Goal: Task Accomplishment & Management: Manage account settings

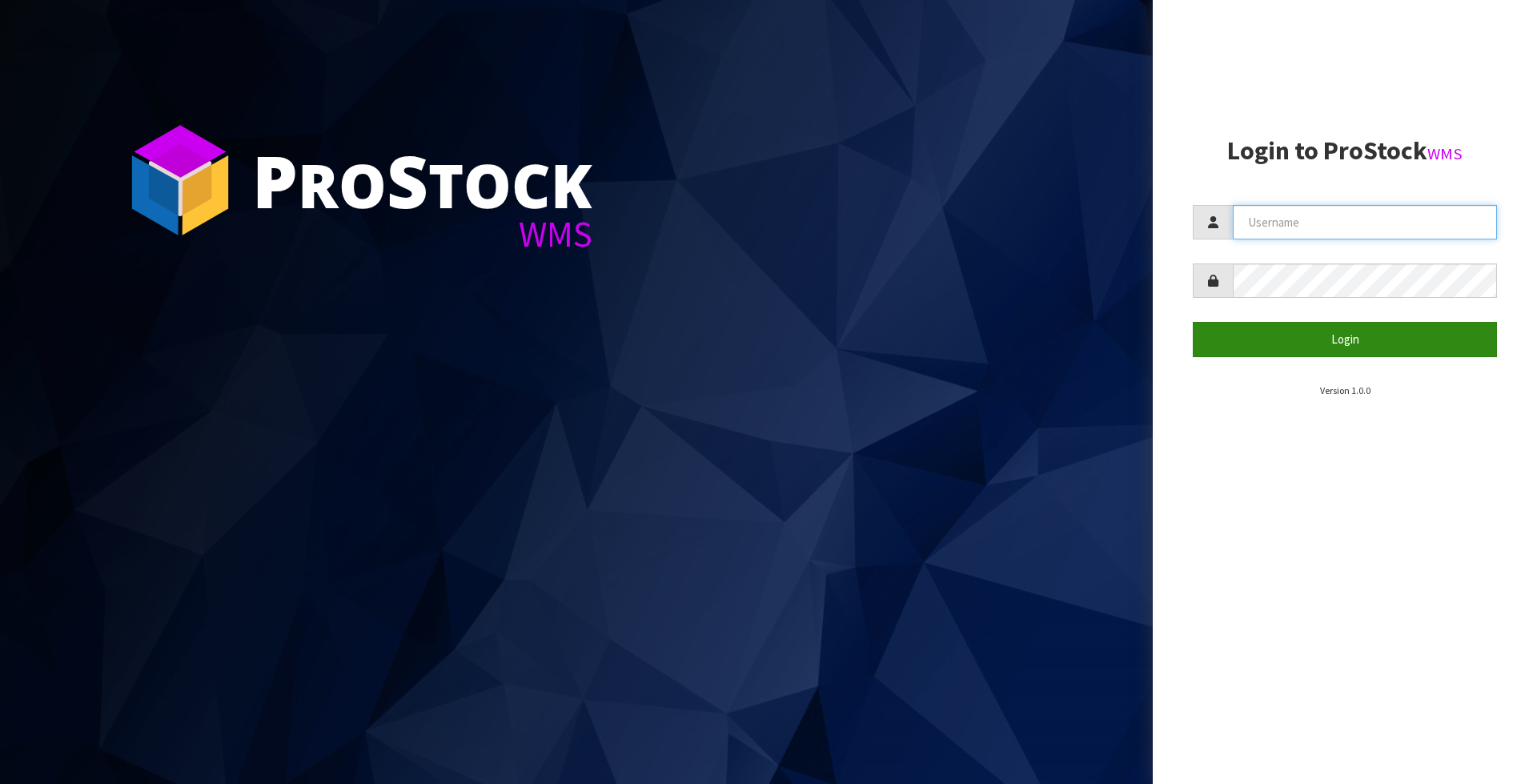
type input "Meena"
click at [1338, 345] on button "Login" at bounding box center [1344, 338] width 304 height 34
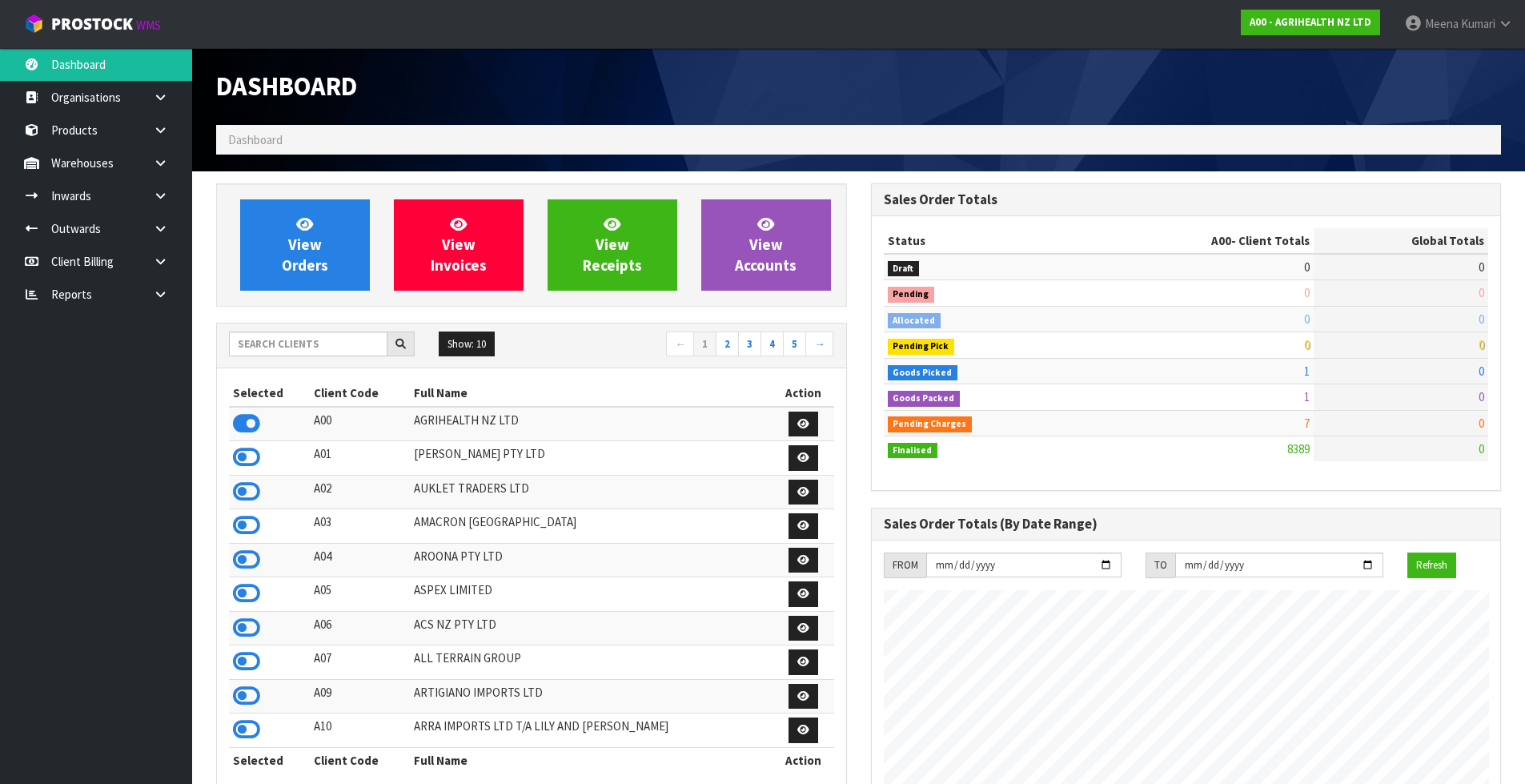
scroll to position [1213, 654]
click at [272, 352] on input "text" at bounding box center [308, 343] width 159 height 25
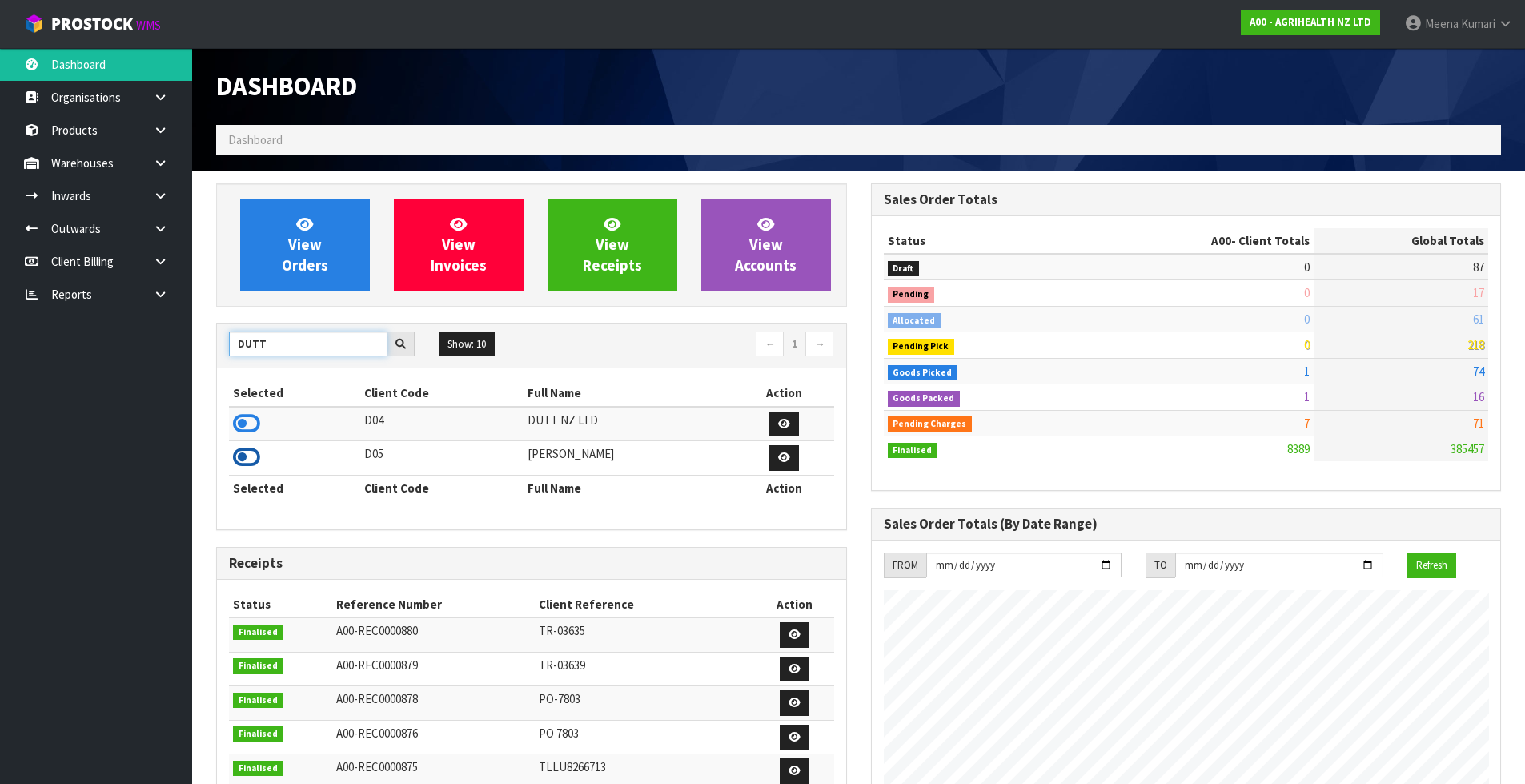
type input "DUTT"
click at [253, 458] on icon at bounding box center [247, 457] width 28 height 24
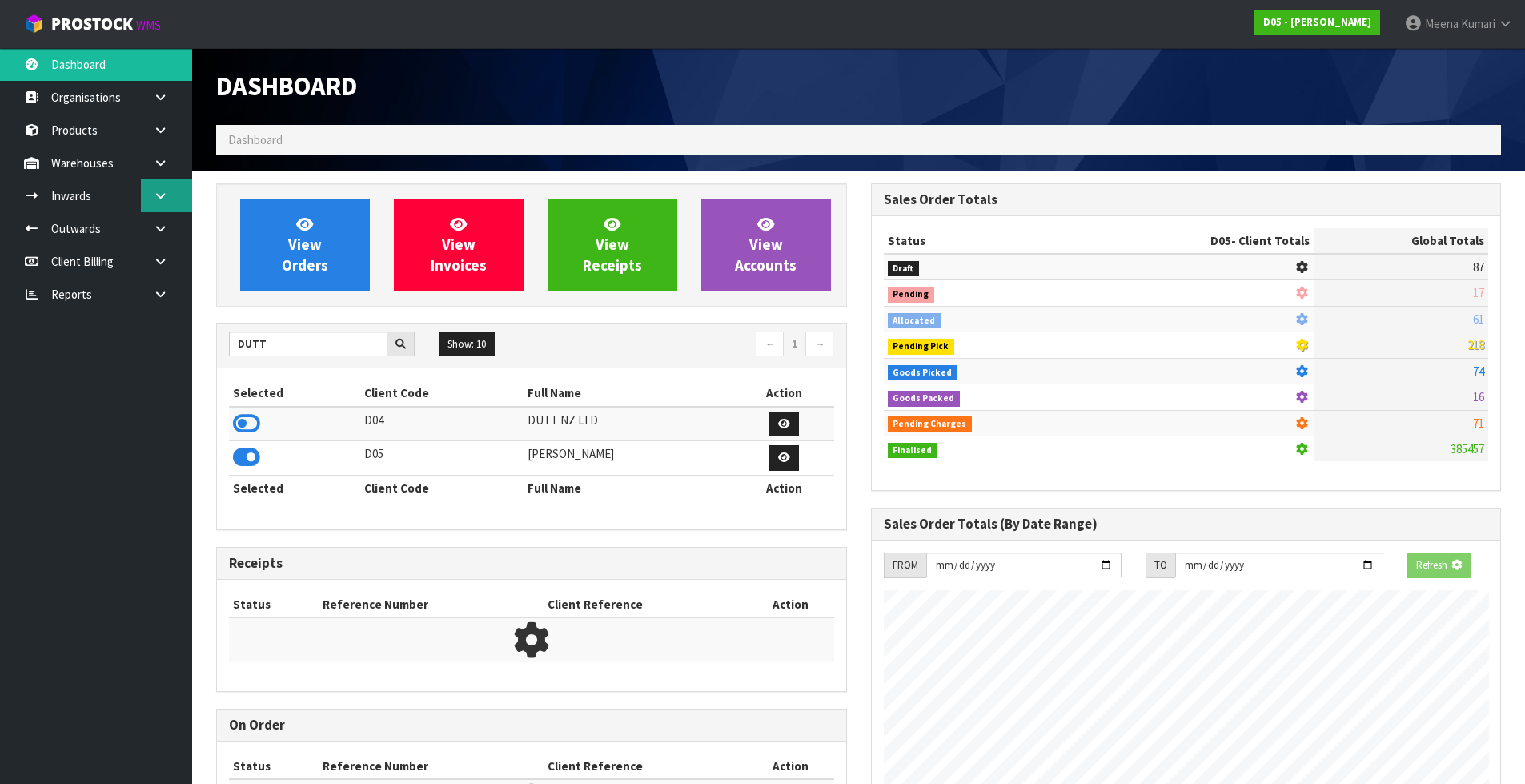
scroll to position [799382, 799783]
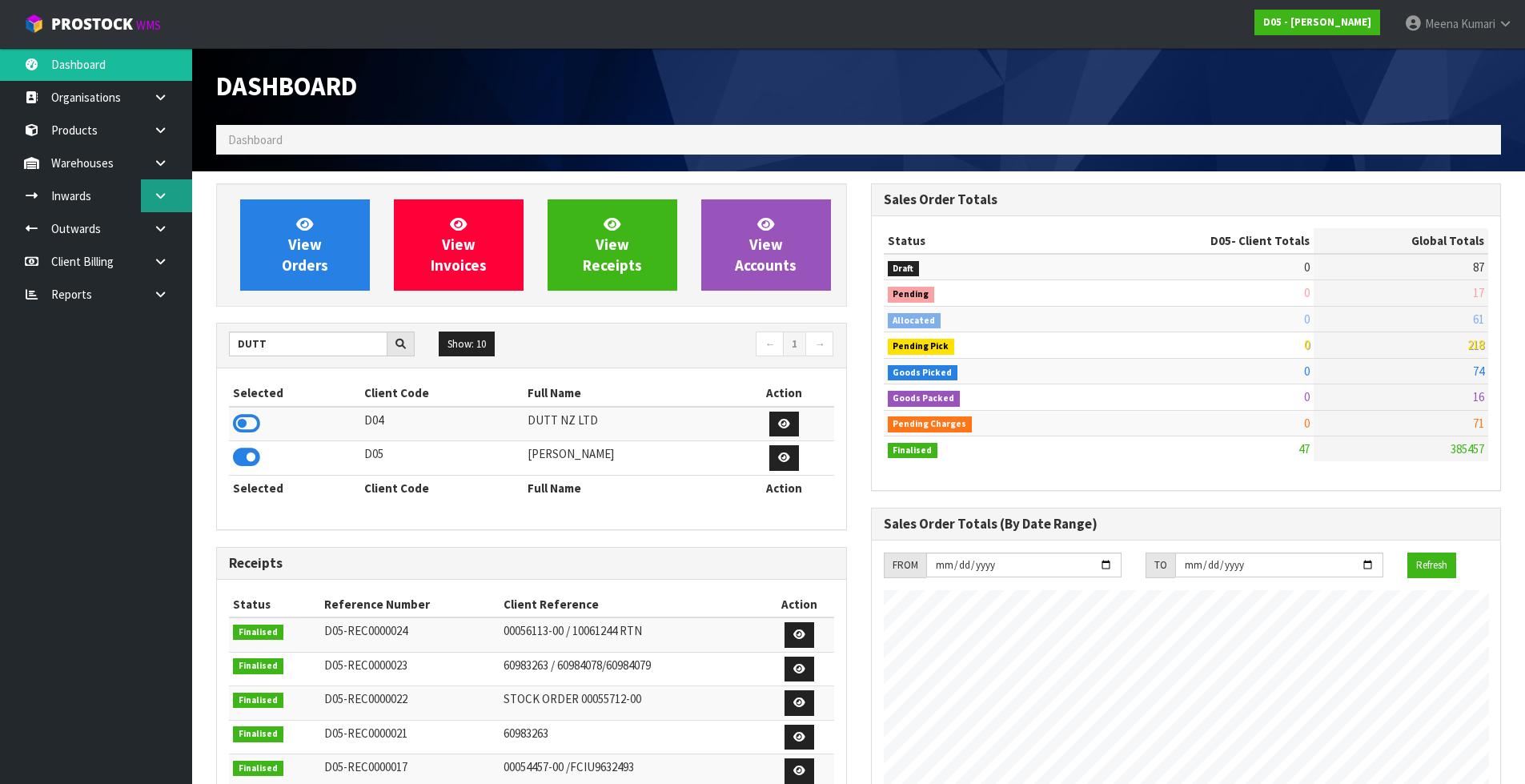
click at [171, 184] on link at bounding box center [166, 196] width 51 height 33
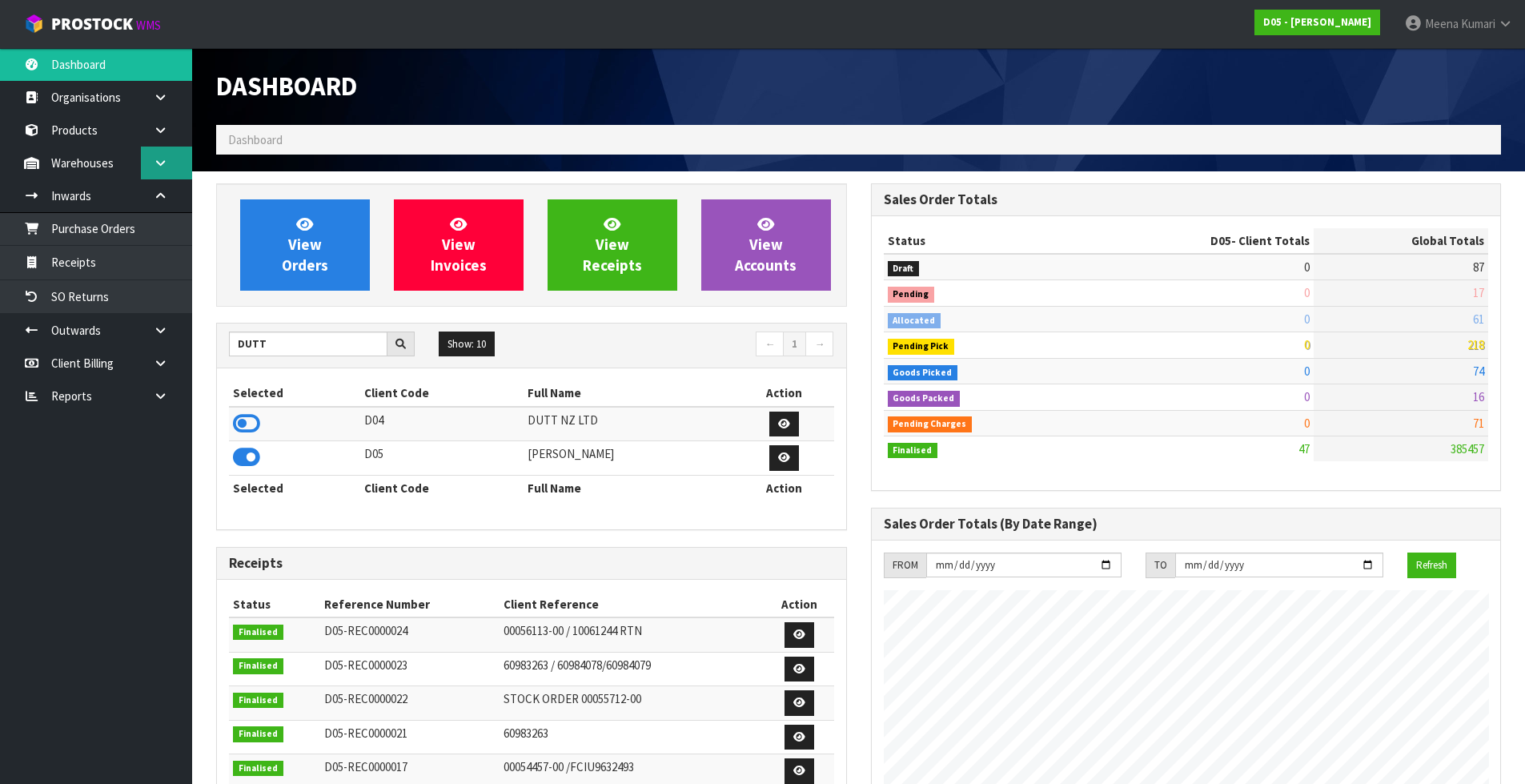
click at [165, 176] on link at bounding box center [166, 163] width 51 height 33
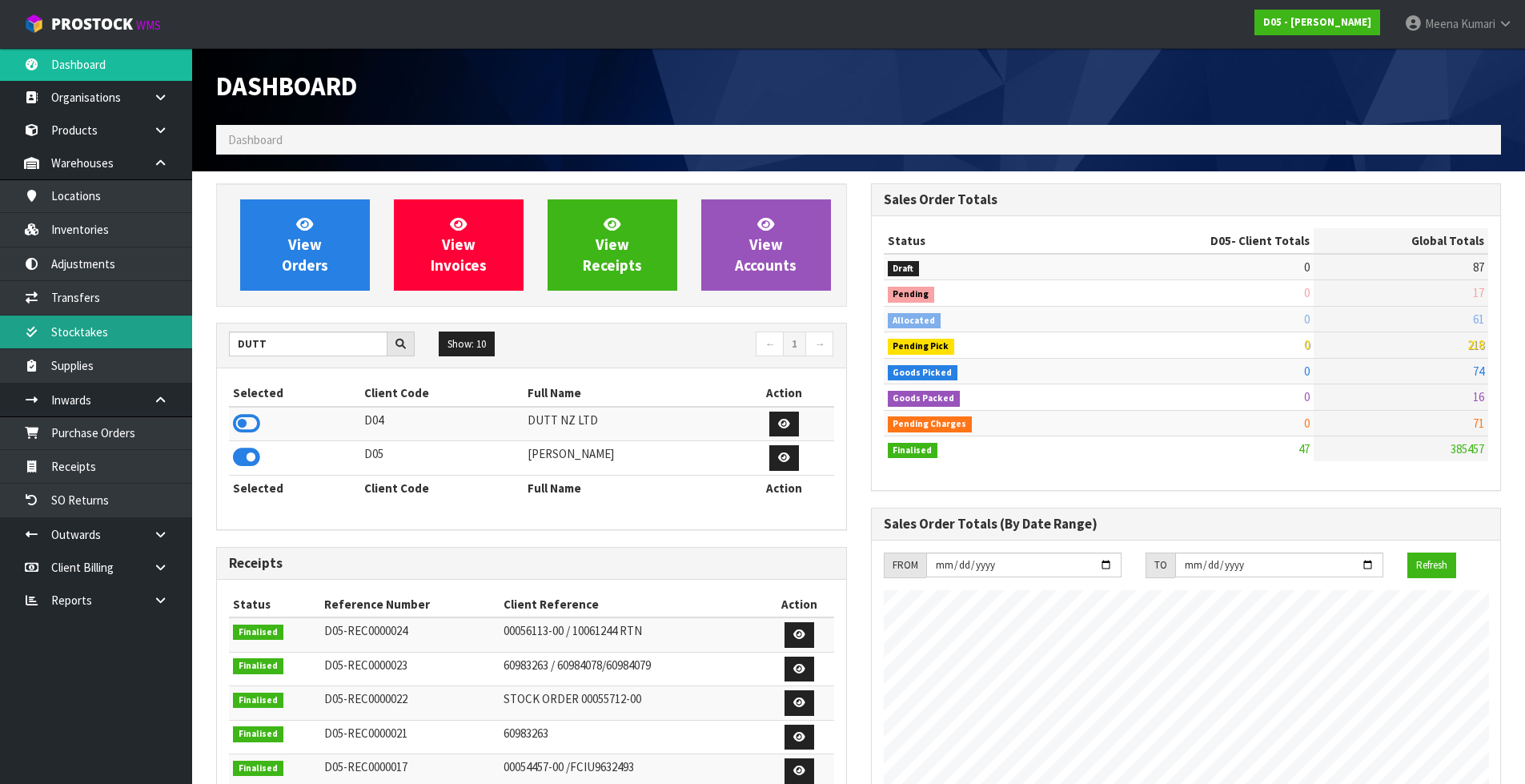
click at [136, 338] on link "Stocktakes" at bounding box center [95, 331] width 192 height 33
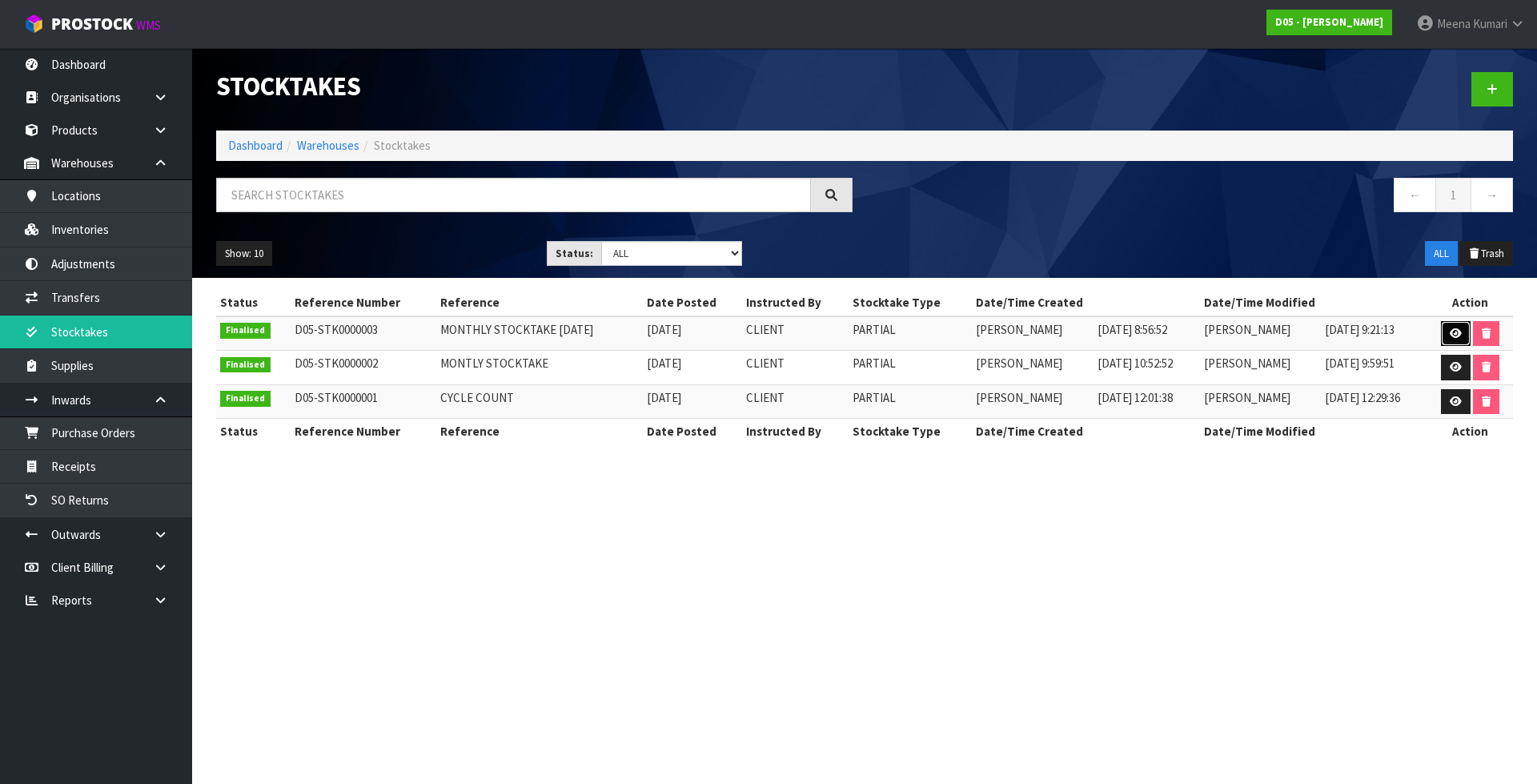
click at [1452, 337] on icon at bounding box center [1455, 332] width 12 height 10
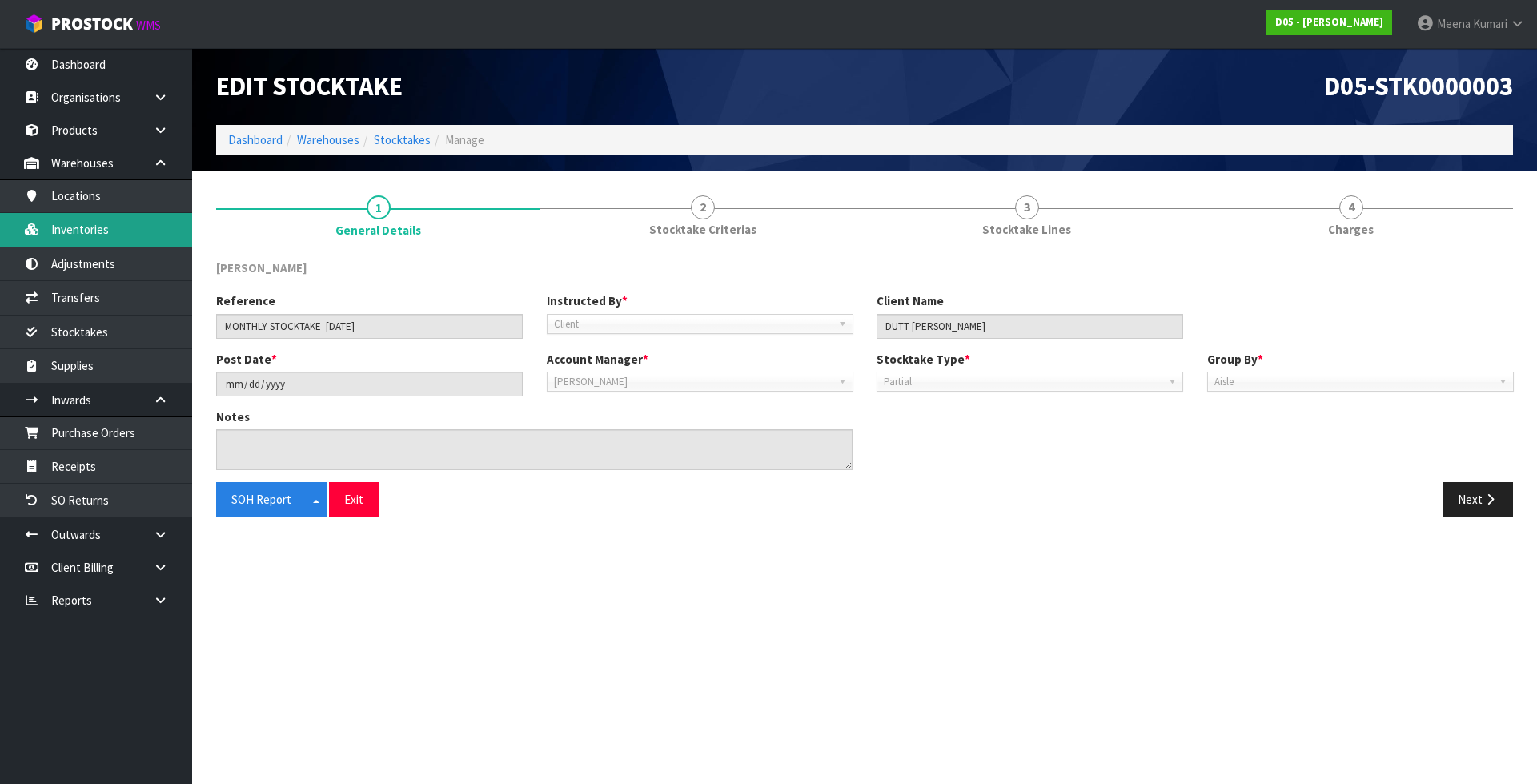
click at [129, 246] on link "Inventories" at bounding box center [95, 230] width 192 height 33
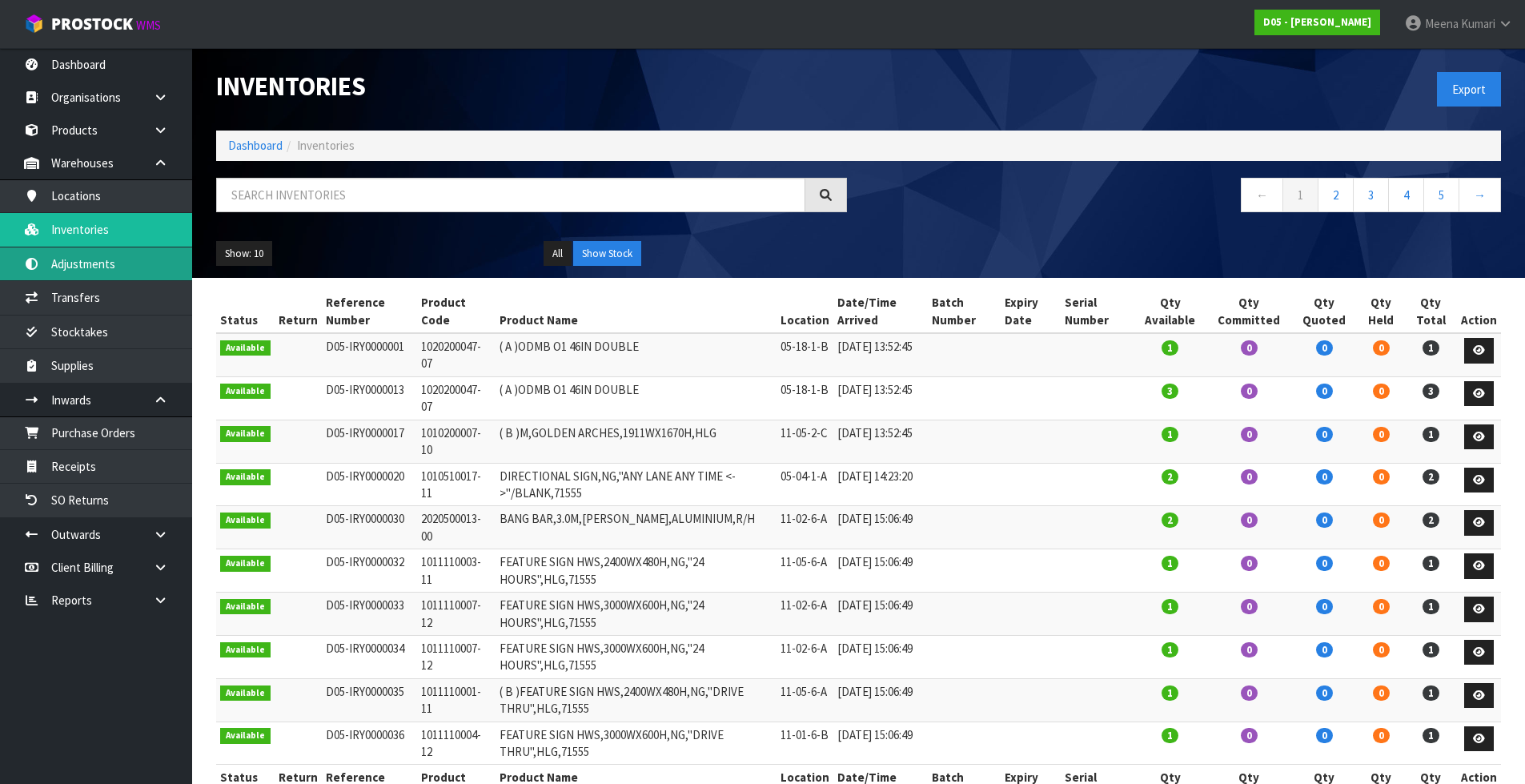
click at [131, 259] on div "Inventories Export Dashboard Inventories ← 1 2 3 4 5 → Show: 10 5 10 25 50 All …" at bounding box center [762, 418] width 1525 height 835
click at [129, 265] on link "Adjustments" at bounding box center [95, 263] width 192 height 33
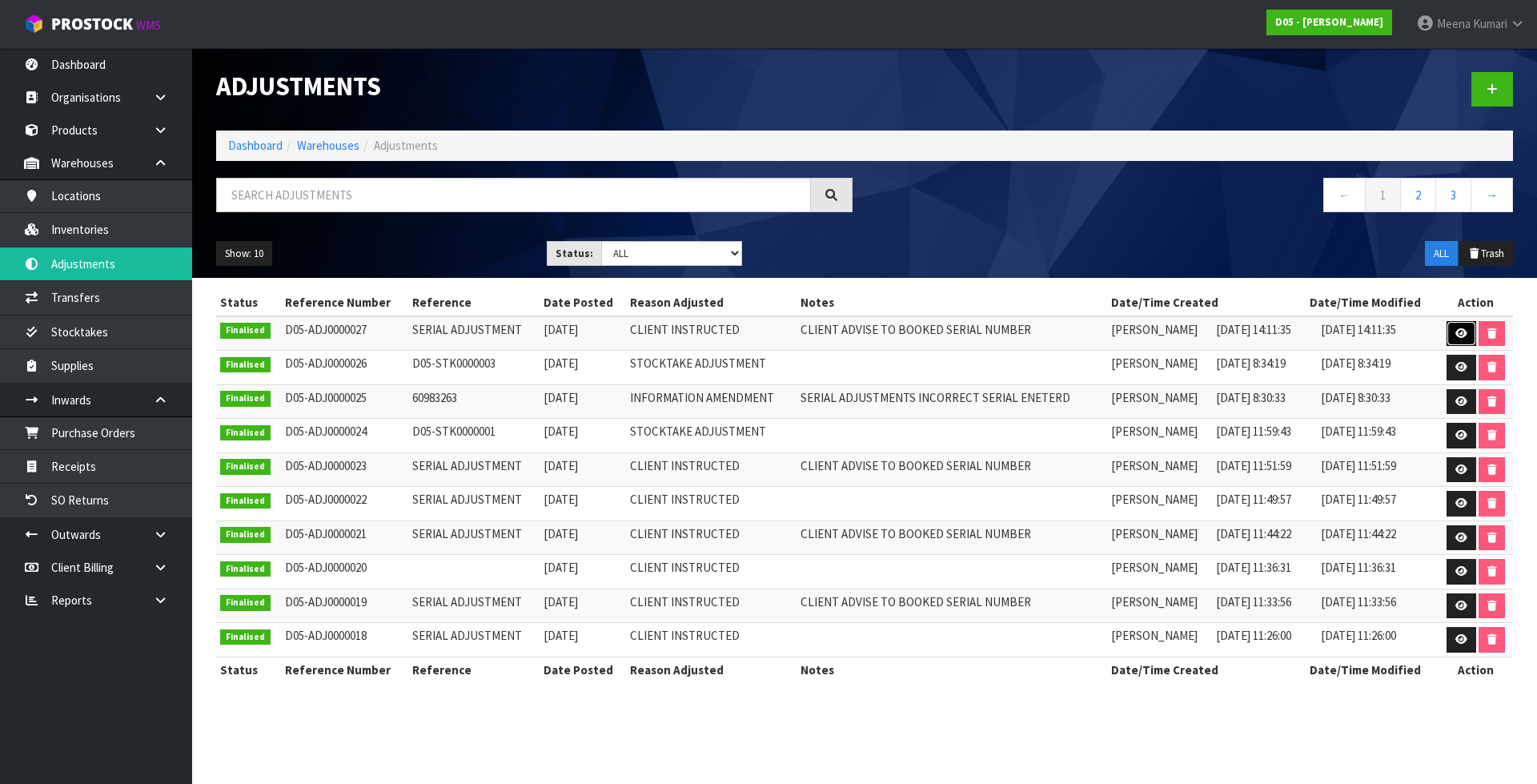
click at [1461, 331] on icon at bounding box center [1461, 332] width 12 height 10
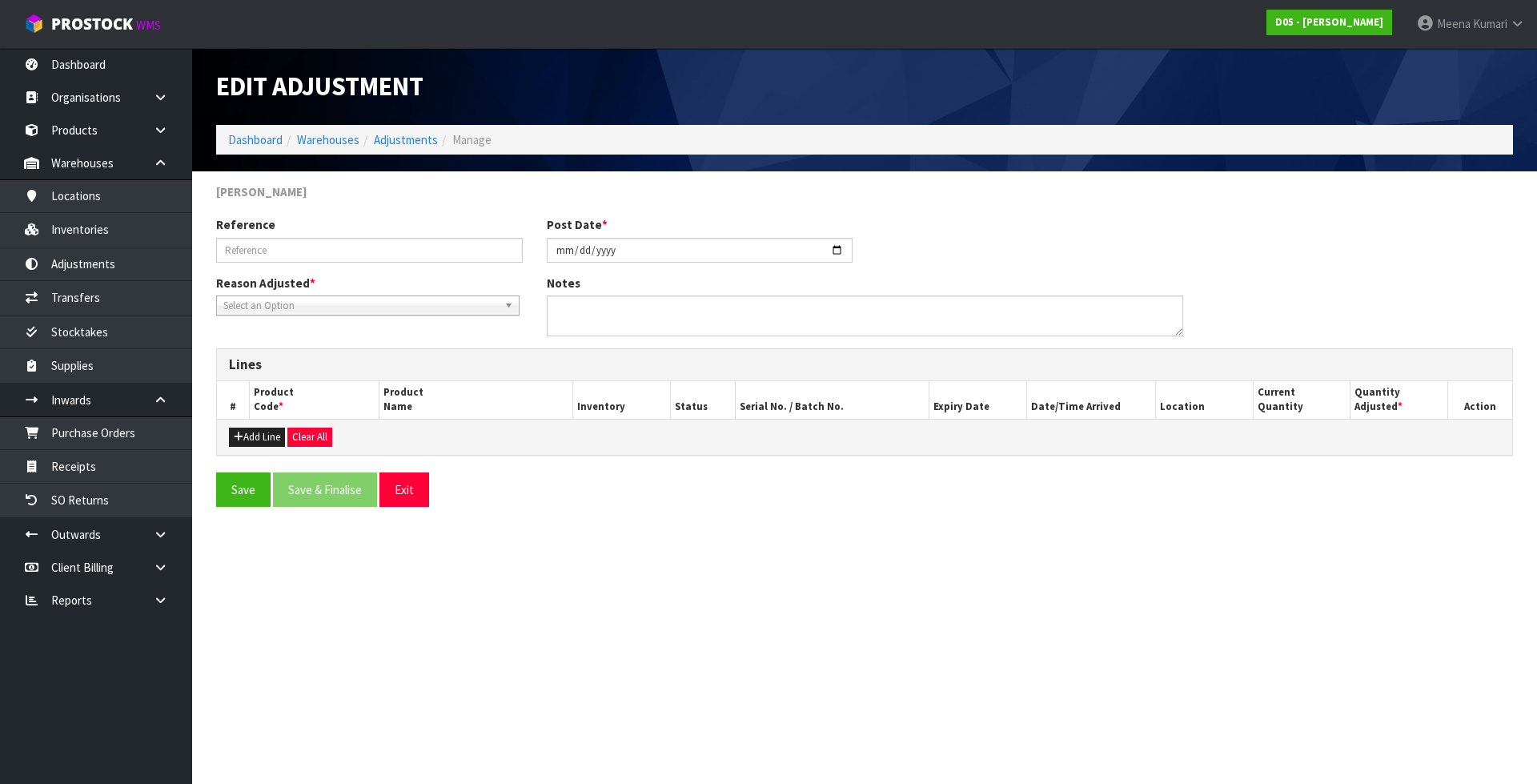
type input "SERIAL ADJUSTMENT"
type input "[DATE]"
type textarea "CLIENT ADVISE TO BOOKED SERIAL NUMBER"
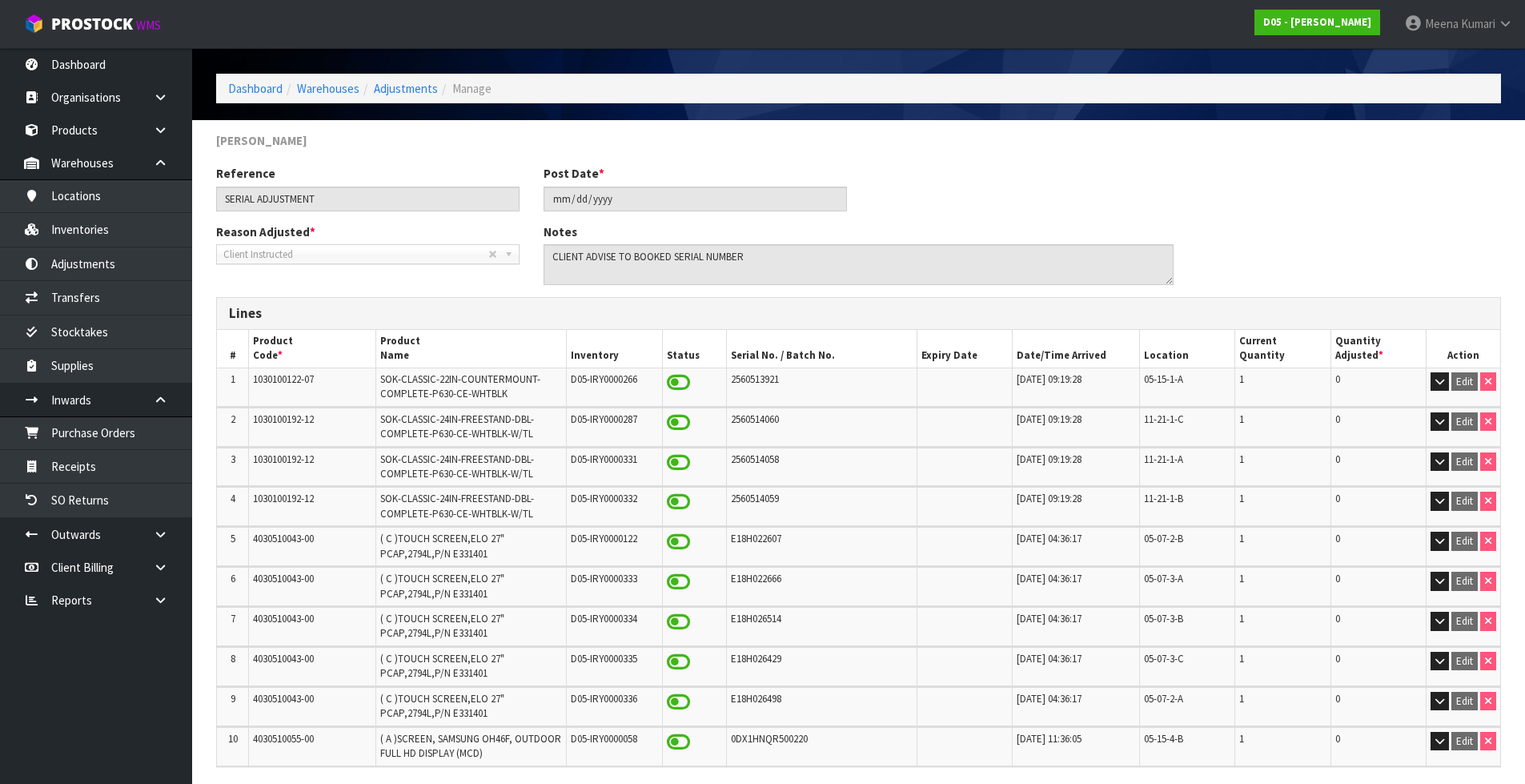
scroll to position [109, 0]
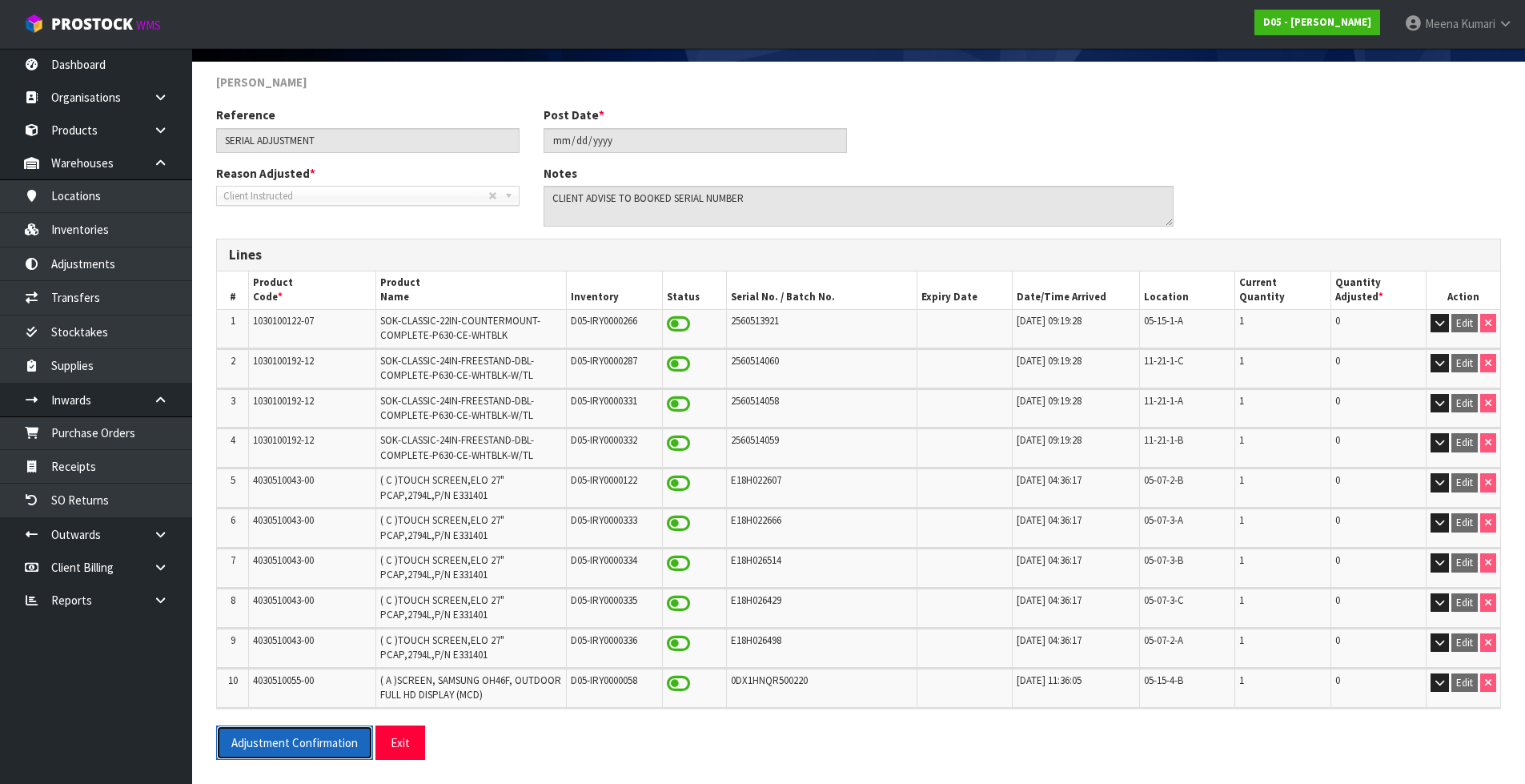
click at [315, 745] on button "Adjustment Confirmation" at bounding box center [294, 742] width 157 height 34
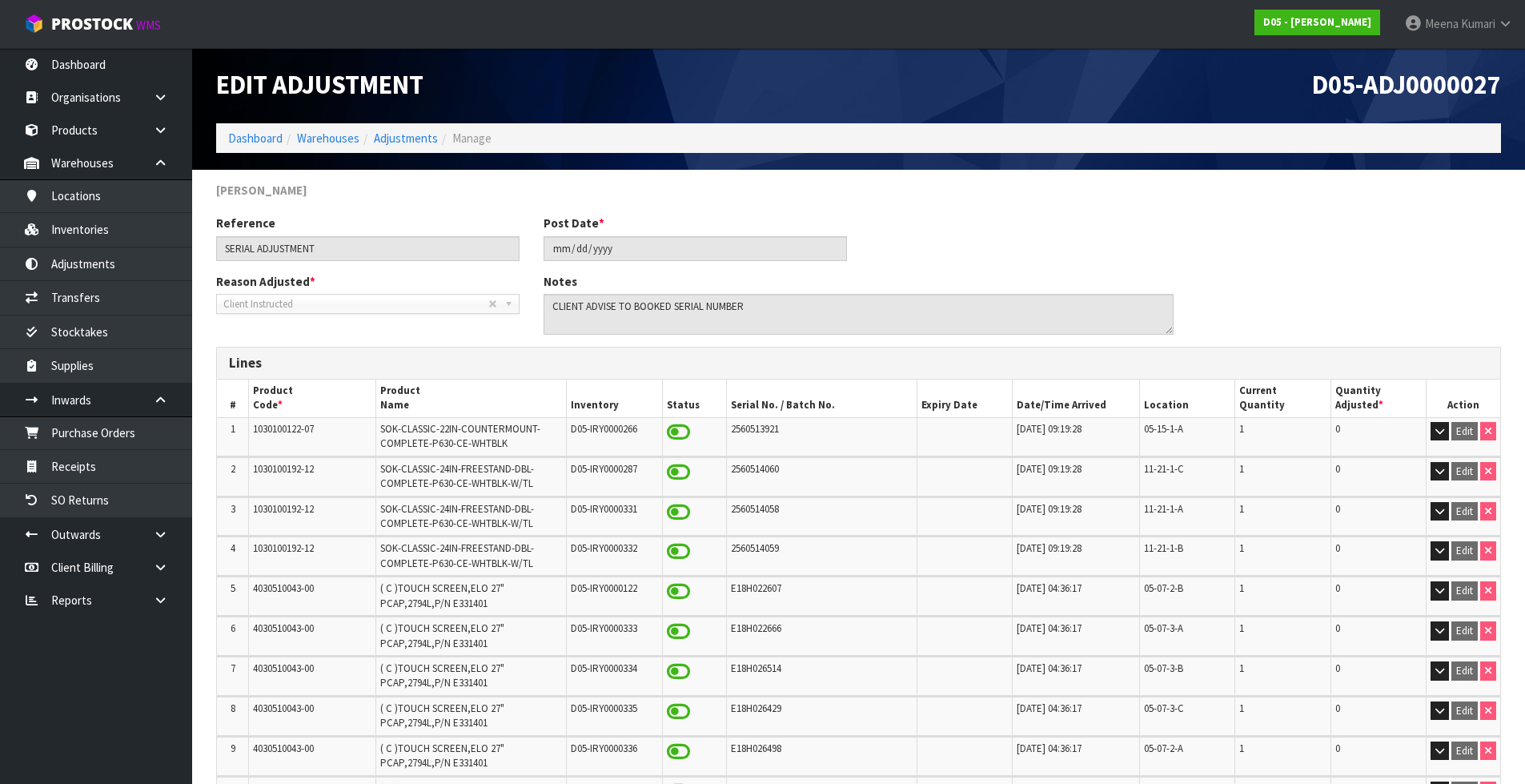
scroll to position [0, 0]
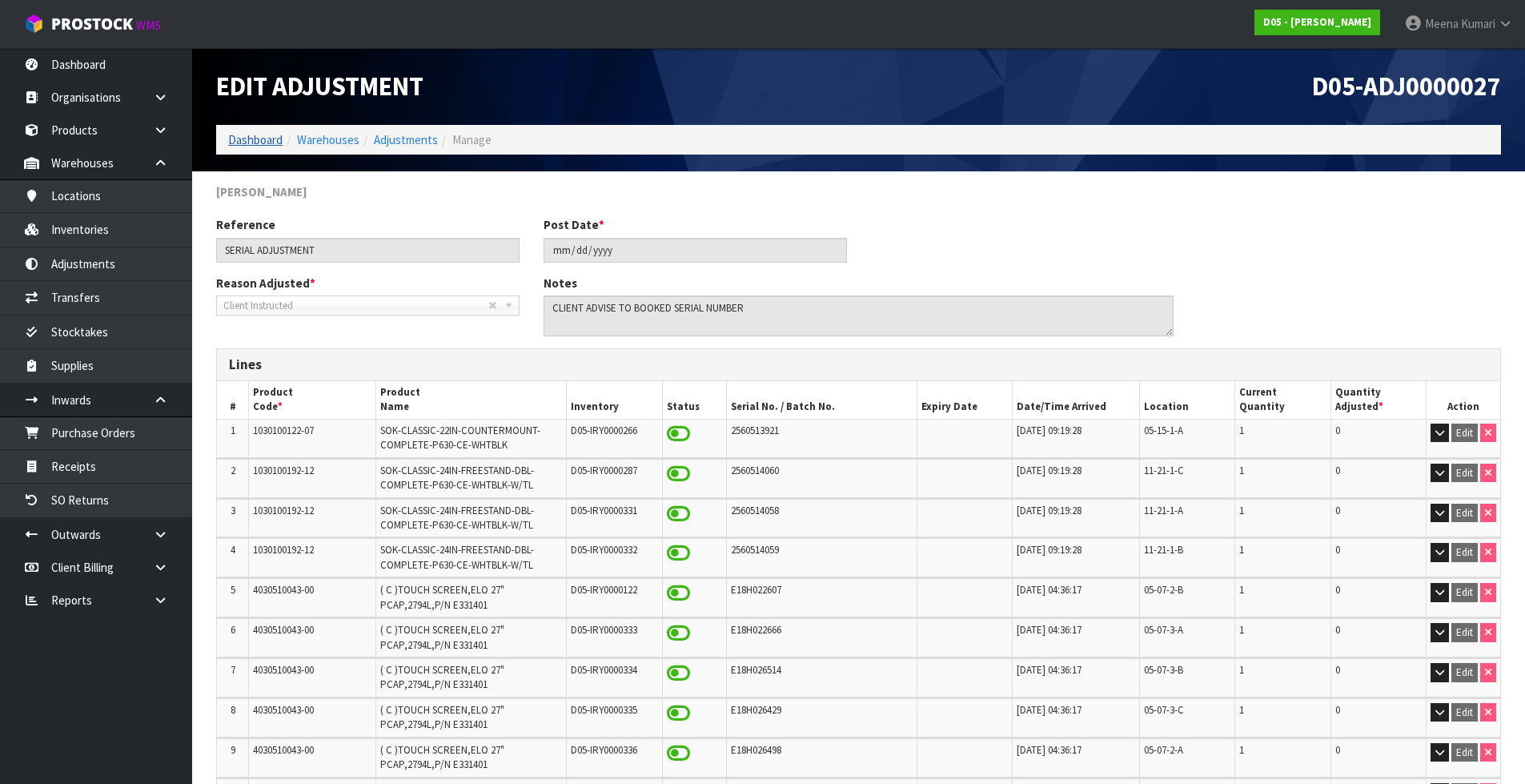
click at [260, 135] on link "Dashboard" at bounding box center [254, 140] width 54 height 16
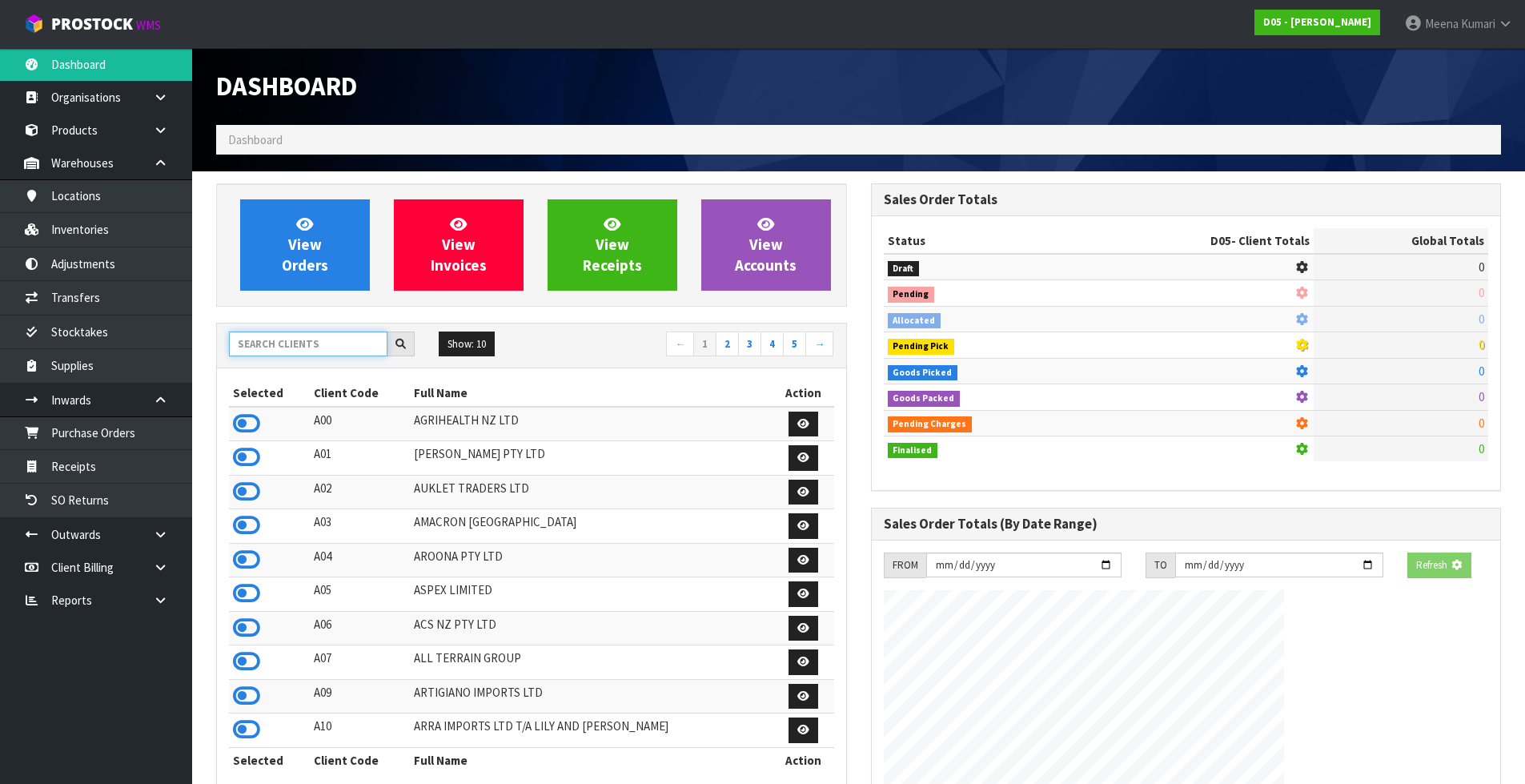
click at [286, 341] on input "text" at bounding box center [308, 343] width 159 height 25
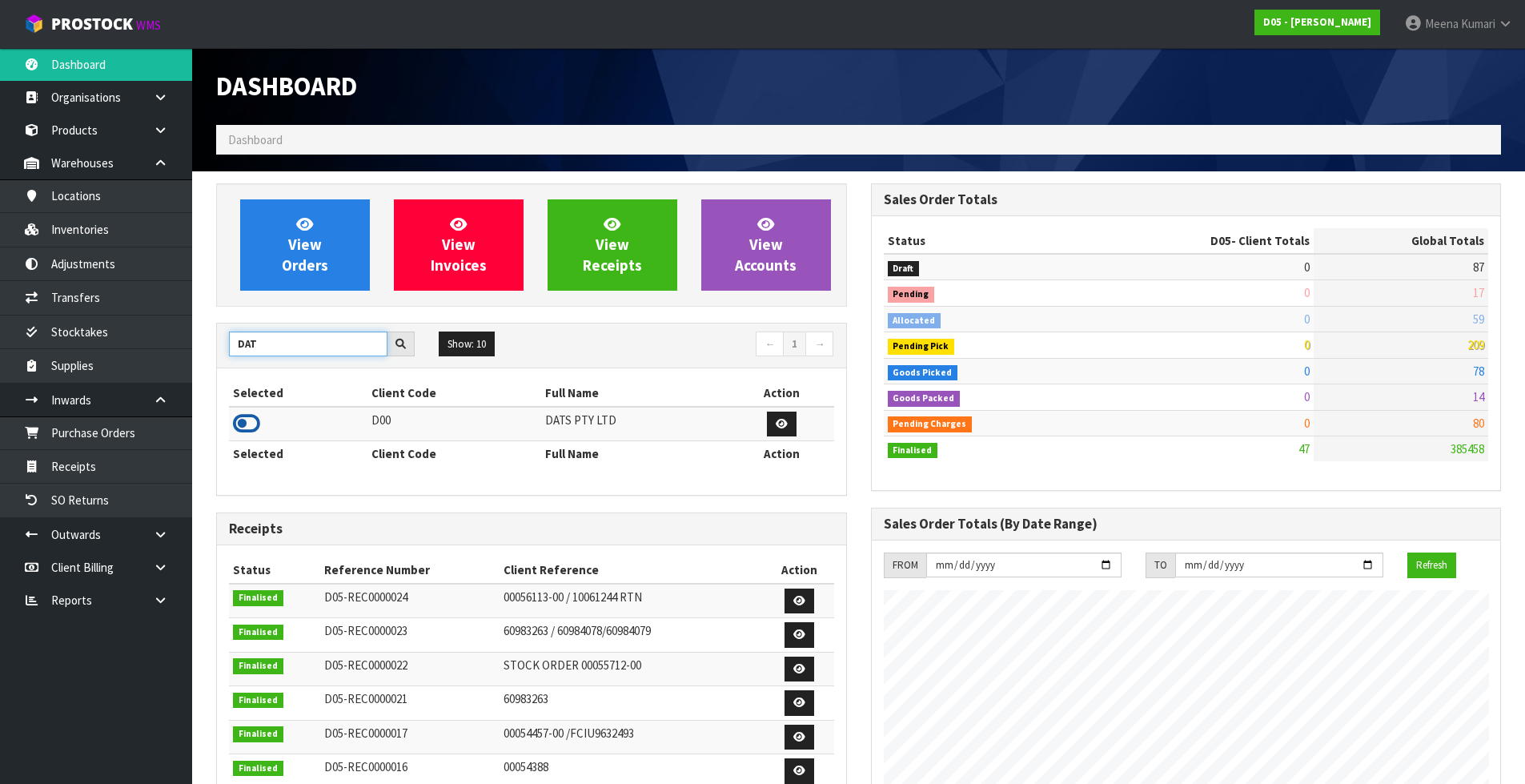
type input "DAT"
click at [248, 421] on icon at bounding box center [247, 423] width 28 height 24
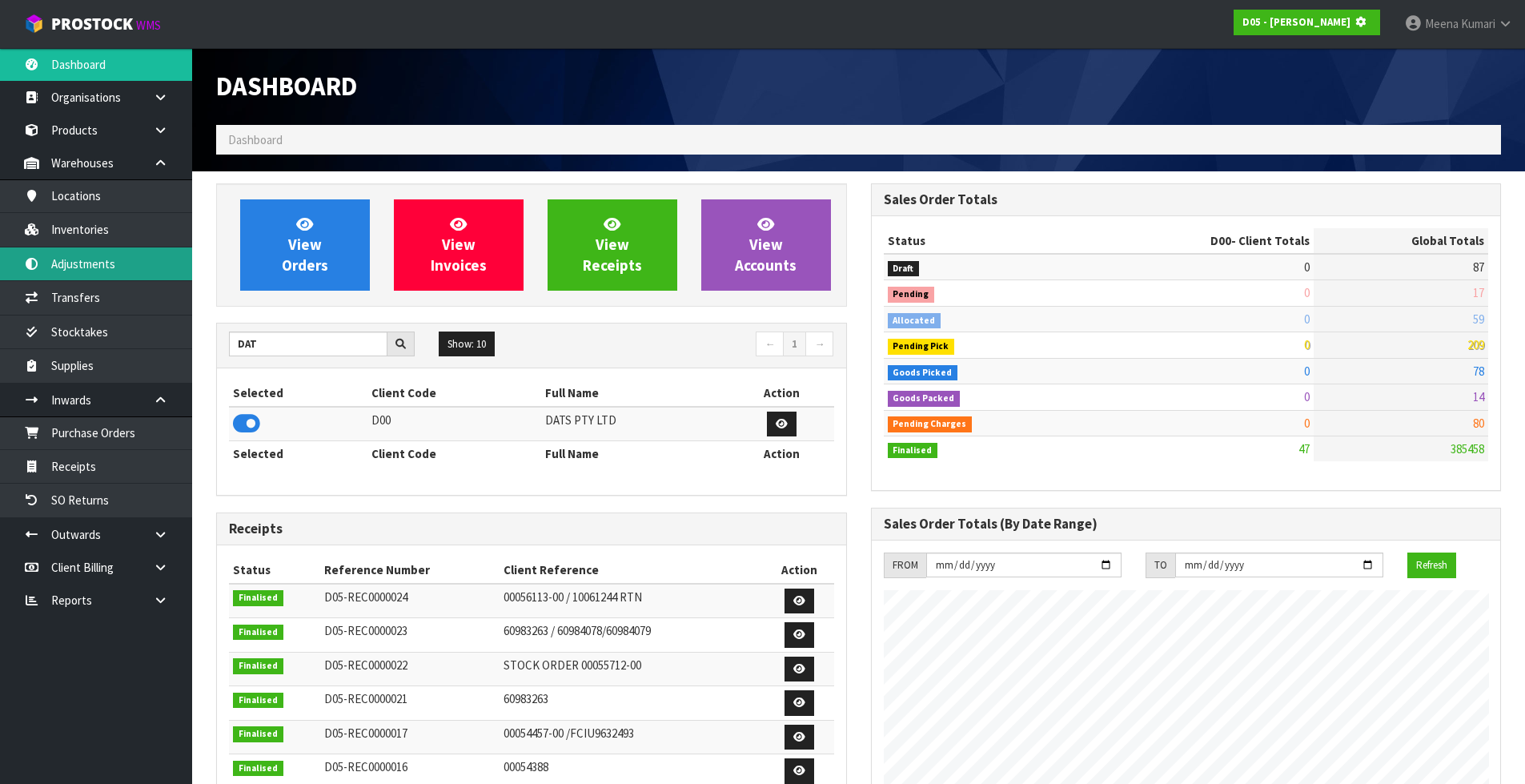
scroll to position [998, 654]
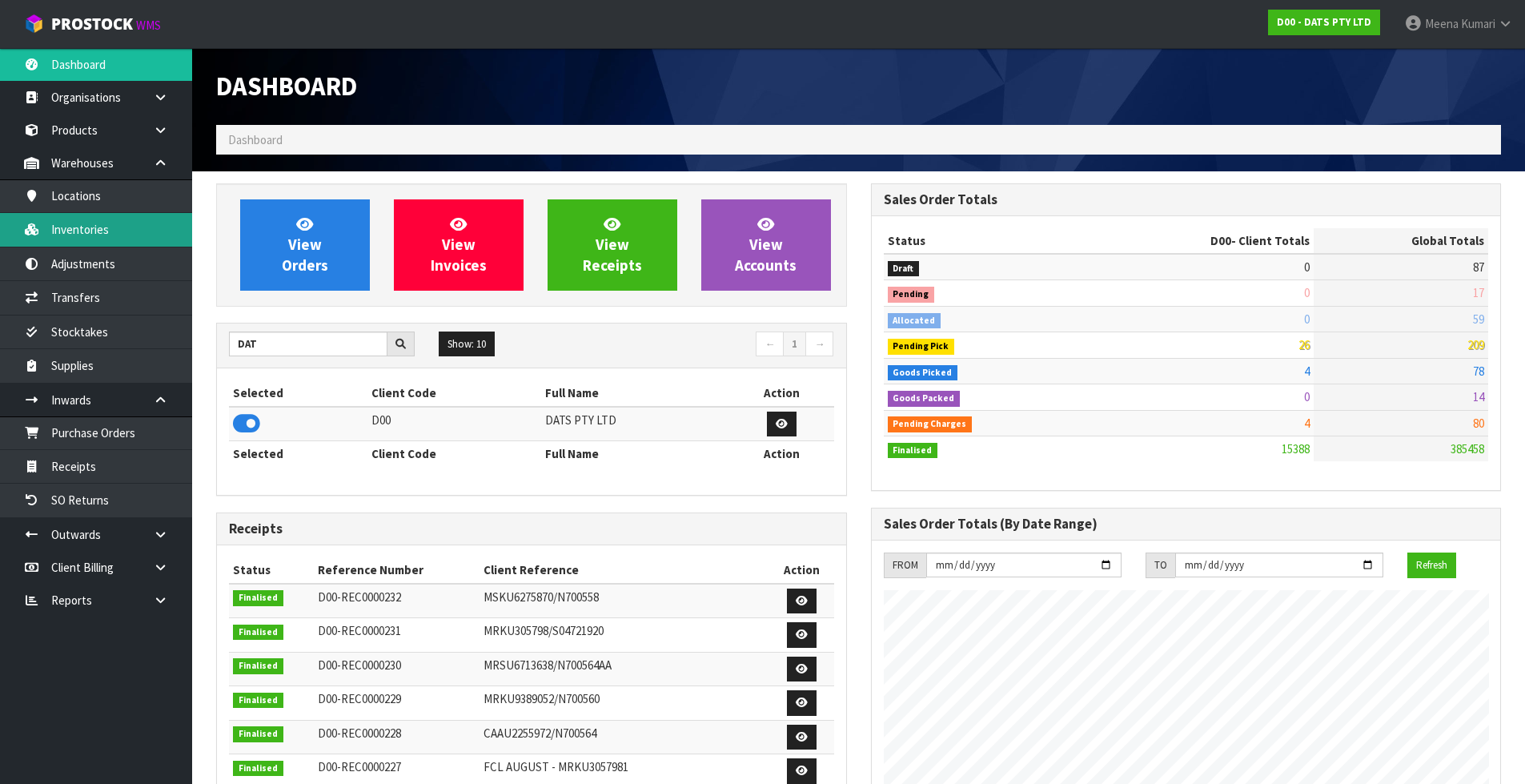
click at [132, 234] on link "Inventories" at bounding box center [95, 230] width 192 height 33
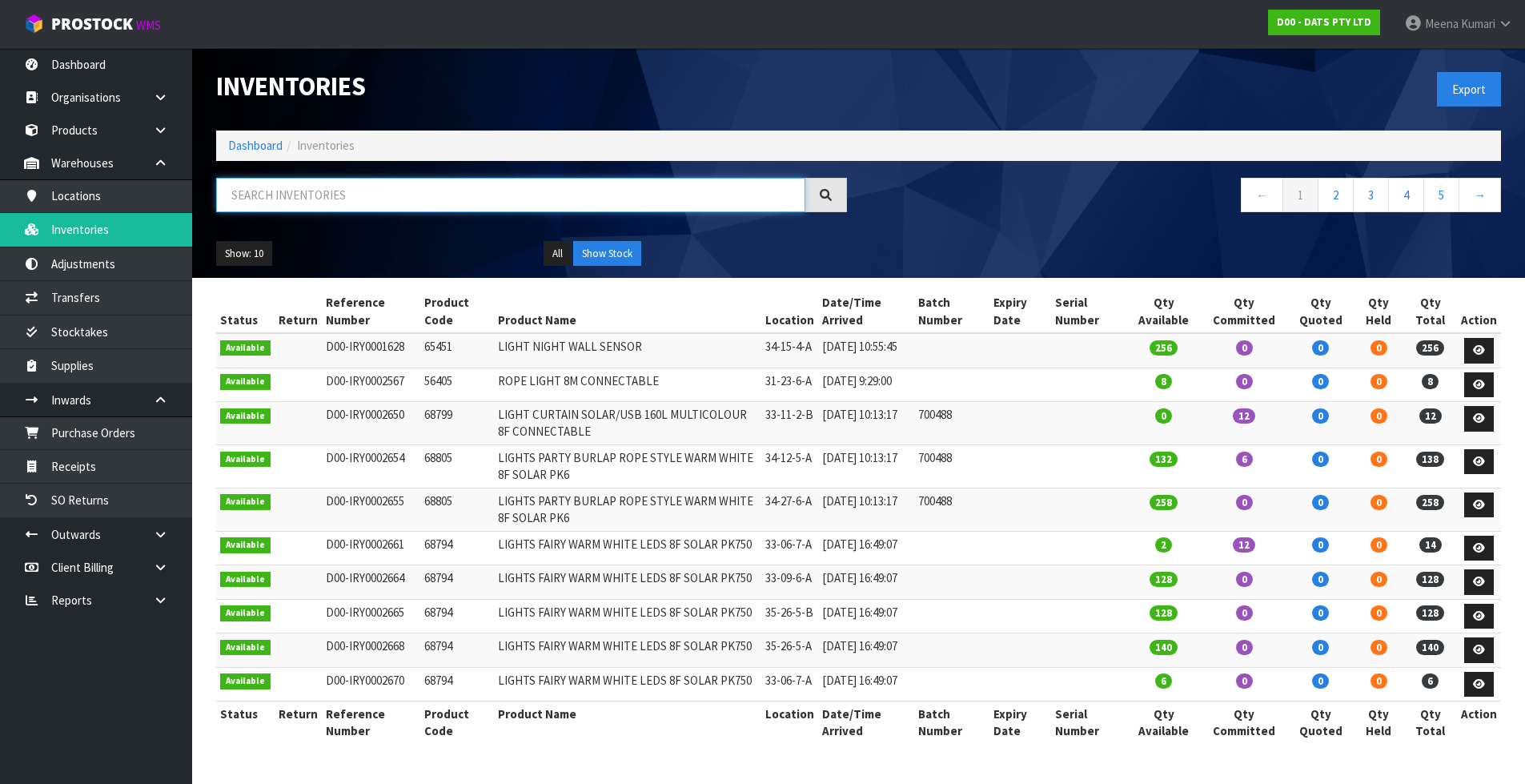
click at [284, 196] on input "text" at bounding box center [510, 195] width 589 height 34
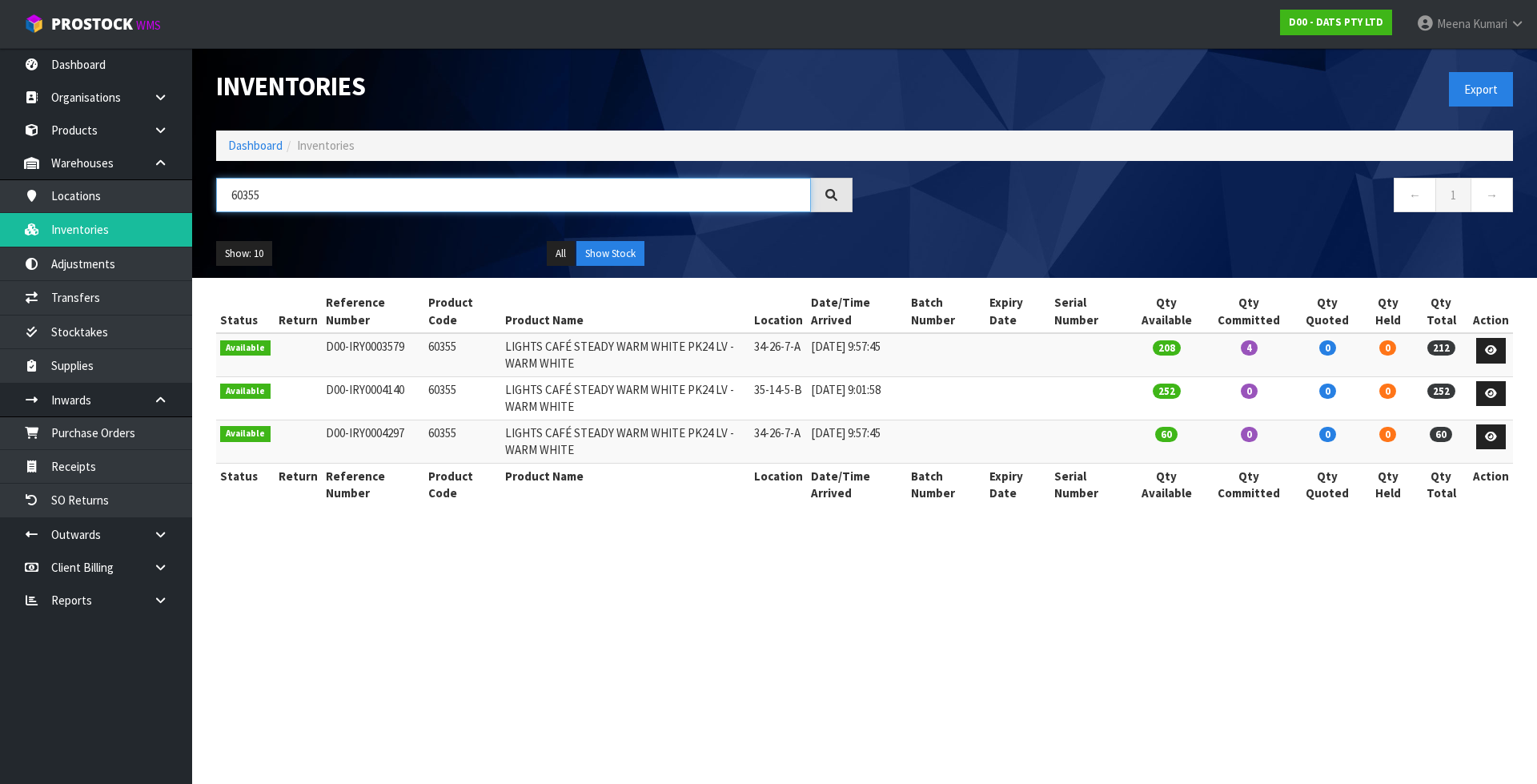
type input "60355"
click at [846, 675] on section "Inventories Export Dashboard Inventories 60355 ← 1 → Show: 10 5 10 25 50 All Sh…" at bounding box center [768, 392] width 1537 height 784
click at [914, 685] on section "Inventories Export Dashboard Inventories 60355 ← 1 → Show: 10 5 10 25 50 All Sh…" at bounding box center [768, 392] width 1537 height 784
click at [322, 196] on input "60355" at bounding box center [513, 195] width 595 height 34
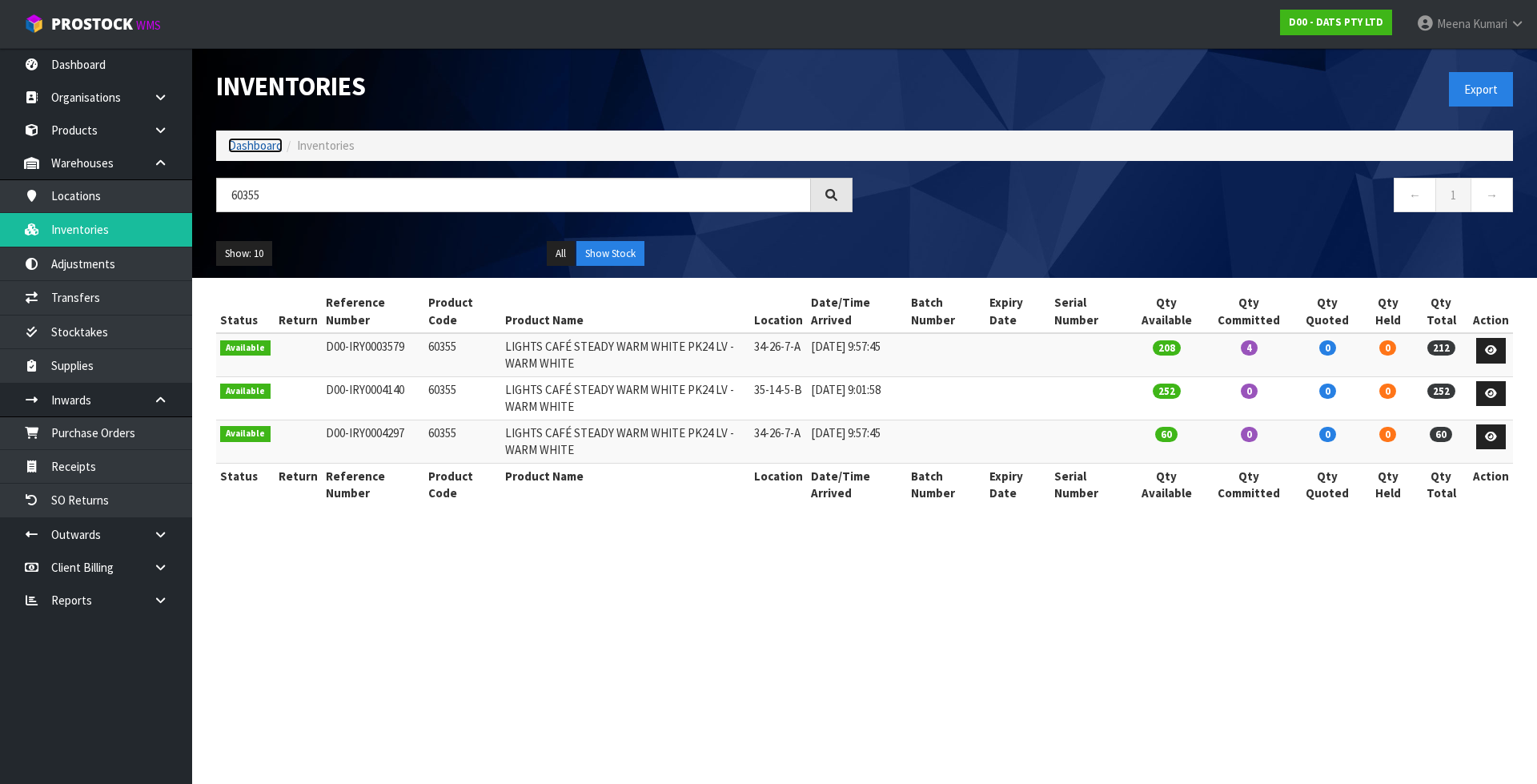
click at [244, 146] on link "Dashboard" at bounding box center [254, 145] width 54 height 16
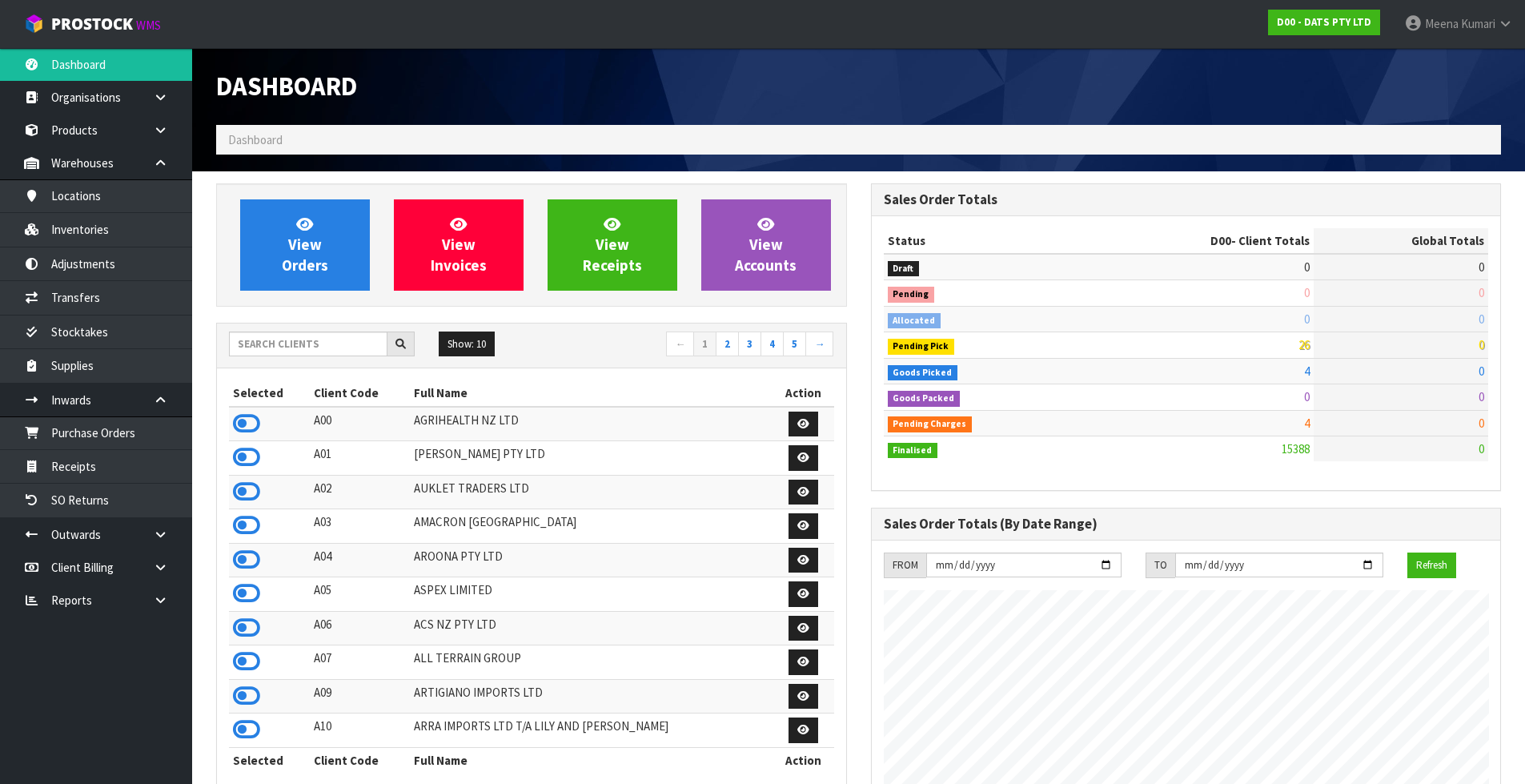
scroll to position [1213, 654]
click at [309, 338] on input "text" at bounding box center [308, 343] width 159 height 25
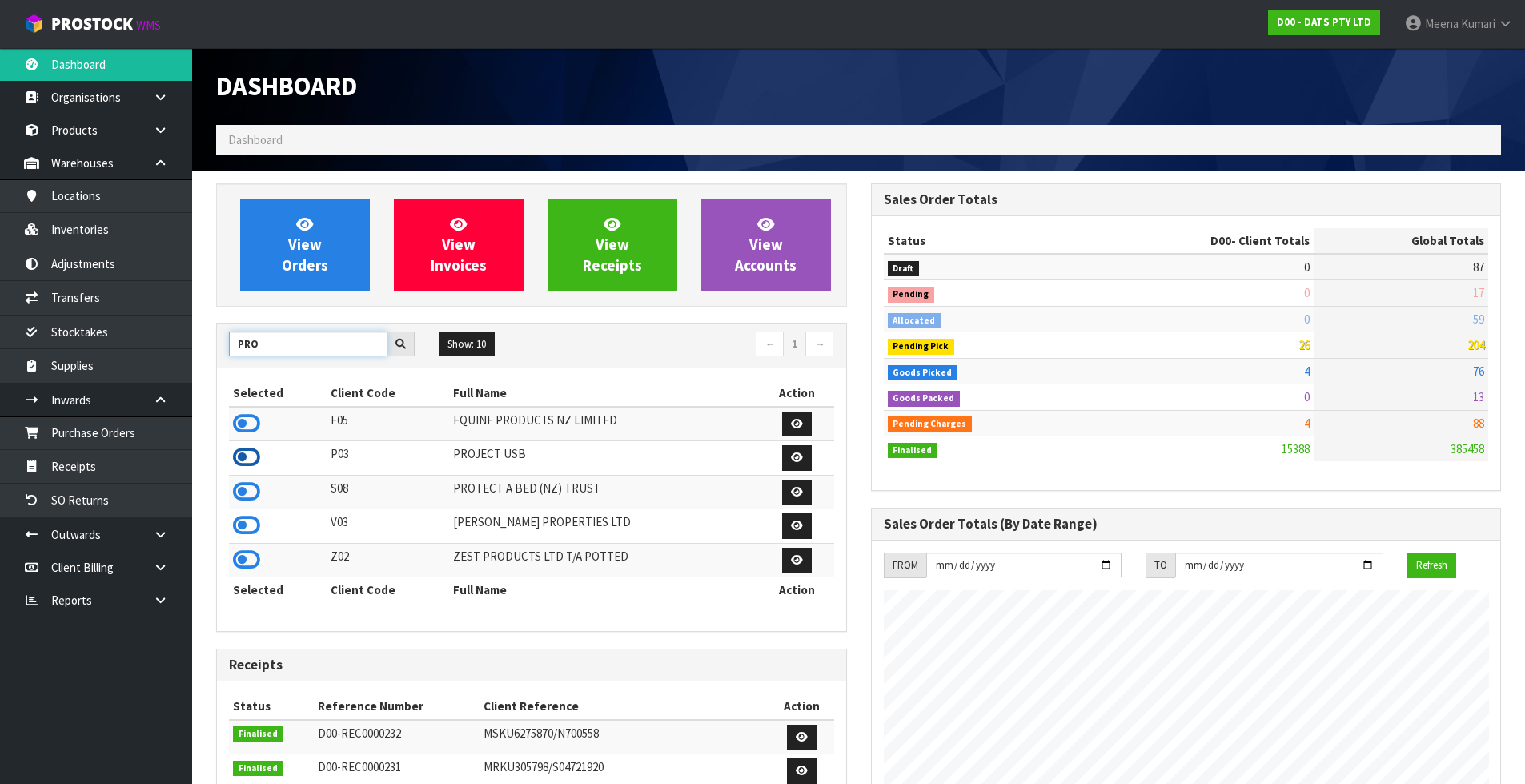
type input "PRO"
click at [255, 449] on icon at bounding box center [247, 457] width 28 height 24
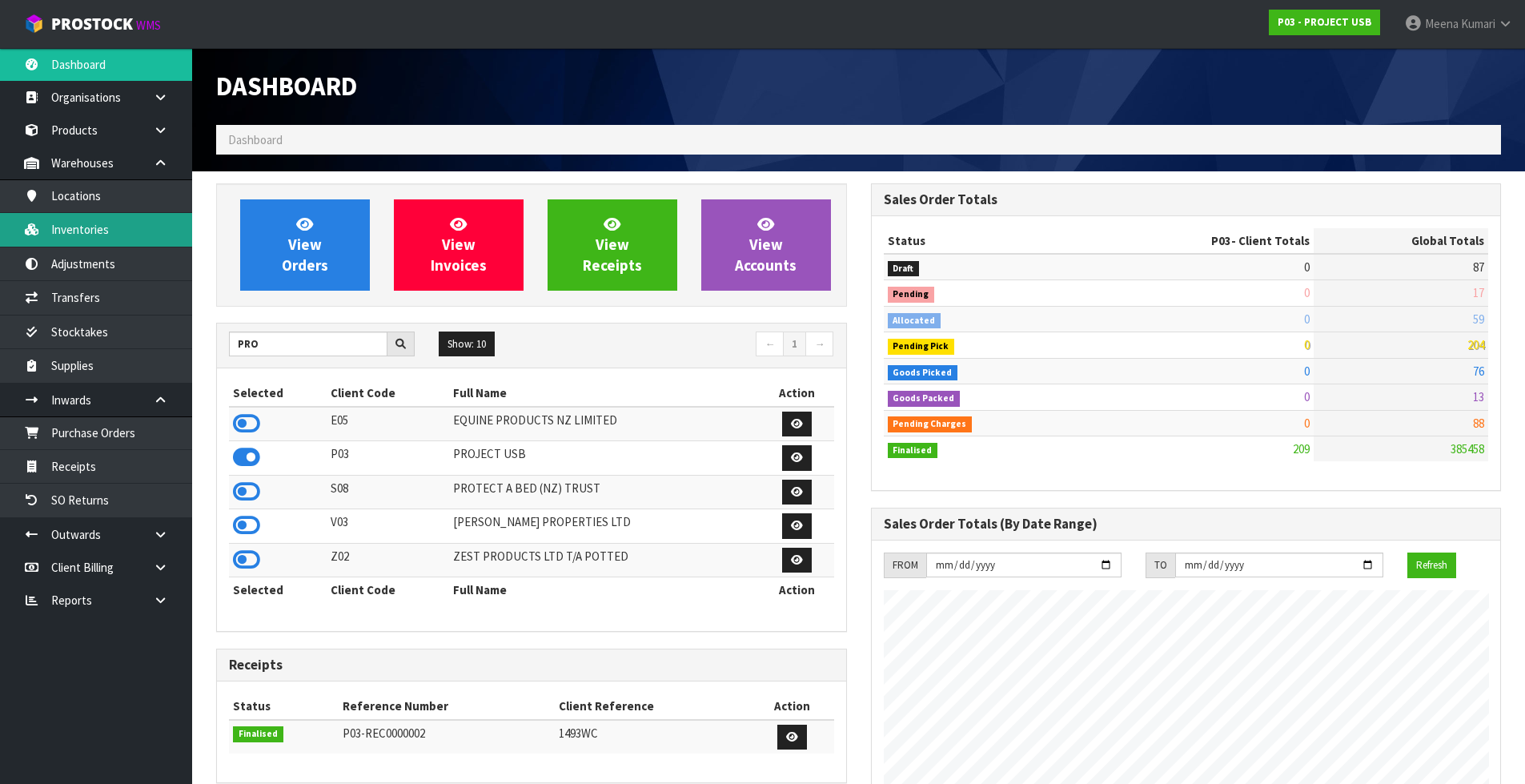
scroll to position [979, 654]
click at [80, 233] on link "Inventories" at bounding box center [95, 230] width 192 height 33
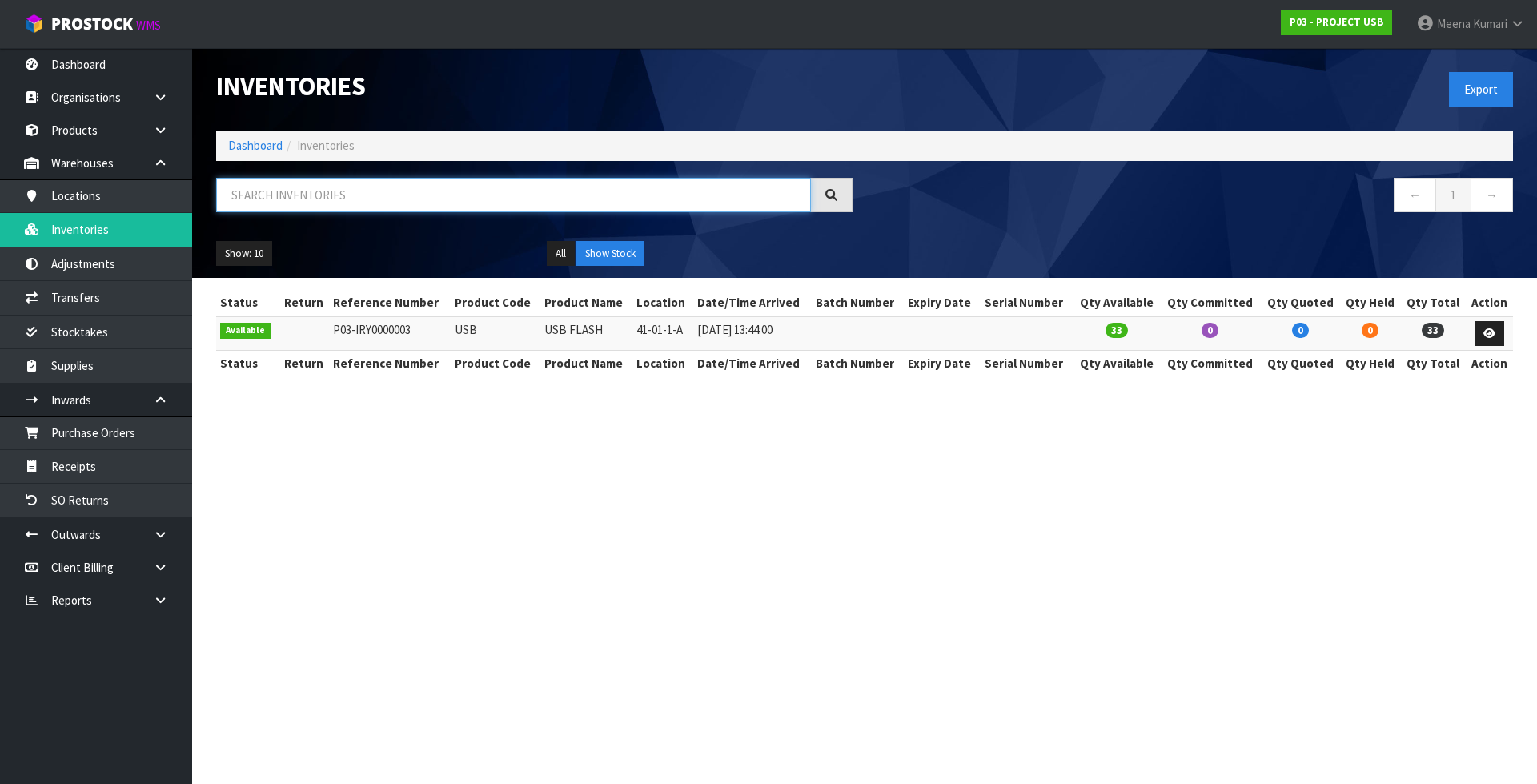
click at [428, 202] on input "text" at bounding box center [513, 195] width 595 height 34
paste input "F0091KSG0"
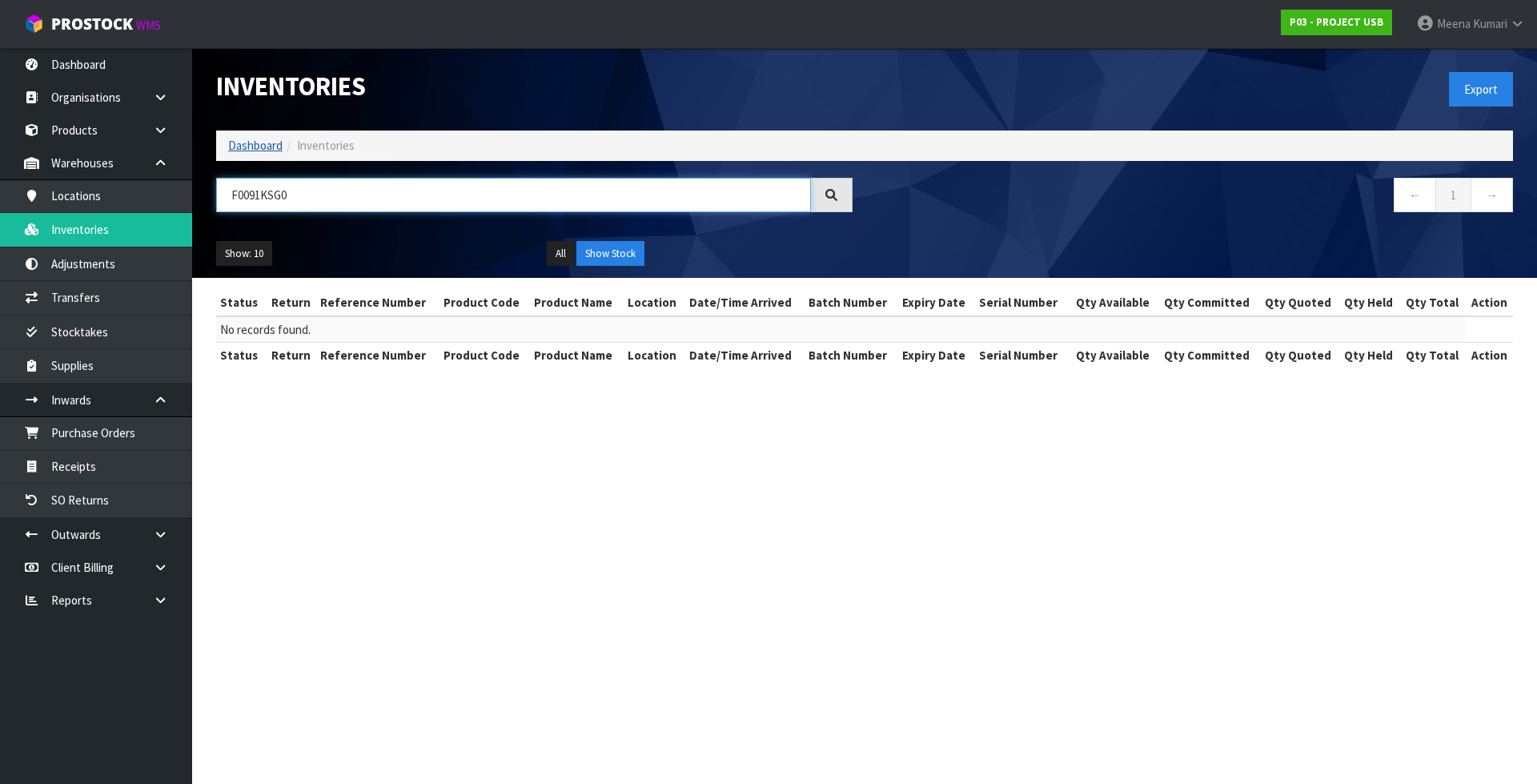
type input "F0091KSG0"
click at [233, 146] on link "Dashboard" at bounding box center [254, 145] width 54 height 16
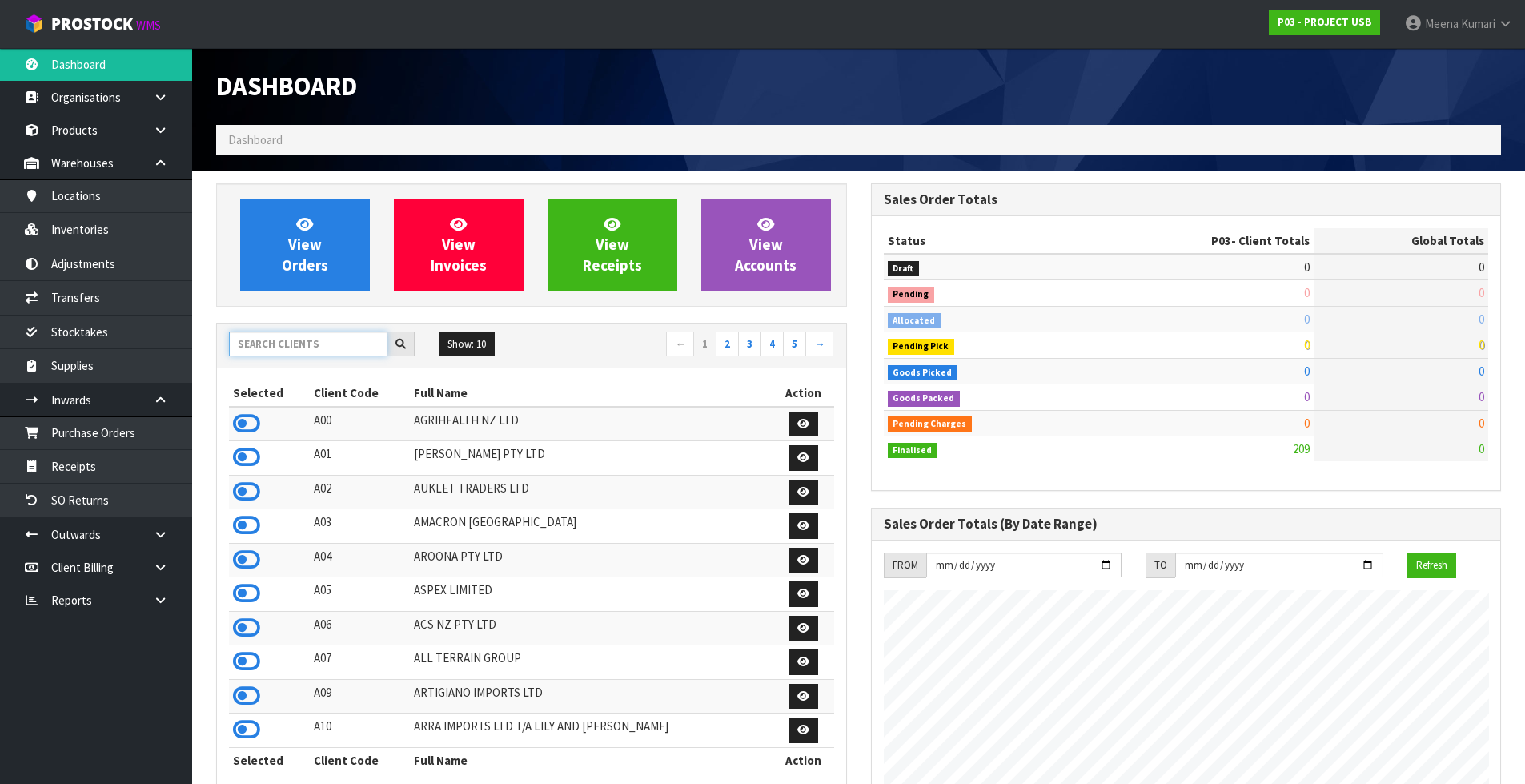
scroll to position [979, 654]
click at [287, 346] on input "text" at bounding box center [308, 343] width 159 height 25
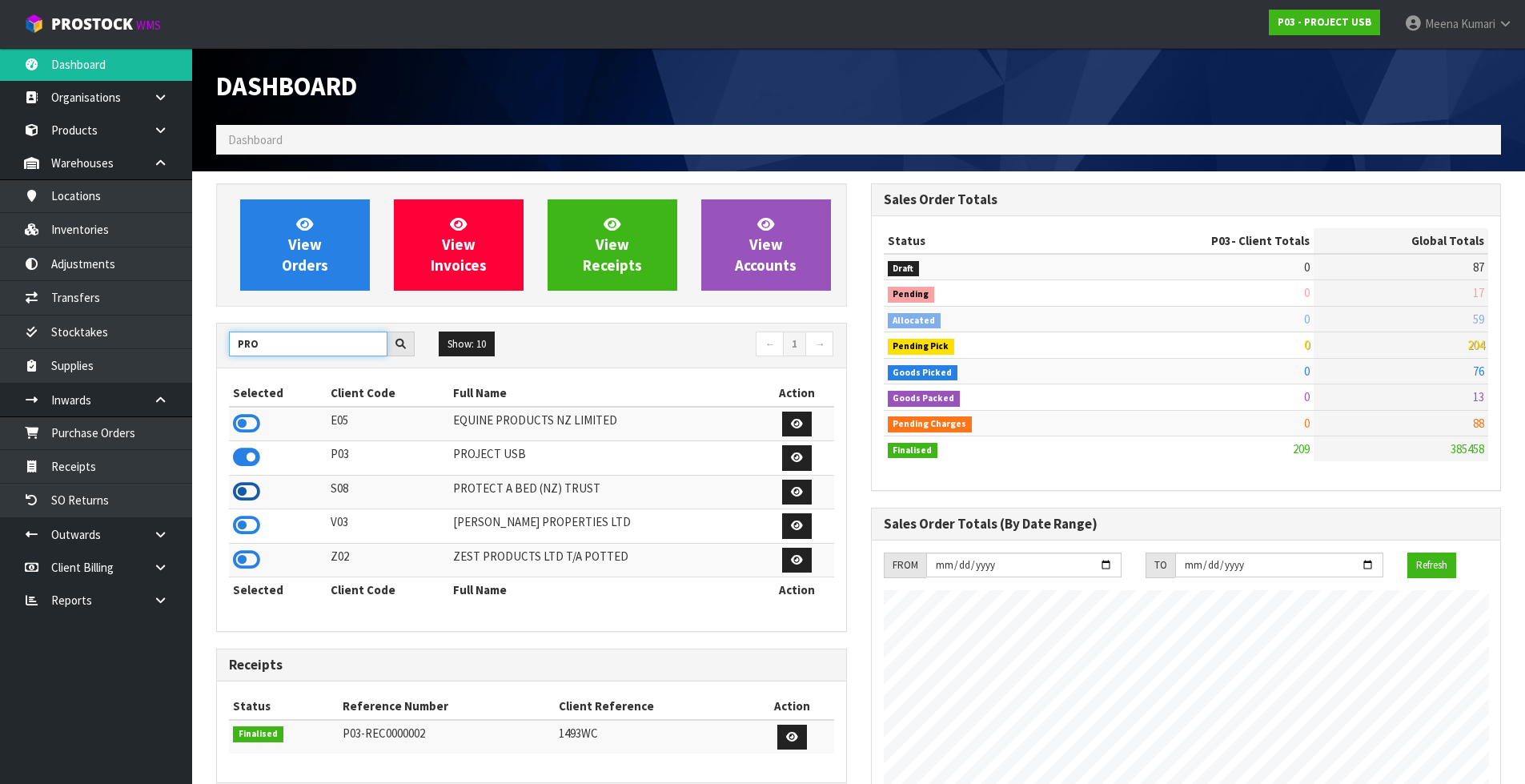
type input "PRO"
click at [254, 489] on icon at bounding box center [247, 491] width 28 height 24
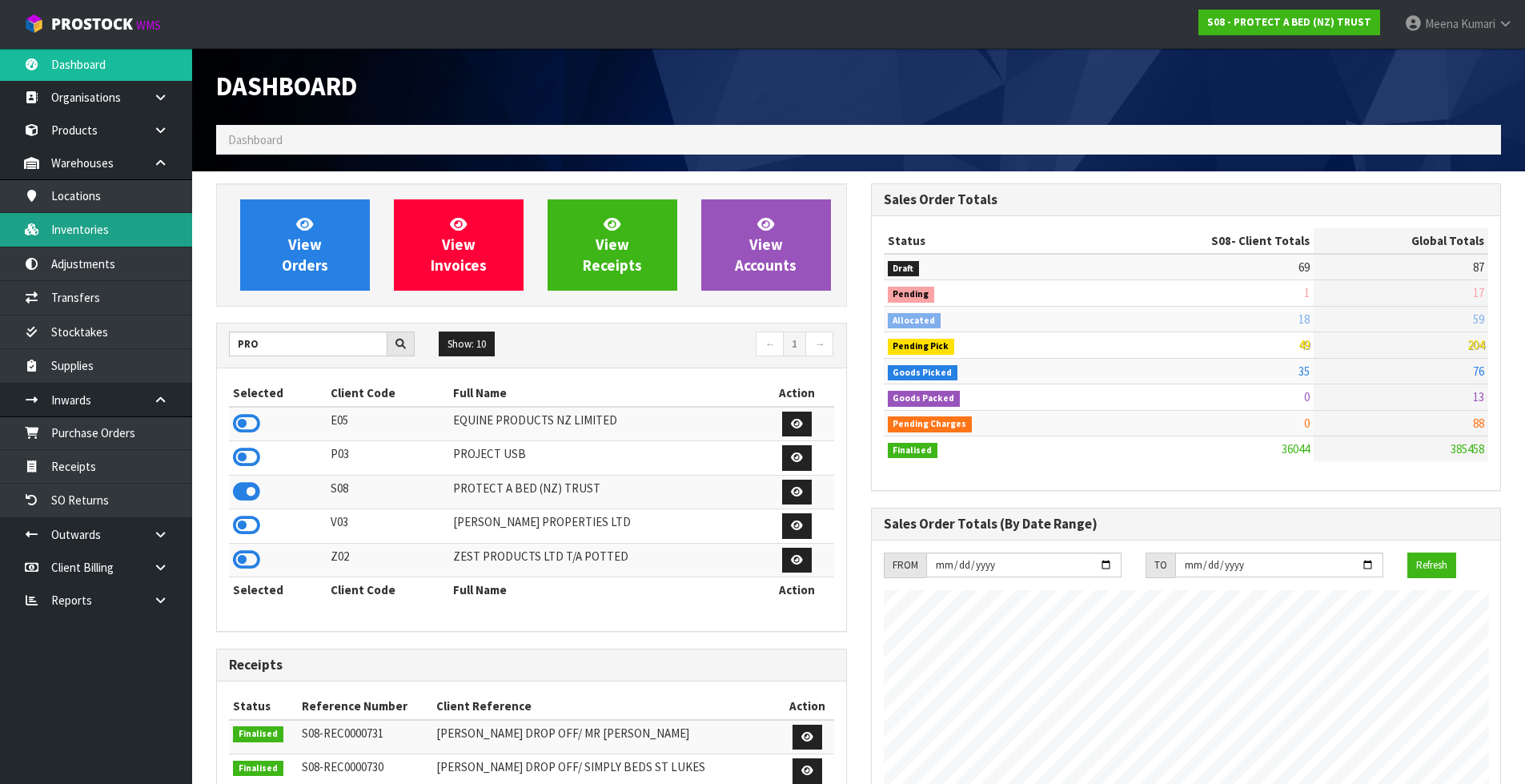
scroll to position [1213, 654]
click at [104, 239] on link "Inventories" at bounding box center [95, 230] width 192 height 33
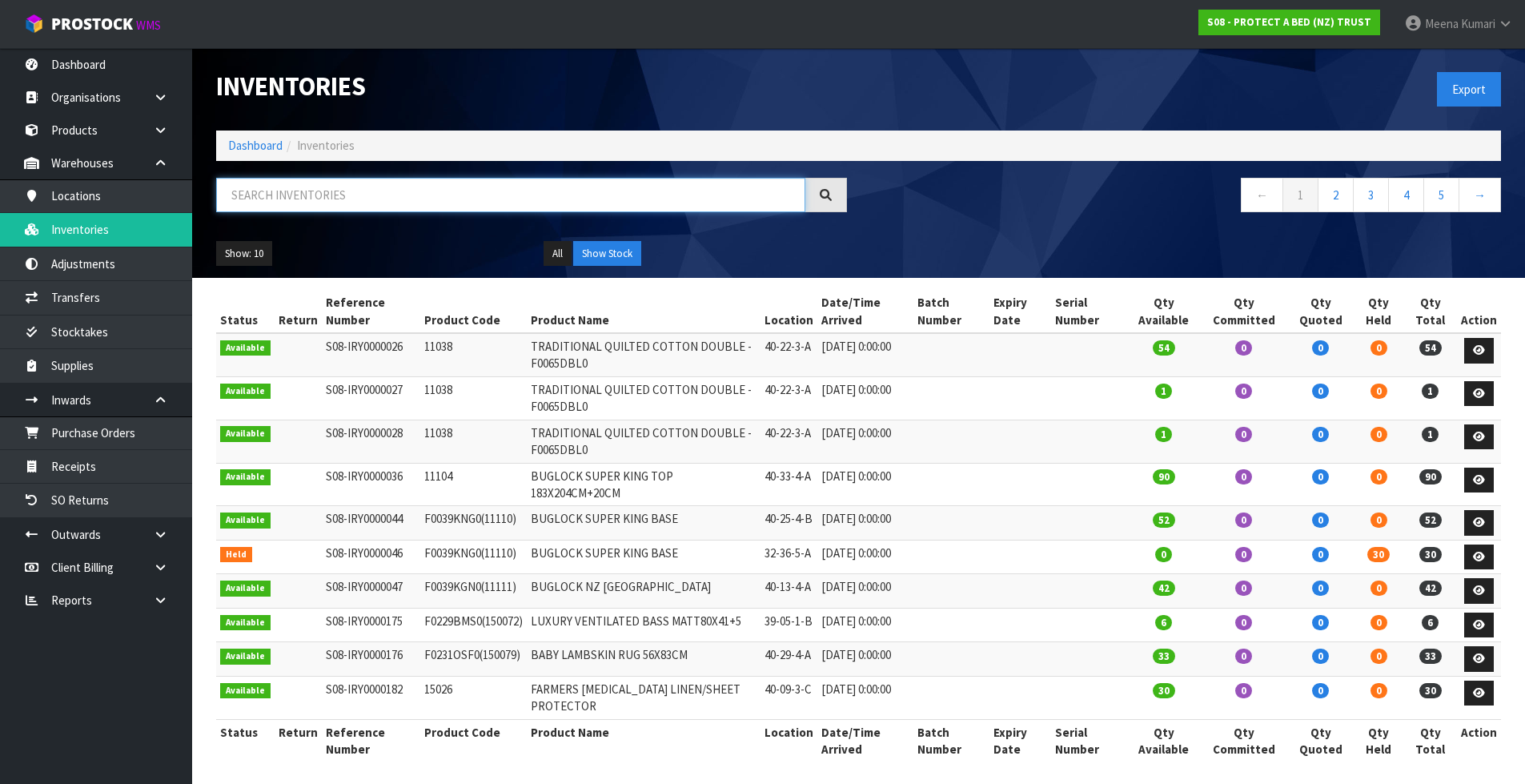
click at [420, 196] on input "text" at bounding box center [510, 195] width 589 height 34
paste input "F0091KSG0"
type input "F0091KSG0"
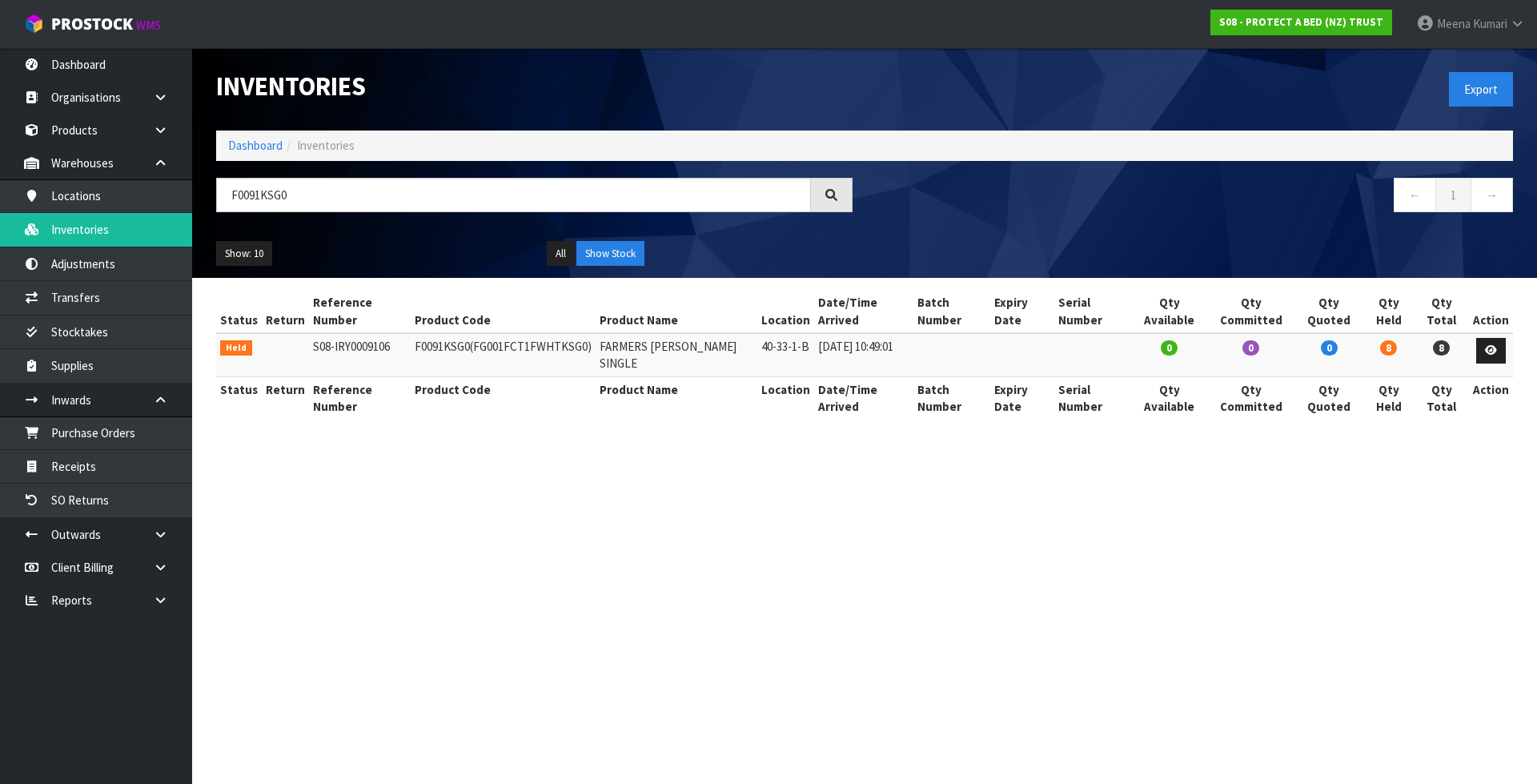
click at [899, 471] on section "Inventories Export Dashboard Inventories F0091KSG0 ← 1 → Show: 10 5 10 25 50 Al…" at bounding box center [768, 392] width 1537 height 784
click at [1488, 348] on icon at bounding box center [1490, 350] width 12 height 10
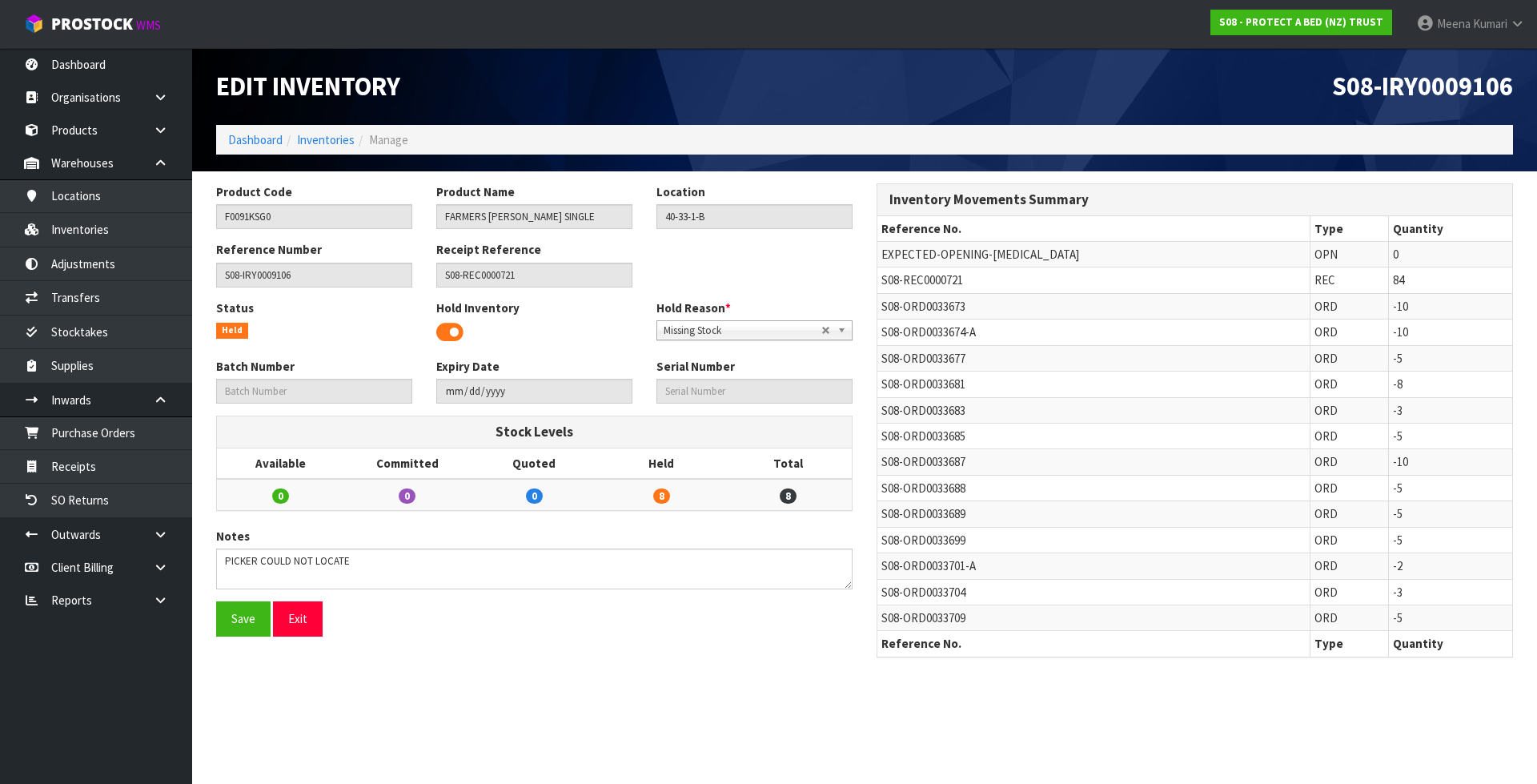
click at [916, 283] on span "S08-REC0000721" at bounding box center [922, 279] width 82 height 16
copy tr "S08-REC0000721"
click at [78, 471] on link "Receipts" at bounding box center [95, 466] width 192 height 33
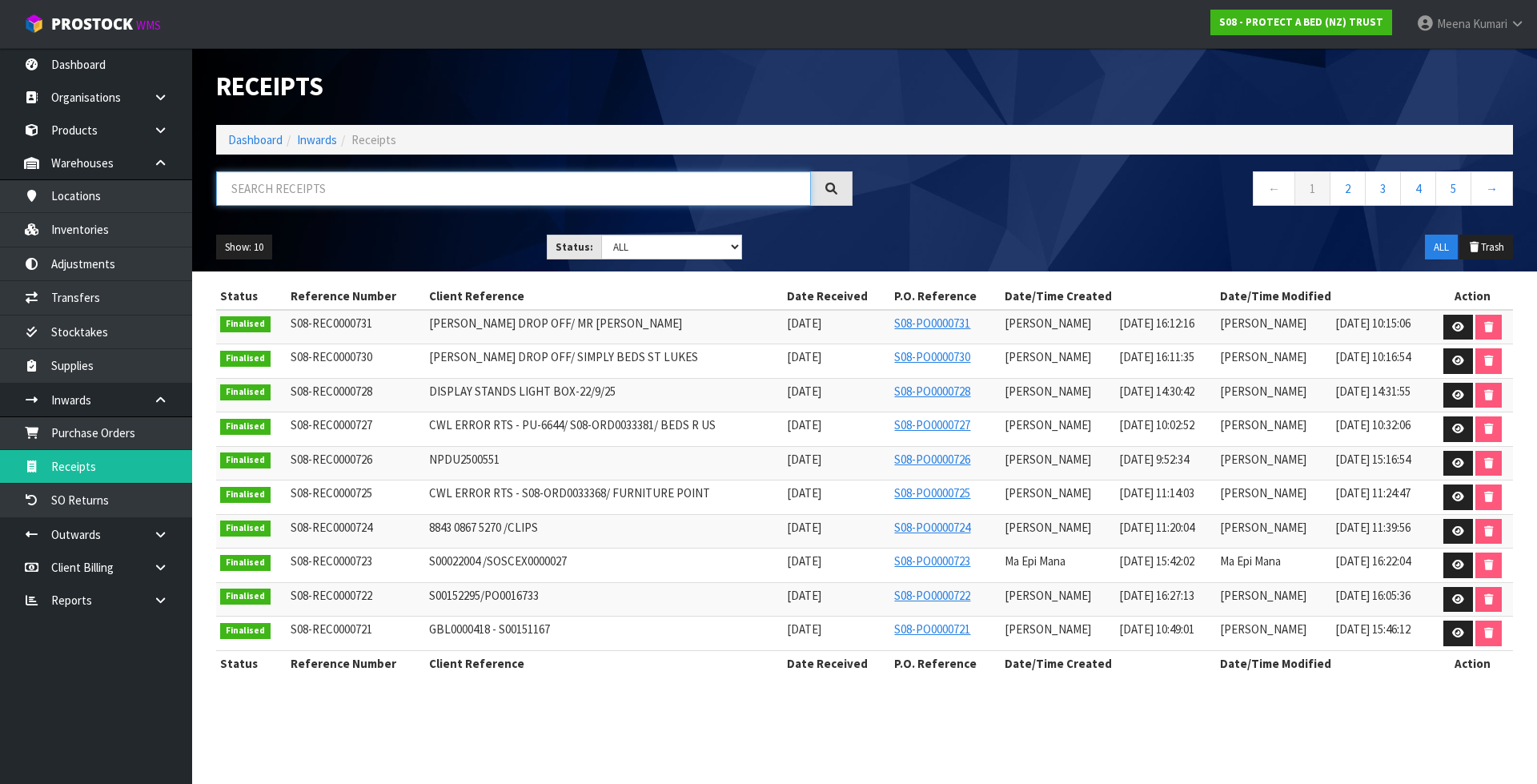
click at [323, 192] on input "text" at bounding box center [513, 188] width 595 height 34
paste input "S08-REC0000721"
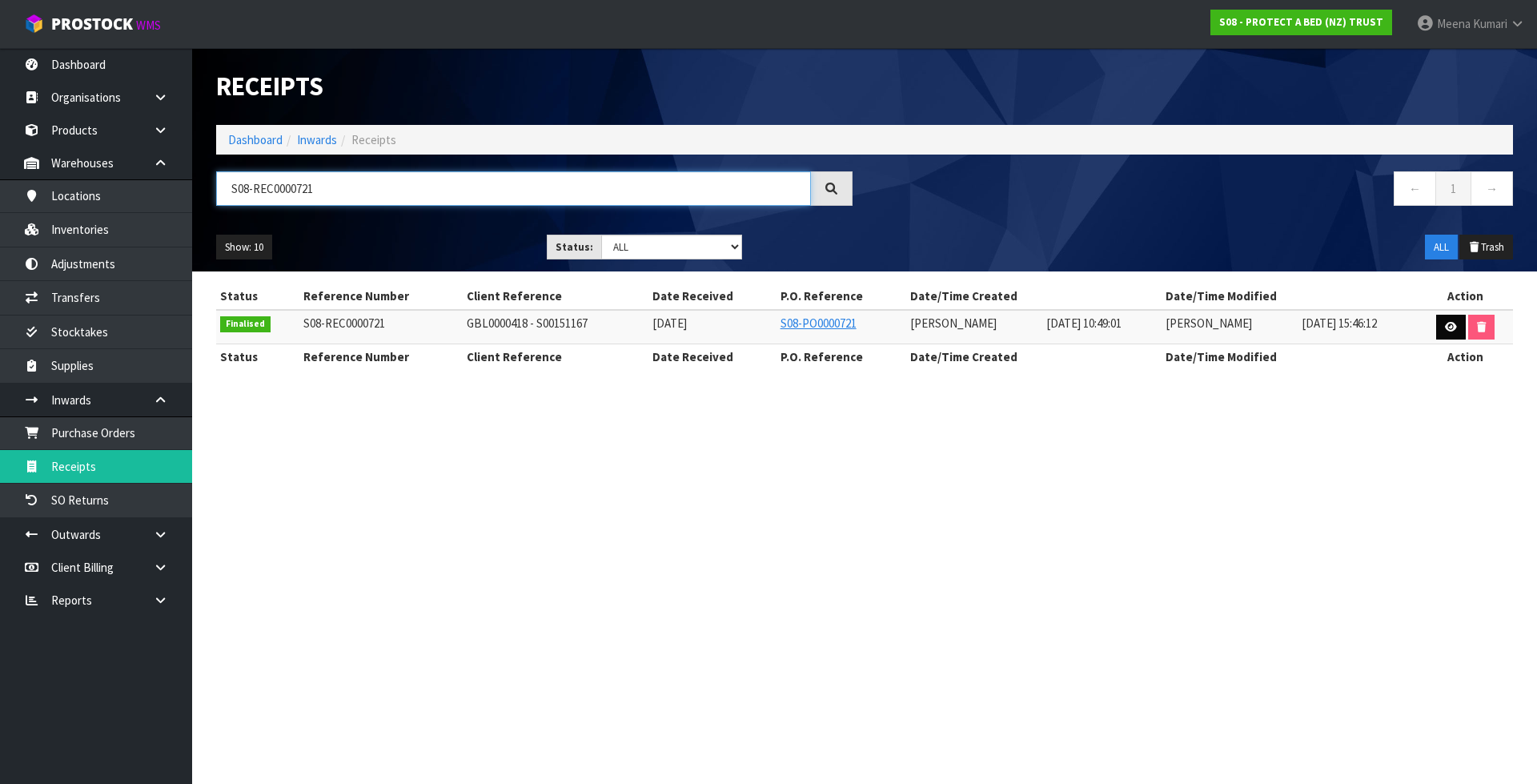
type input "S08-REC0000721"
click at [1450, 328] on icon at bounding box center [1451, 326] width 12 height 10
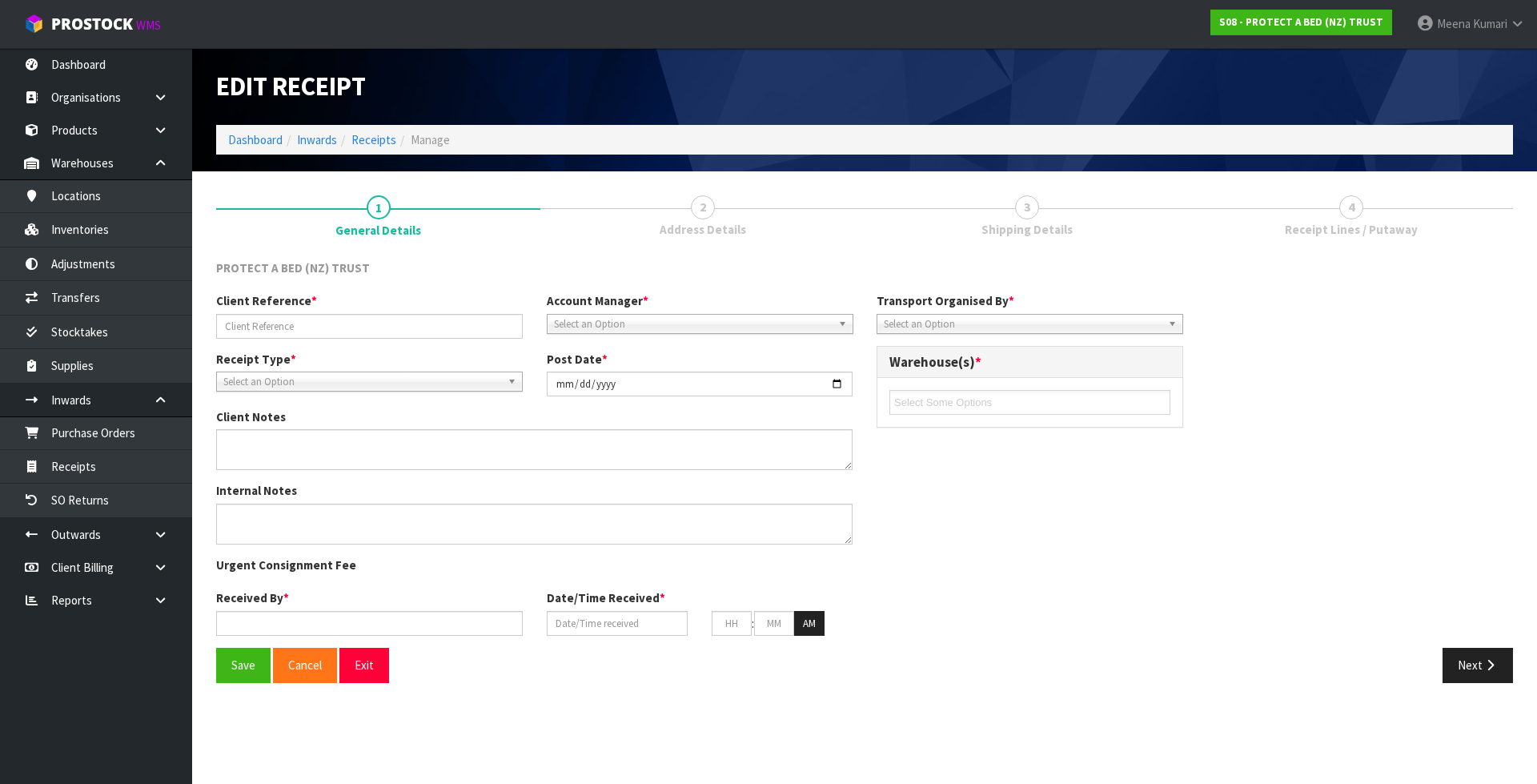
type input "GBL0000418 - S00151167"
type input "[DATE]"
type input "[PERSON_NAME]"
type input "[DATE]"
type input "10"
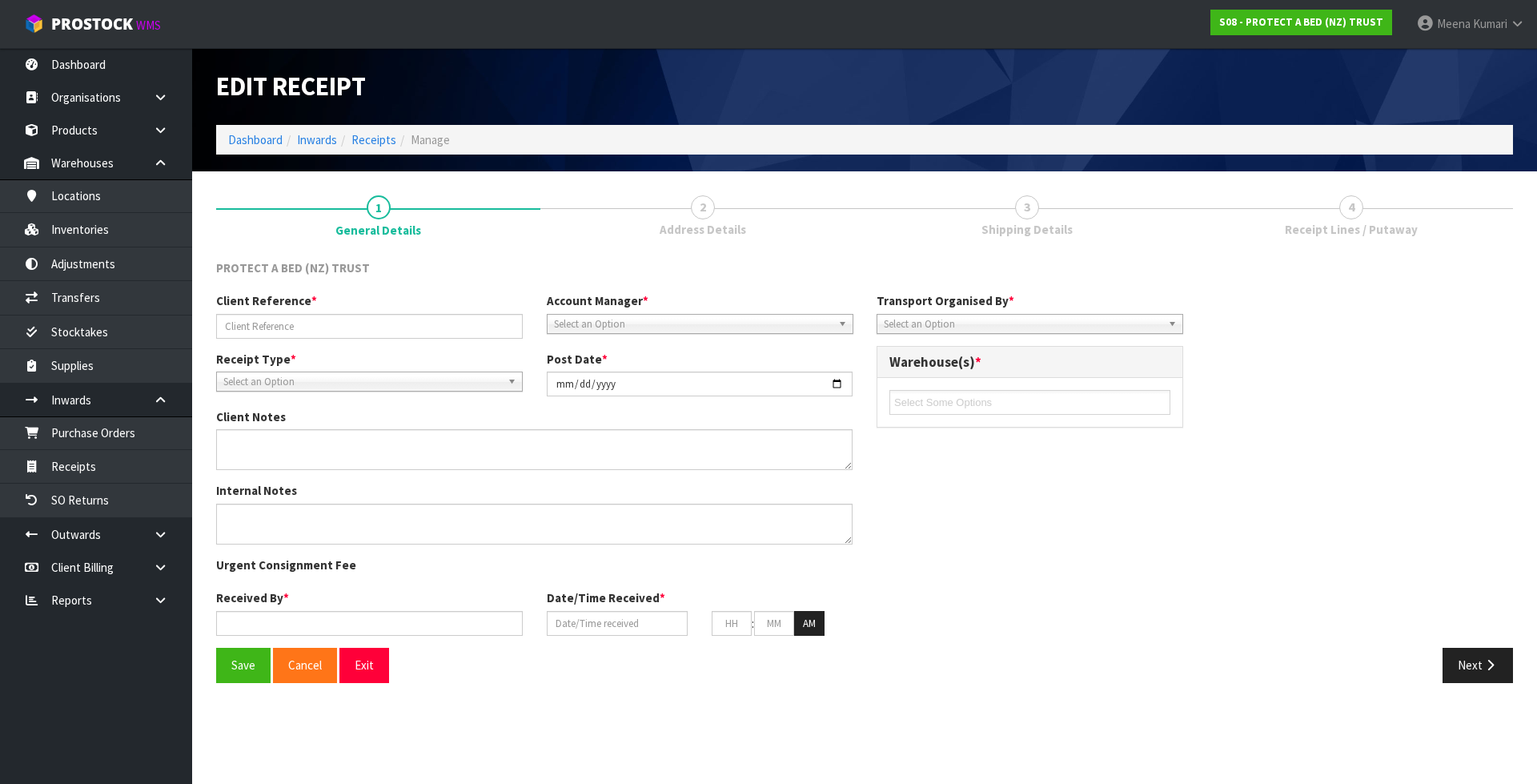
type input "49"
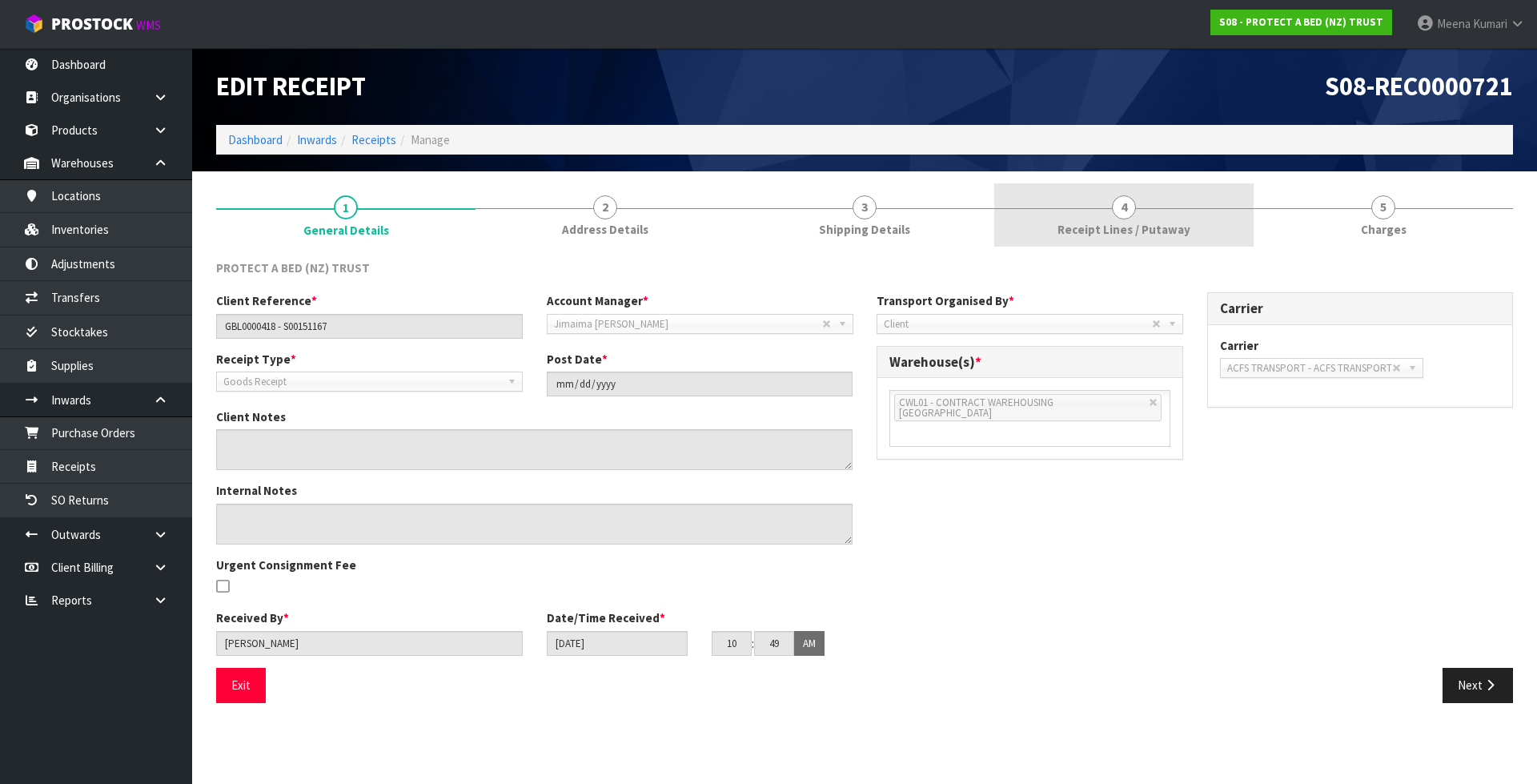
click at [1150, 204] on link "4 Receipt Lines / Putaway" at bounding box center [1124, 215] width 259 height 63
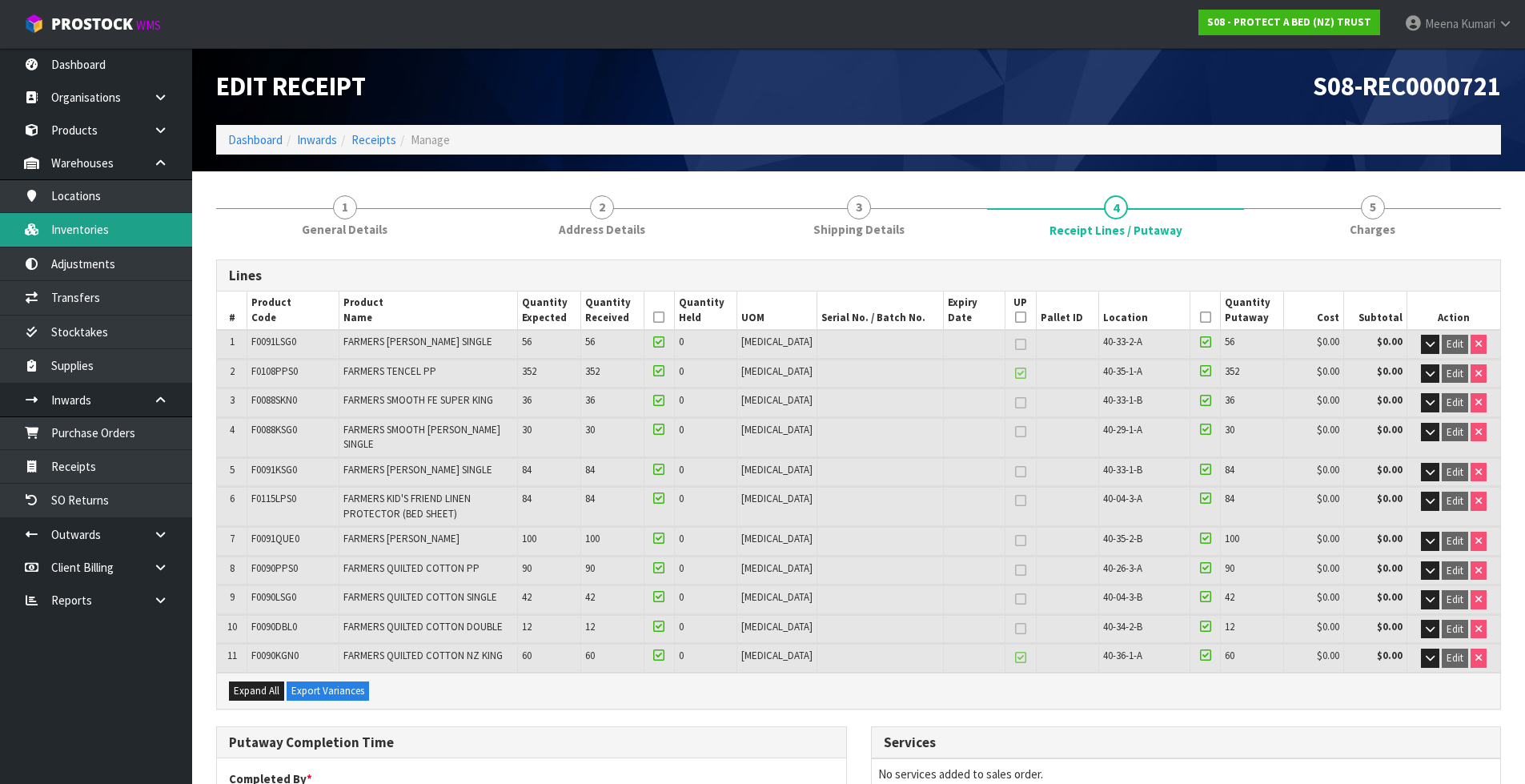
click at [156, 230] on link "Inventories" at bounding box center [95, 230] width 192 height 33
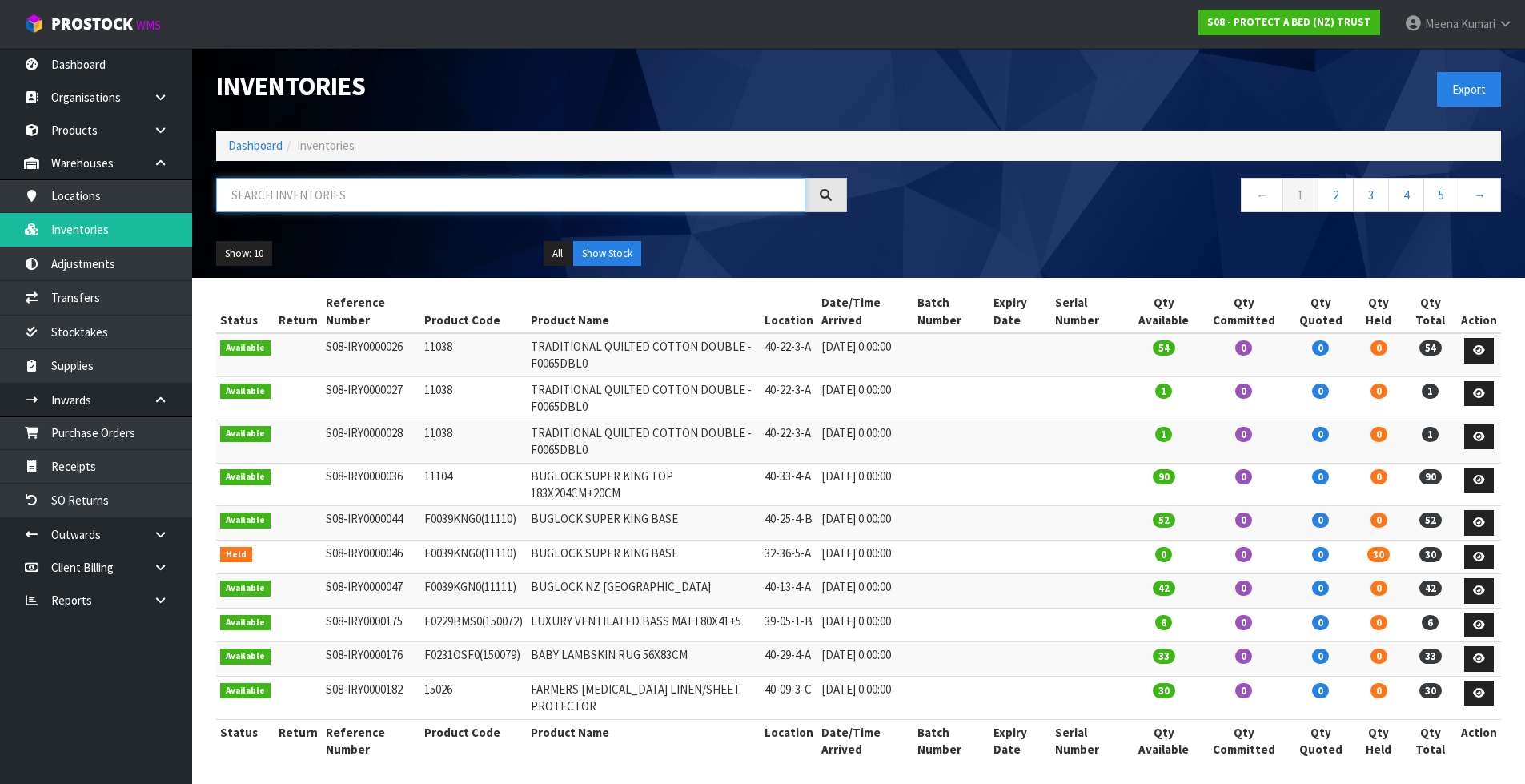
click at [335, 197] on input "text" at bounding box center [510, 195] width 589 height 34
paste input "F0091PPS0"
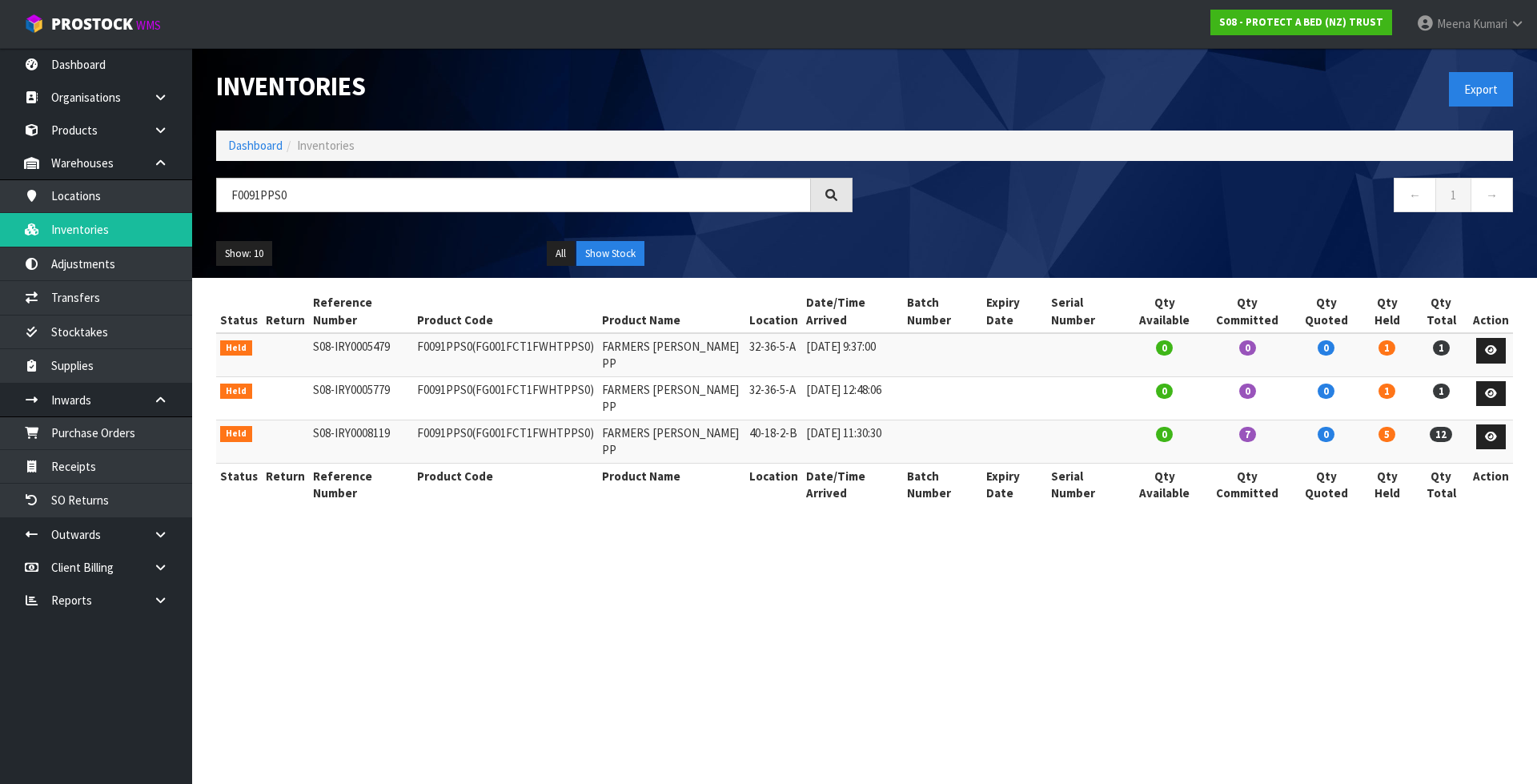
click at [1090, 674] on section "Inventories Export Dashboard Inventories F0091PPS0 ← 1 → Show: 10 5 10 25 50 Al…" at bounding box center [768, 392] width 1537 height 784
click at [661, 659] on section "Inventories Export Dashboard Inventories F0091PPS0 ← 1 → Show: 10 5 10 25 50 Al…" at bounding box center [768, 392] width 1537 height 784
click at [309, 205] on input "F0091PPS0" at bounding box center [513, 195] width 595 height 34
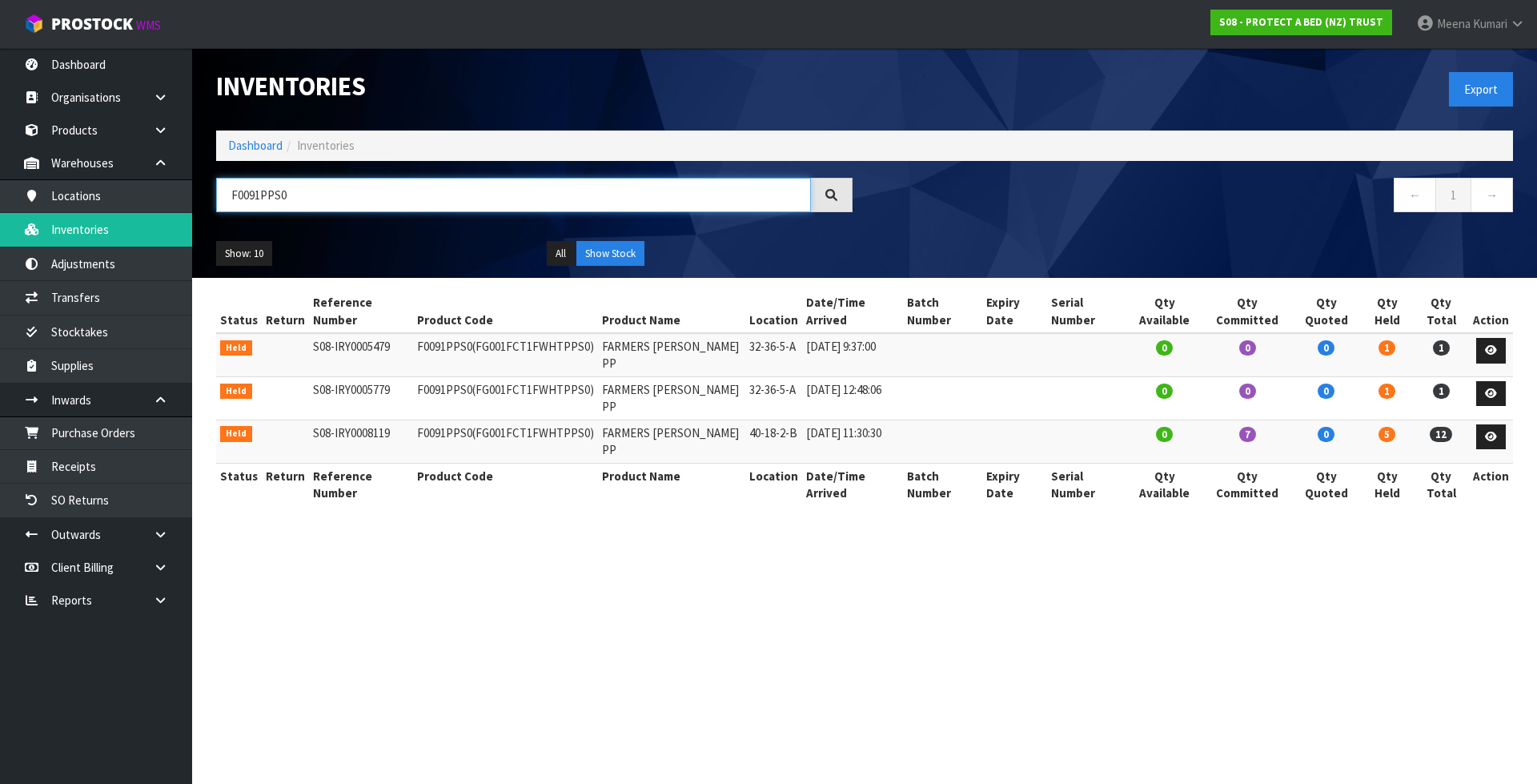
paste input "LSG"
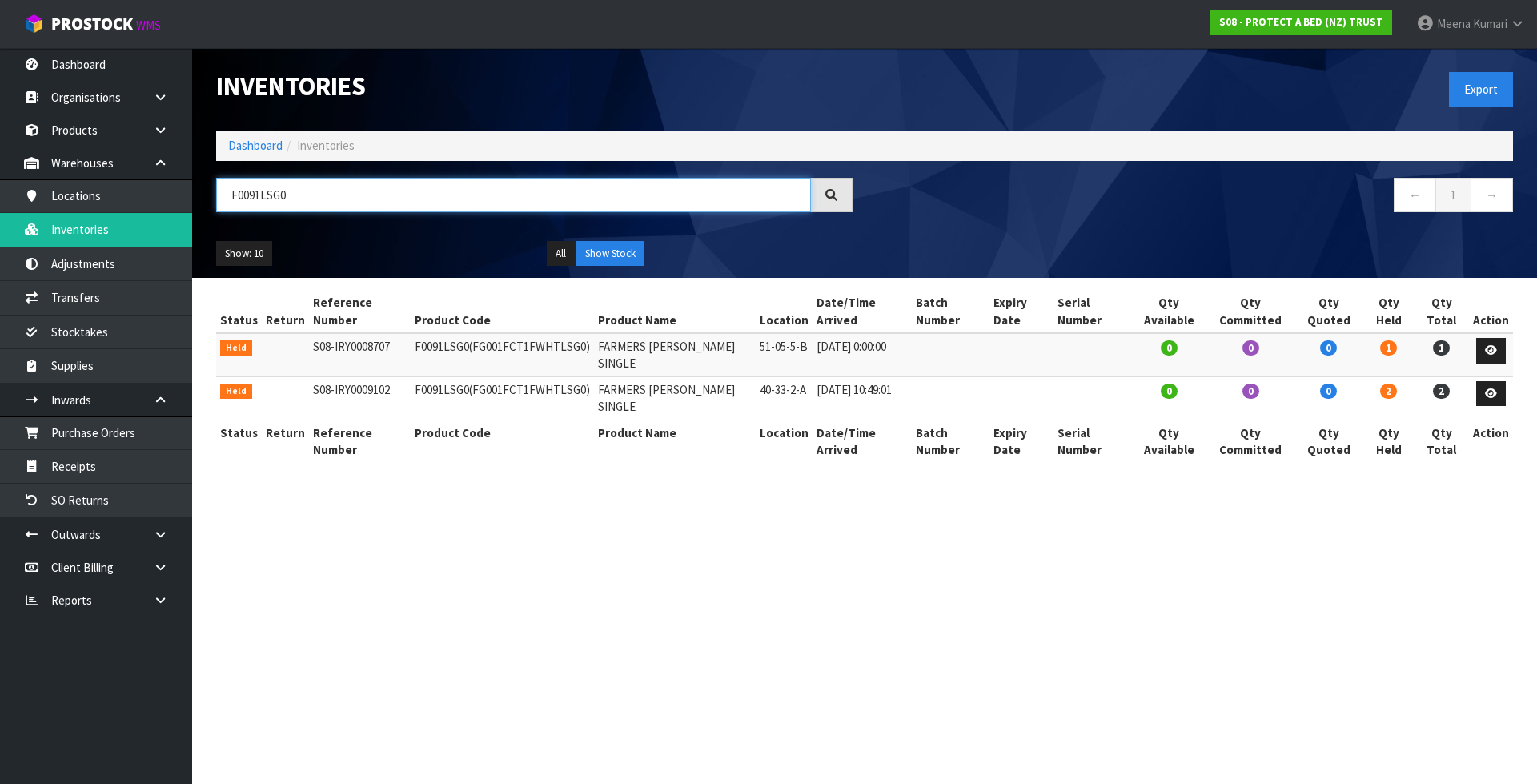
type input "F0091LSG0"
click at [1491, 388] on icon at bounding box center [1490, 393] width 12 height 10
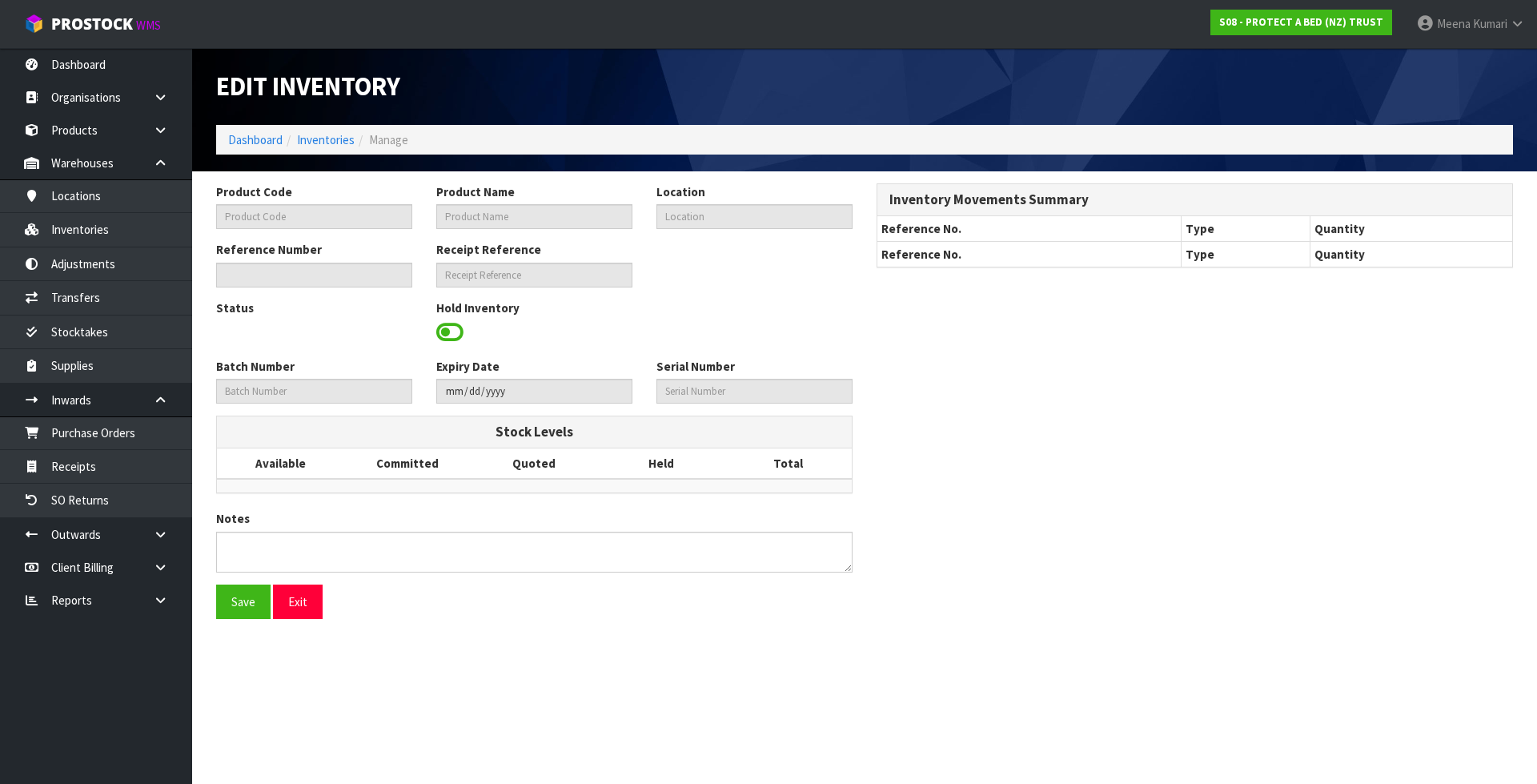
type input "F0091LSG0"
type input "FARMERS [PERSON_NAME] SINGLE"
type input "40-33-2-A"
type input "S08-IRY0009102"
type input "S08-REC0000721"
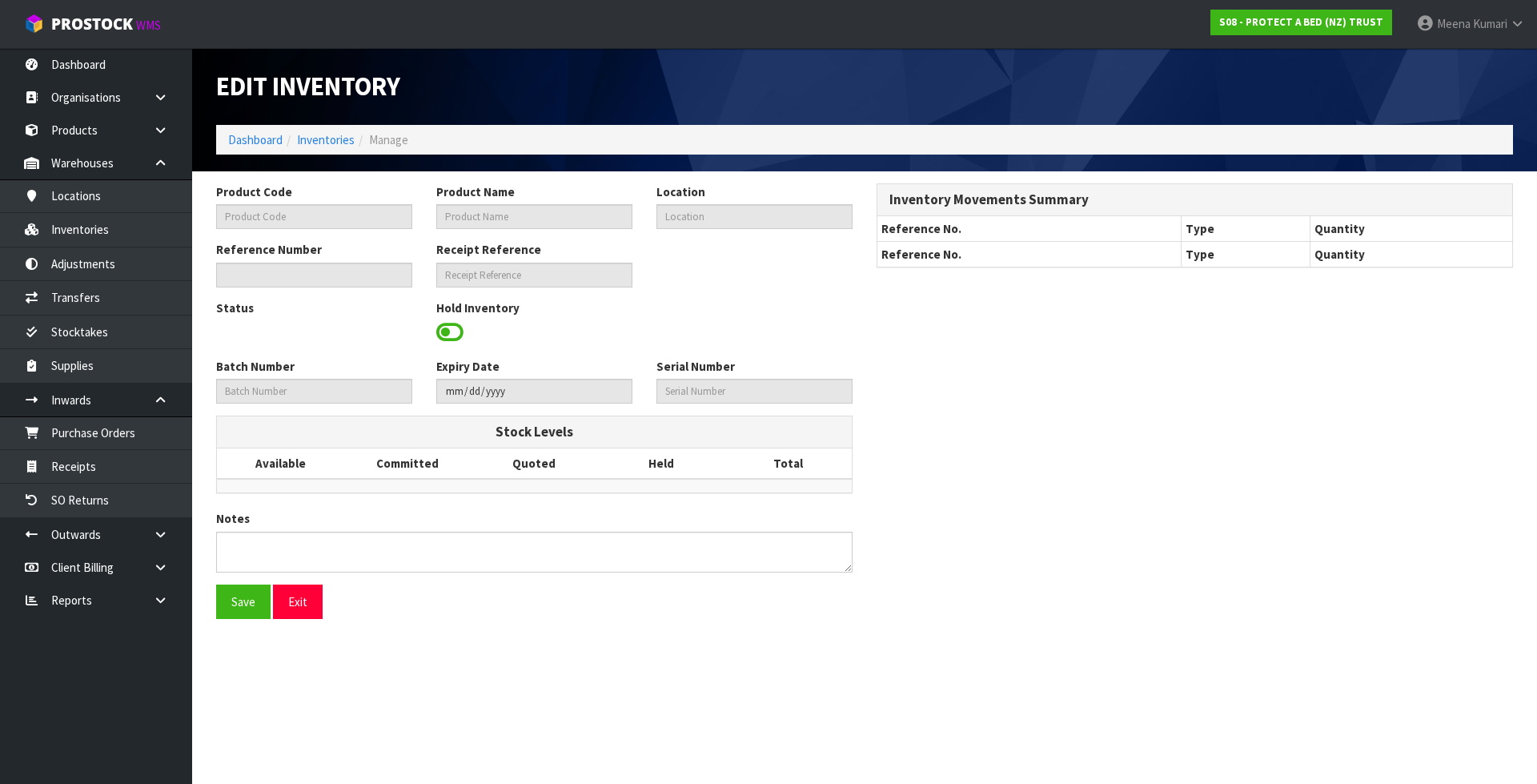
type textarea "PICKER COULD NOT LOCATE"
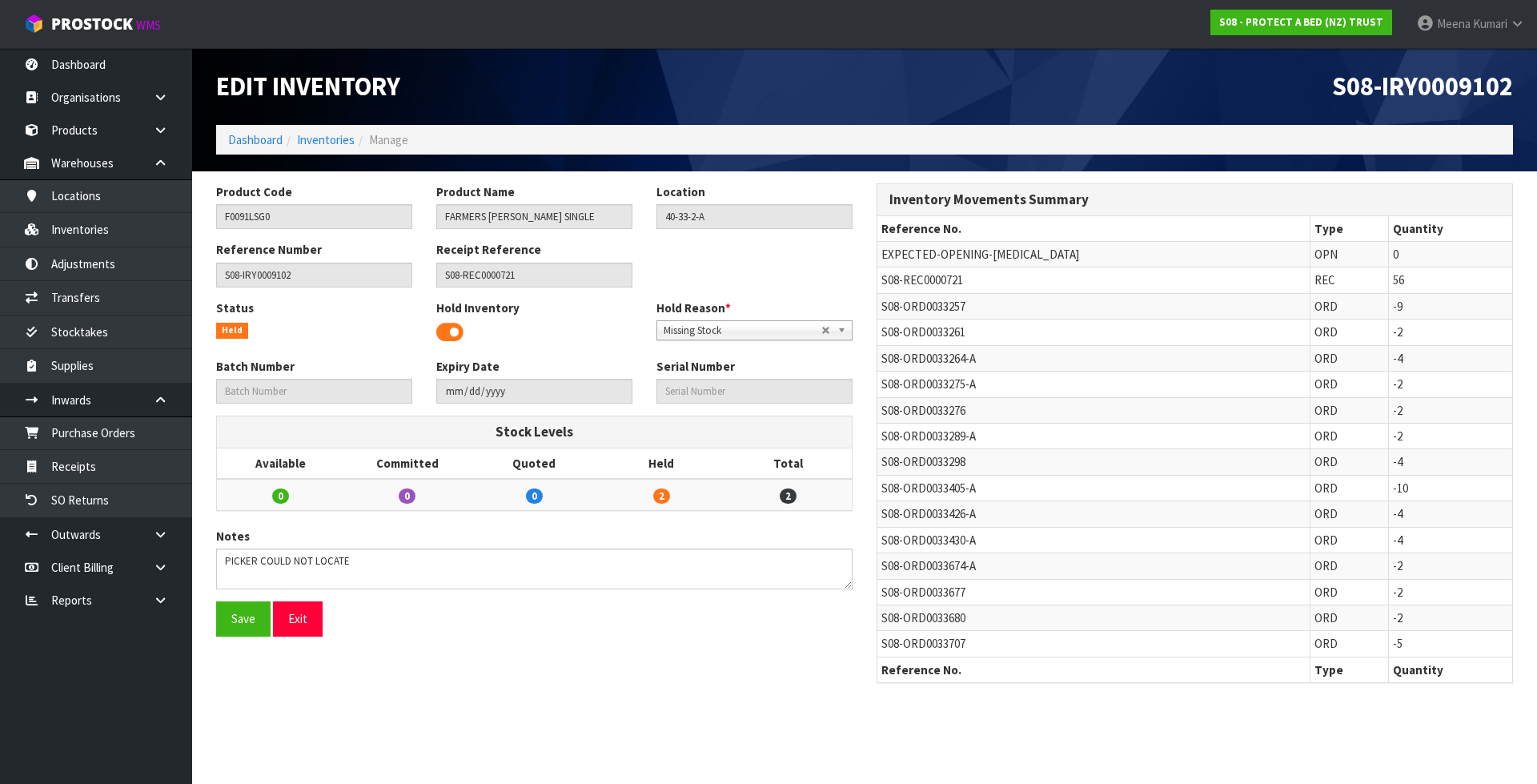
click at [955, 283] on span "S08-REC0000721" at bounding box center [922, 279] width 82 height 16
copy tr "S08-REC0000721"
click at [145, 478] on link "Receipts" at bounding box center [95, 466] width 192 height 33
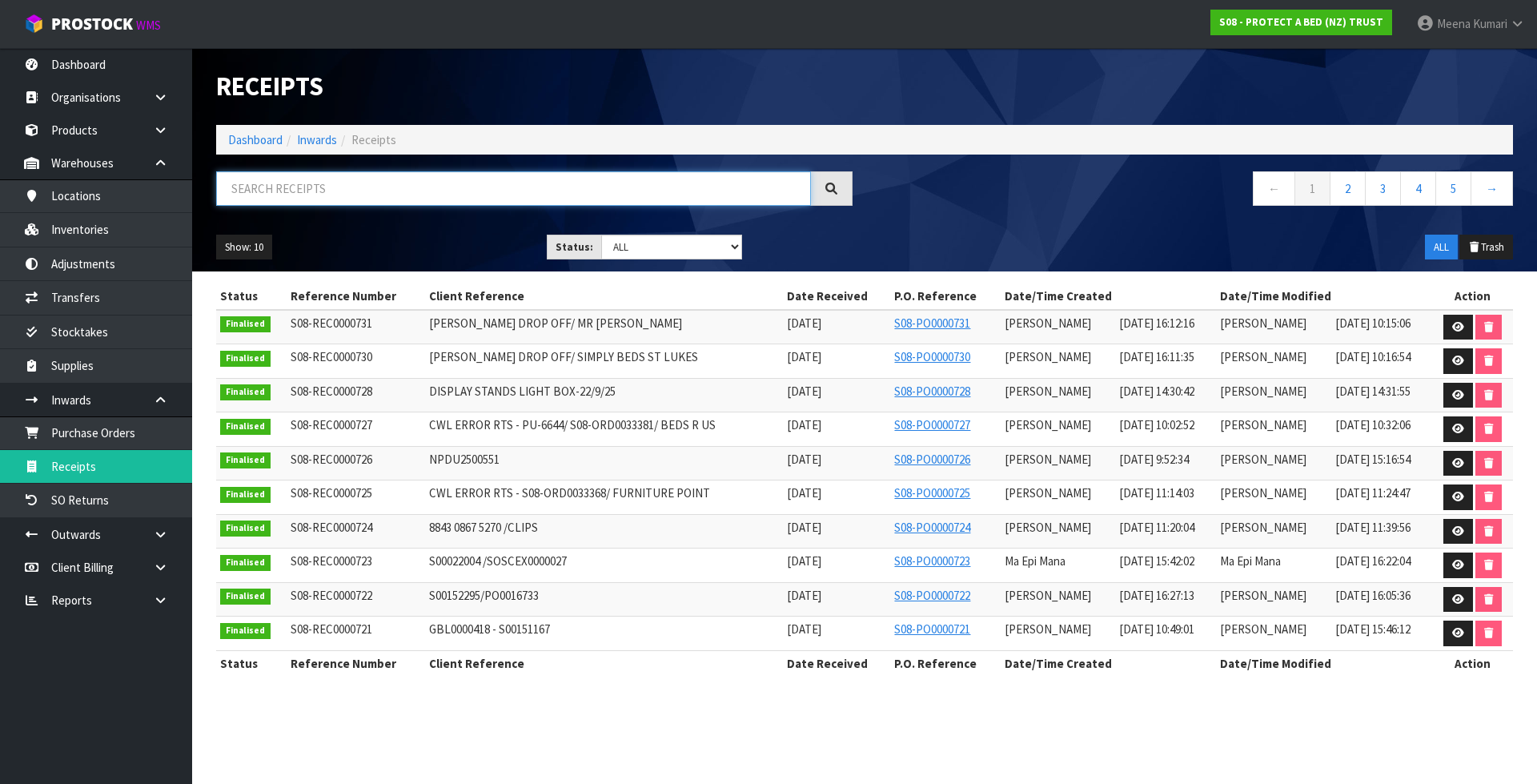
click at [288, 197] on input "text" at bounding box center [513, 188] width 595 height 34
paste input "S08-REC0000721"
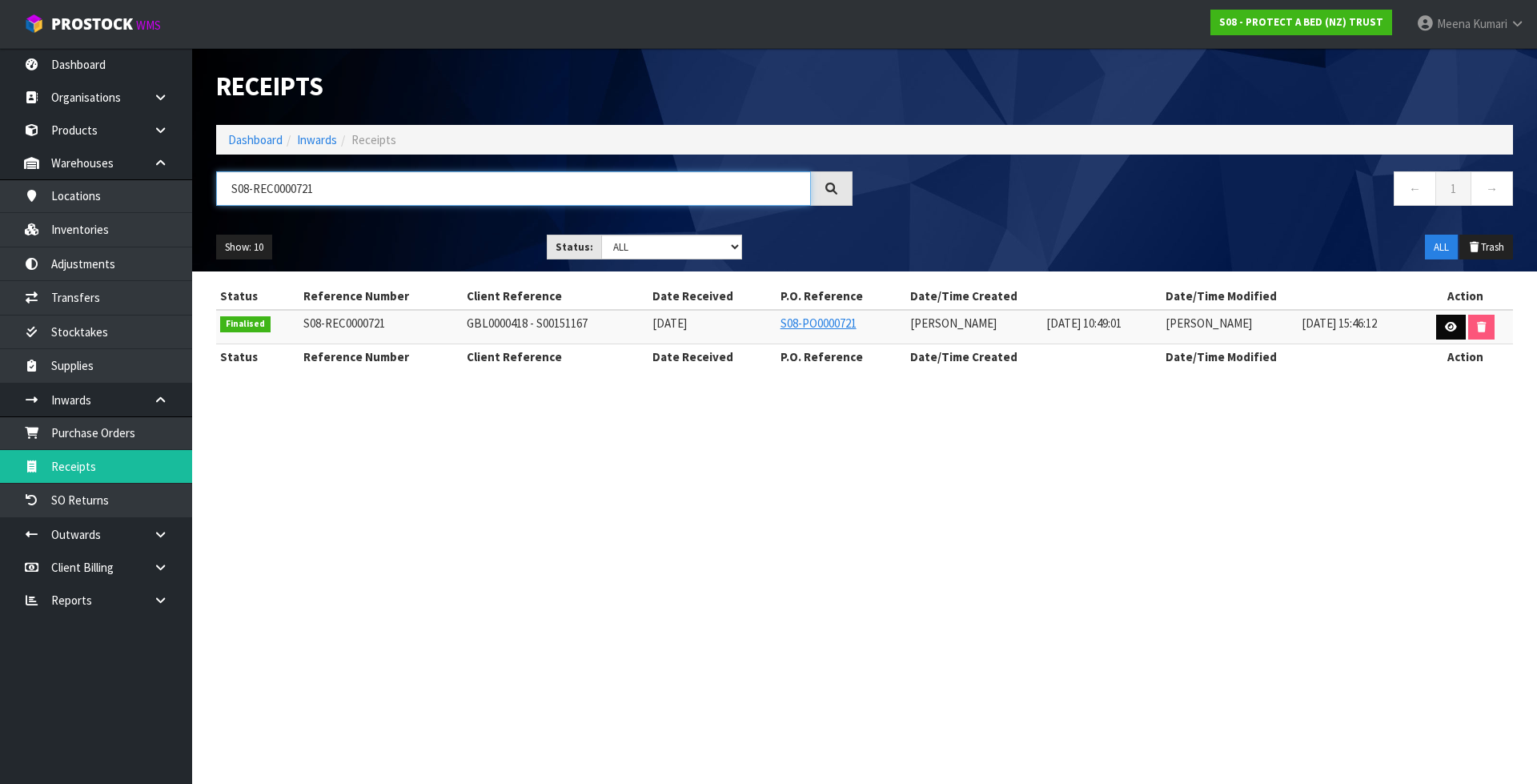
type input "S08-REC0000721"
click at [1450, 324] on icon at bounding box center [1451, 326] width 12 height 10
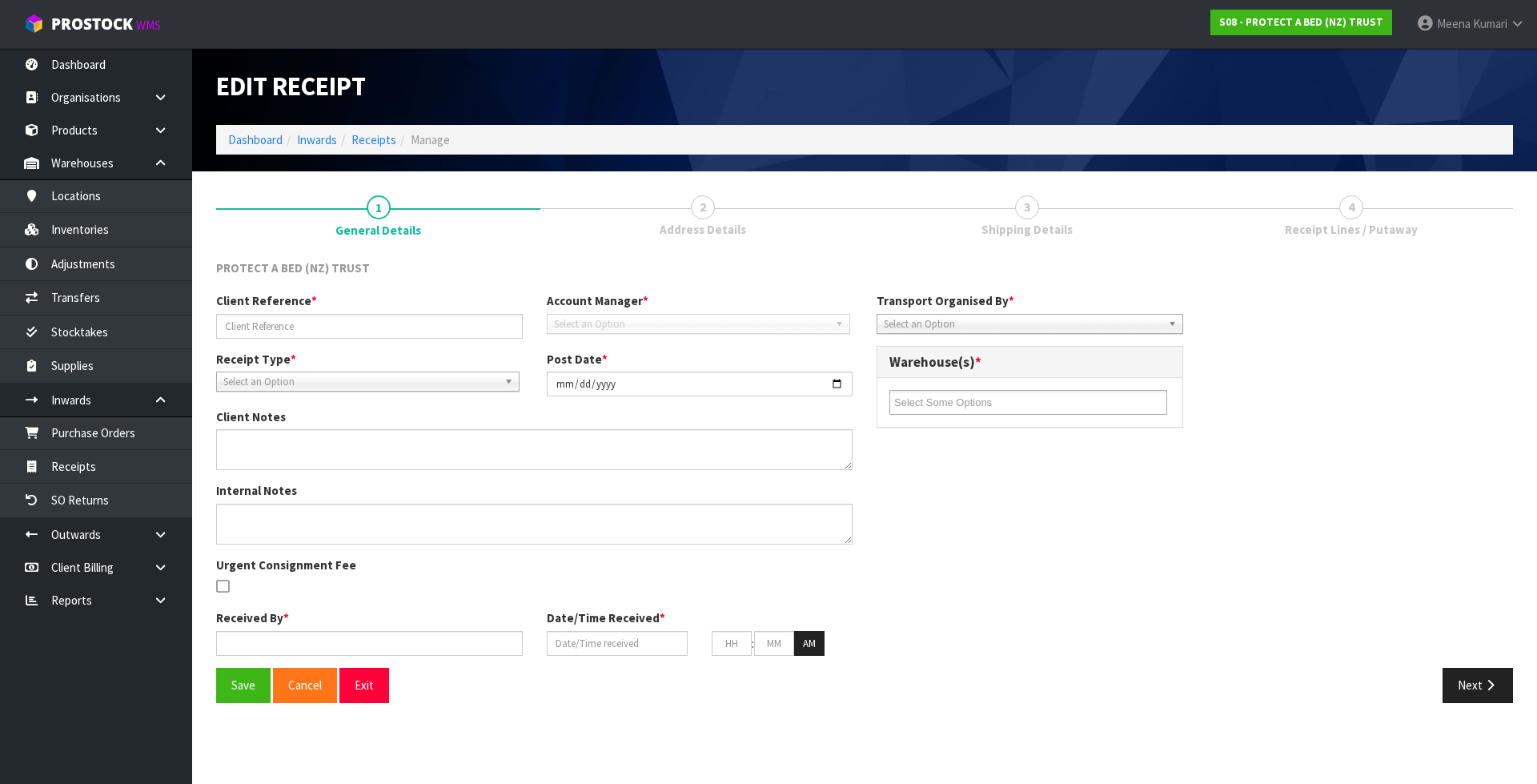
type input "GBL0000418 - S00151167"
type input "[DATE]"
type input "[PERSON_NAME]"
type input "[DATE]"
type input "10"
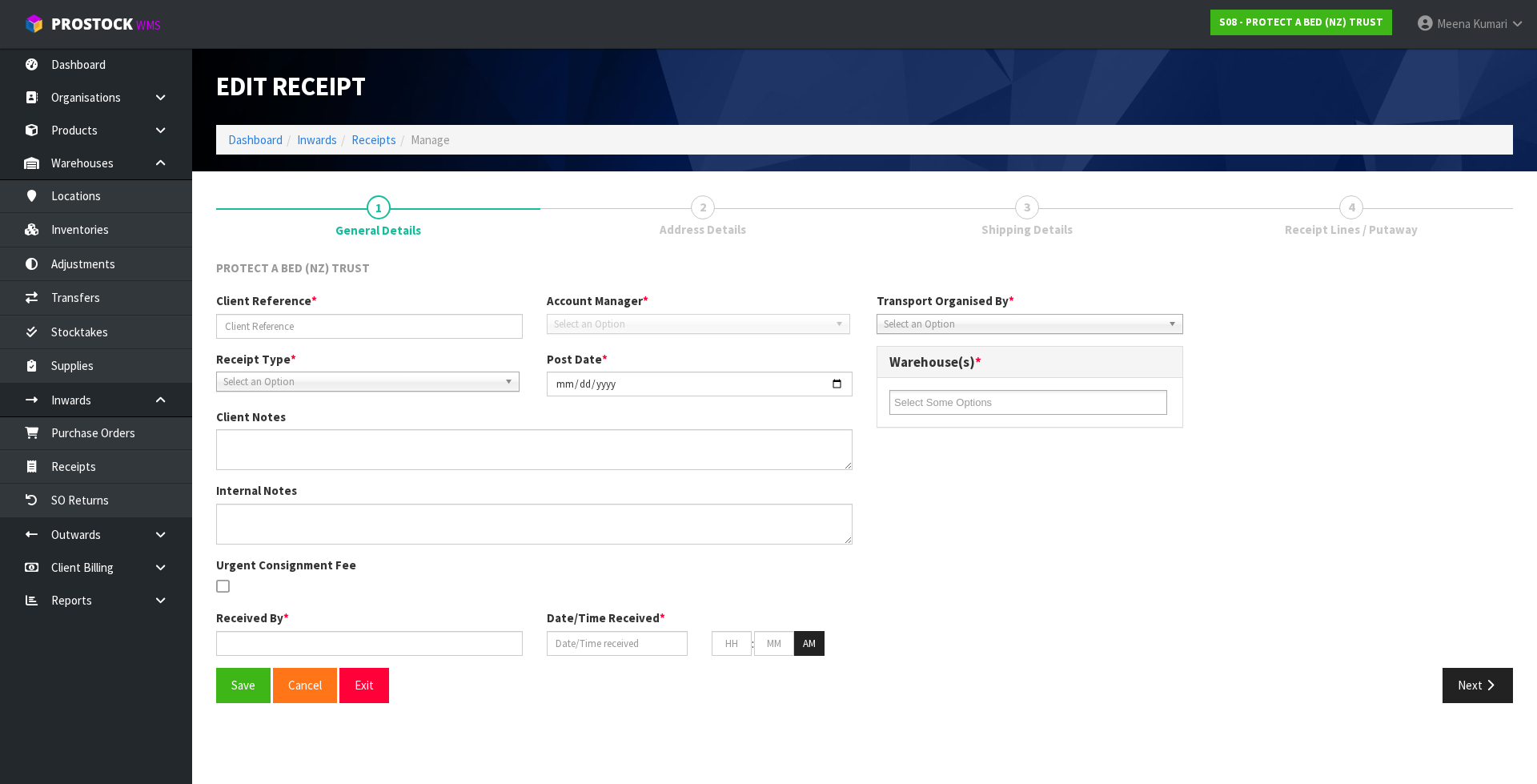
type input "49"
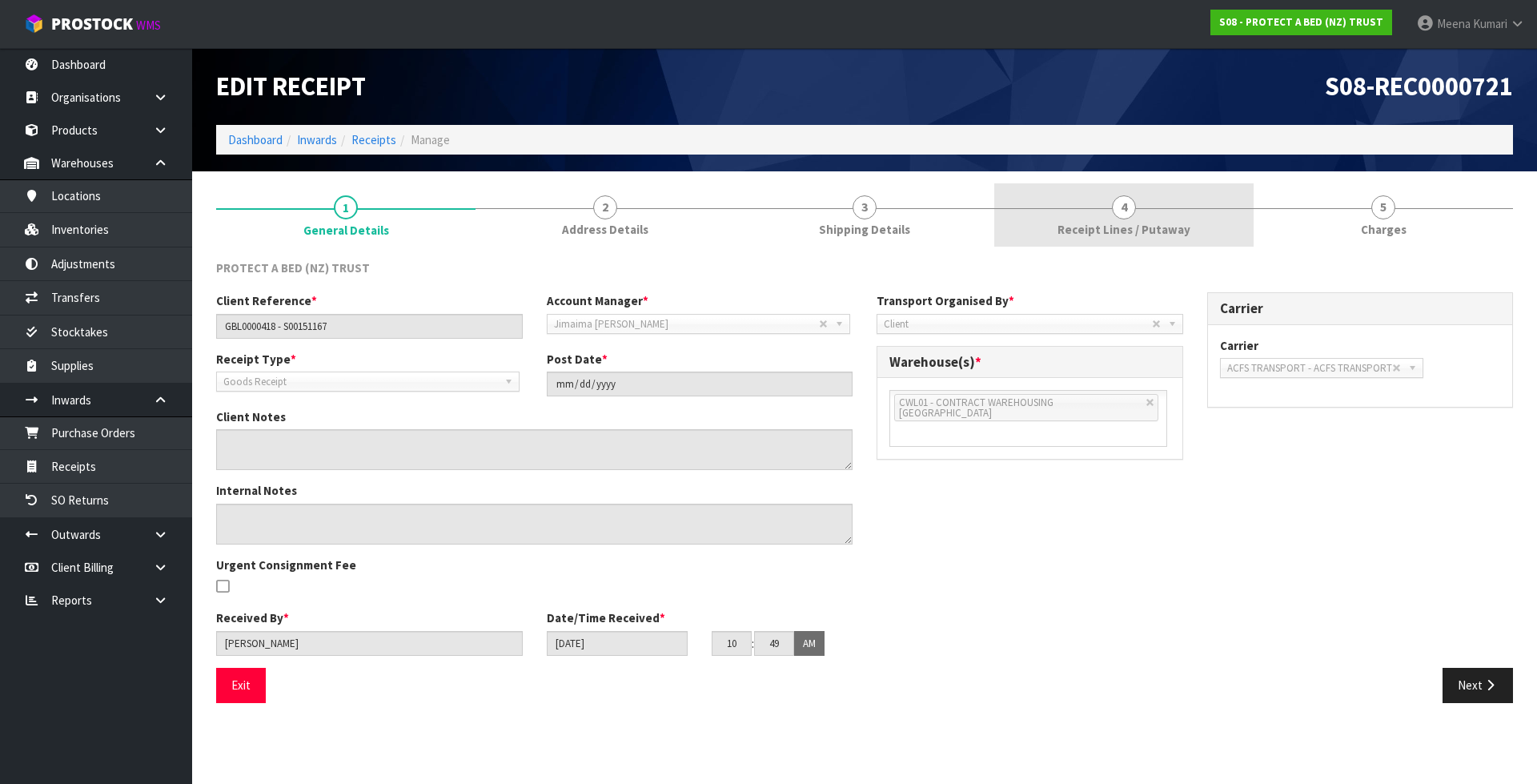
click at [1141, 244] on link "4 Receipt Lines / Putaway" at bounding box center [1124, 215] width 259 height 63
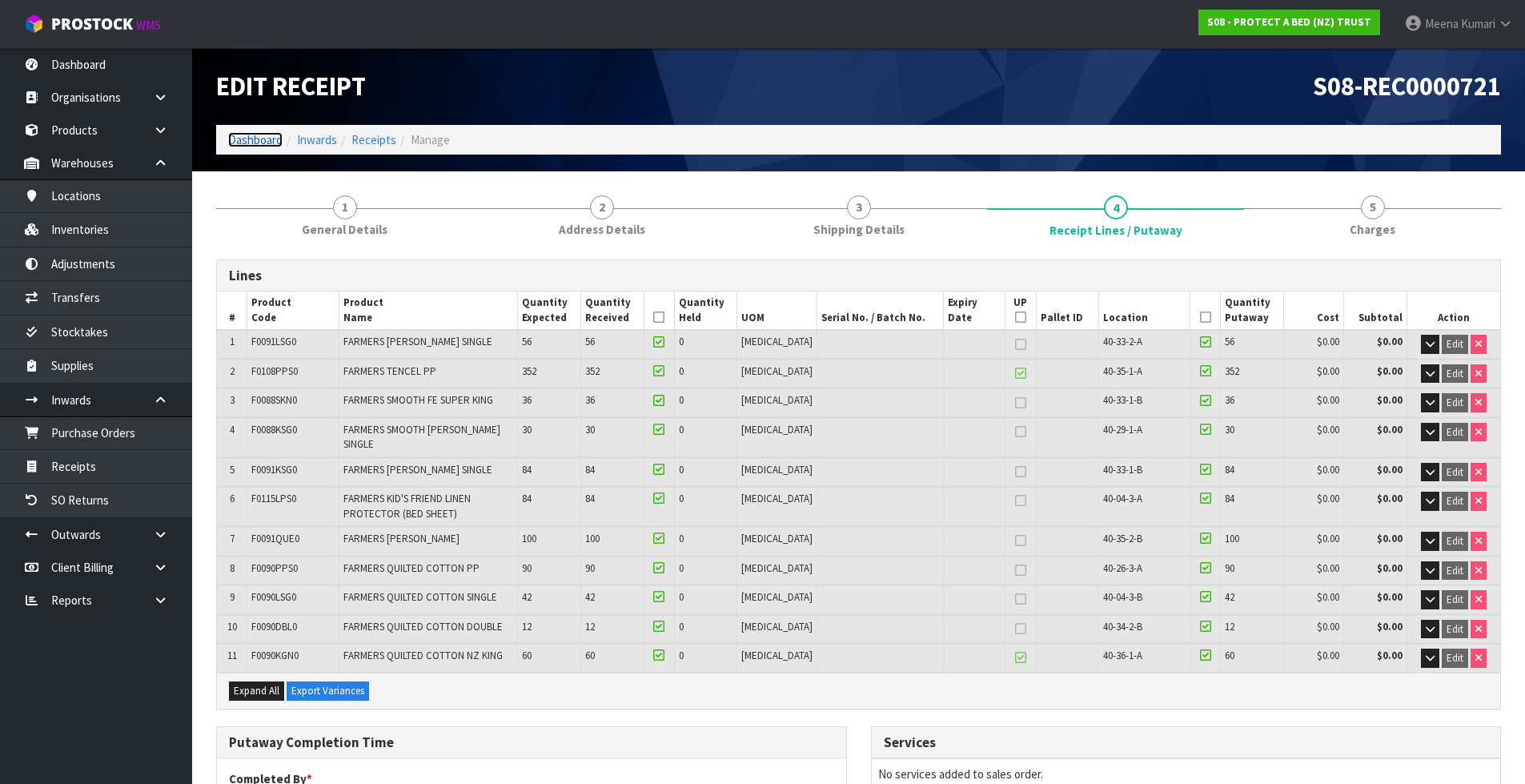
click at [252, 141] on link "Dashboard" at bounding box center [254, 140] width 54 height 16
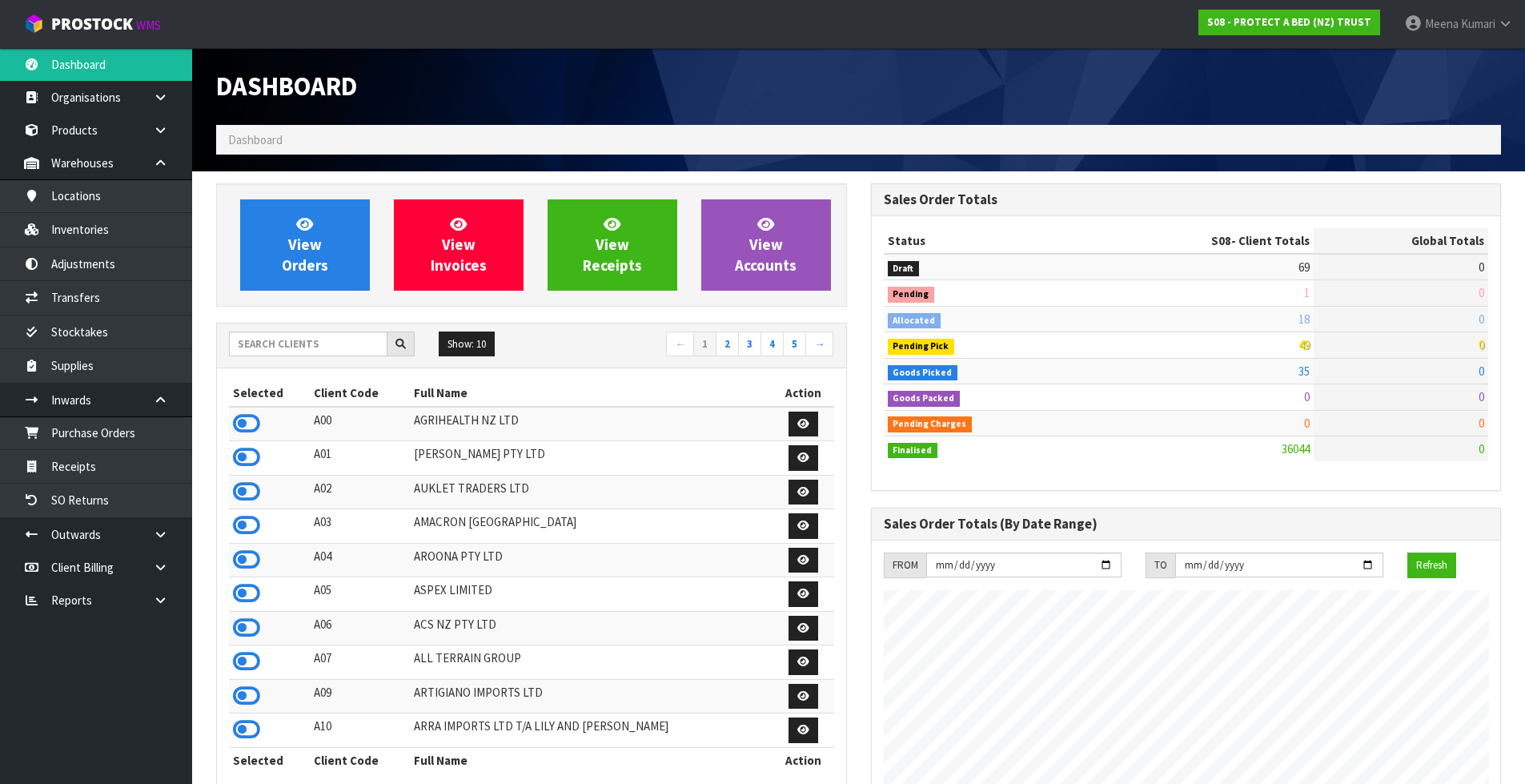
scroll to position [998, 654]
click at [293, 348] on input "text" at bounding box center [308, 343] width 159 height 25
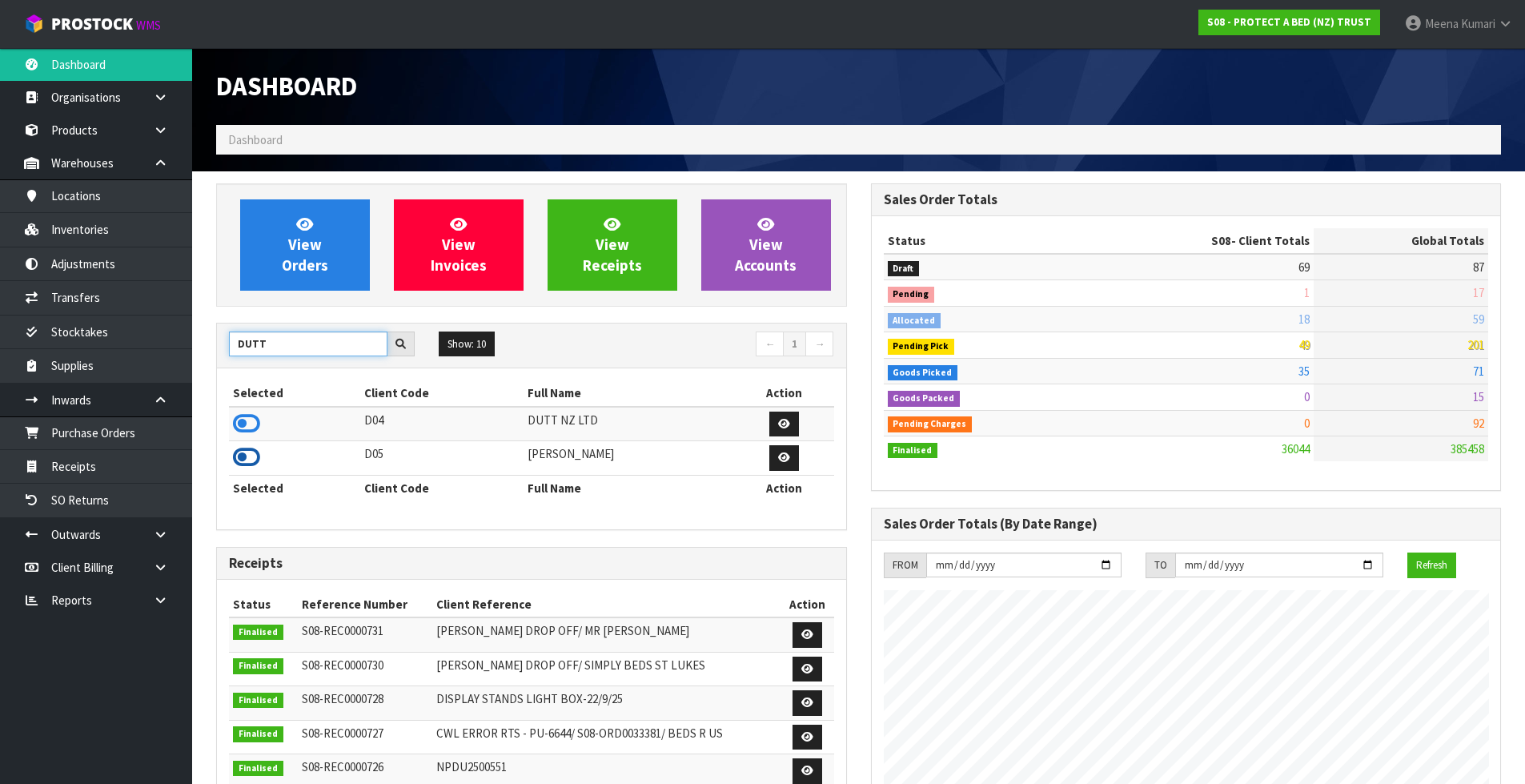
type input "DUTT"
click at [243, 469] on icon at bounding box center [247, 457] width 28 height 24
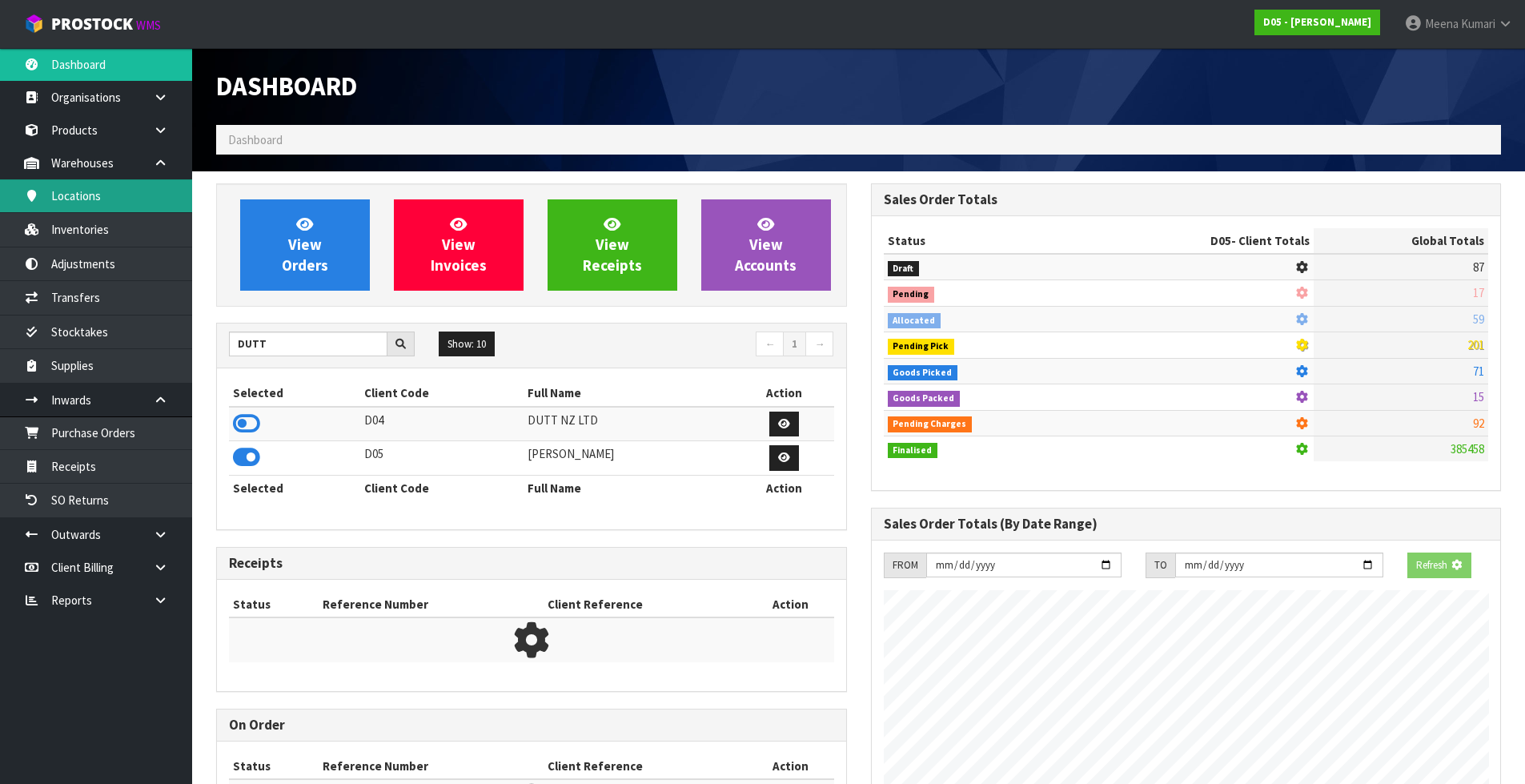
scroll to position [799382, 799783]
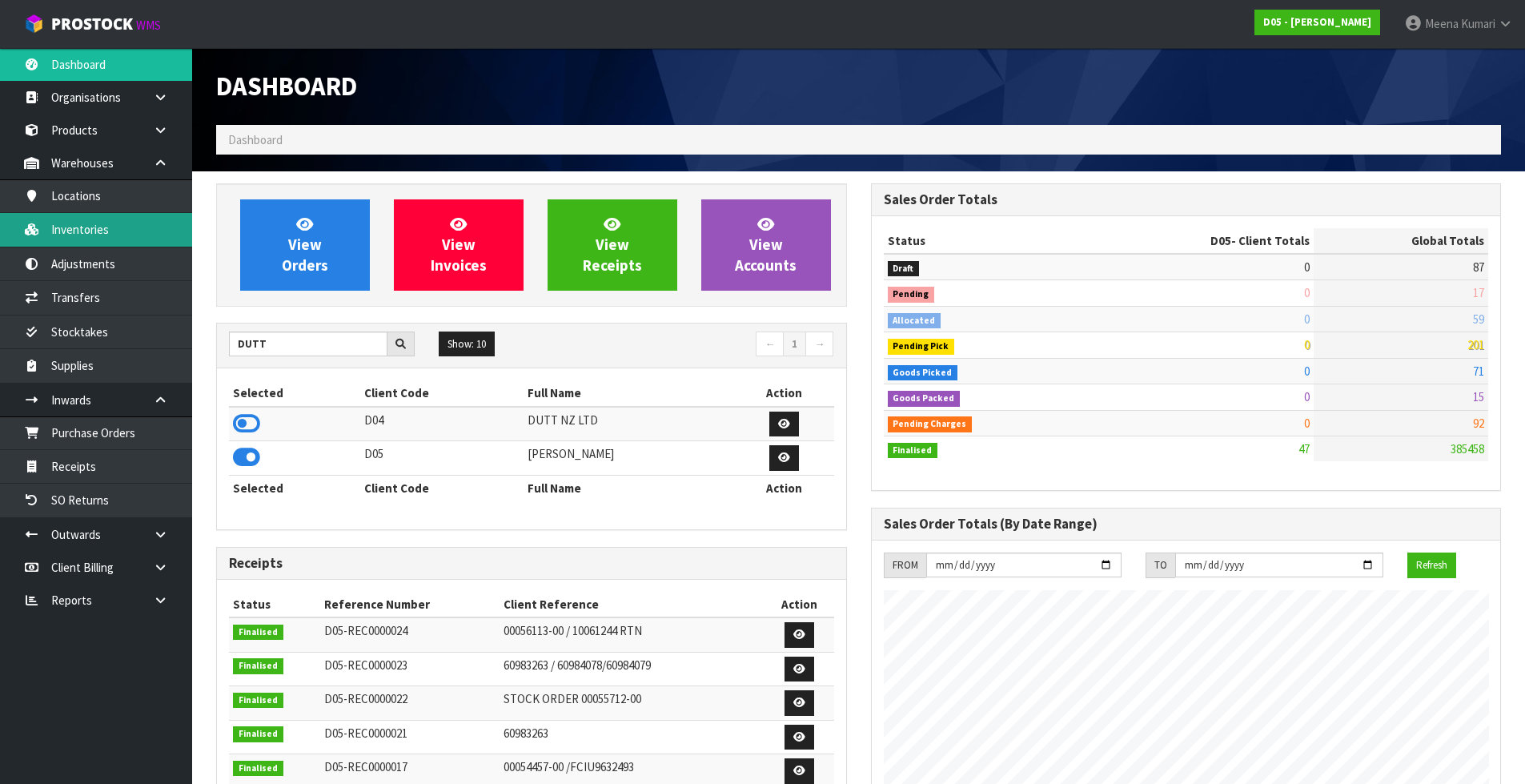
click at [111, 226] on link "Inventories" at bounding box center [95, 230] width 192 height 33
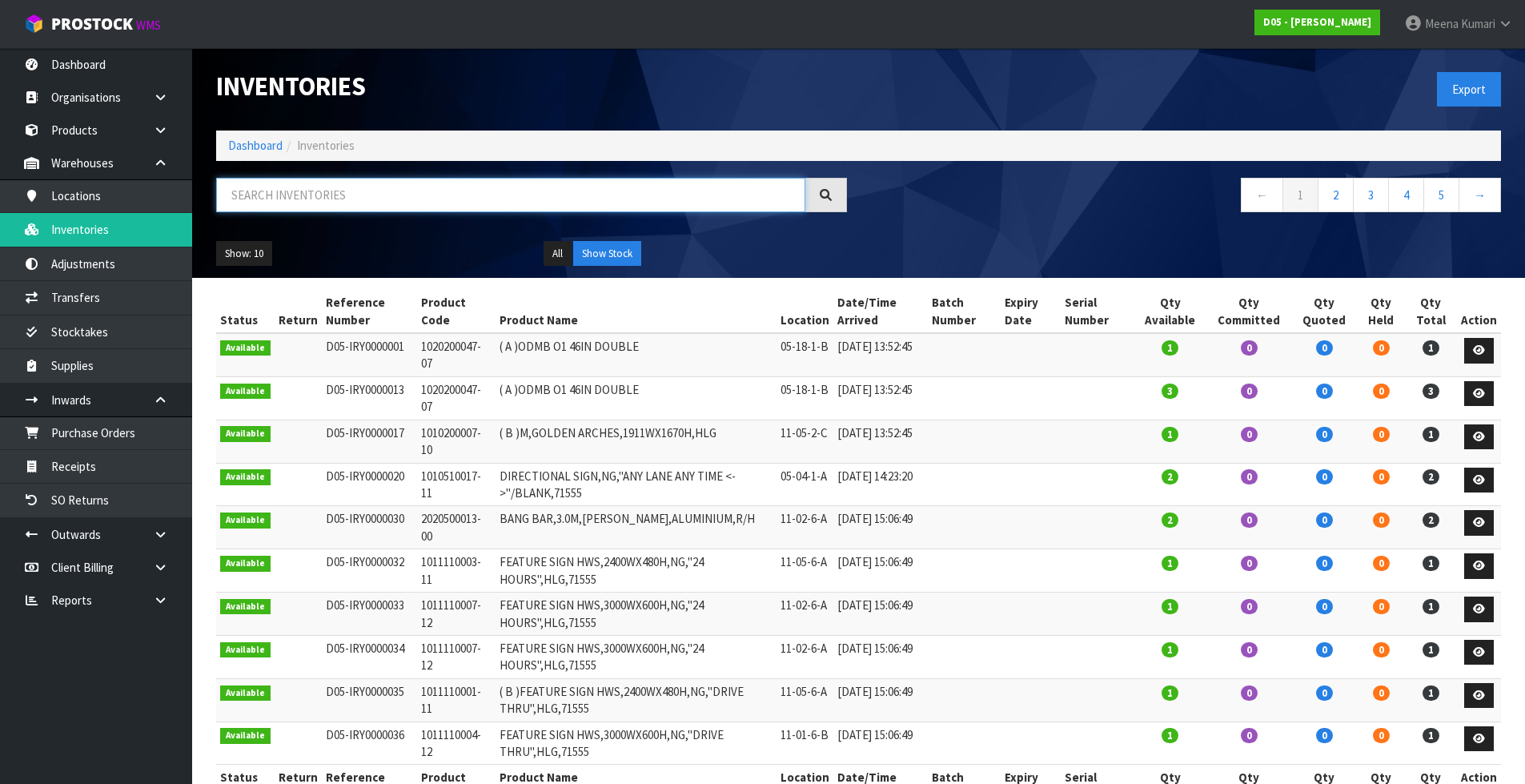
click at [308, 182] on input "text" at bounding box center [510, 195] width 589 height 34
paste input "2040100007-00"
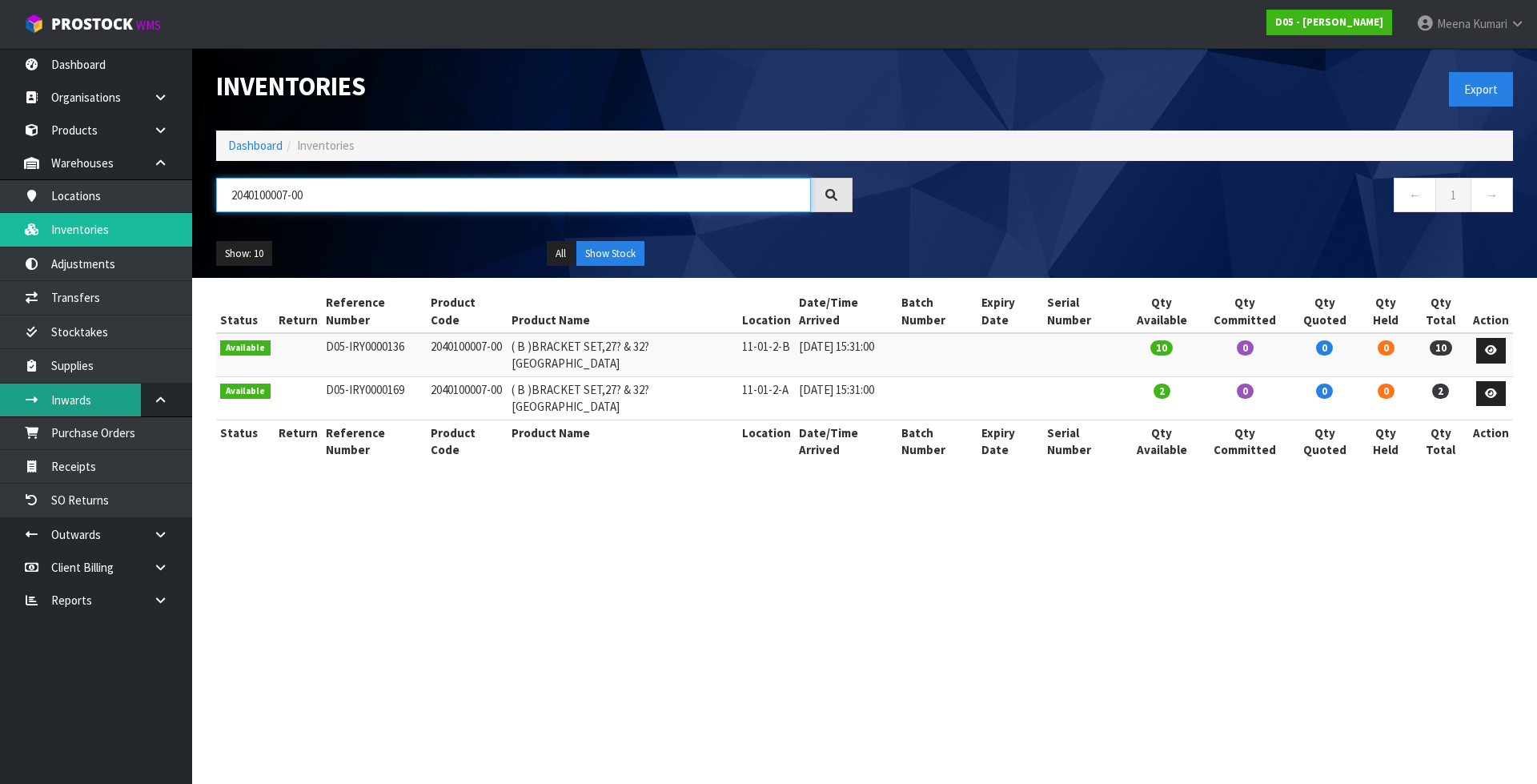
type input "2040100007-00"
click at [1490, 345] on icon at bounding box center [1490, 350] width 12 height 10
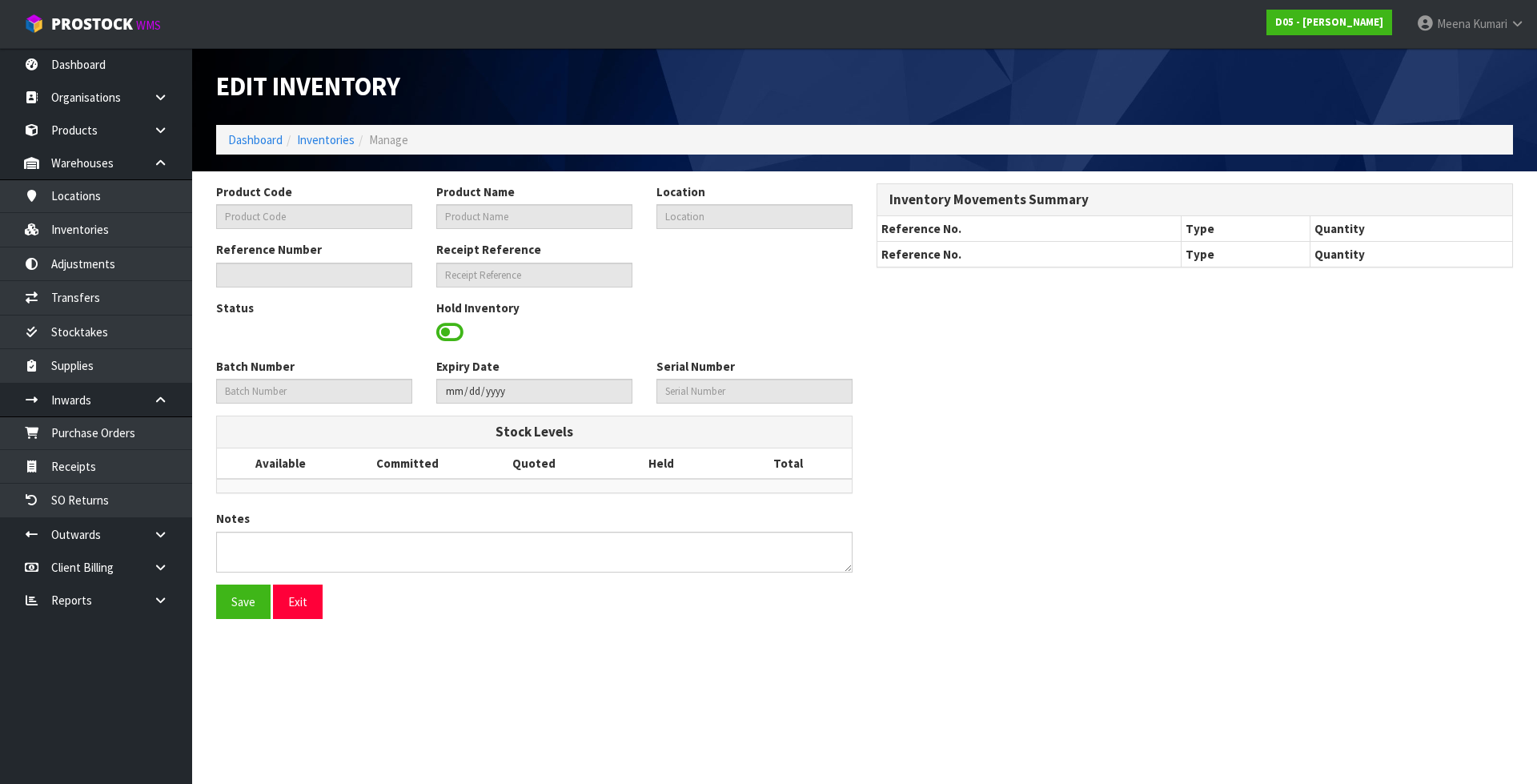
type input "2040100007-00"
type input "( B )BRACKET SET,27? & 32? [GEOGRAPHIC_DATA]"
type input "11-01-2-B"
type input "D05-IRY0000136"
type input "D05-REC0000010"
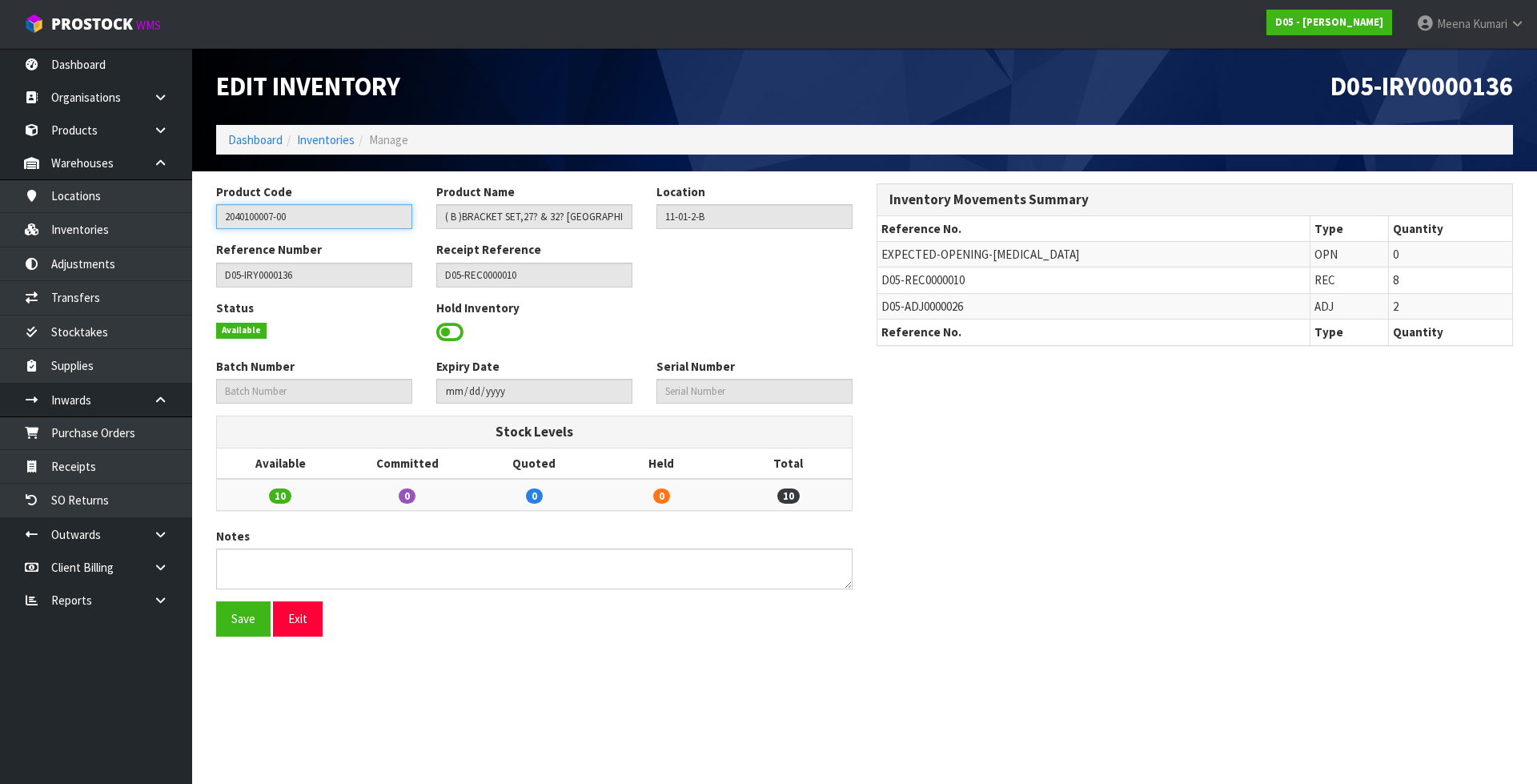
click at [342, 218] on input "2040100007-00" at bounding box center [314, 216] width 196 height 25
click at [307, 141] on link "Inventories" at bounding box center [325, 140] width 58 height 16
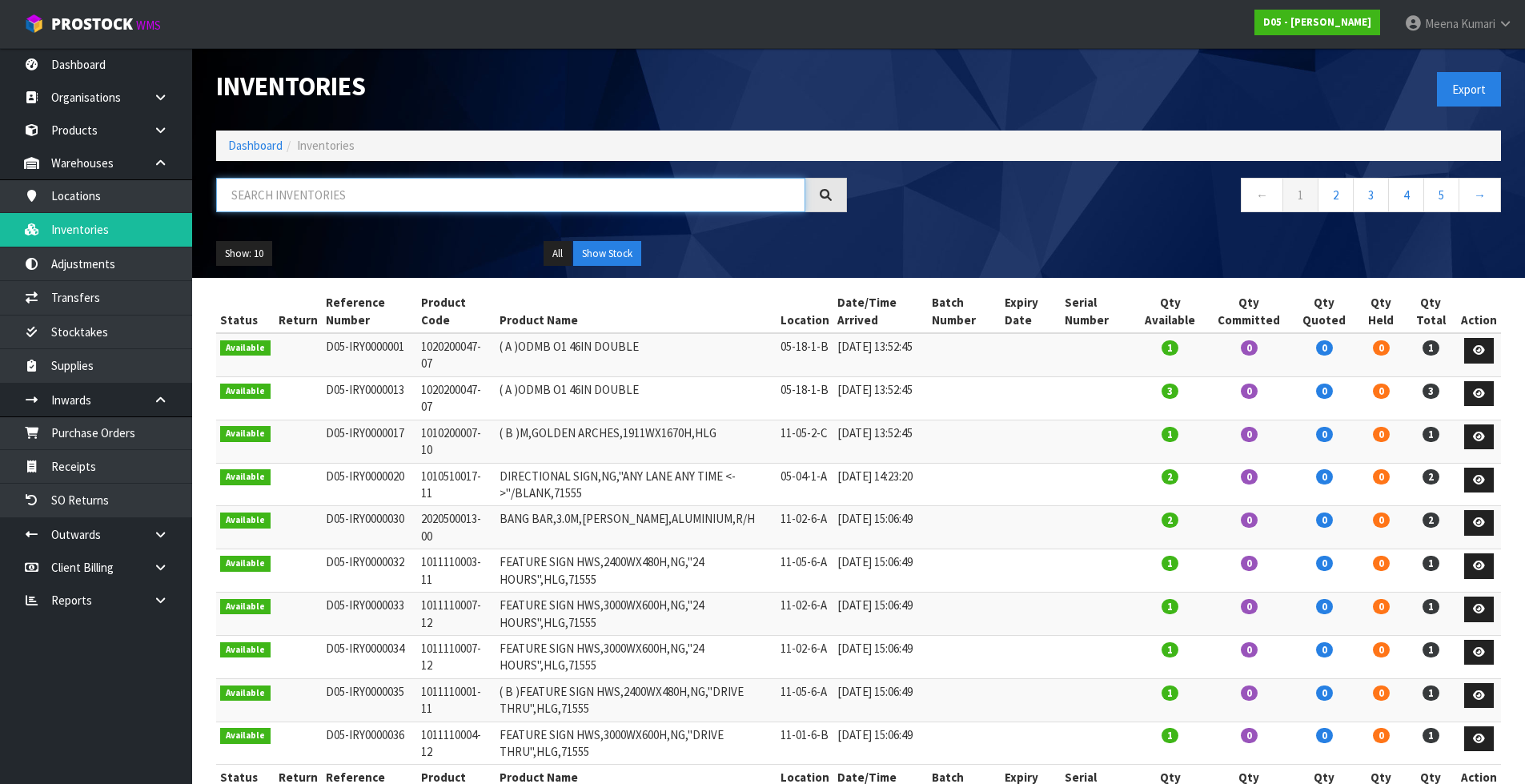
click at [334, 196] on input "text" at bounding box center [510, 195] width 589 height 34
paste input "2040100007-00"
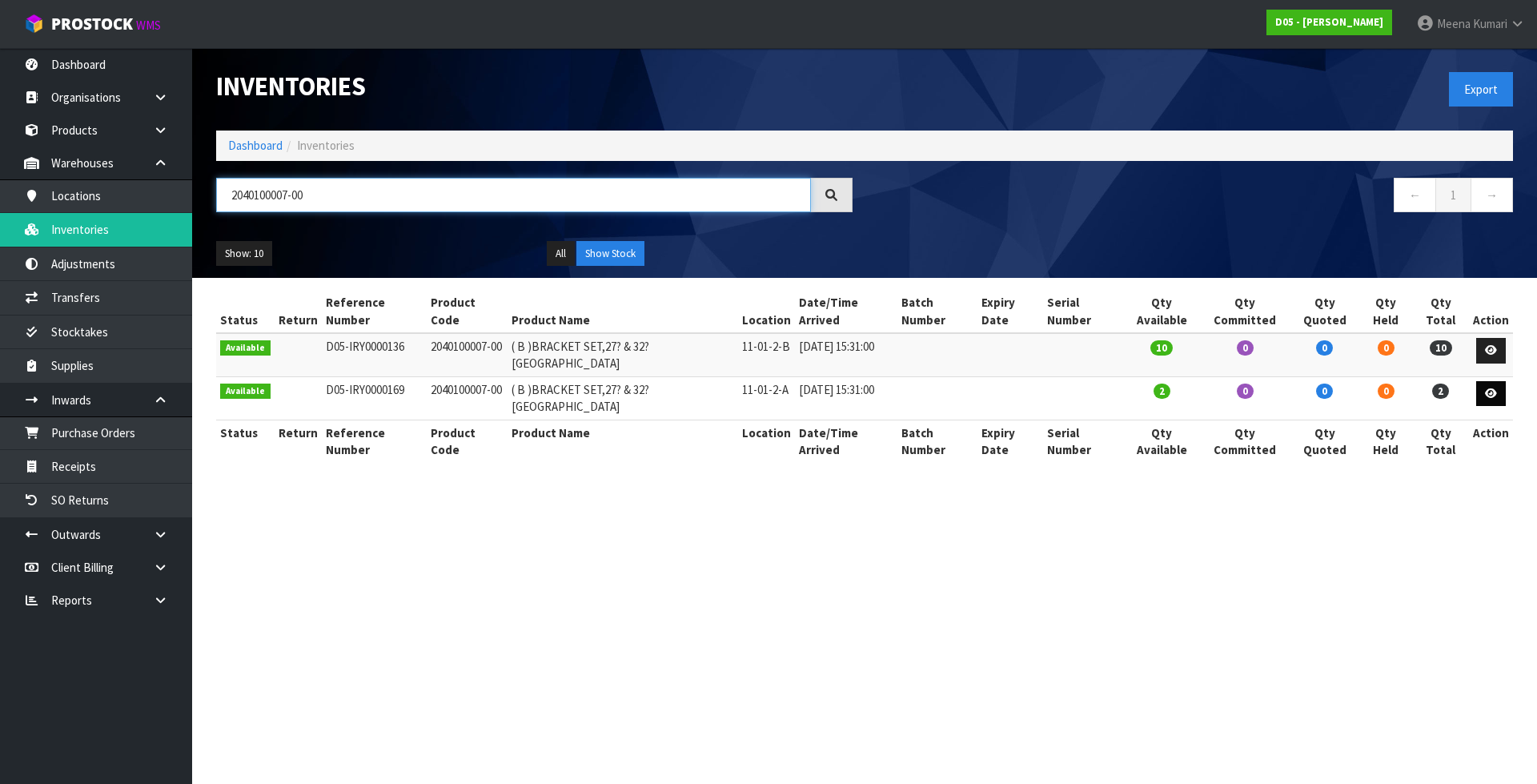
type input "2040100007-00"
click at [1488, 388] on icon at bounding box center [1490, 393] width 12 height 10
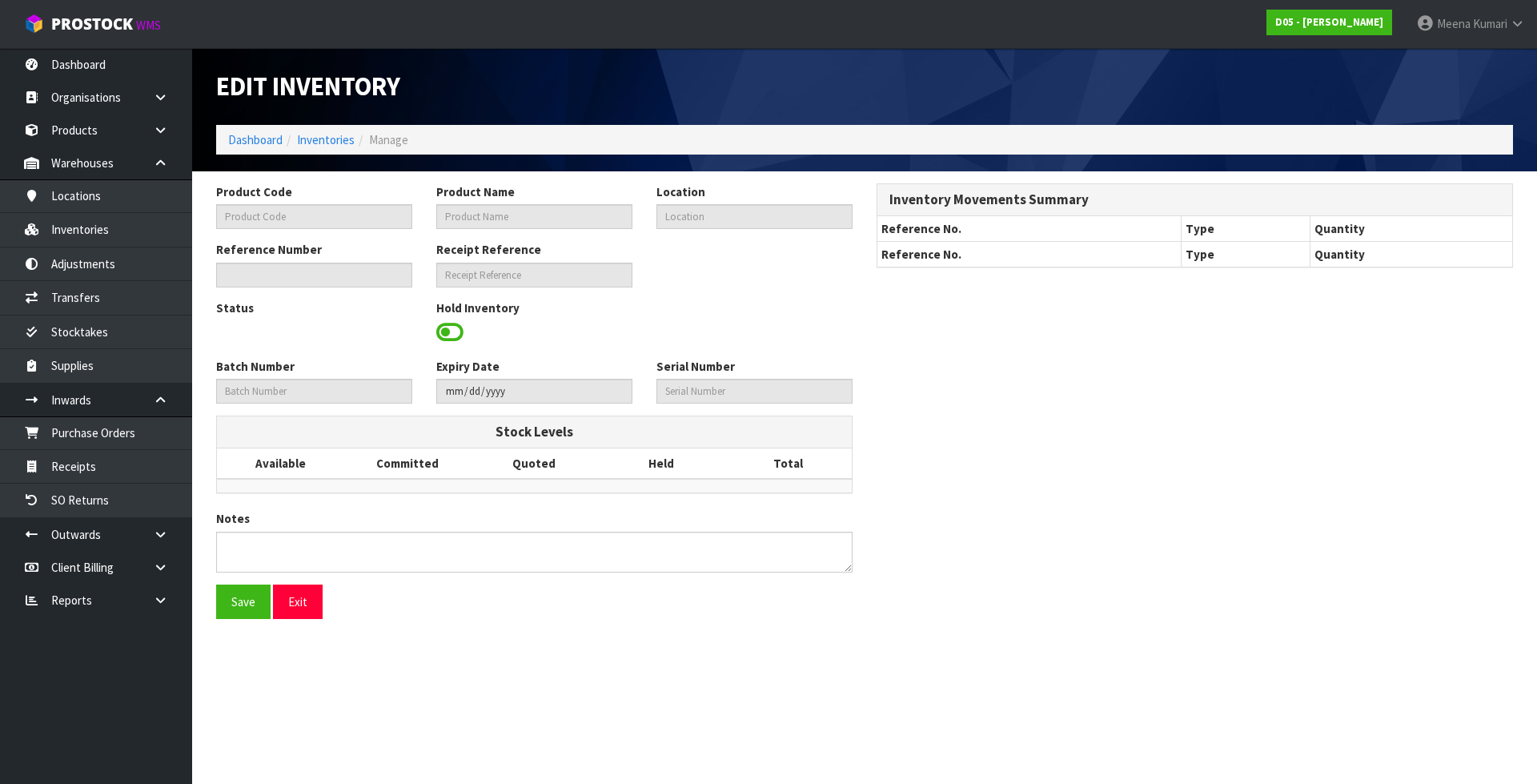
type input "2040100007-00"
type input "( B )BRACKET SET,27? & 32? [GEOGRAPHIC_DATA]"
type input "11-01-2-A"
type input "D05-IRY0000169"
type input "D05-REC0000010"
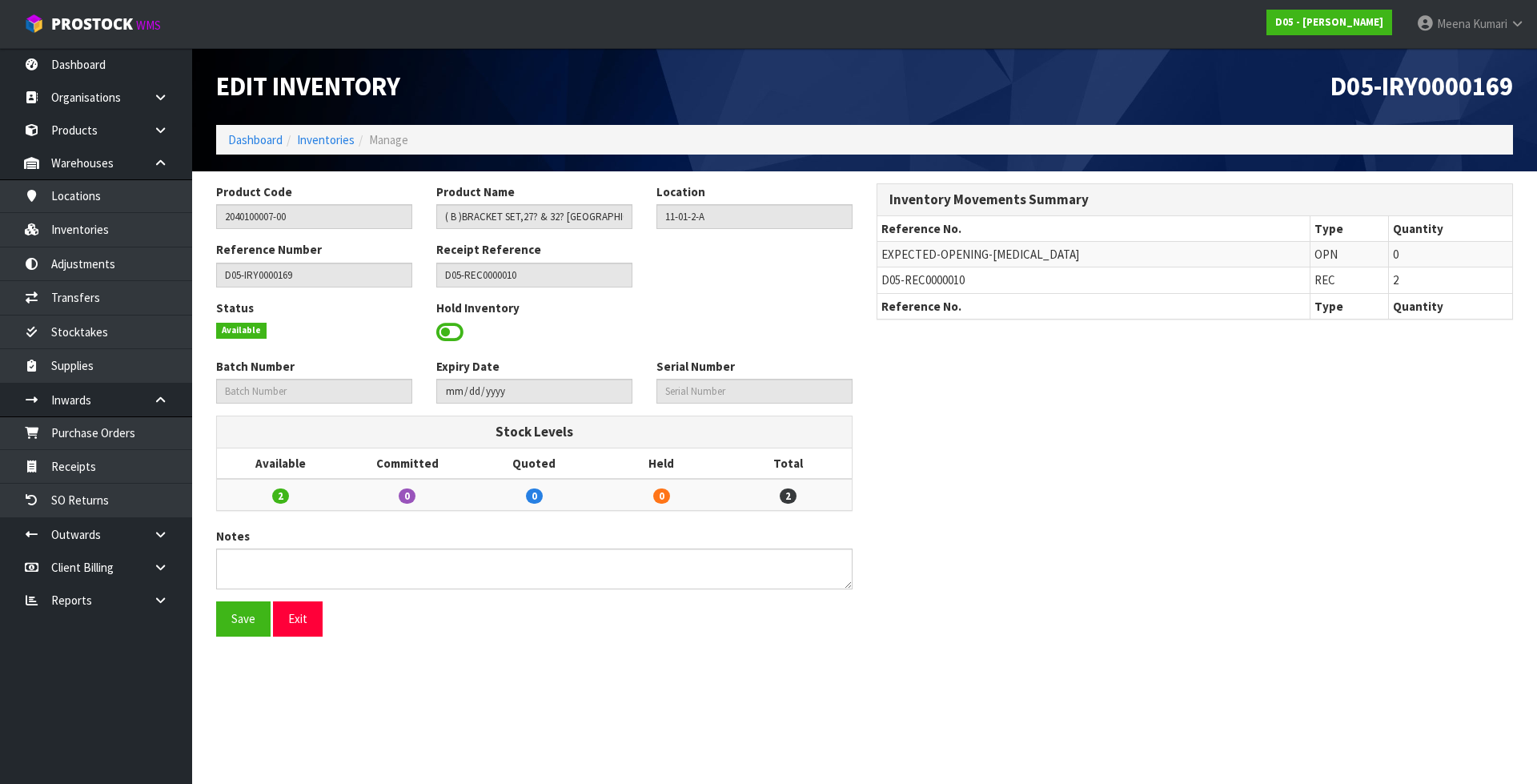
click at [915, 283] on span "D05-REC0000010" at bounding box center [923, 279] width 84 height 16
copy tr "D05-REC0000010"
click at [163, 459] on link "Receipts" at bounding box center [95, 466] width 192 height 33
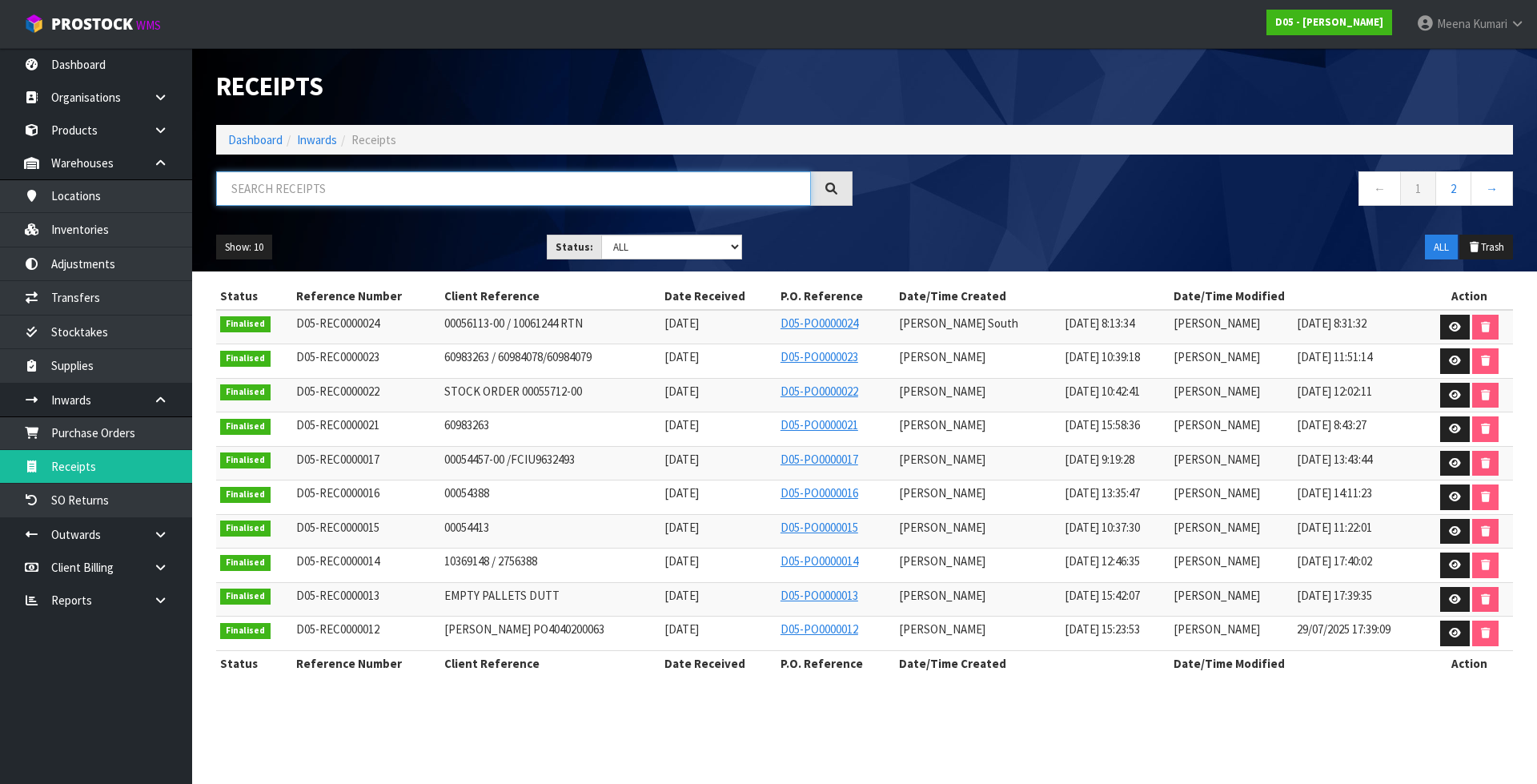
click at [391, 190] on input "text" at bounding box center [513, 188] width 595 height 34
paste input "D05-REC0000010"
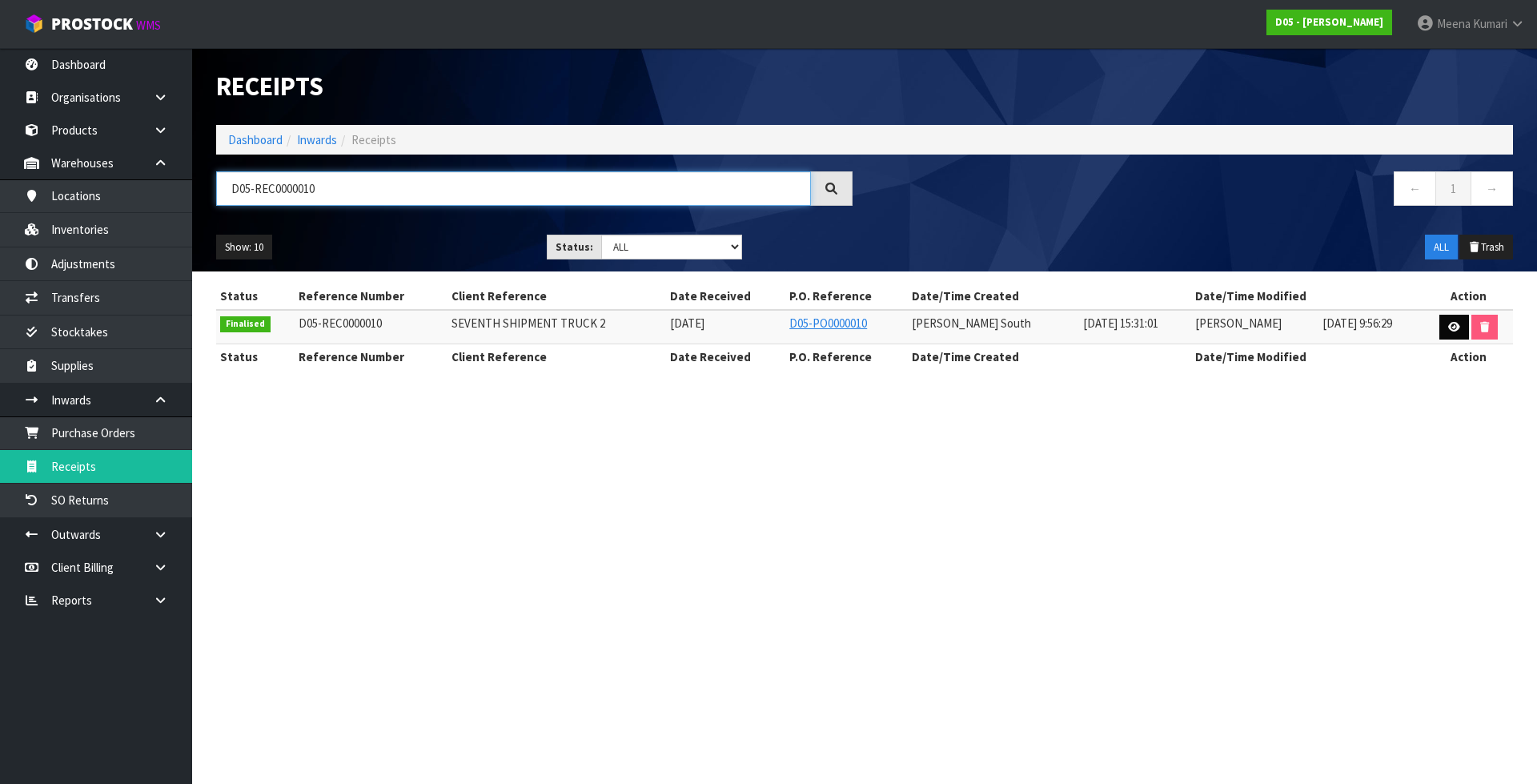
type input "D05-REC0000010"
click at [1455, 334] on link at bounding box center [1454, 328] width 29 height 26
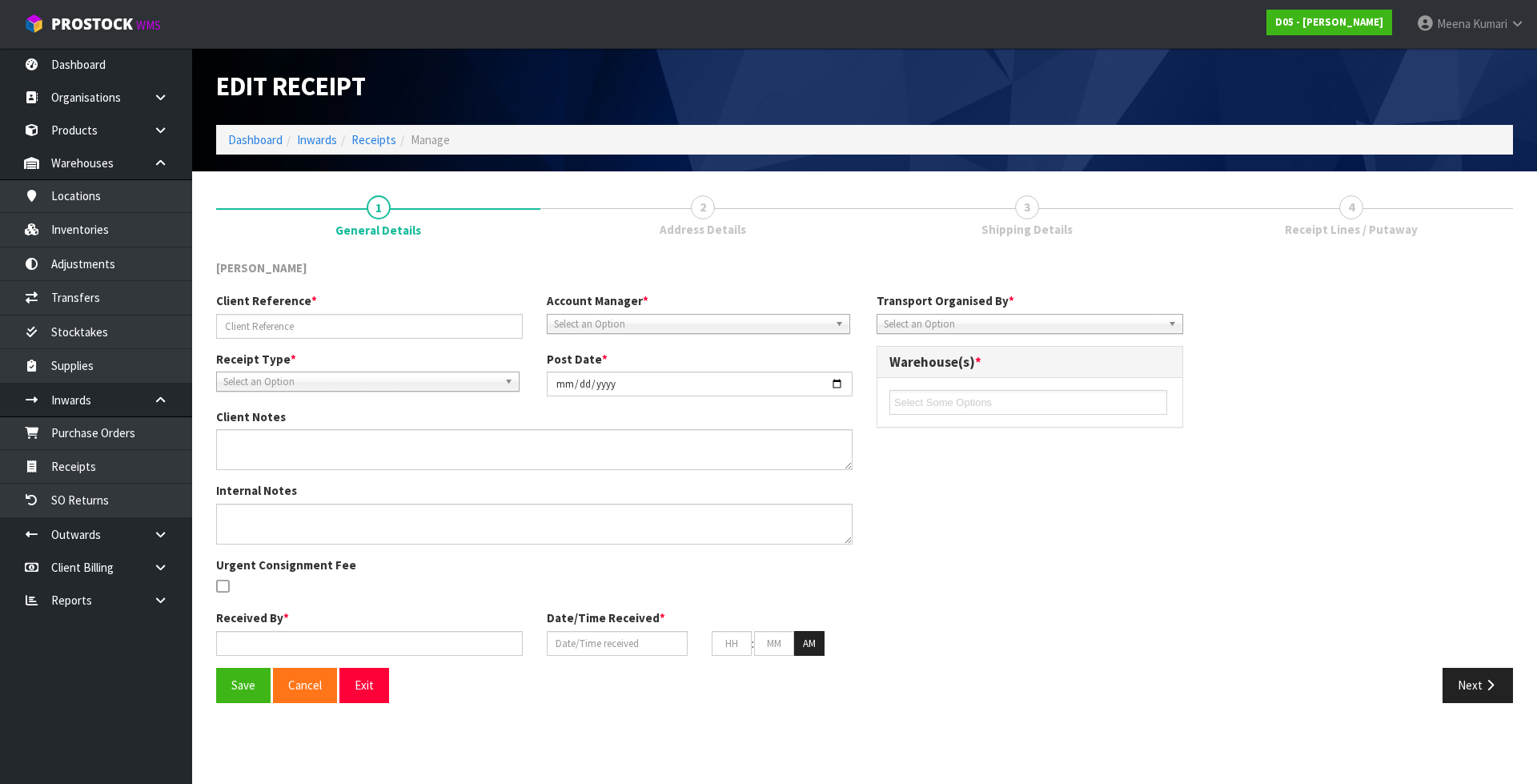
type input "SEVENTH SHIPMENT TRUCK 2"
type input "[DATE]"
type textarea "4030110005-00 4030110005-00 = PRINTER,EPSON BRACKET WALL HANGER,C32C845040 GENE…"
type textarea "4040400023-00 4040400023-00 = OMISC-CABLES-CAT6 10M DATA CABLE BLACK,50178 GENE…"
type input "[PERSON_NAME]"
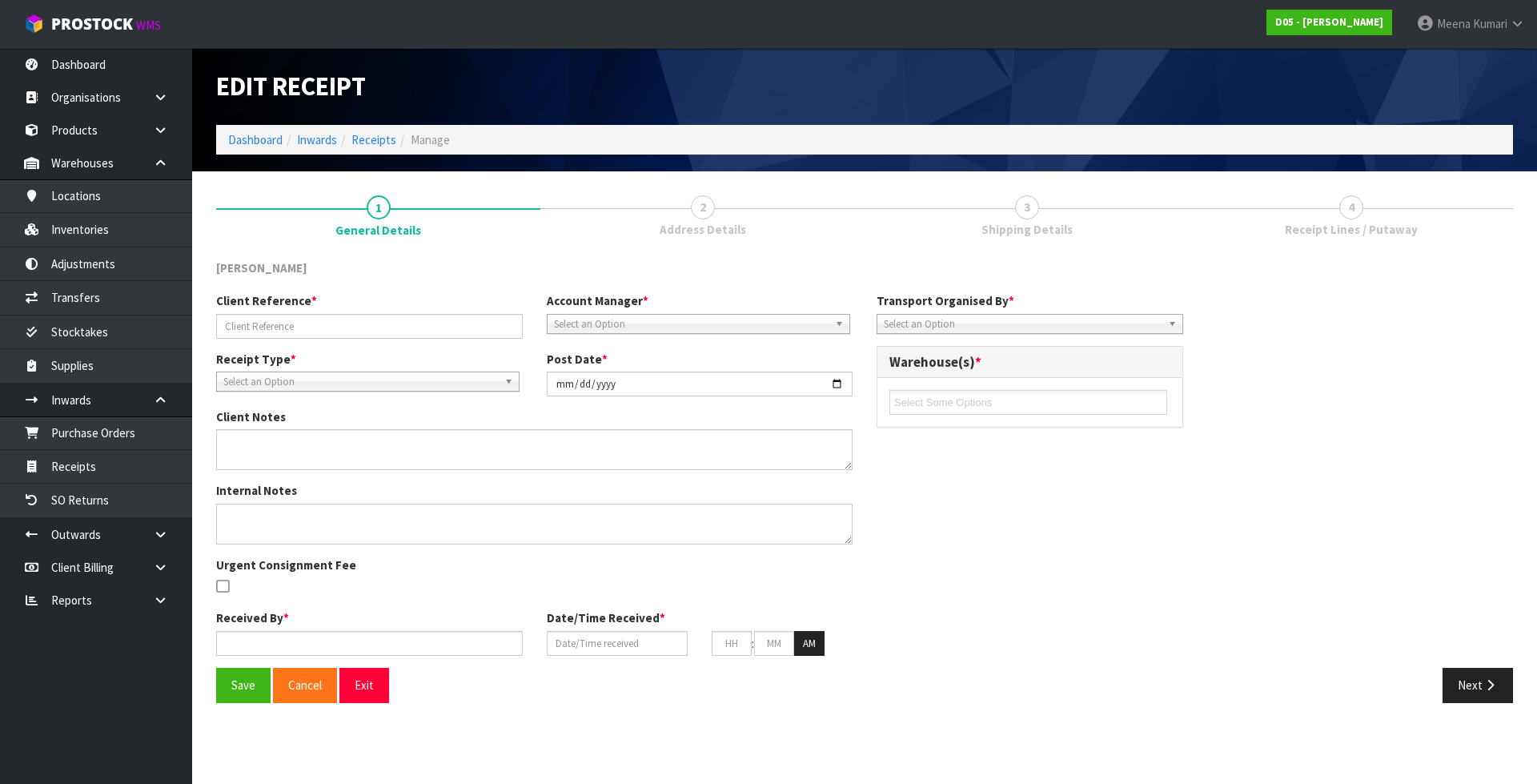
type input "[DATE]"
type input "03"
type input "31"
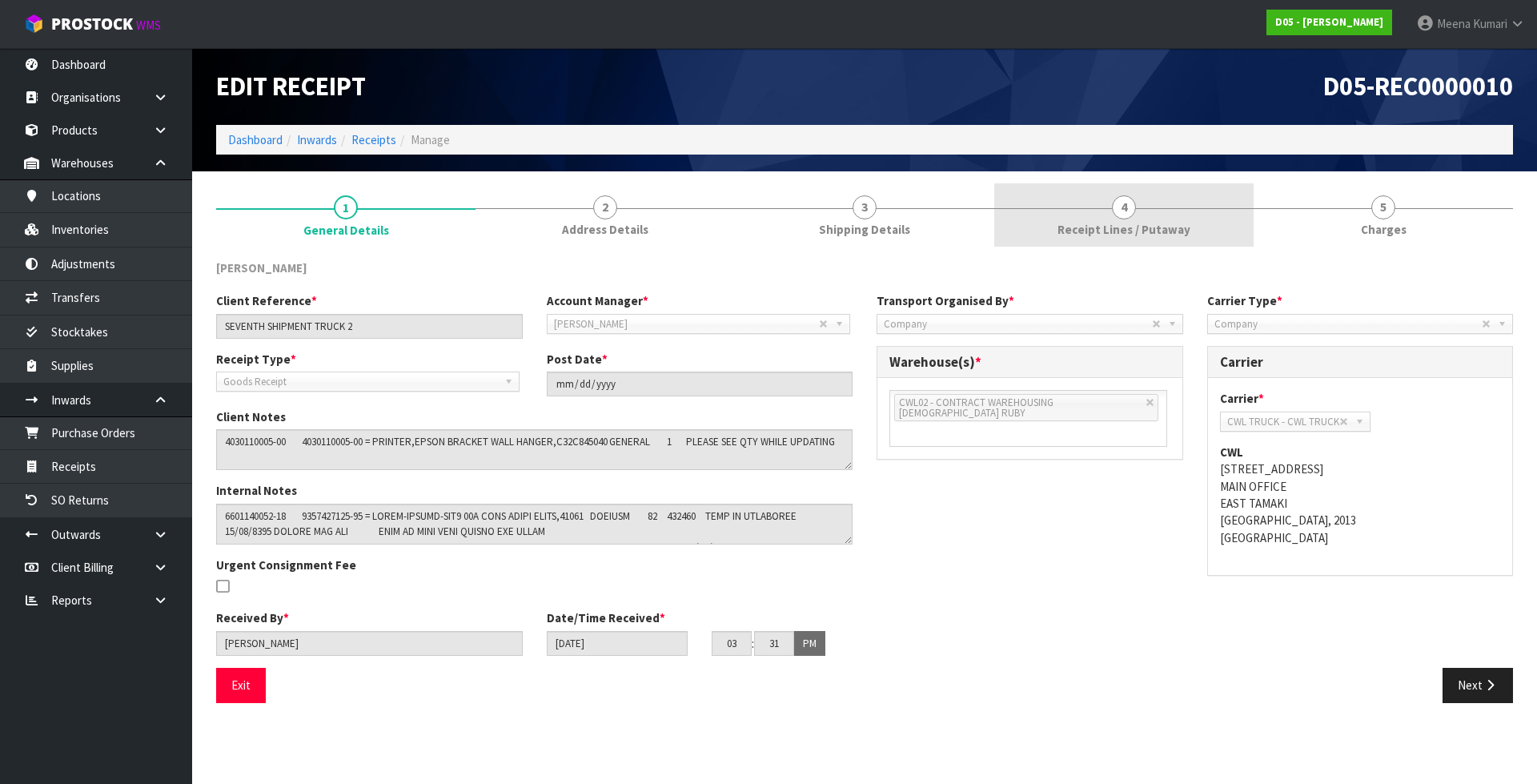
click at [1212, 230] on link "4 Receipt Lines / Putaway" at bounding box center [1124, 215] width 259 height 63
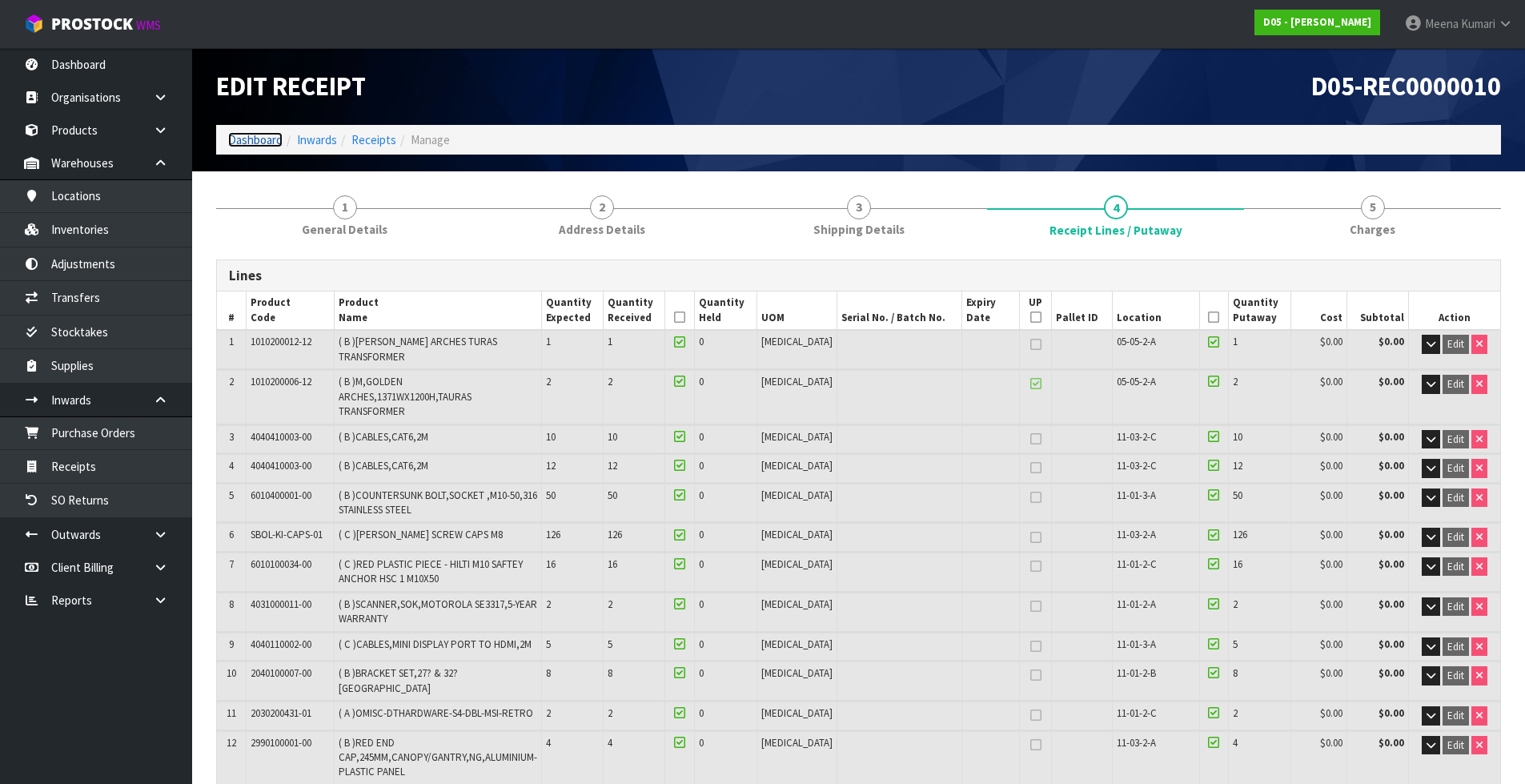
click at [248, 140] on link "Dashboard" at bounding box center [254, 140] width 54 height 16
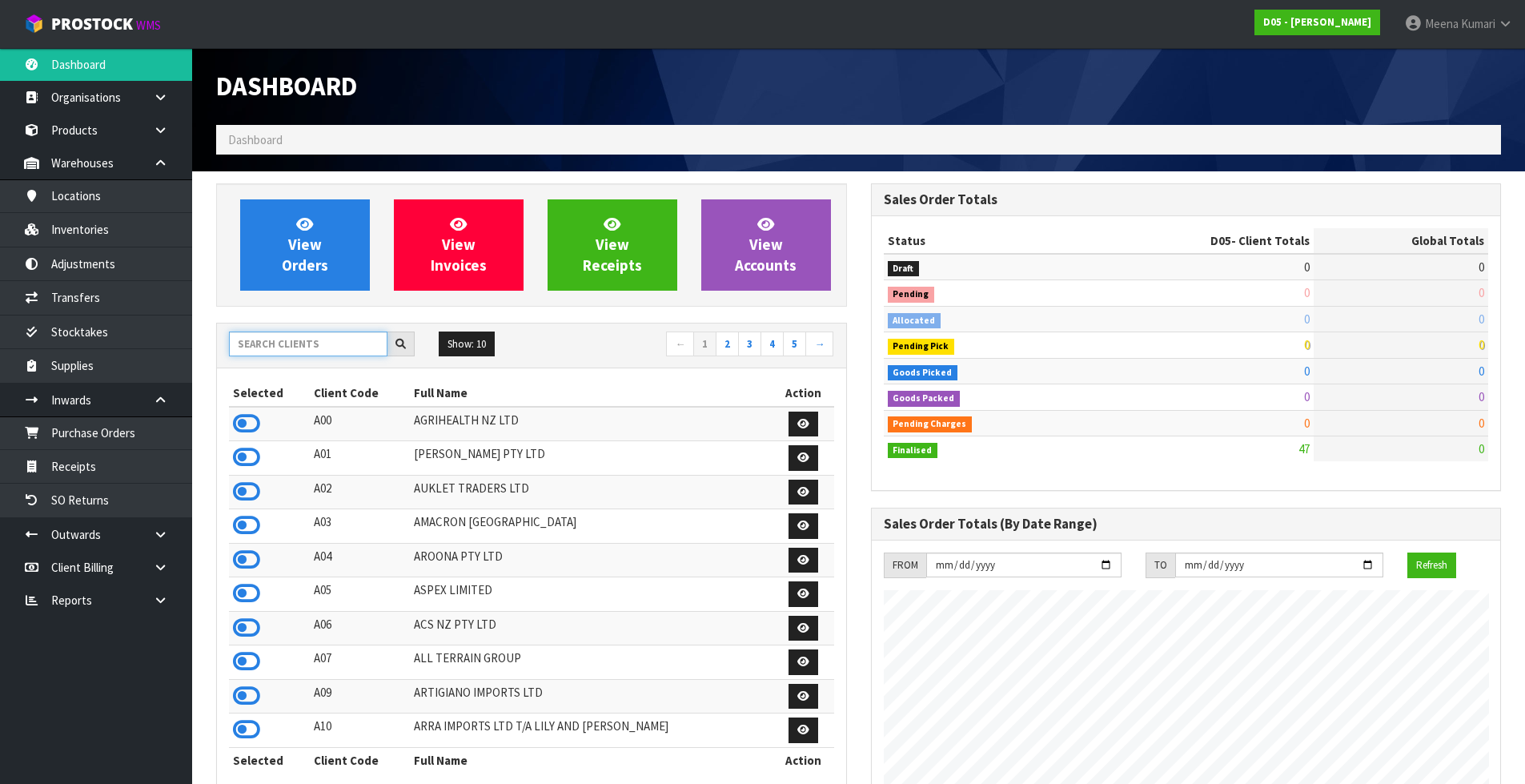
click at [339, 344] on input "text" at bounding box center [308, 343] width 159 height 25
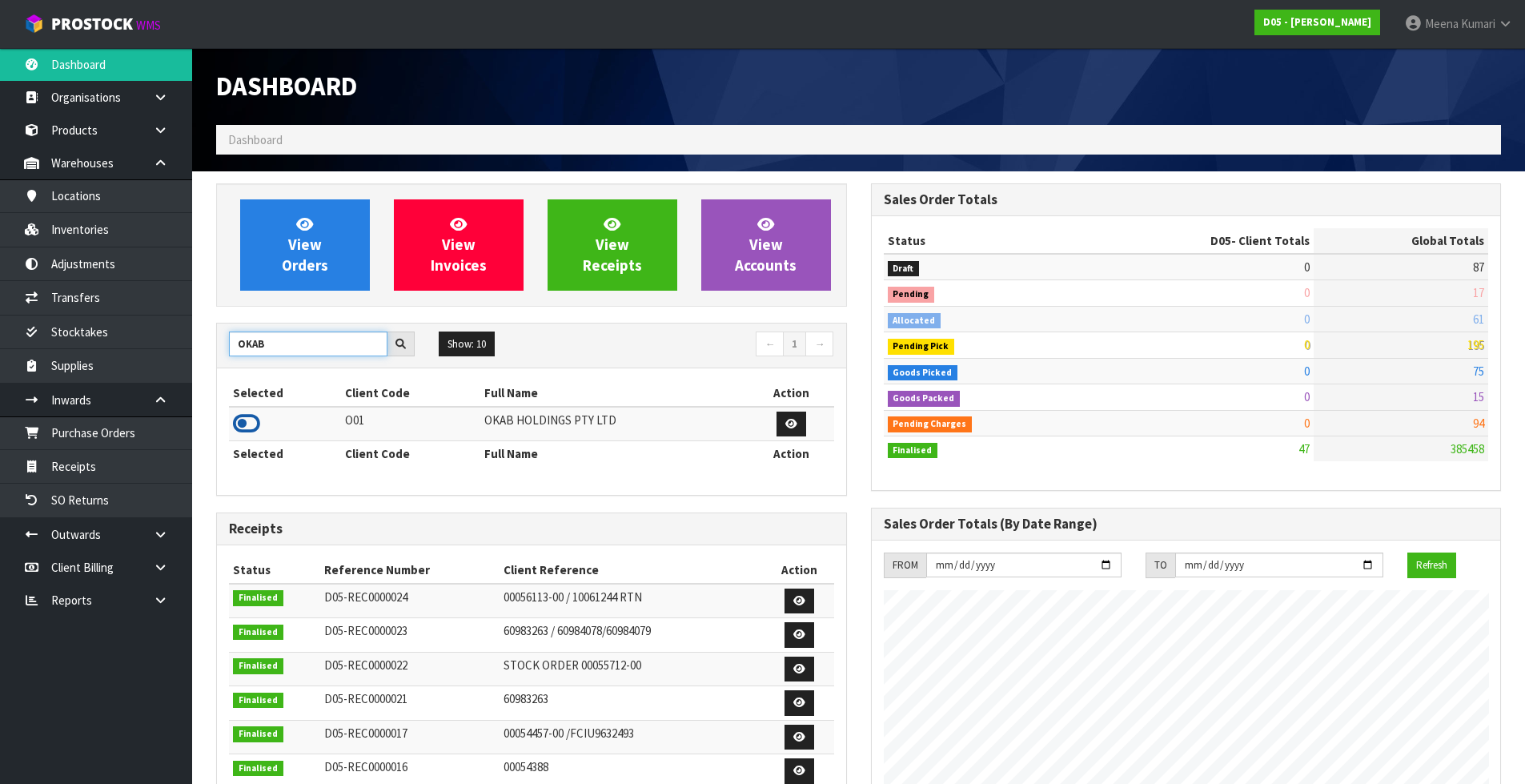
type input "OKAB"
click at [242, 427] on icon at bounding box center [247, 423] width 28 height 24
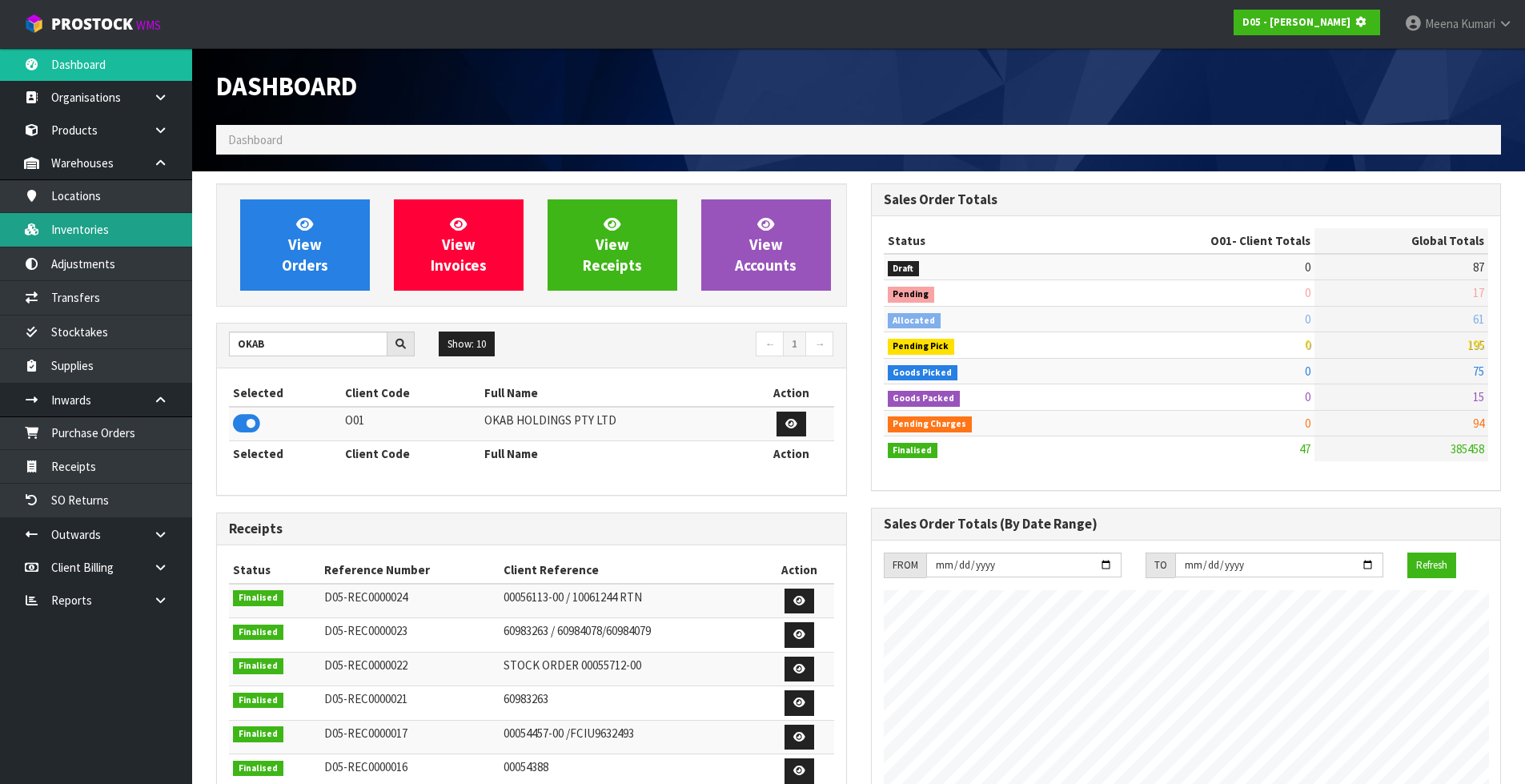
scroll to position [998, 654]
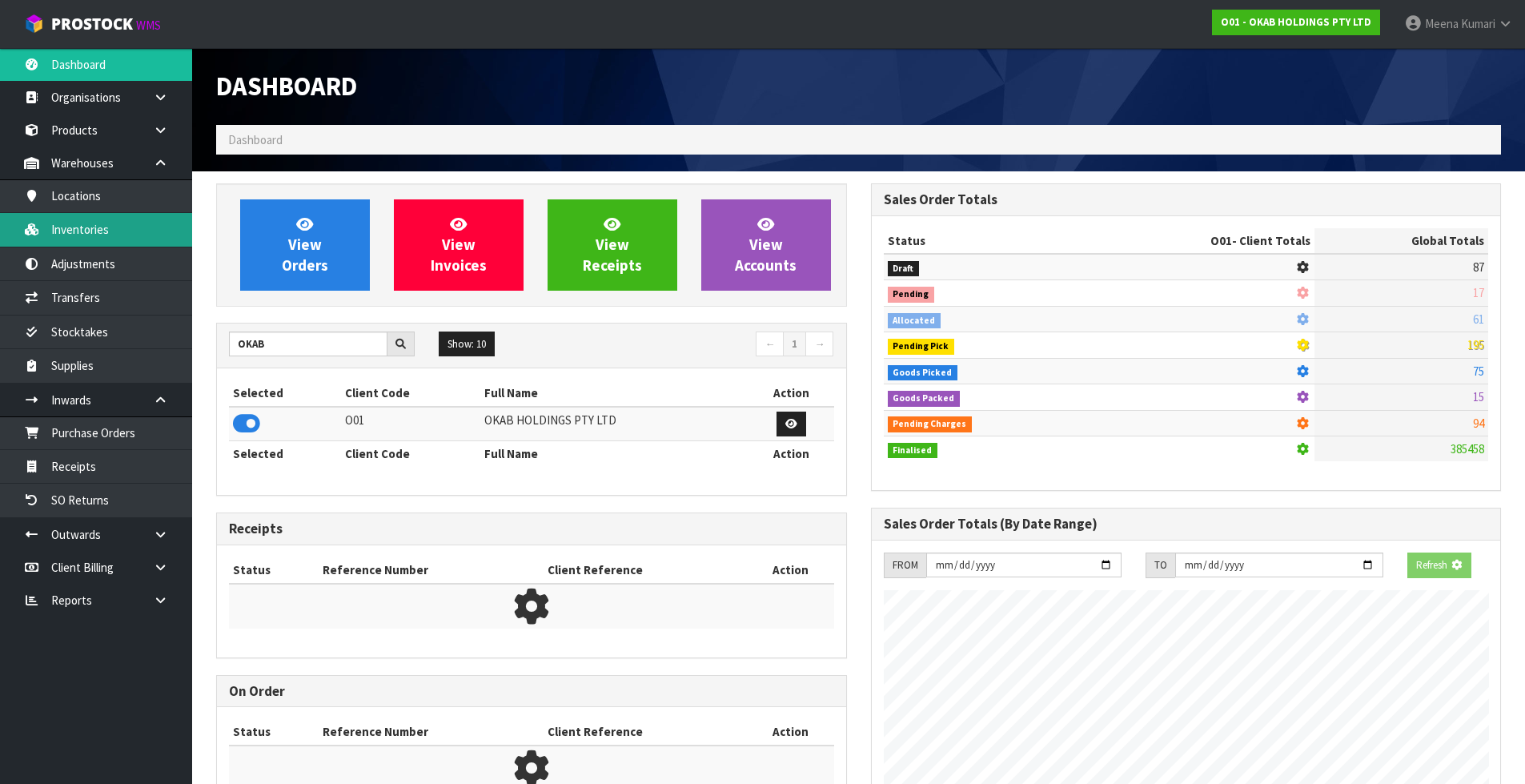
click at [123, 231] on link "Inventories" at bounding box center [95, 230] width 192 height 33
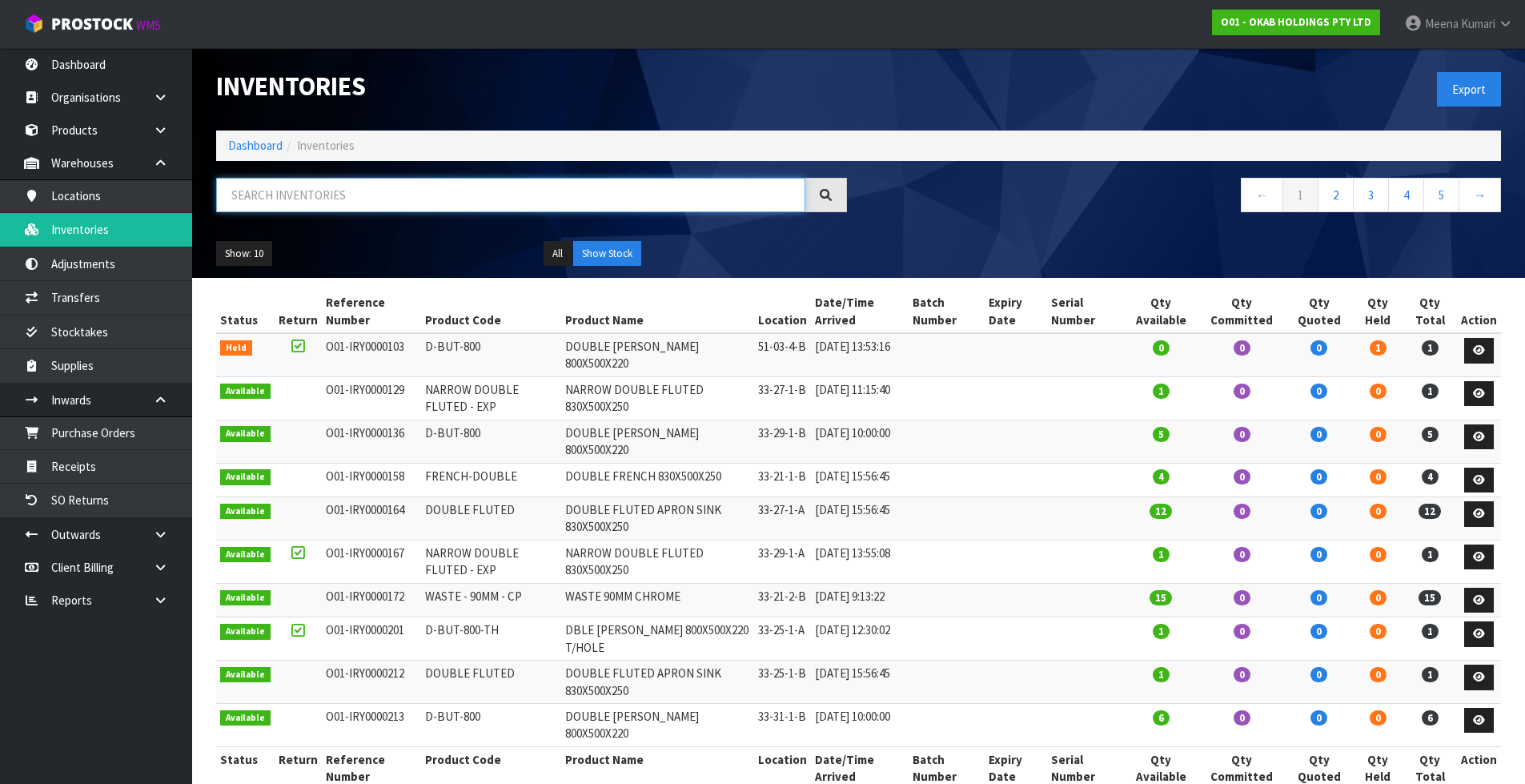
click at [364, 199] on input "text" at bounding box center [510, 195] width 589 height 34
paste input "RE 65 BBP"
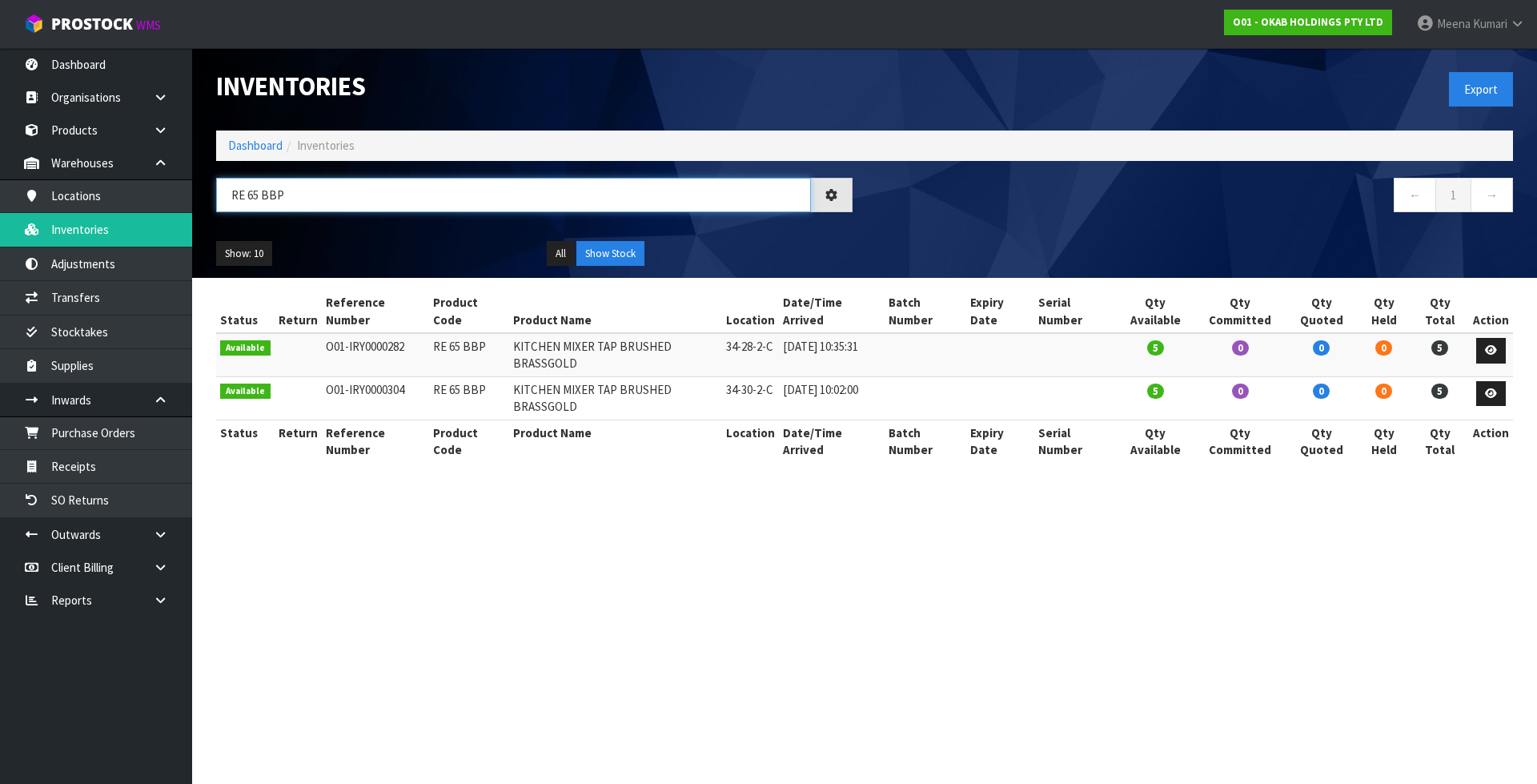
type input "RE 65 BBP"
click at [248, 146] on link "Dashboard" at bounding box center [254, 145] width 54 height 16
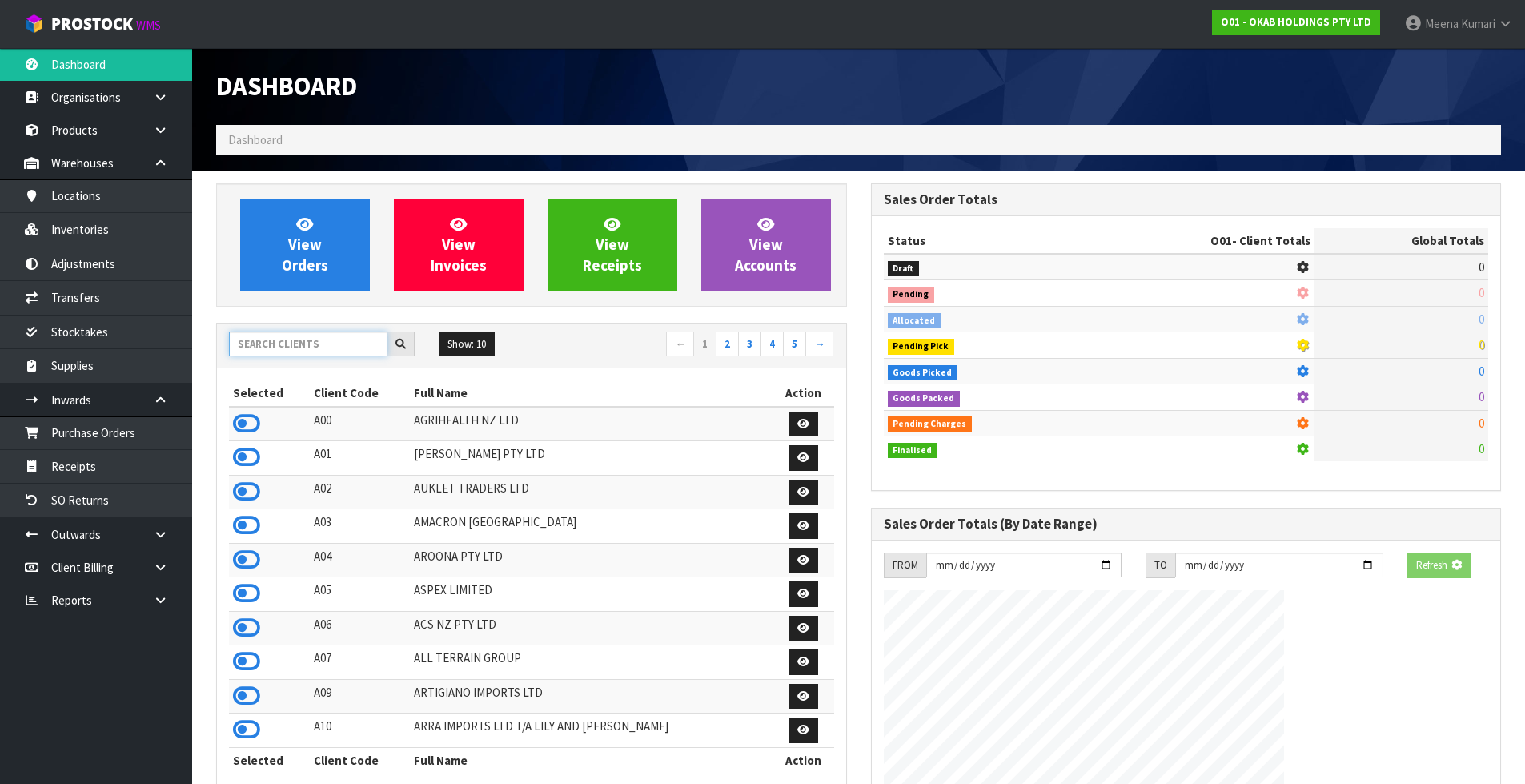
click at [263, 339] on input "text" at bounding box center [308, 343] width 159 height 25
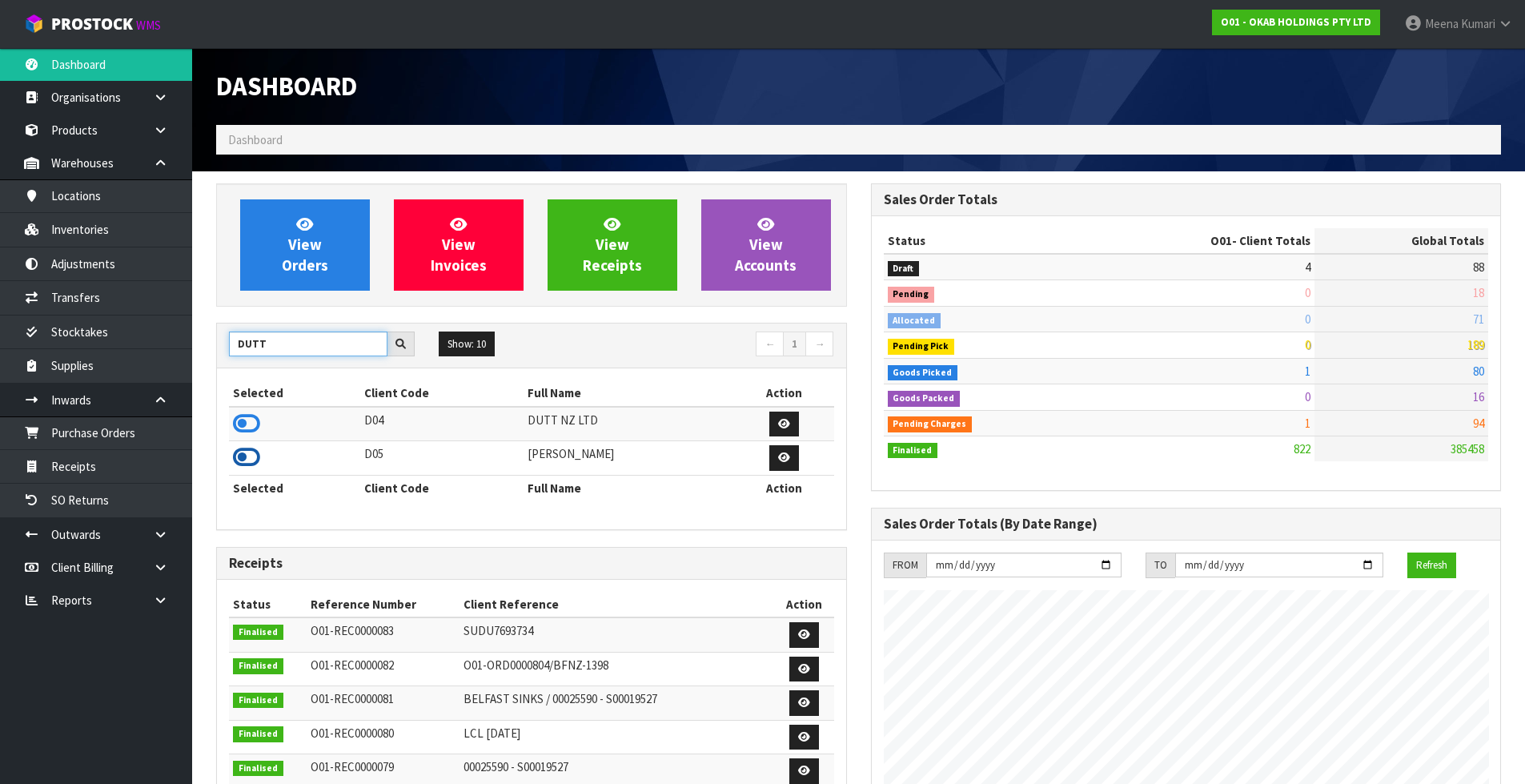
type input "DUTT"
click at [251, 463] on icon at bounding box center [247, 457] width 28 height 24
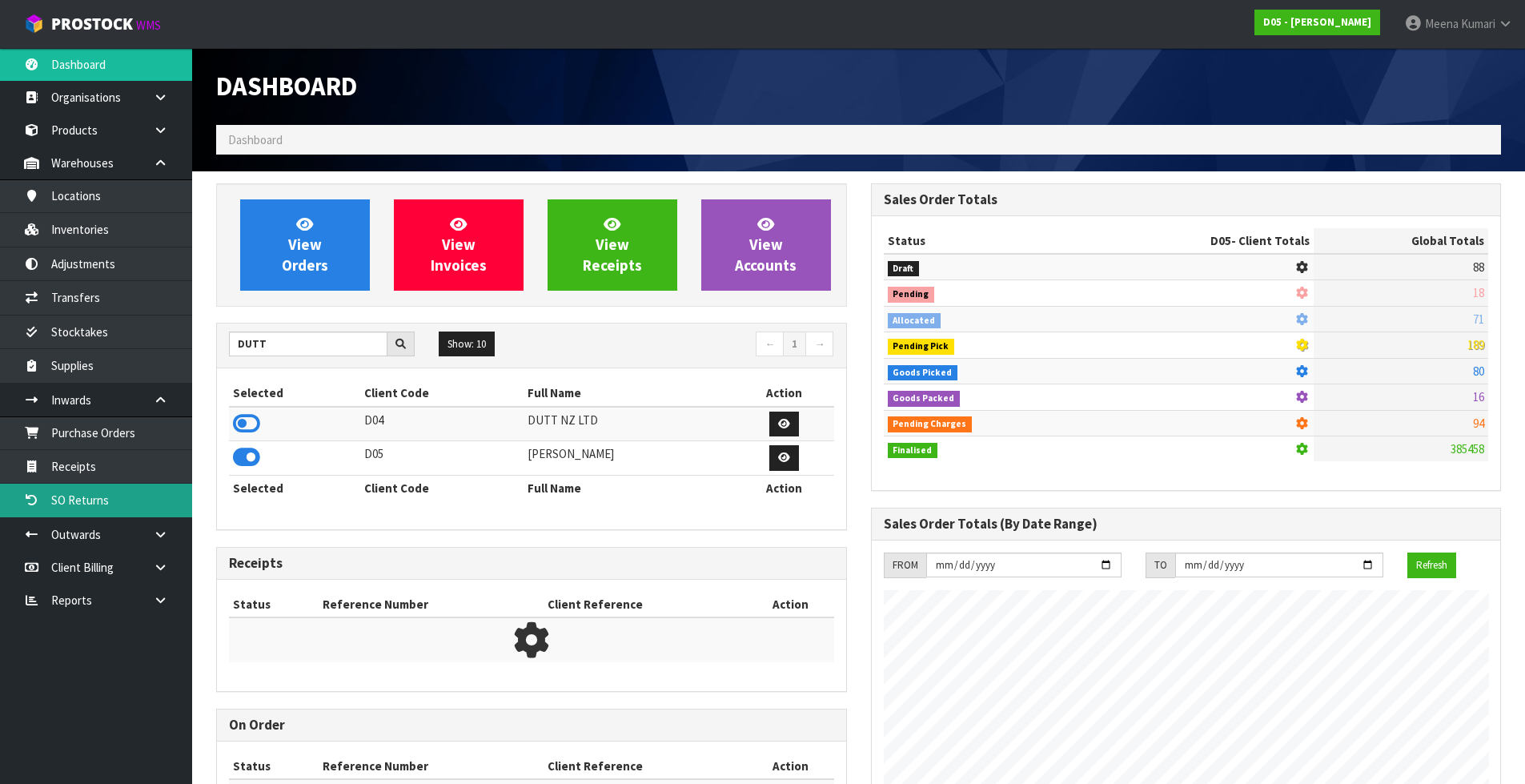
scroll to position [799382, 799783]
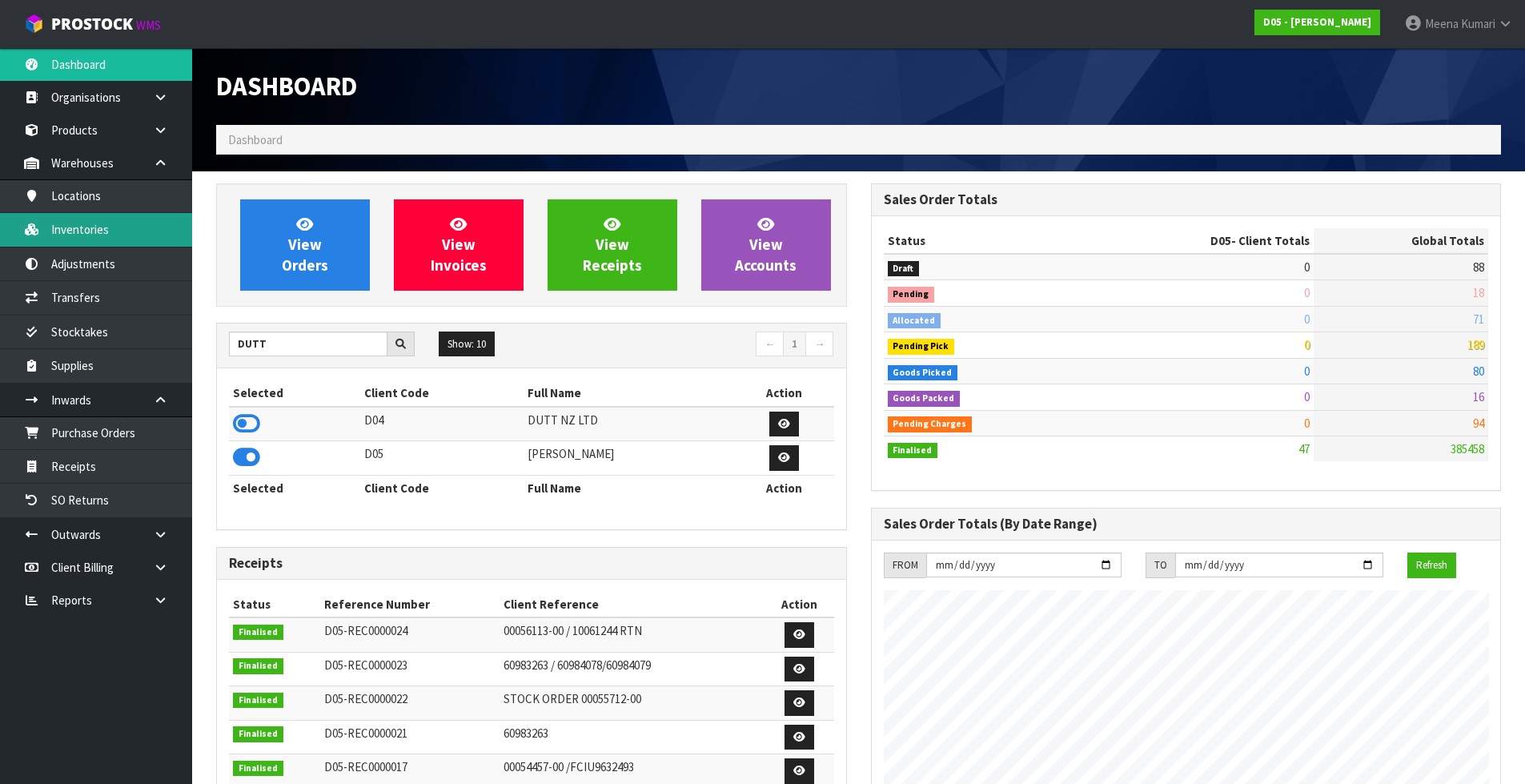
click at [107, 236] on link "Inventories" at bounding box center [95, 230] width 192 height 33
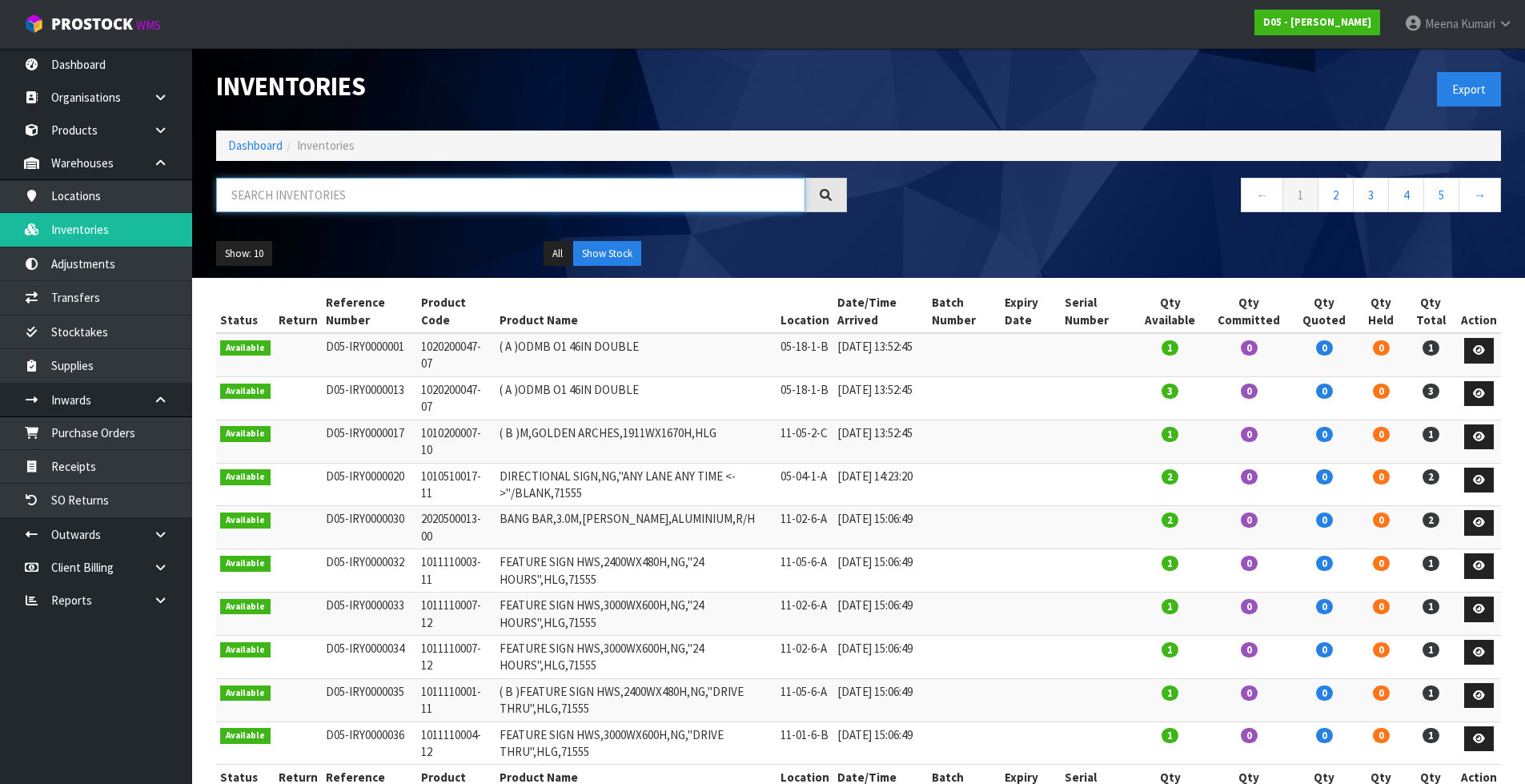
click at [352, 199] on input "text" at bounding box center [510, 195] width 589 height 34
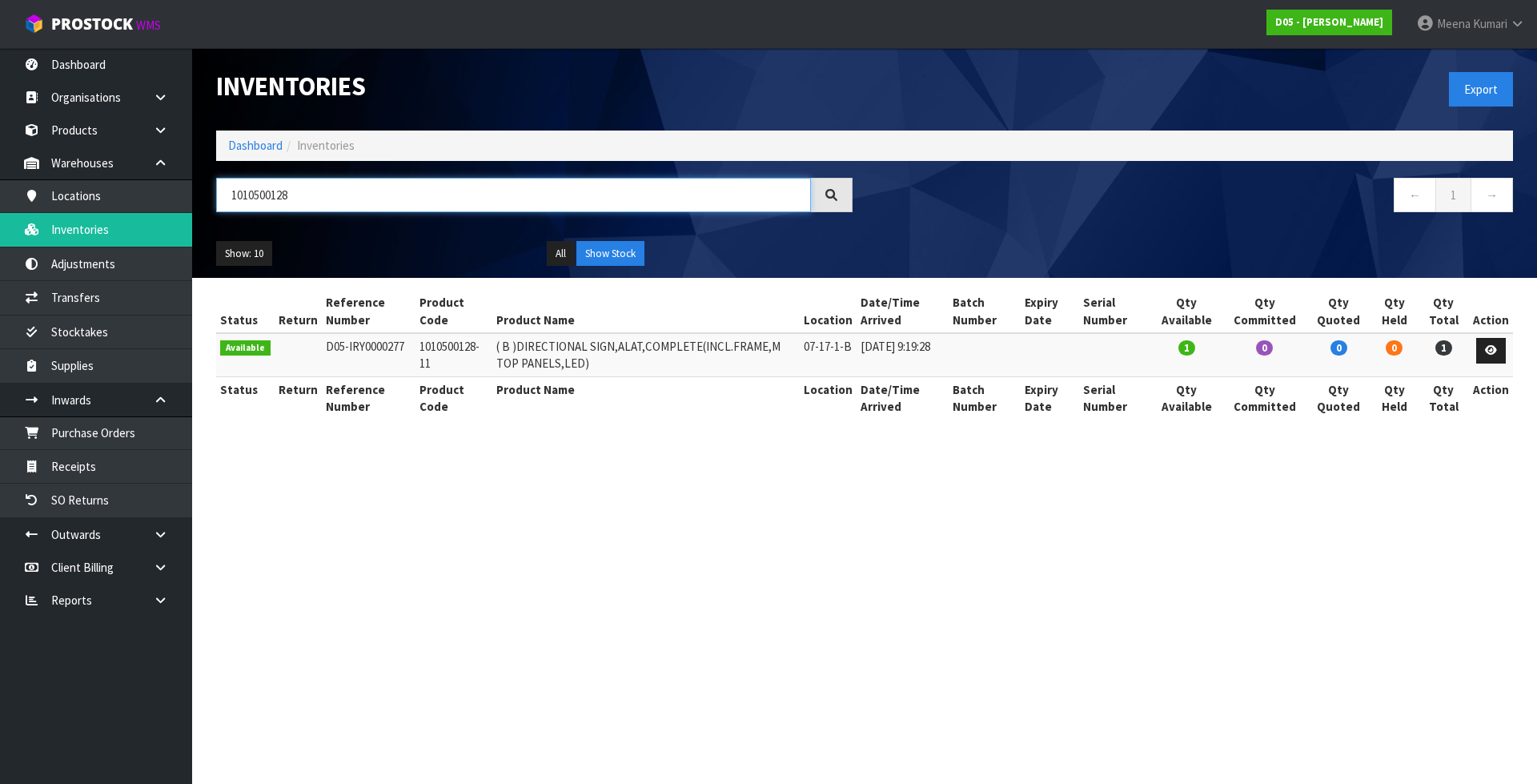
type input "1010500128"
click at [437, 352] on td "1010500128-11" at bounding box center [454, 354] width 77 height 43
click at [438, 352] on td "1010500128-11" at bounding box center [454, 354] width 77 height 43
copy tr "1010500128-11"
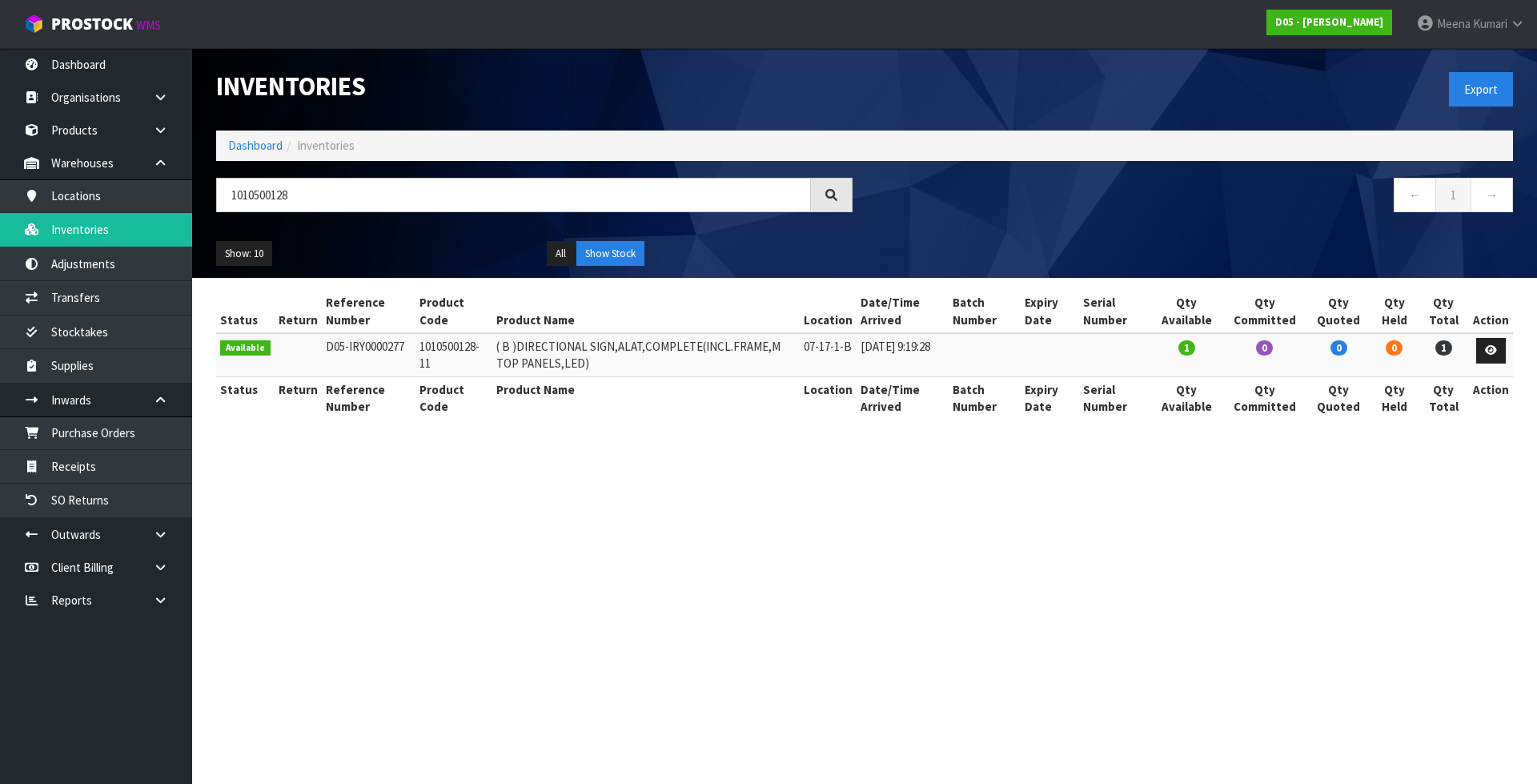
click at [441, 329] on th "Product Code" at bounding box center [454, 311] width 77 height 43
click at [440, 348] on td "1010500128-11" at bounding box center [454, 354] width 77 height 43
drag, startPoint x: 414, startPoint y: 346, endPoint x: 434, endPoint y: 362, distance: 25.6
click at [434, 362] on td "1010500128-11" at bounding box center [454, 354] width 77 height 43
copy td "1010500128-11"
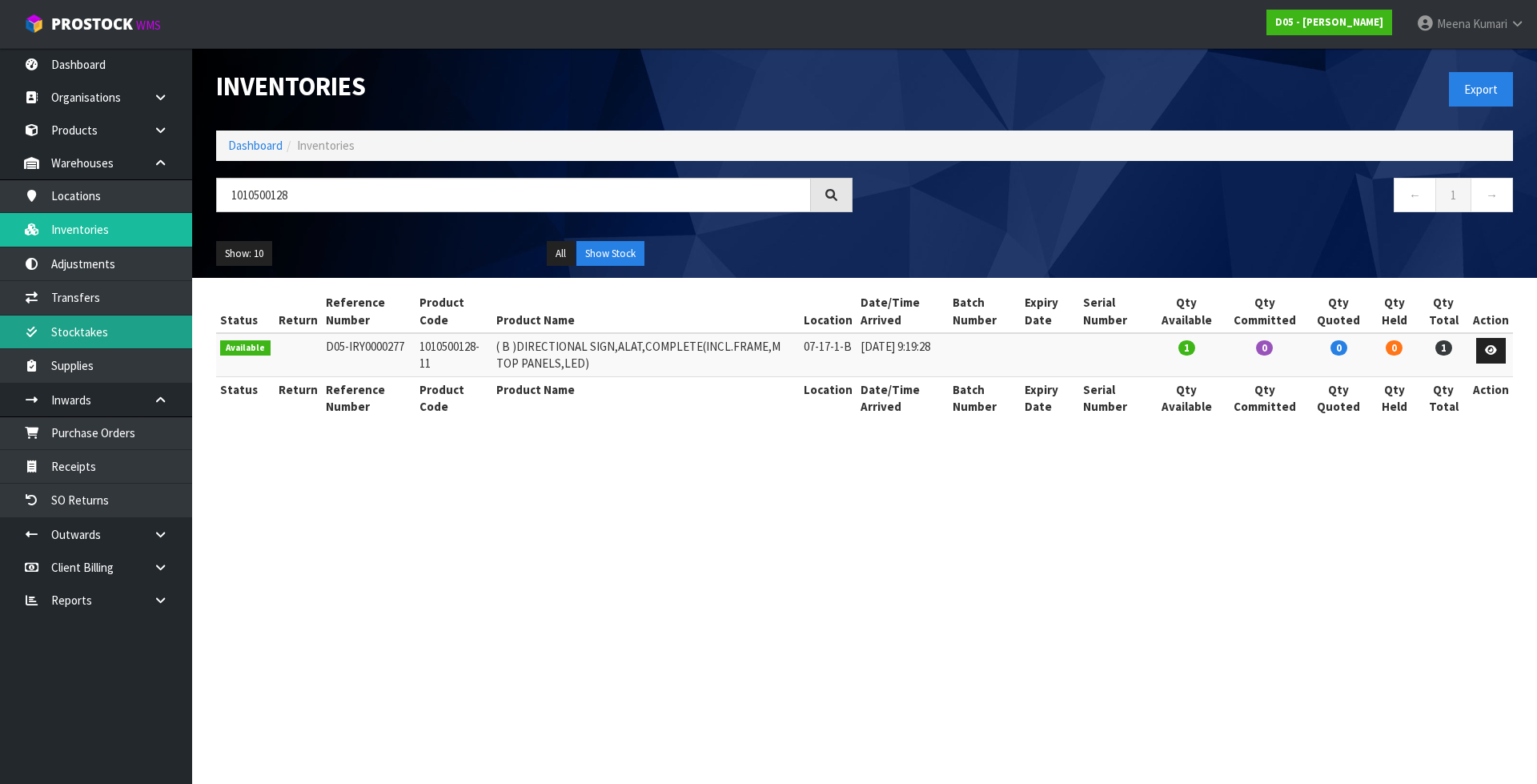
click at [106, 330] on link "Stocktakes" at bounding box center [95, 331] width 192 height 33
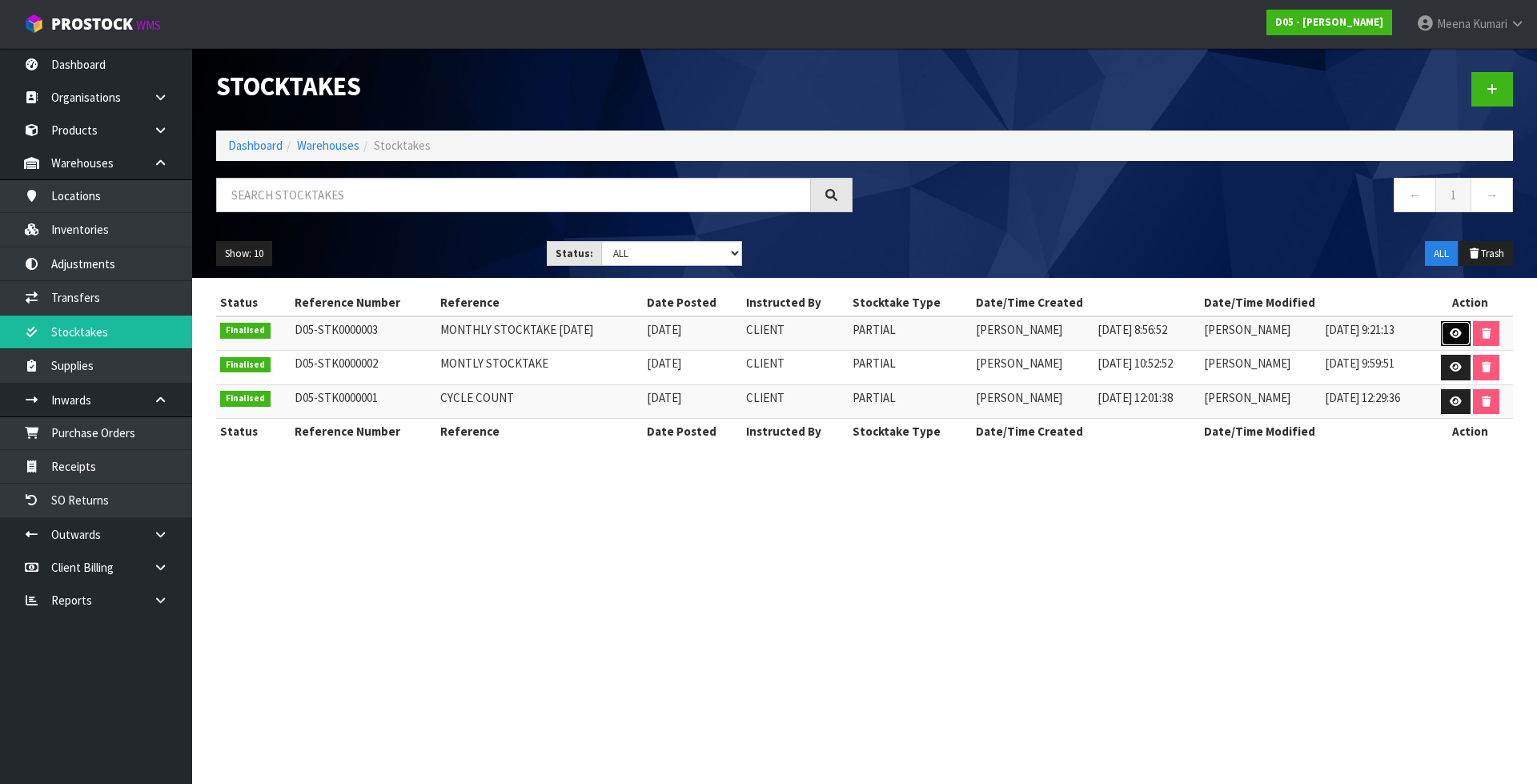
click at [1456, 333] on icon at bounding box center [1455, 332] width 12 height 10
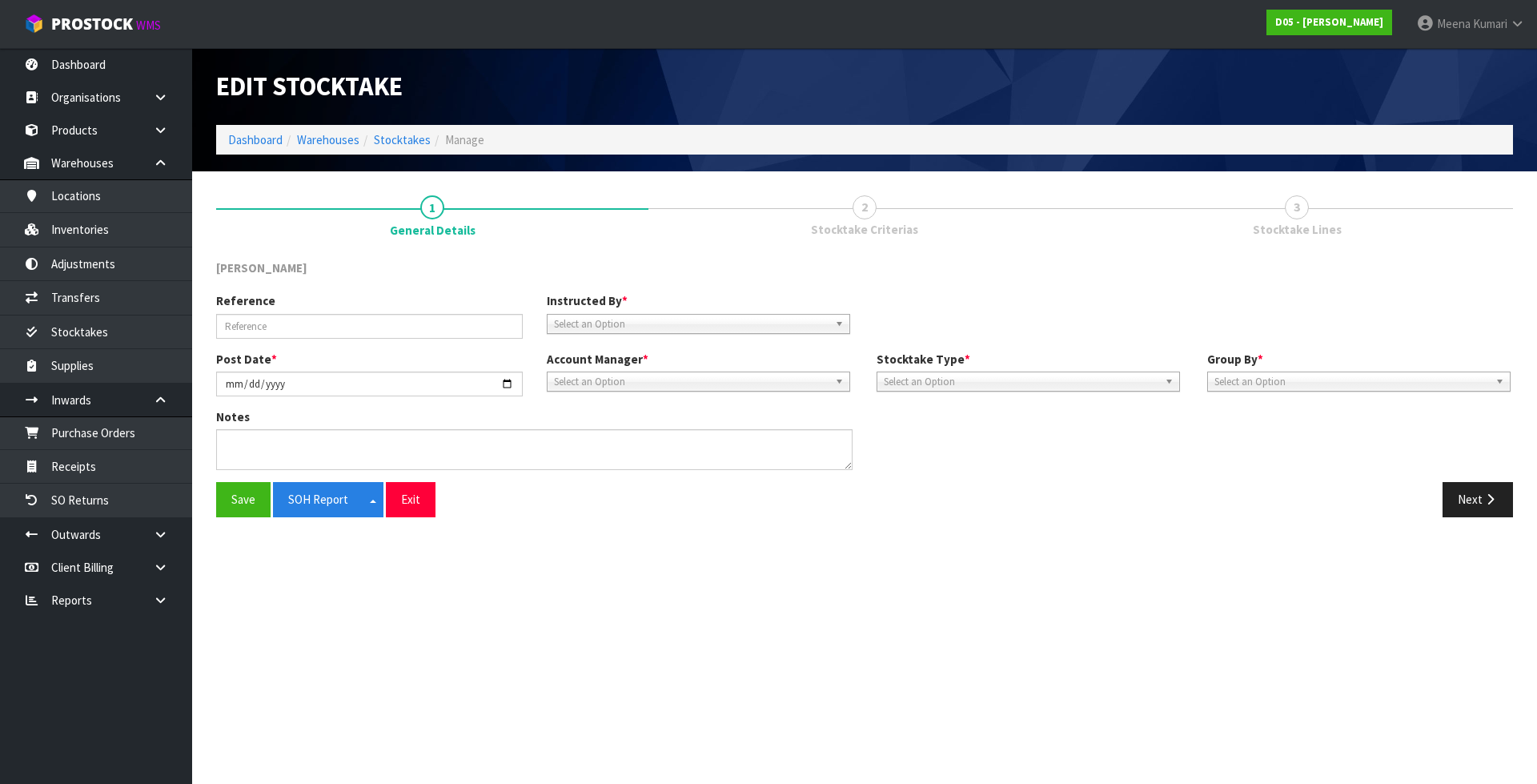
type input "MONTHLY STOCKTAKE [DATE]"
type input "[DATE]"
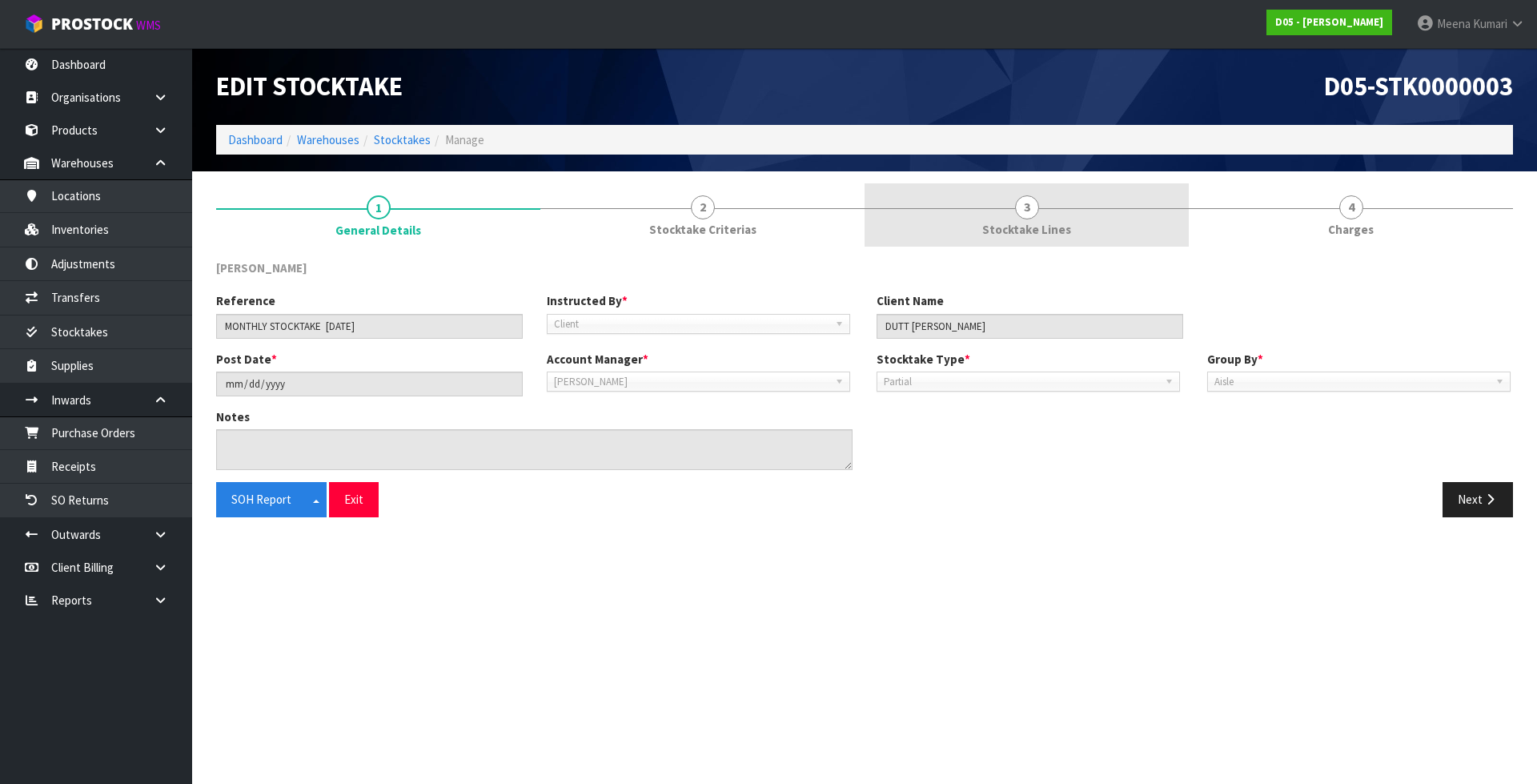
click at [1065, 241] on link "3 Stocktake Lines" at bounding box center [1027, 215] width 324 height 63
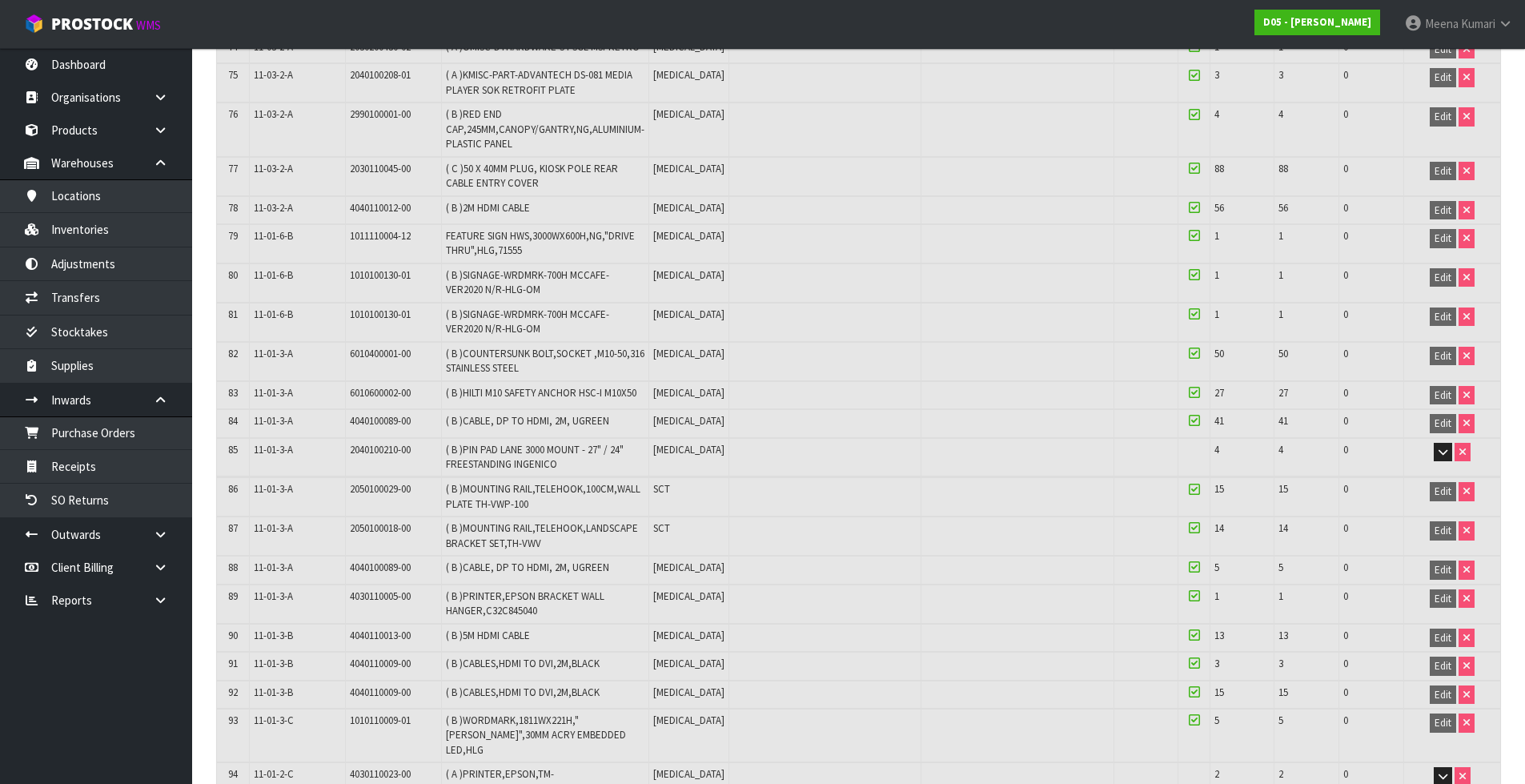
scroll to position [2963, 0]
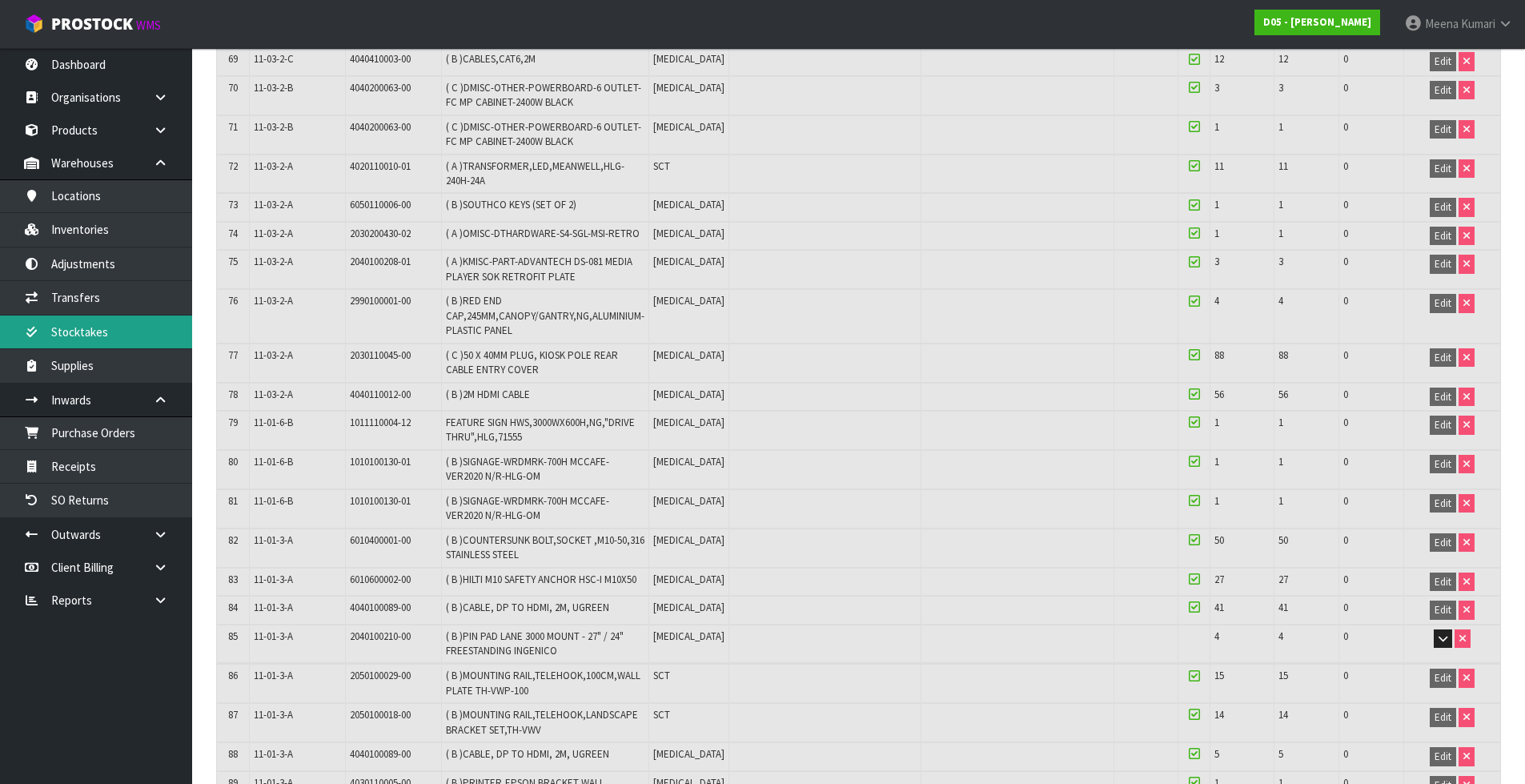
click at [102, 334] on link "Stocktakes" at bounding box center [95, 331] width 192 height 33
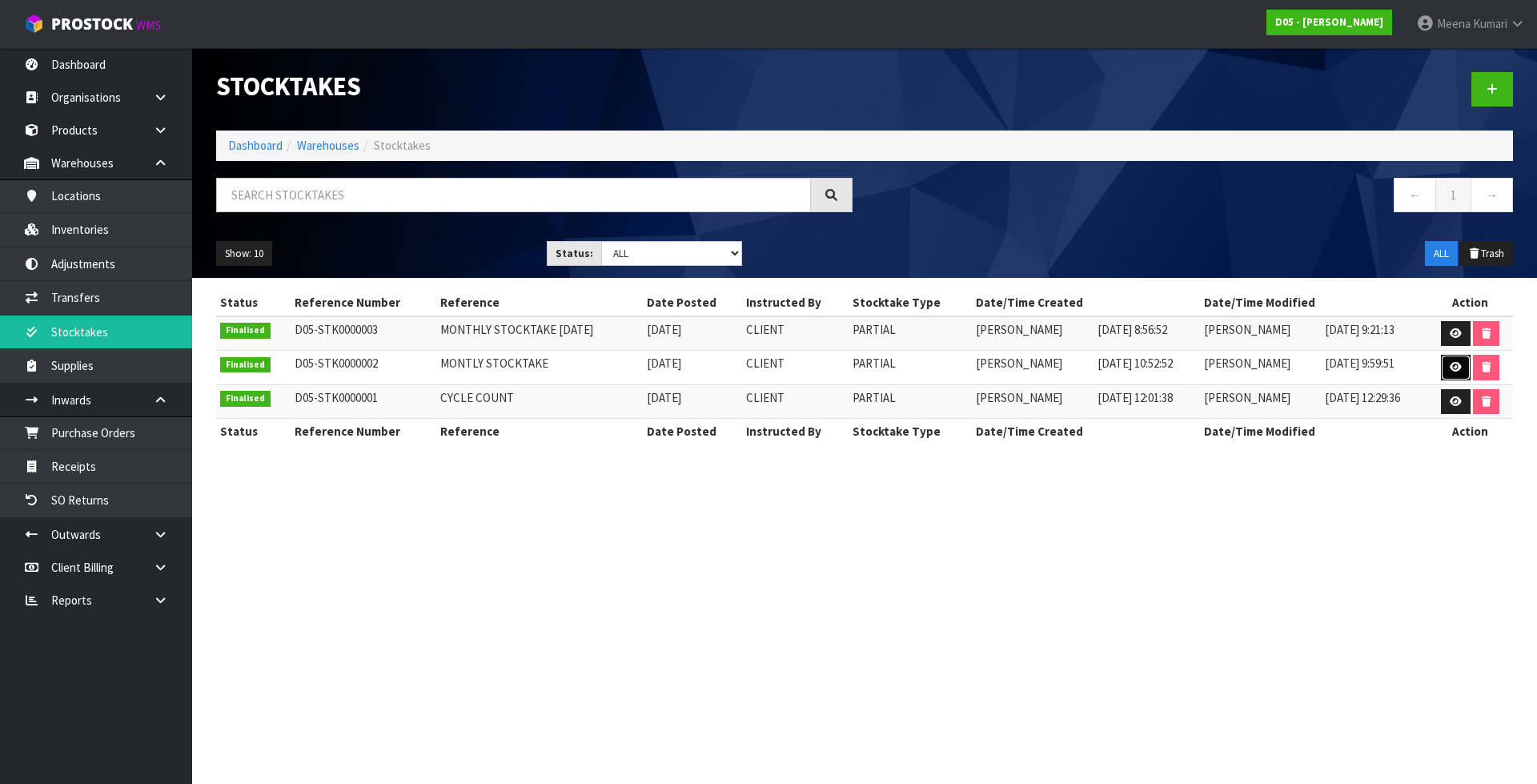
click at [1453, 372] on icon at bounding box center [1455, 366] width 12 height 10
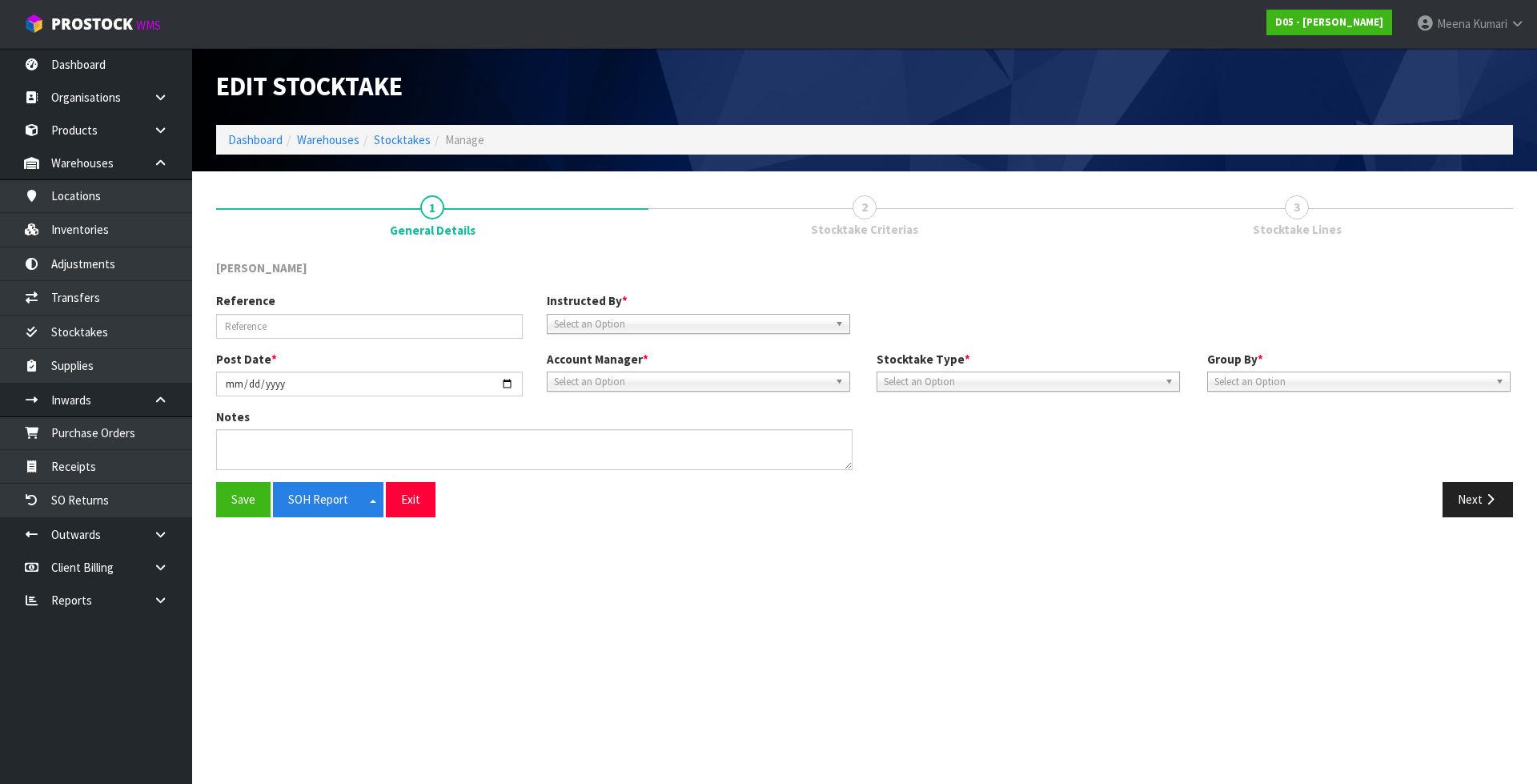
type input "MONTLY STOCKTAKE"
type input "[DATE]"
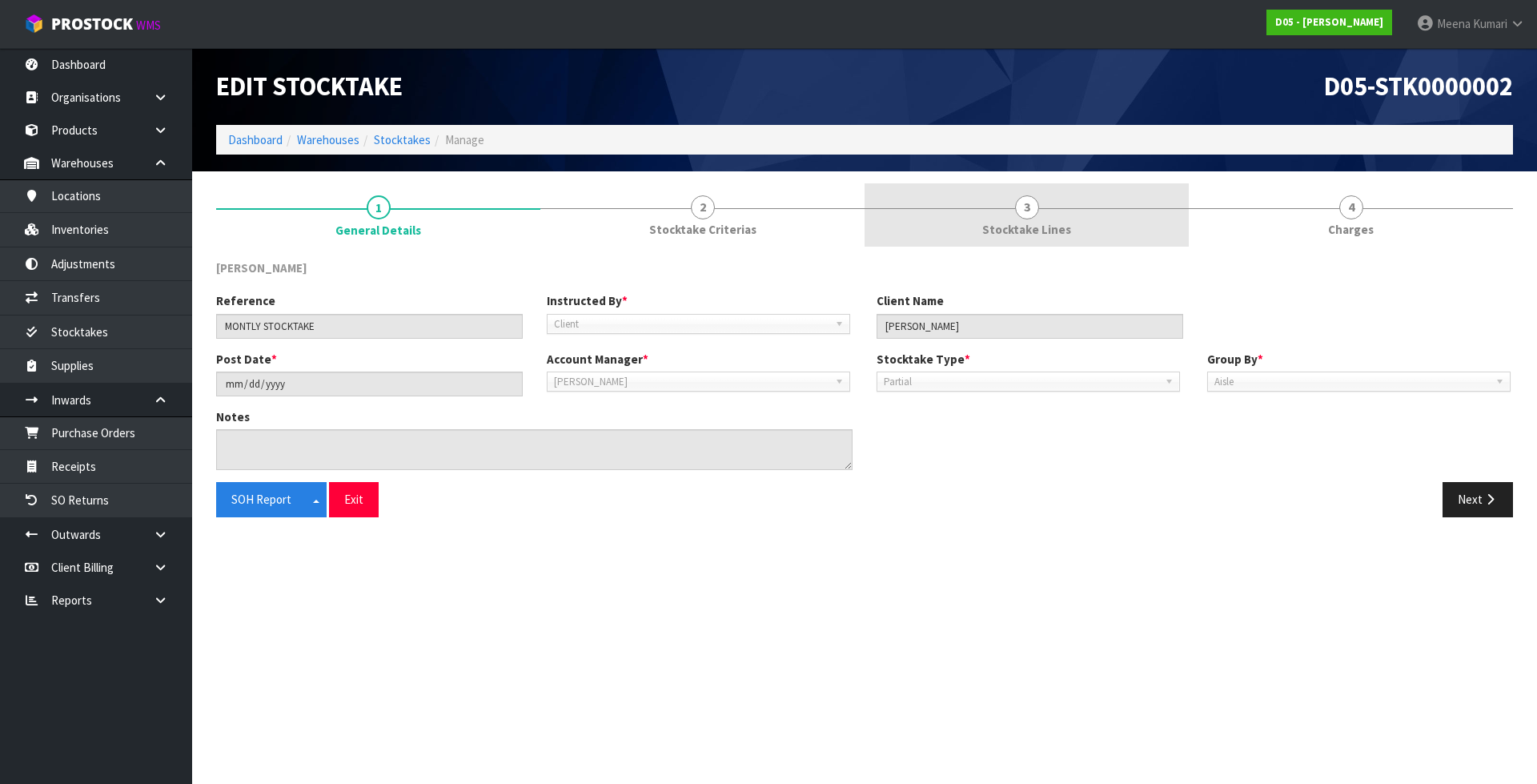
click at [1161, 238] on link "3 Stocktake Lines" at bounding box center [1027, 215] width 324 height 63
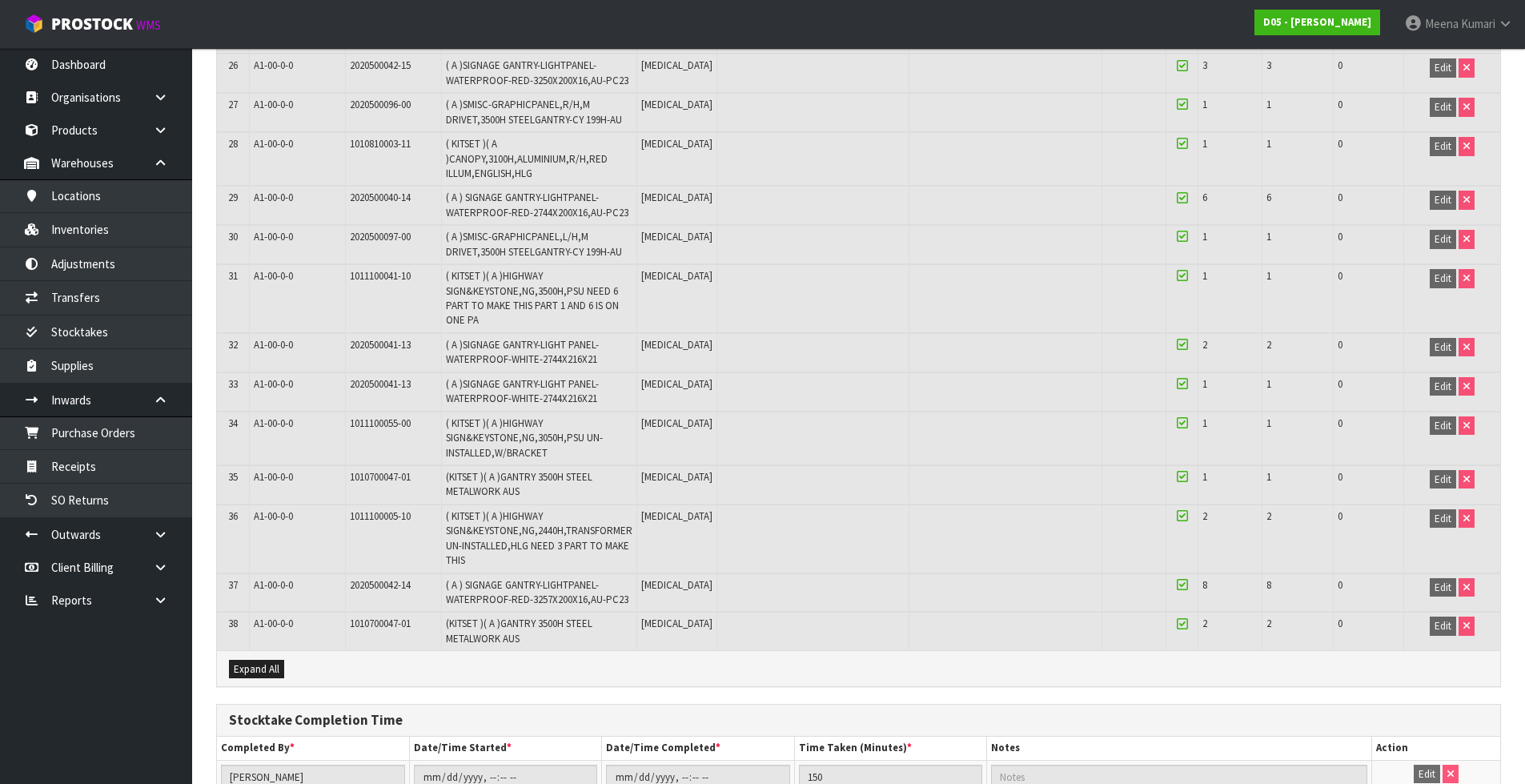
scroll to position [1137, 0]
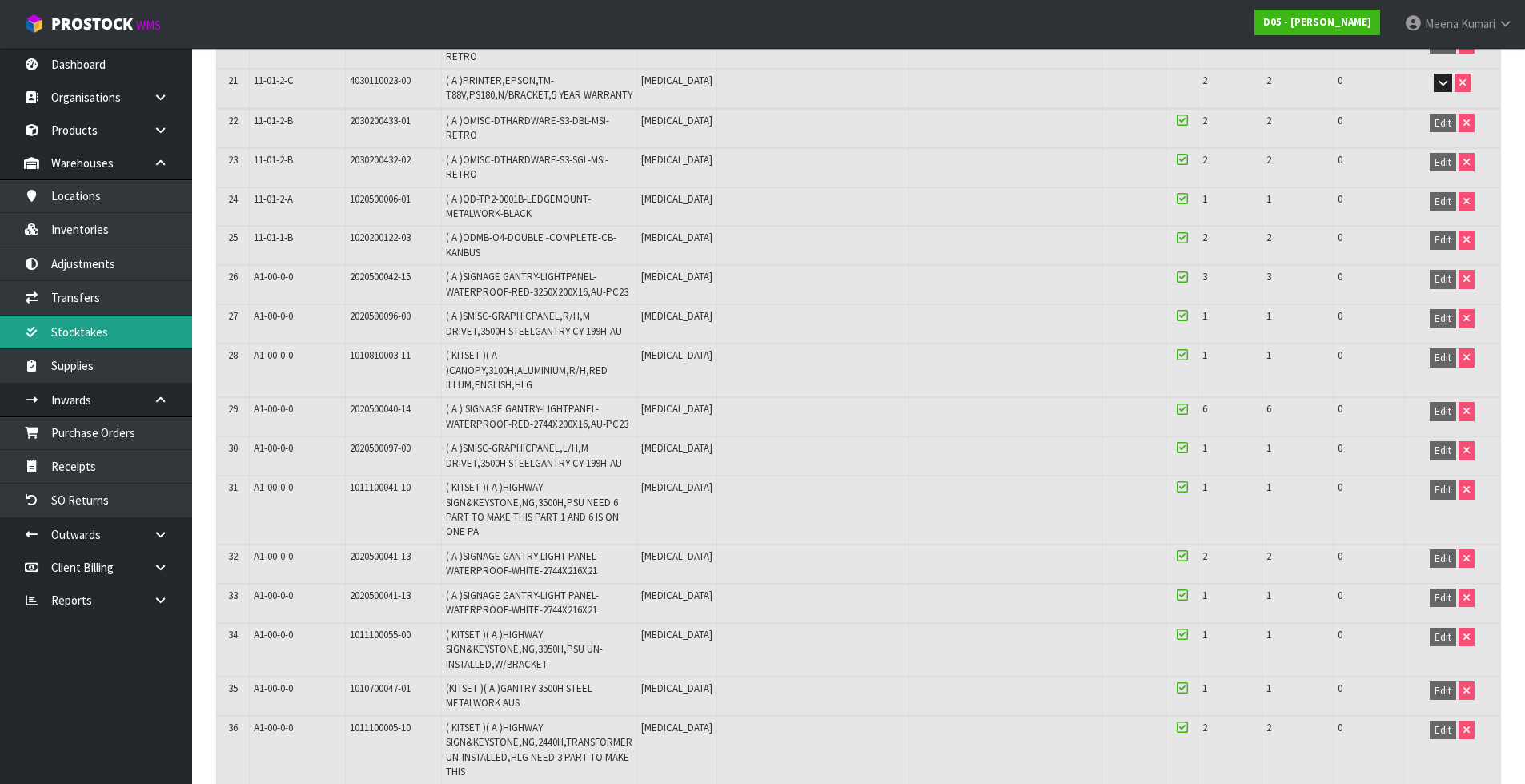
click at [114, 342] on link "Stocktakes" at bounding box center [95, 331] width 192 height 33
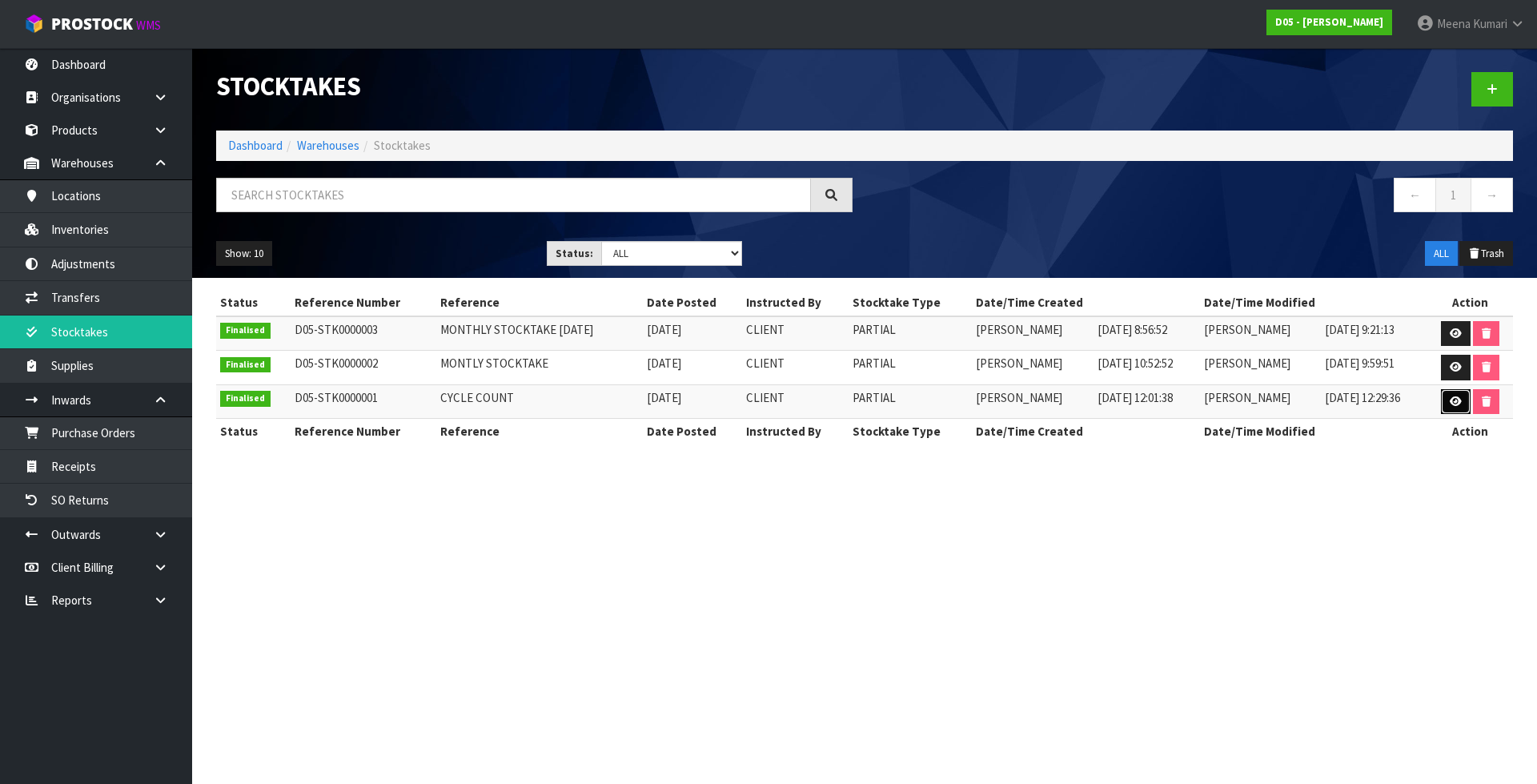
click at [1453, 401] on icon at bounding box center [1455, 401] width 12 height 10
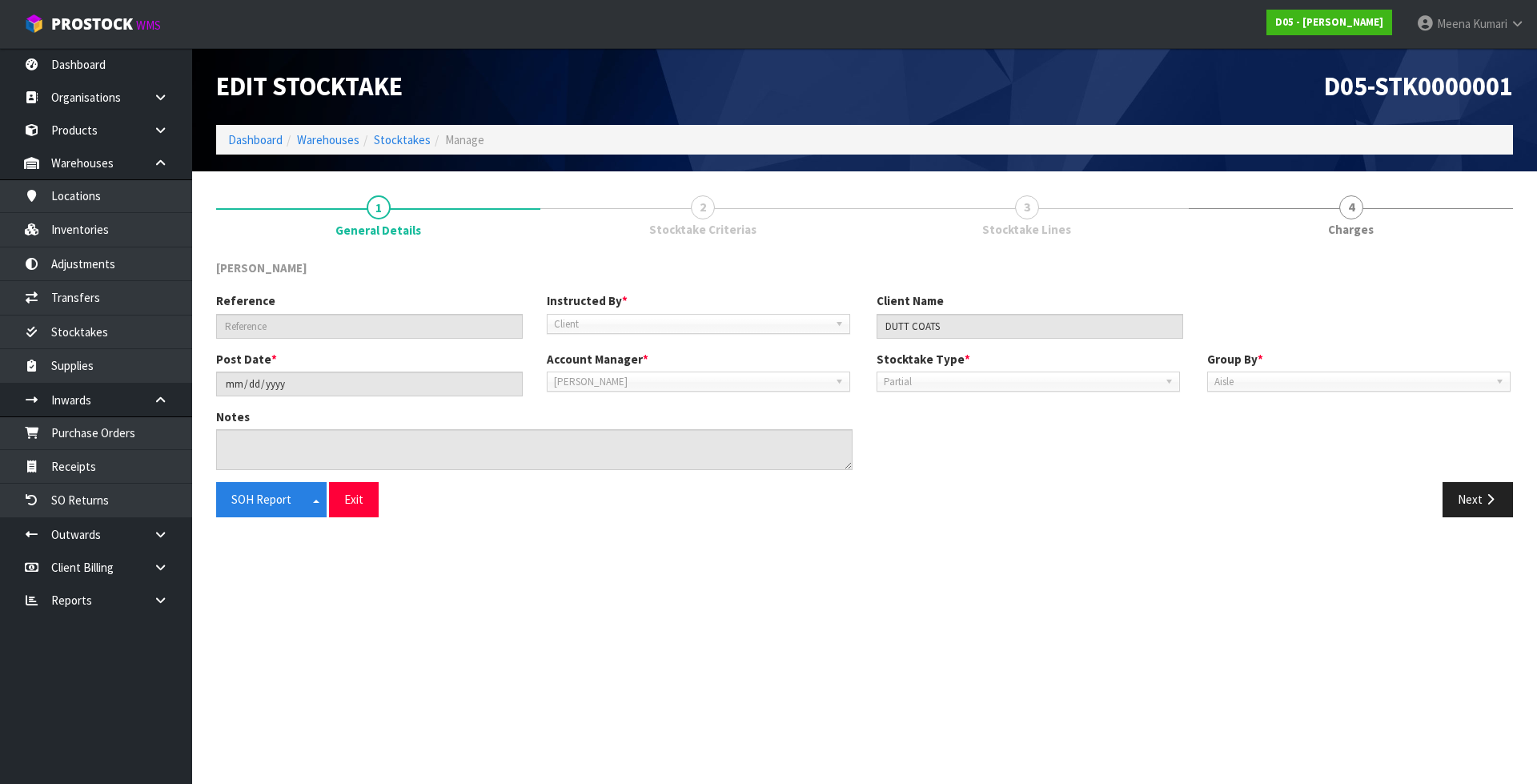
type input "CYCLE COUNT"
type input "[DATE]"
type textarea "CYCLE COUNT FOR 29 CODES"
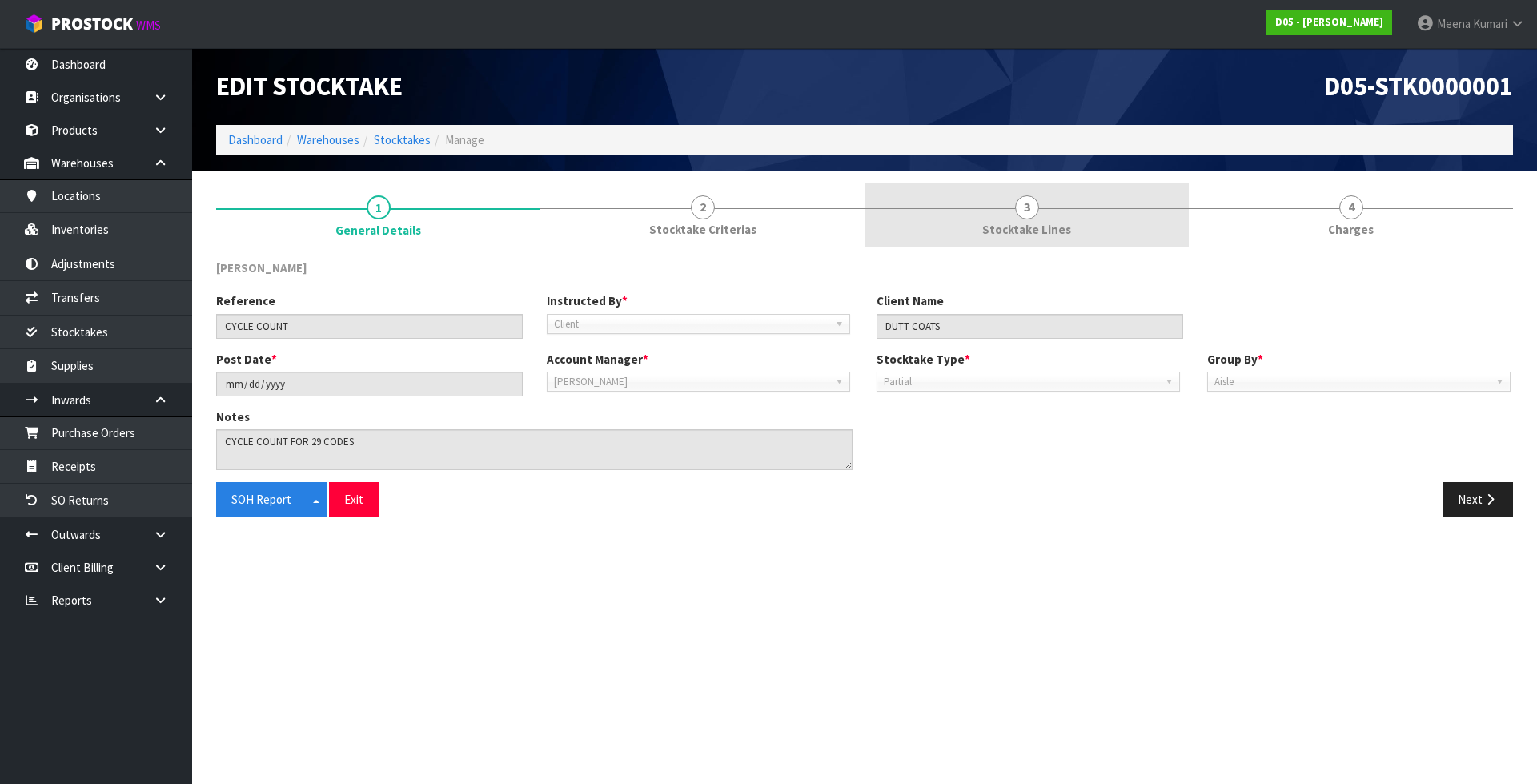
click at [1115, 190] on link "3 Stocktake Lines" at bounding box center [1027, 215] width 324 height 63
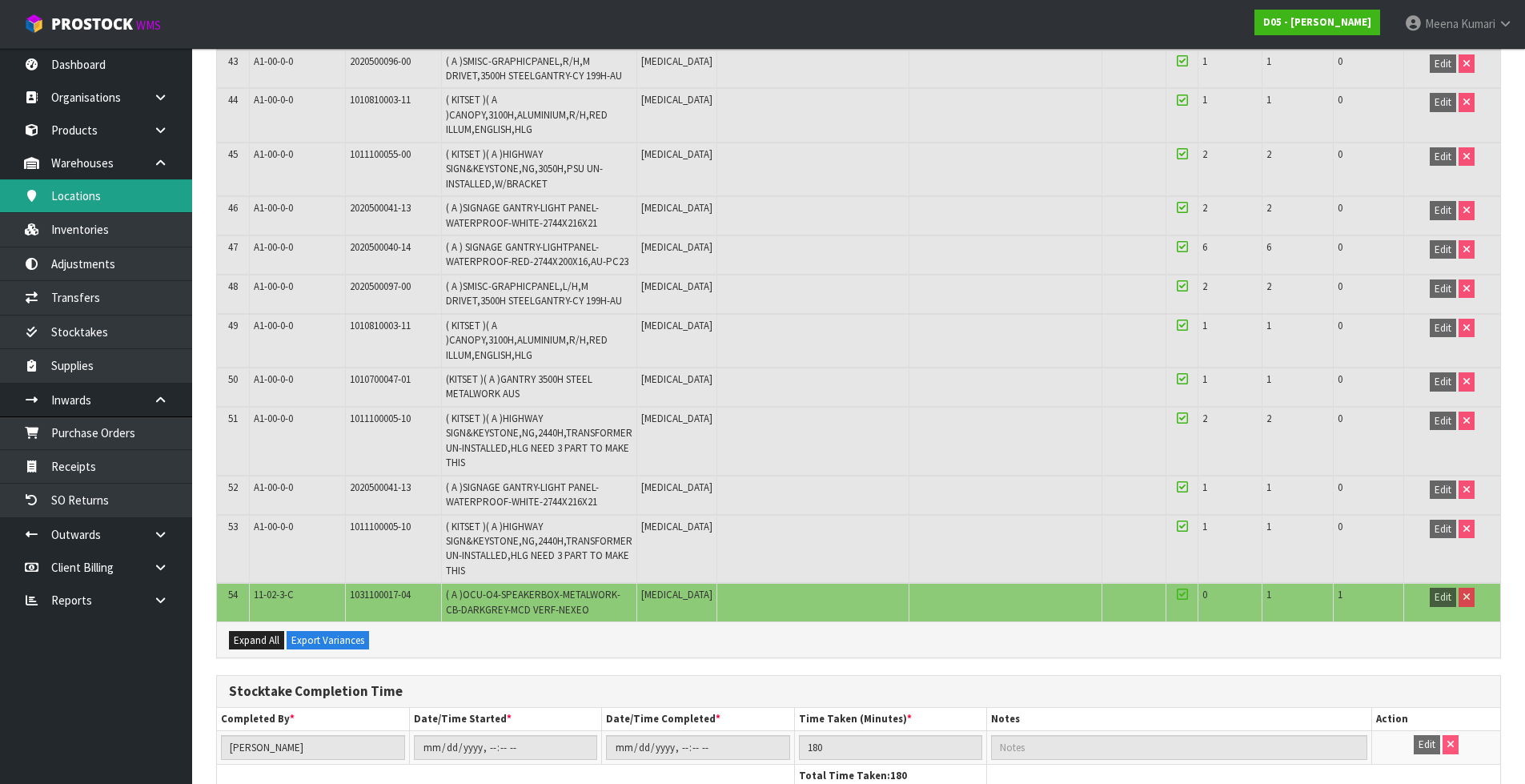
scroll to position [1847, 0]
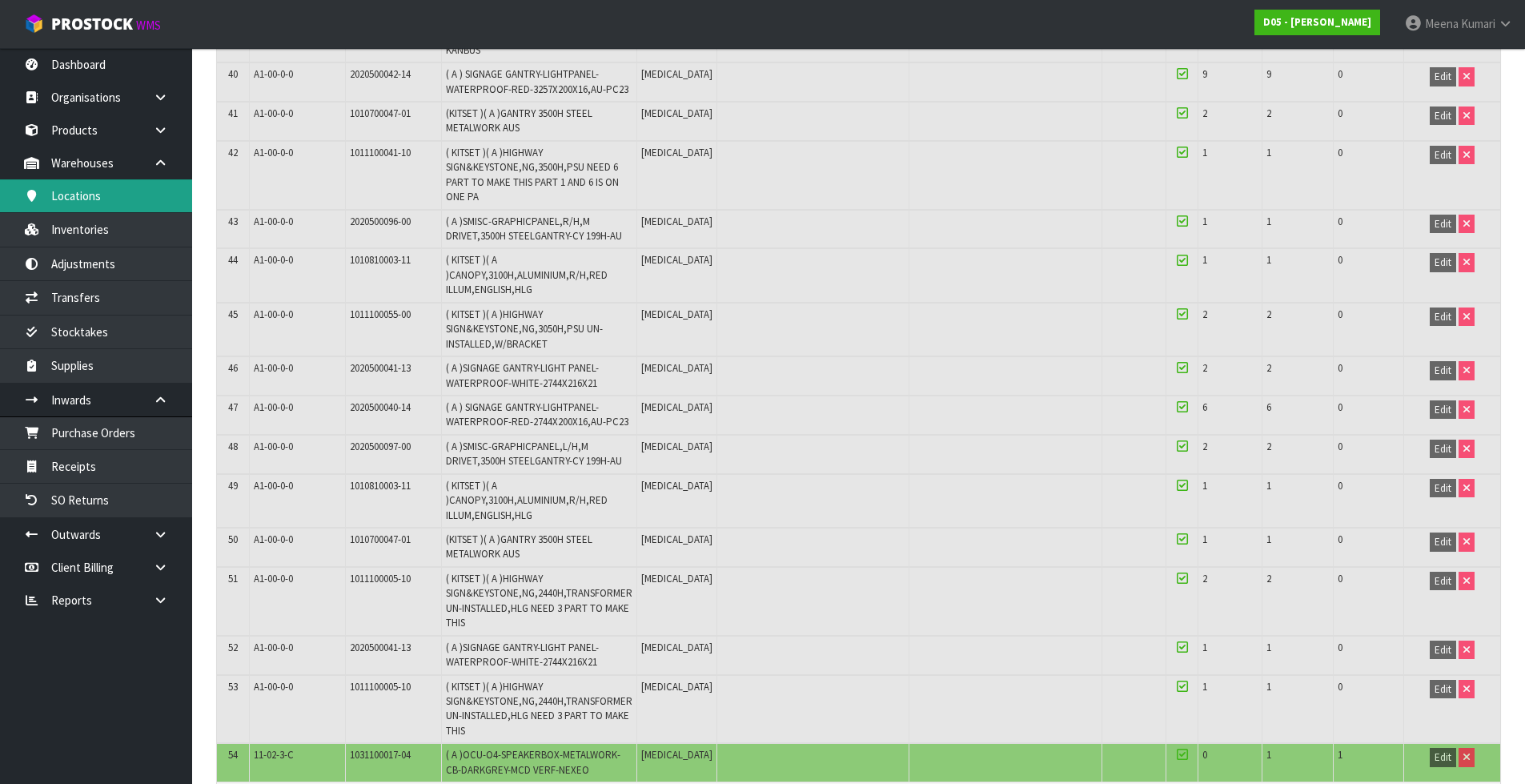
click at [93, 211] on link "Locations" at bounding box center [95, 196] width 192 height 33
click at [96, 230] on link "Inventories" at bounding box center [95, 230] width 192 height 33
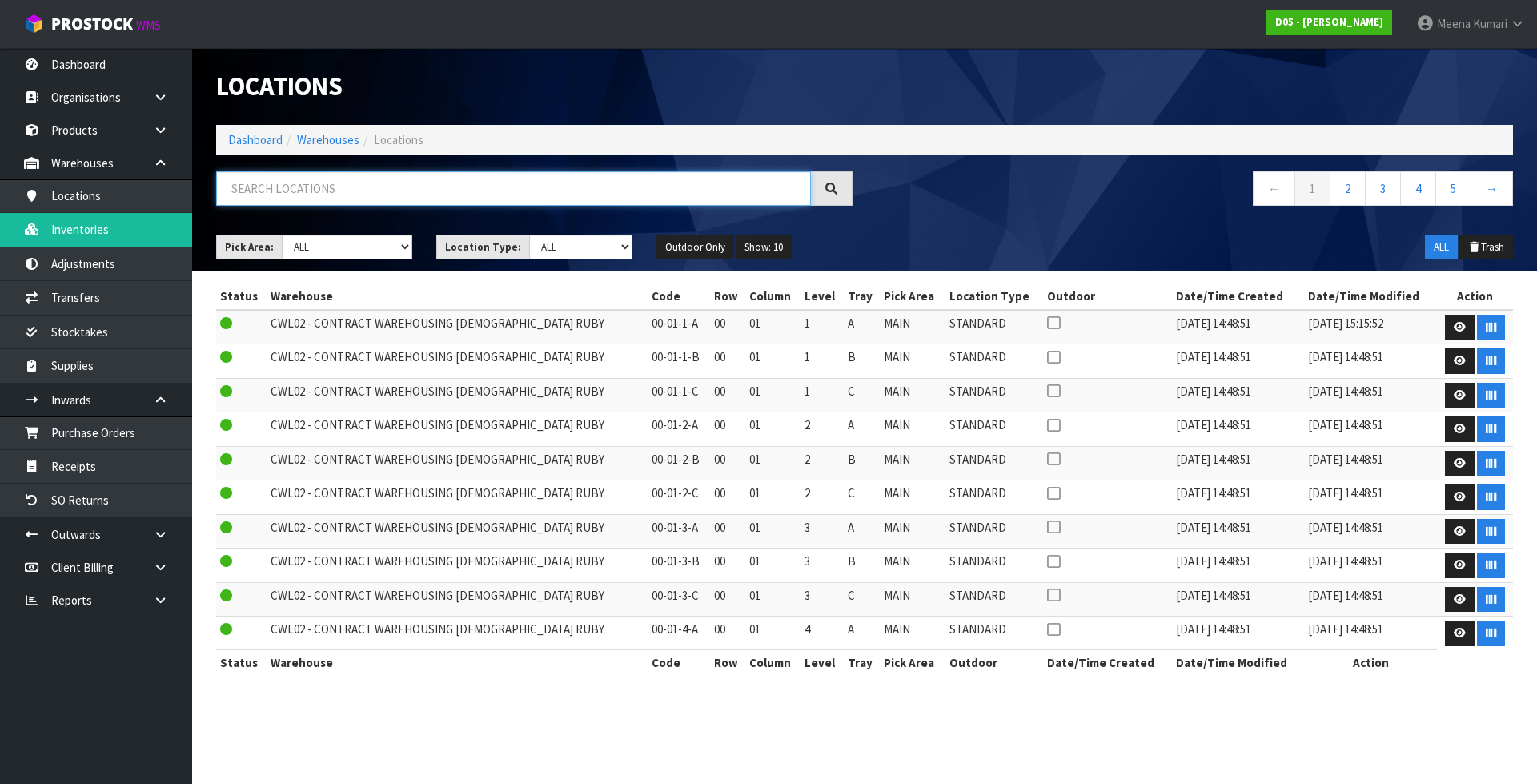
click at [588, 190] on input "text" at bounding box center [513, 188] width 595 height 34
click at [97, 284] on link "Transfers" at bounding box center [95, 297] width 192 height 33
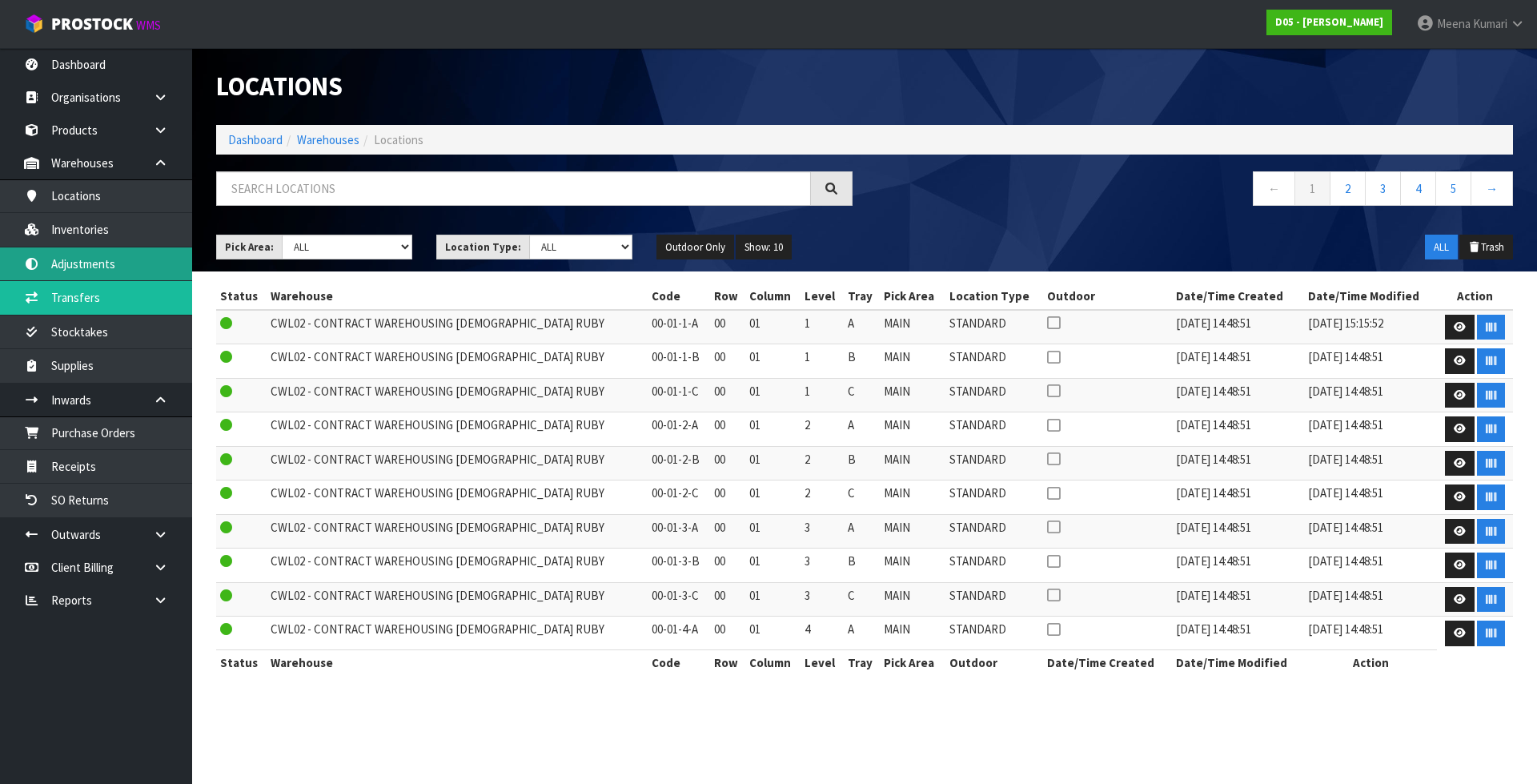
click at [96, 251] on link "Adjustments" at bounding box center [95, 263] width 192 height 33
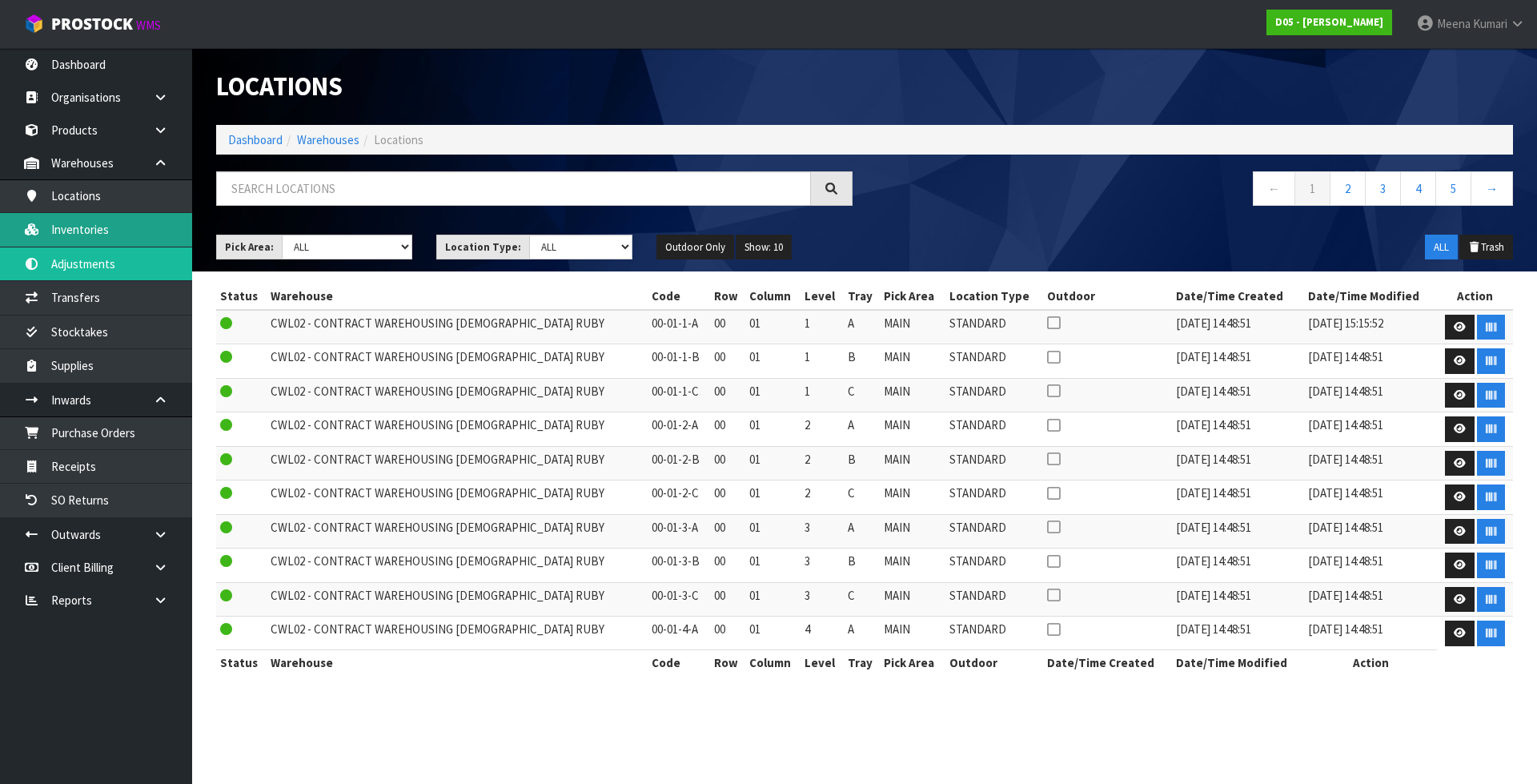
click at [105, 234] on link "Inventories" at bounding box center [95, 230] width 192 height 33
click at [139, 222] on link "Inventories" at bounding box center [95, 230] width 192 height 33
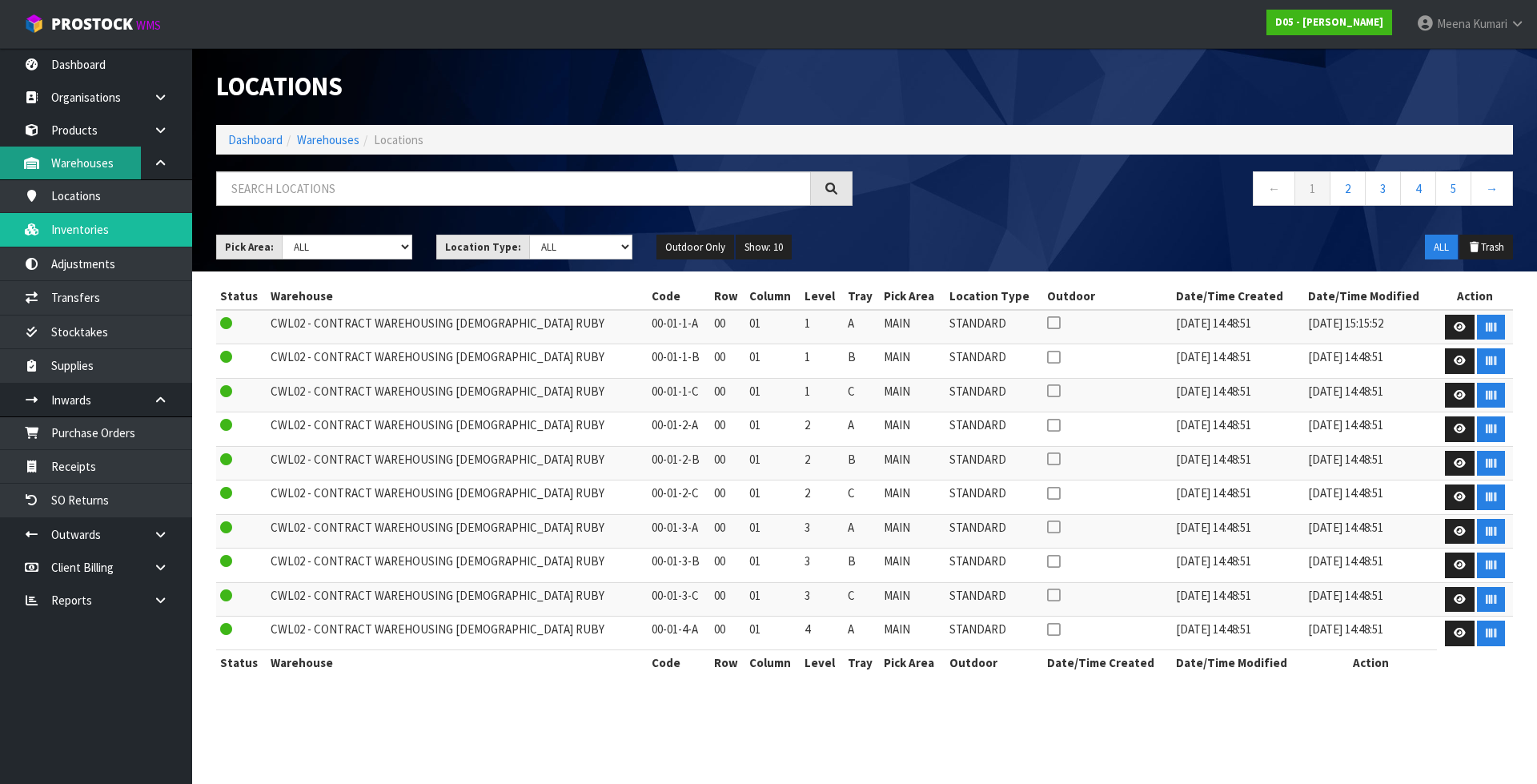
click at [65, 176] on link "Warehouses" at bounding box center [95, 163] width 192 height 33
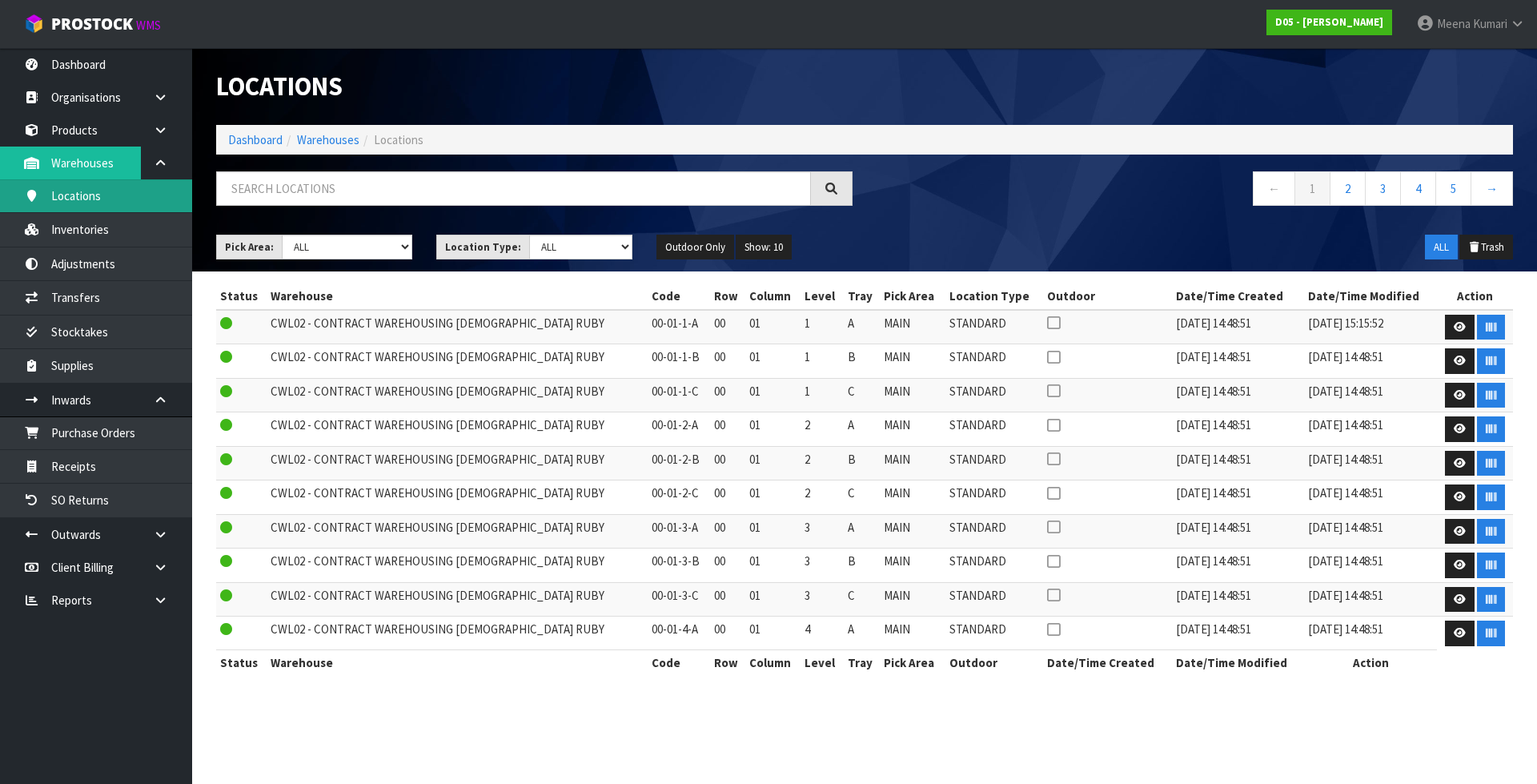
click at [85, 196] on link "Locations" at bounding box center [95, 196] width 192 height 33
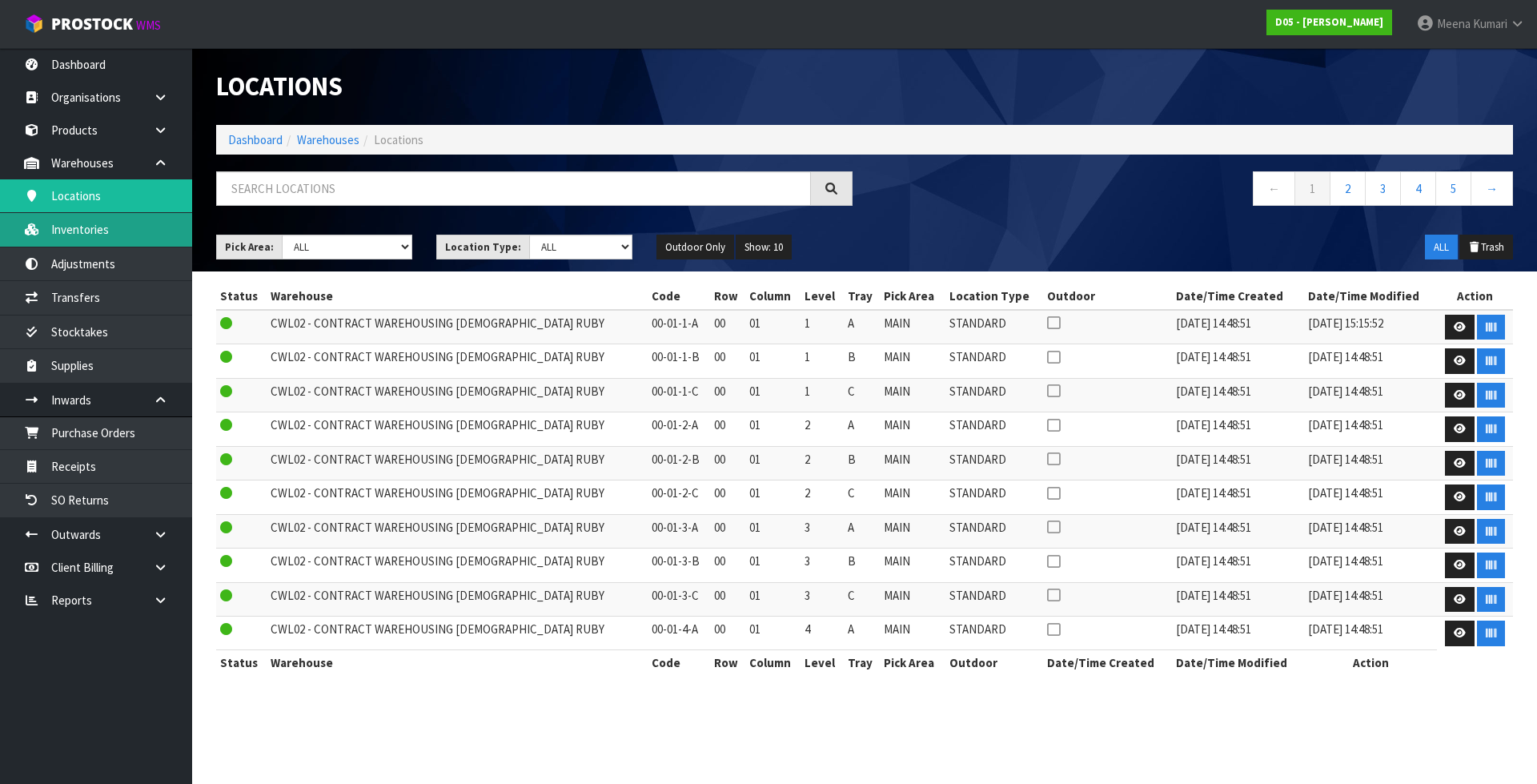
click at [90, 219] on link "Inventories" at bounding box center [95, 230] width 192 height 33
click at [261, 139] on link "Dashboard" at bounding box center [254, 140] width 54 height 16
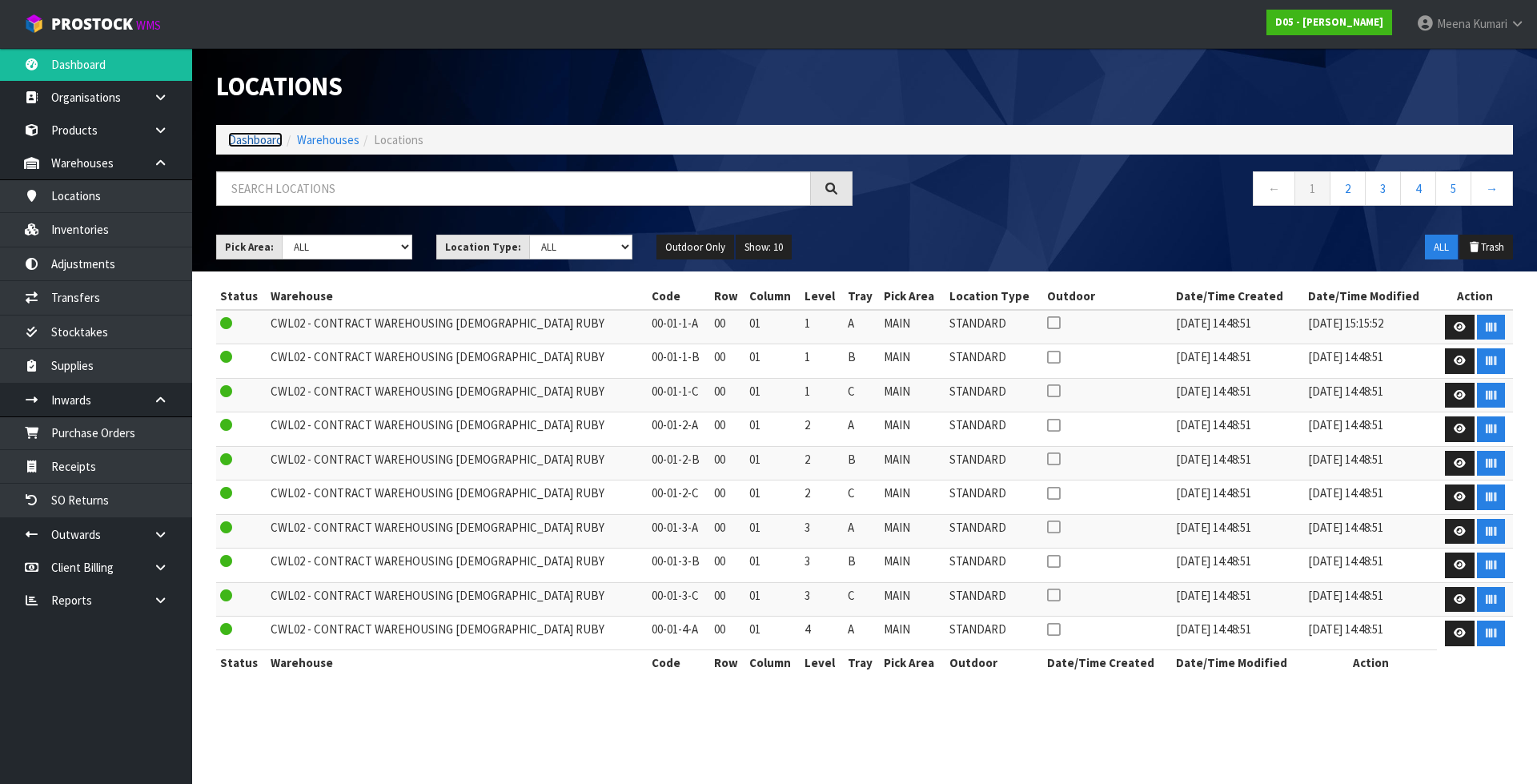
click at [252, 134] on link "Dashboard" at bounding box center [254, 140] width 54 height 16
click at [155, 228] on link "Inventories" at bounding box center [95, 230] width 192 height 33
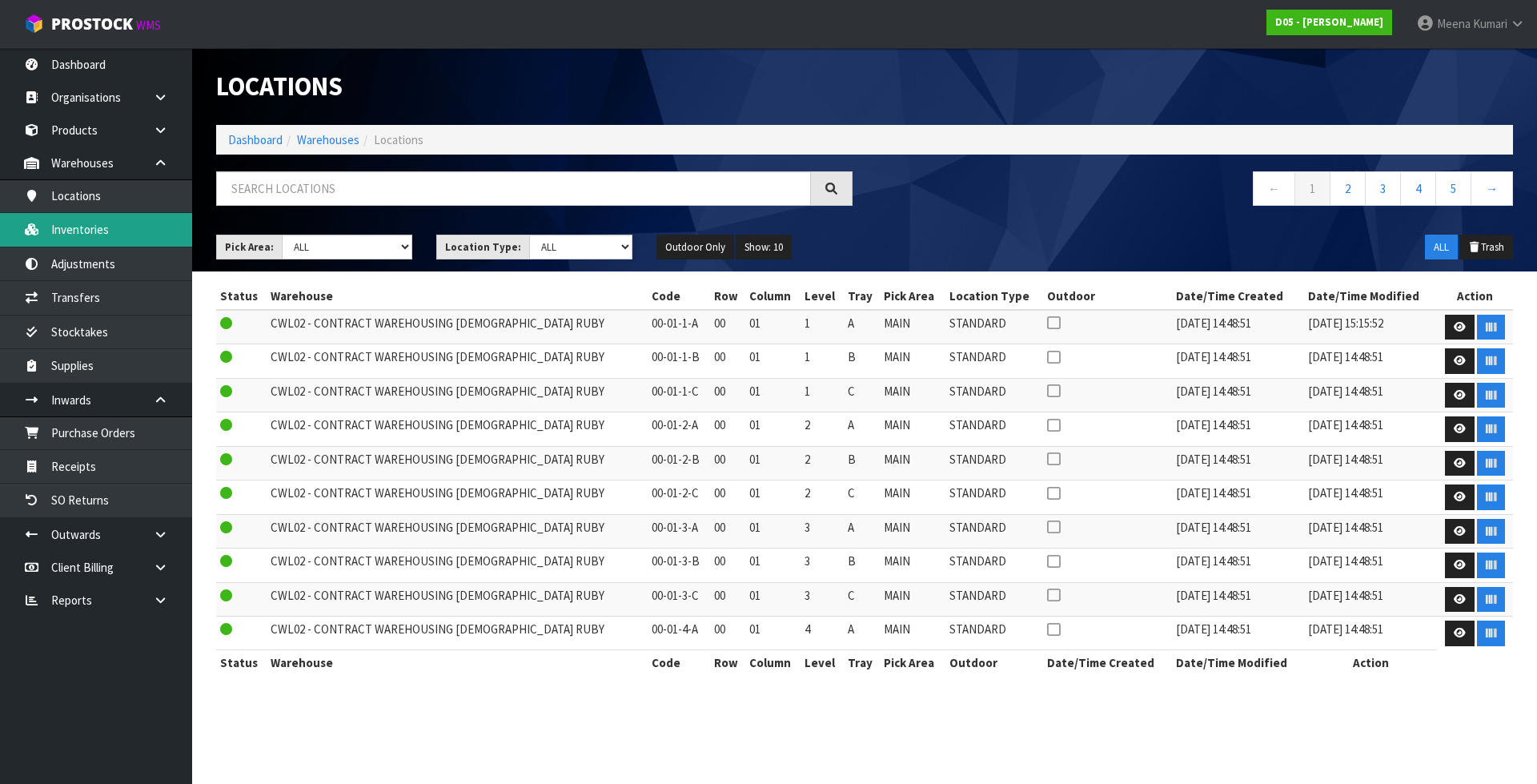
click at [155, 228] on link "Inventories" at bounding box center [95, 230] width 192 height 33
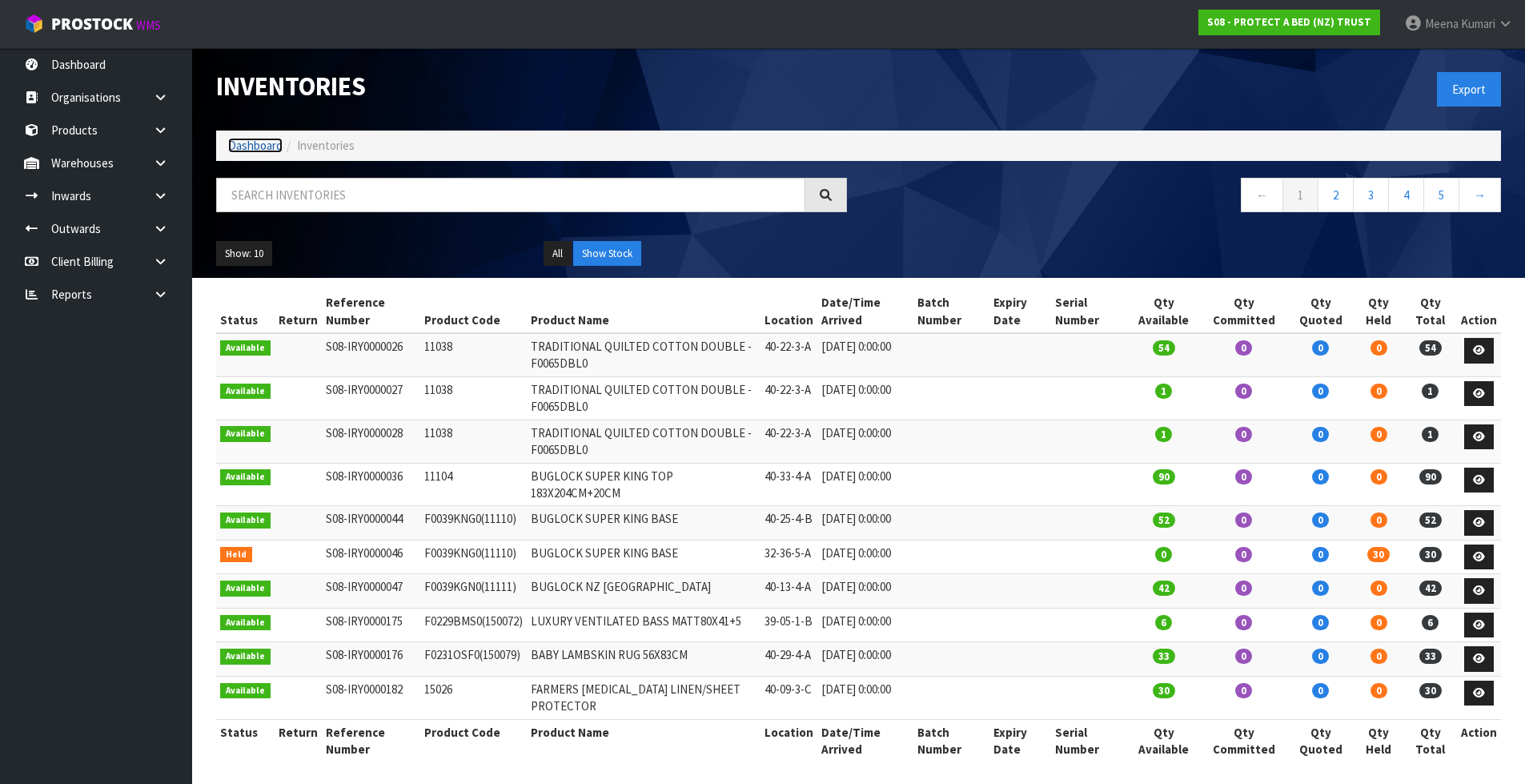
click at [279, 139] on link "Dashboard" at bounding box center [254, 145] width 54 height 16
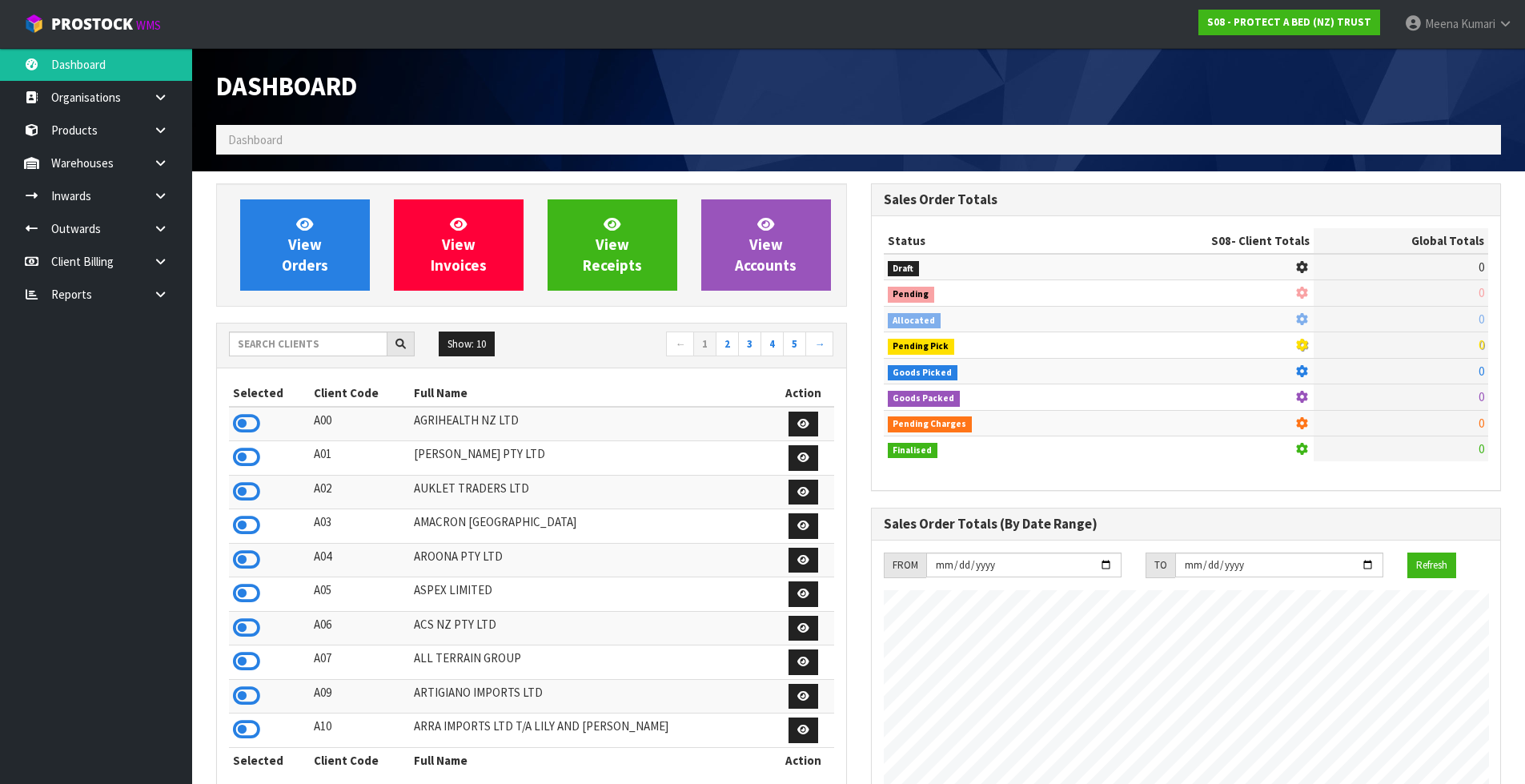
scroll to position [998, 654]
click at [294, 342] on input "text" at bounding box center [308, 343] width 159 height 25
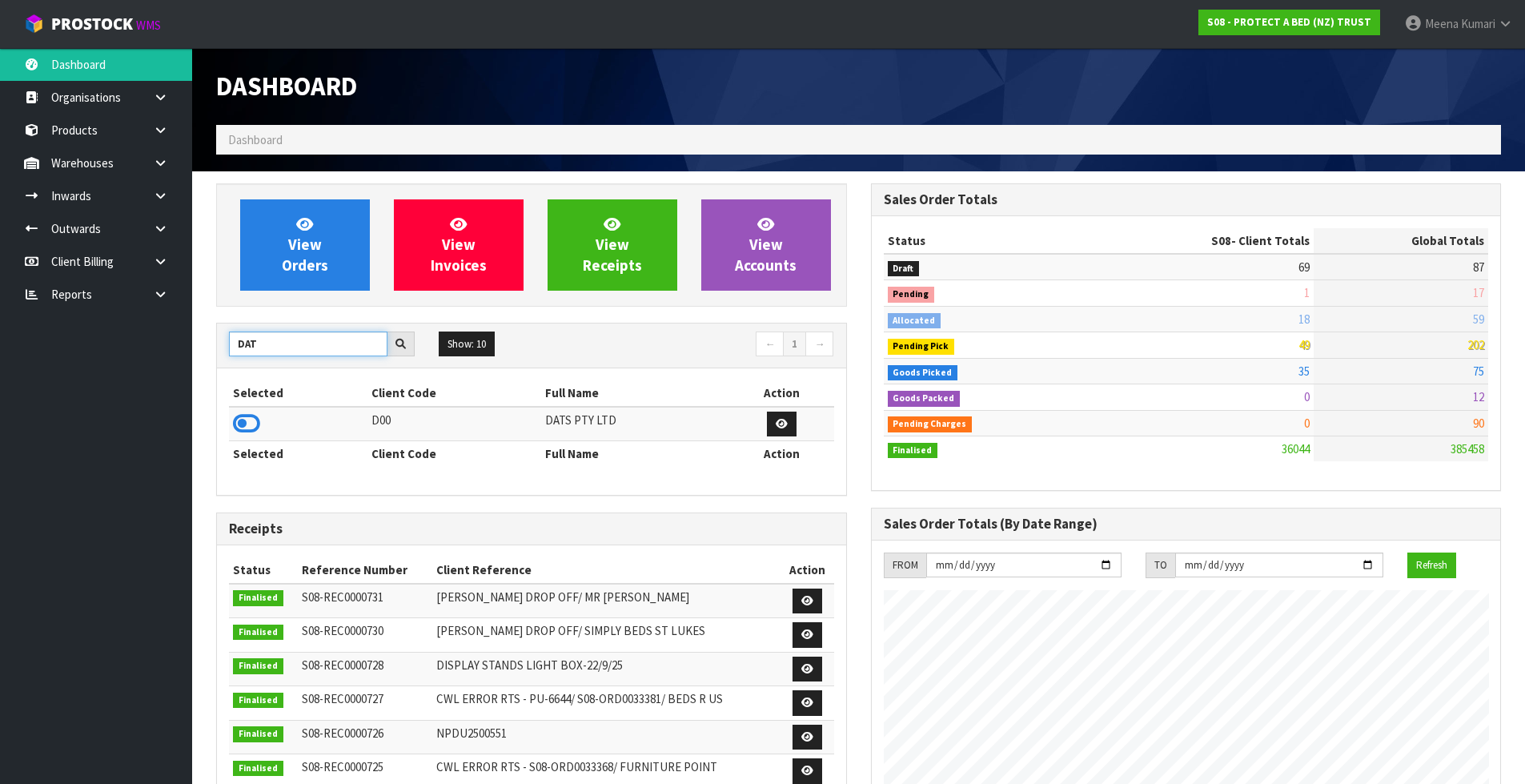
type input "DAT"
click at [259, 422] on td at bounding box center [297, 423] width 139 height 34
click at [259, 422] on icon at bounding box center [247, 423] width 28 height 24
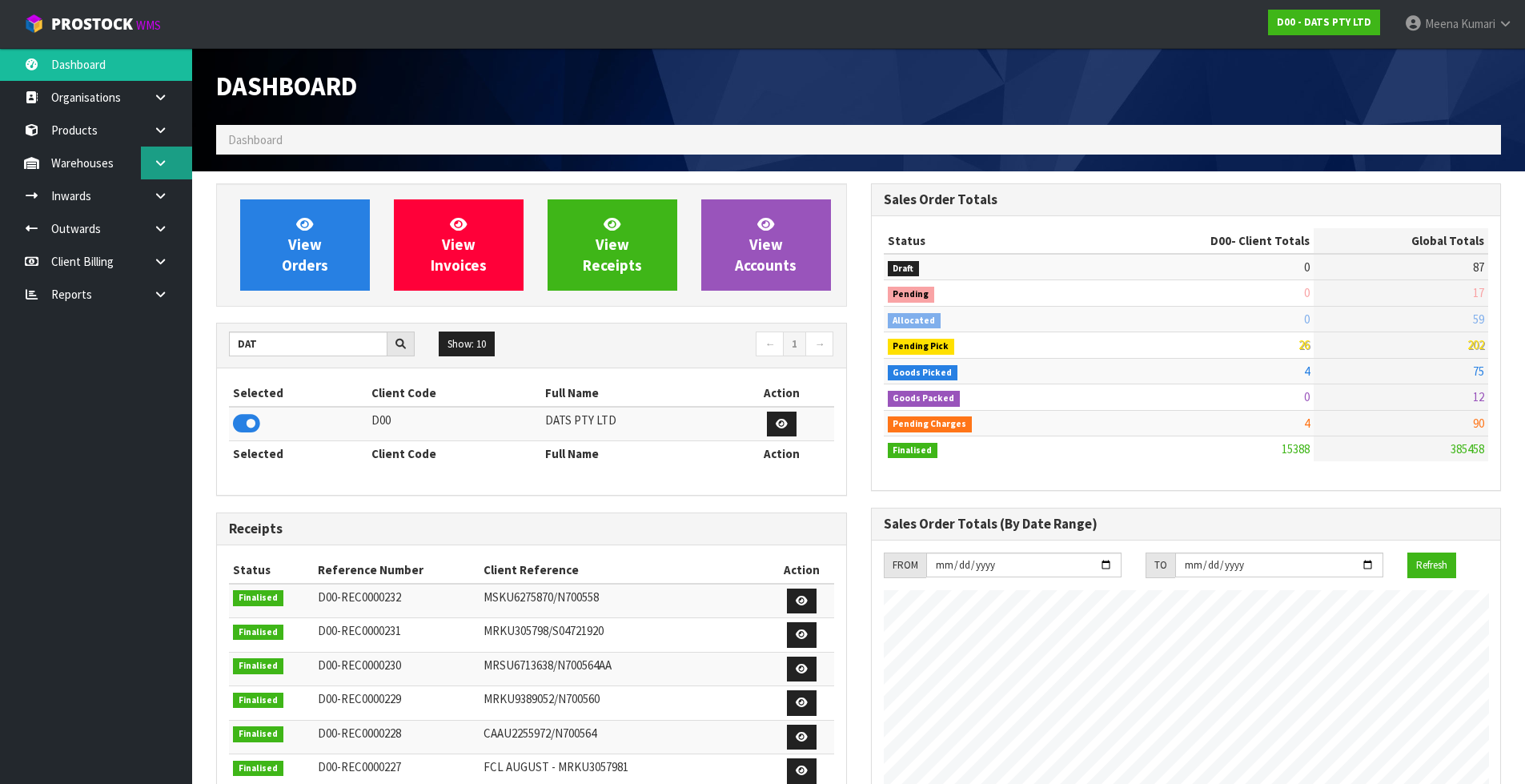
click at [163, 163] on icon at bounding box center [161, 162] width 16 height 12
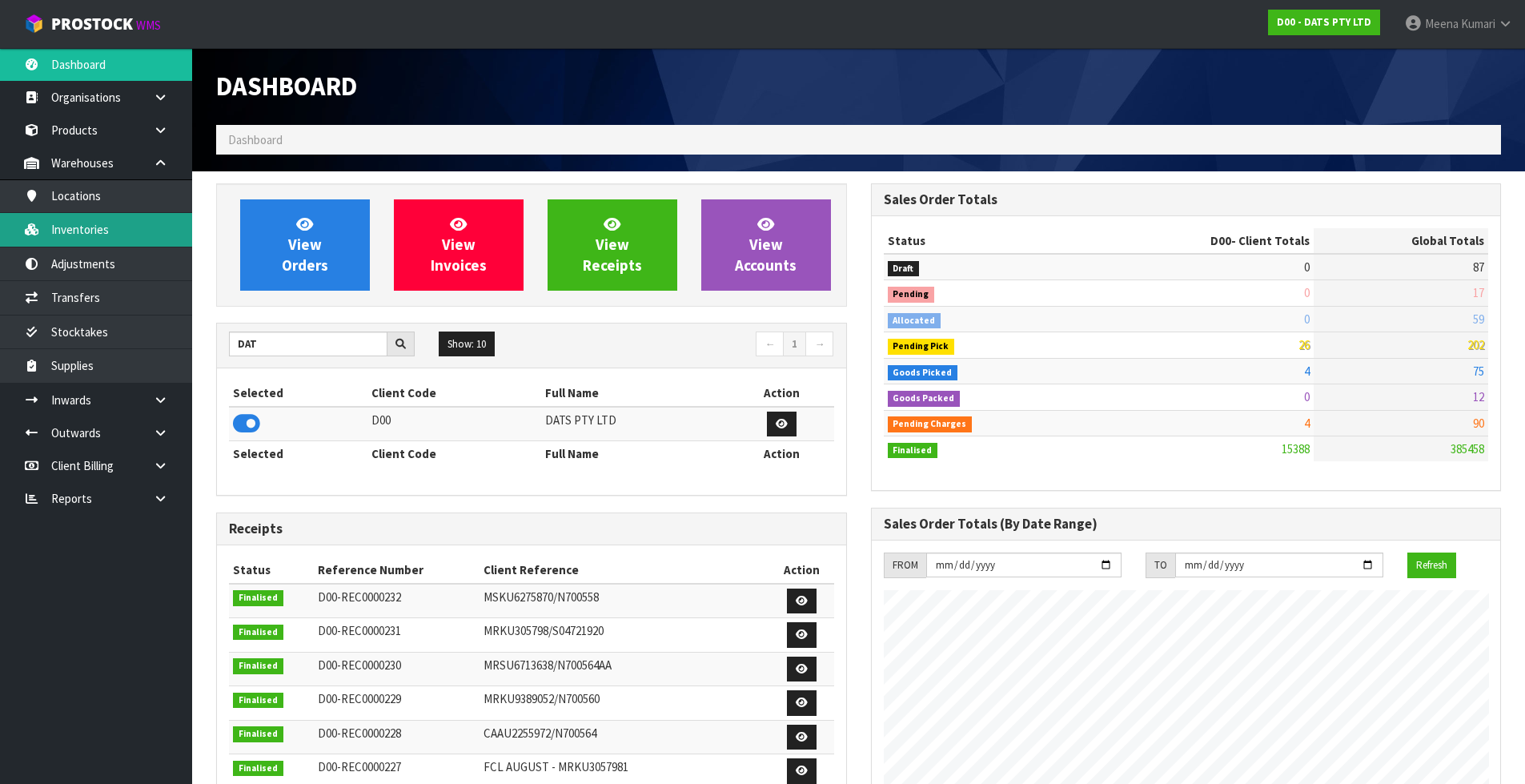
click at [143, 233] on link "Inventories" at bounding box center [95, 230] width 192 height 33
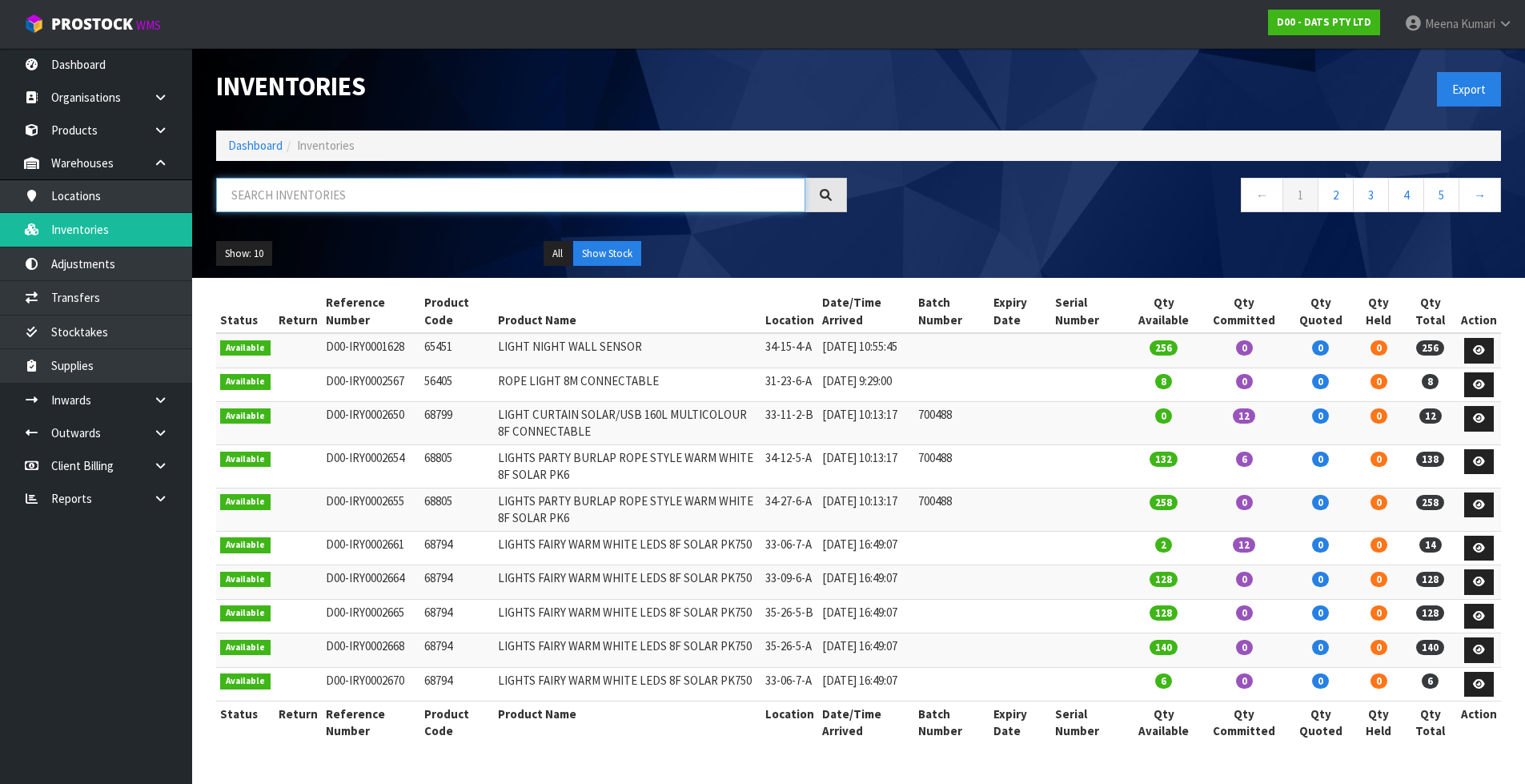
click at [405, 190] on input "text" at bounding box center [510, 195] width 589 height 34
paste input "70732"
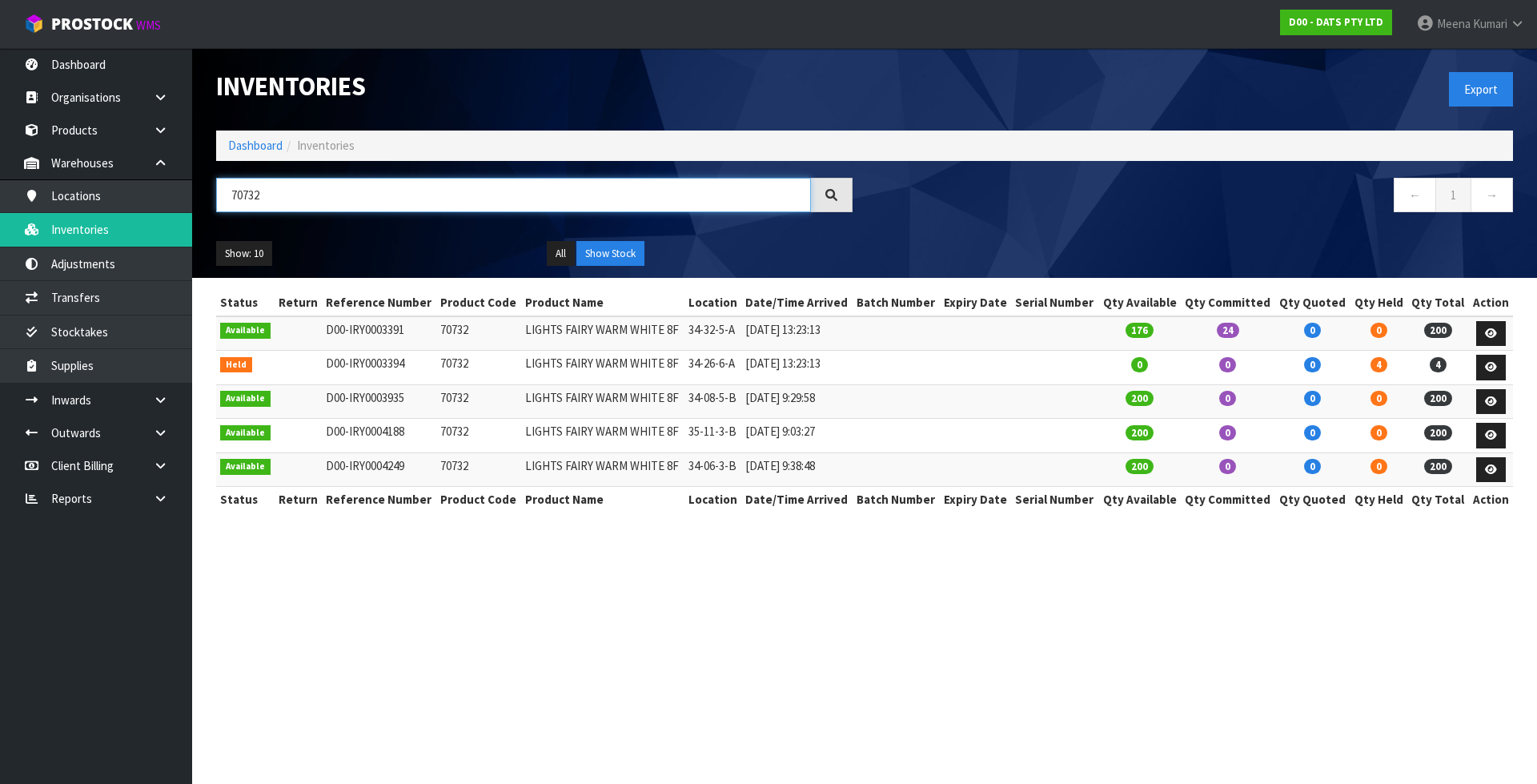
type input "70732"
click at [982, 680] on section "Inventories Export Dashboard Inventories 70732 ← 1 → Show: 10 5 10 25 50 All Sh…" at bounding box center [768, 392] width 1537 height 784
click at [243, 144] on link "Dashboard" at bounding box center [254, 145] width 54 height 16
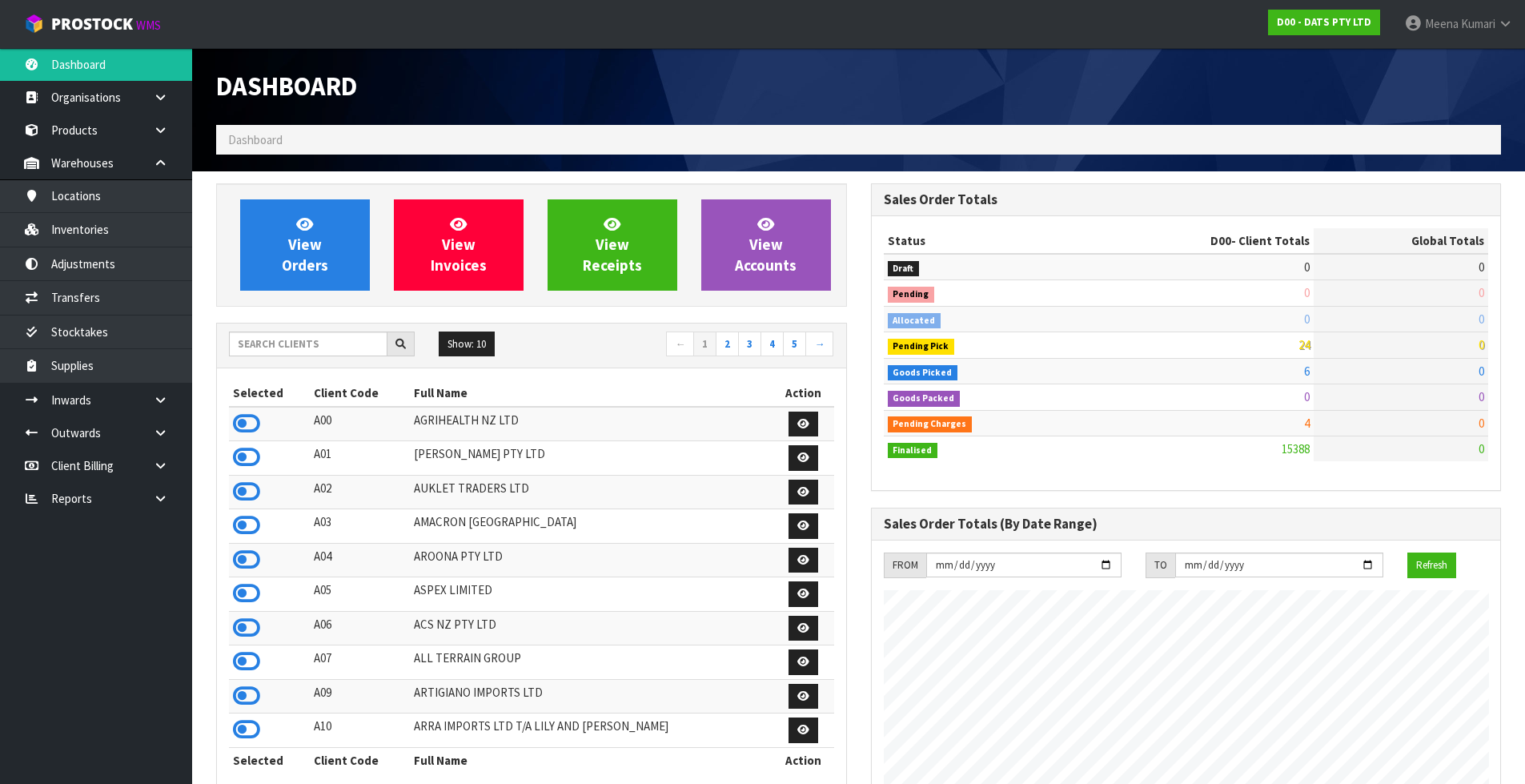
scroll to position [1213, 654]
click at [308, 349] on input "text" at bounding box center [308, 343] width 159 height 25
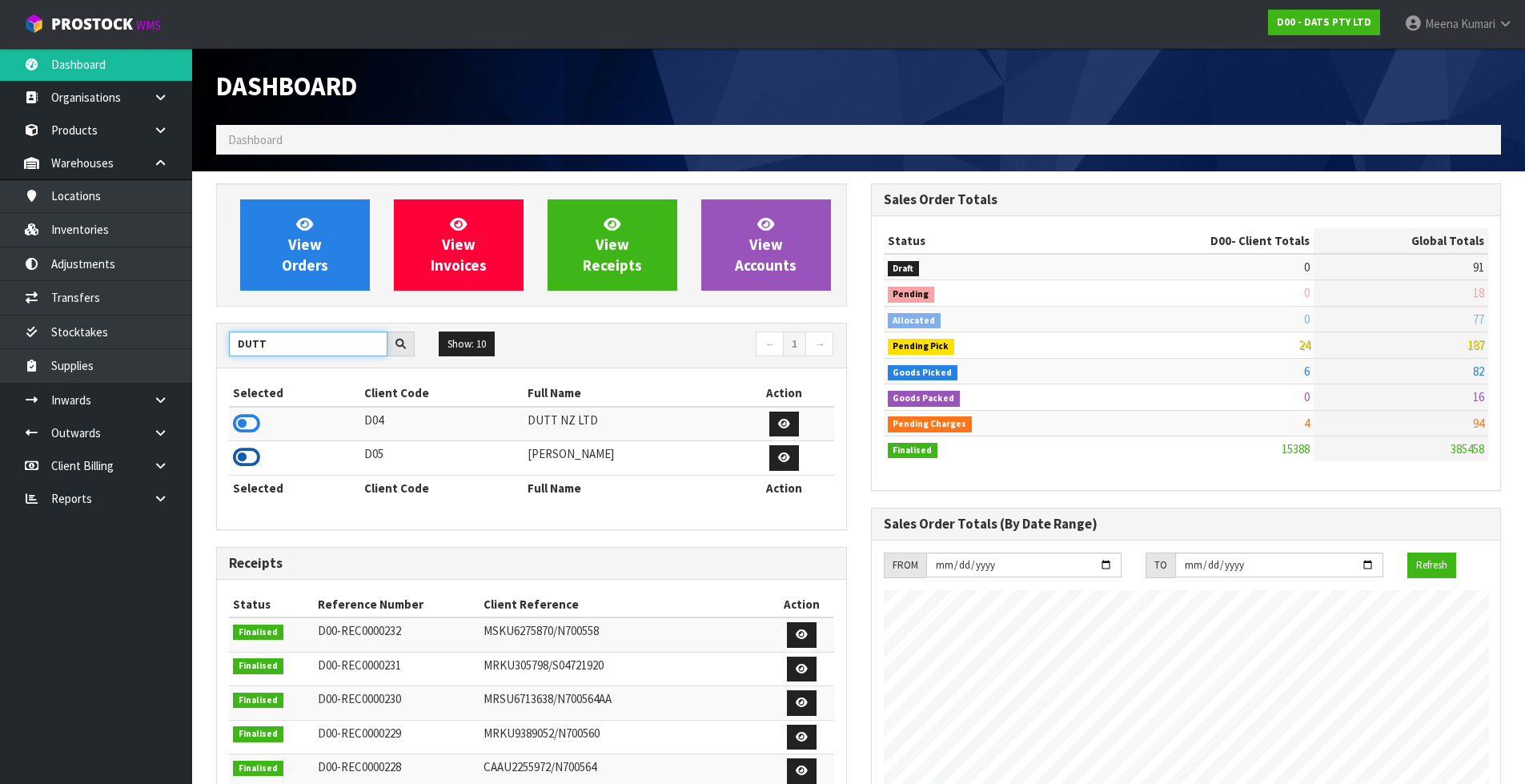
type input "DUTT"
click at [252, 455] on icon at bounding box center [247, 457] width 28 height 24
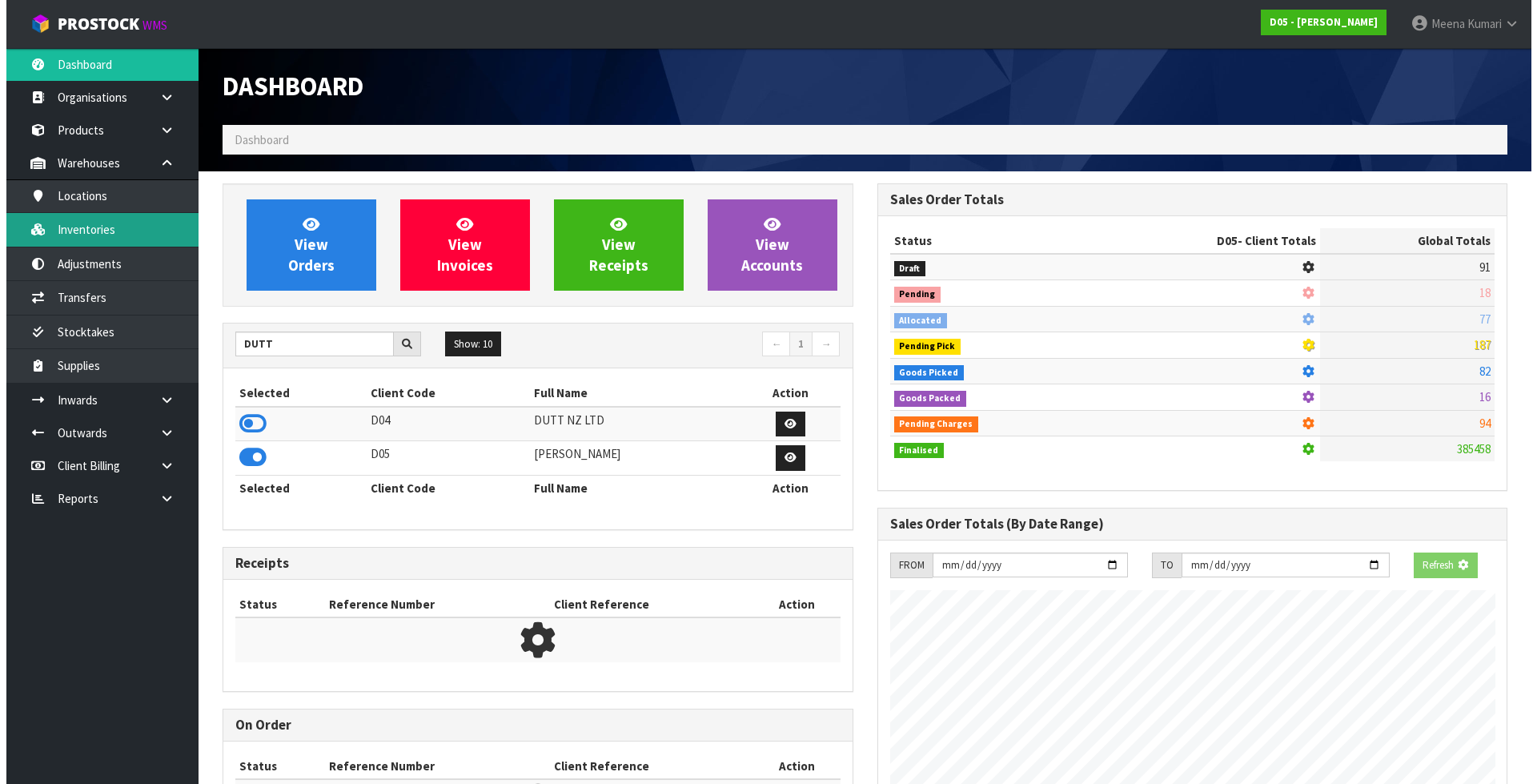
scroll to position [799382, 799817]
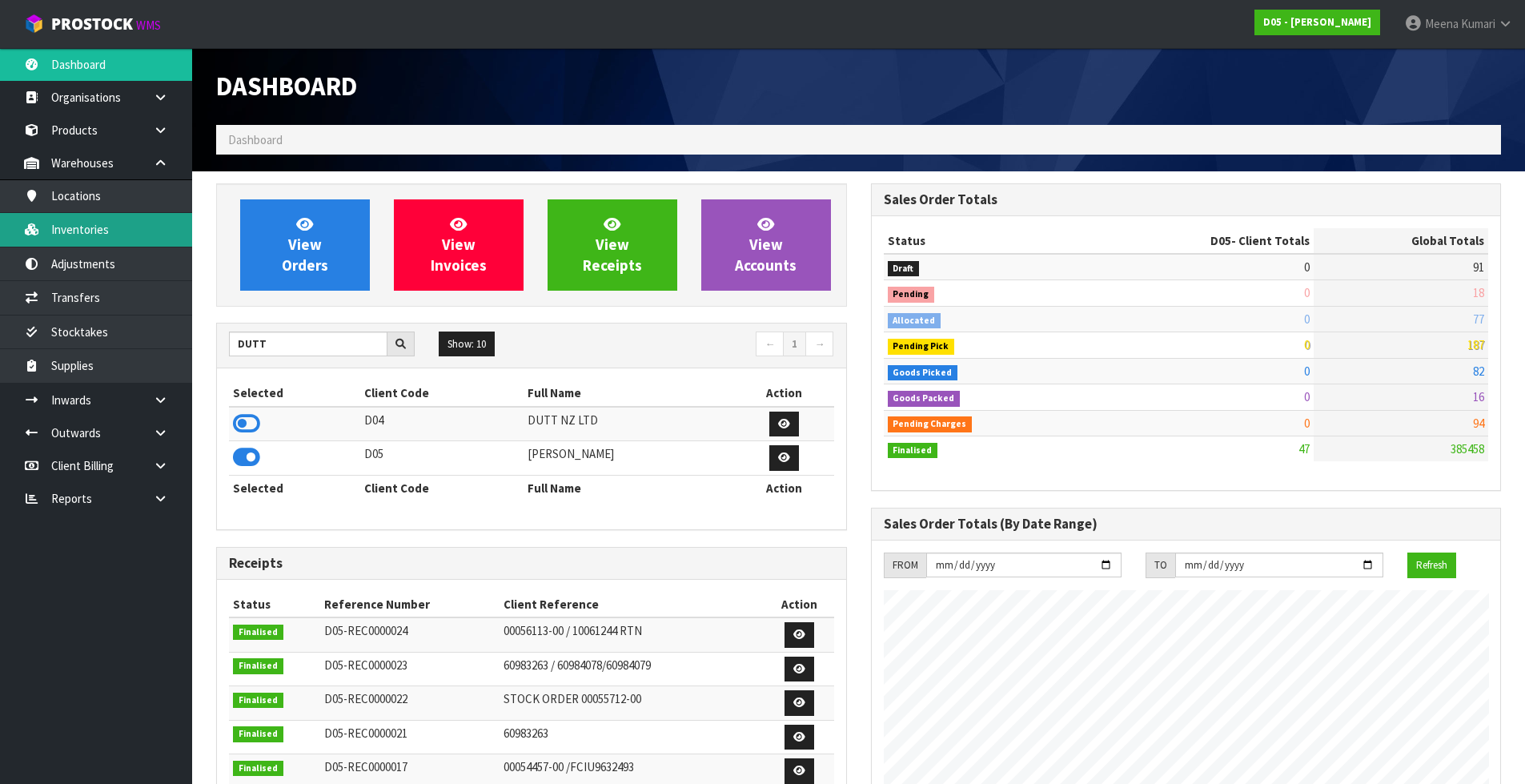
click at [157, 243] on link "Inventories" at bounding box center [95, 230] width 192 height 33
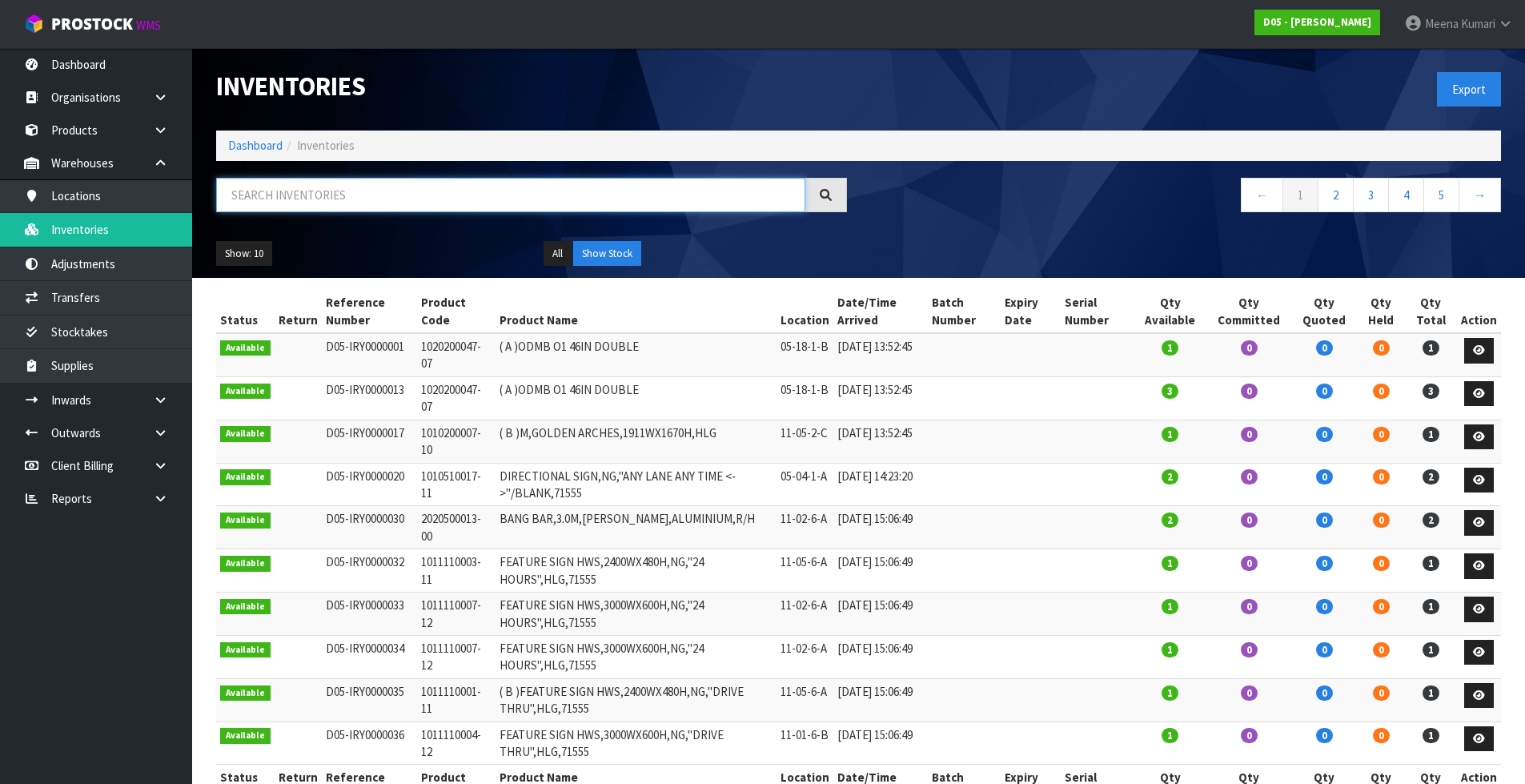
click at [390, 200] on input "text" at bounding box center [510, 195] width 589 height 34
paste input "1010500128-11"
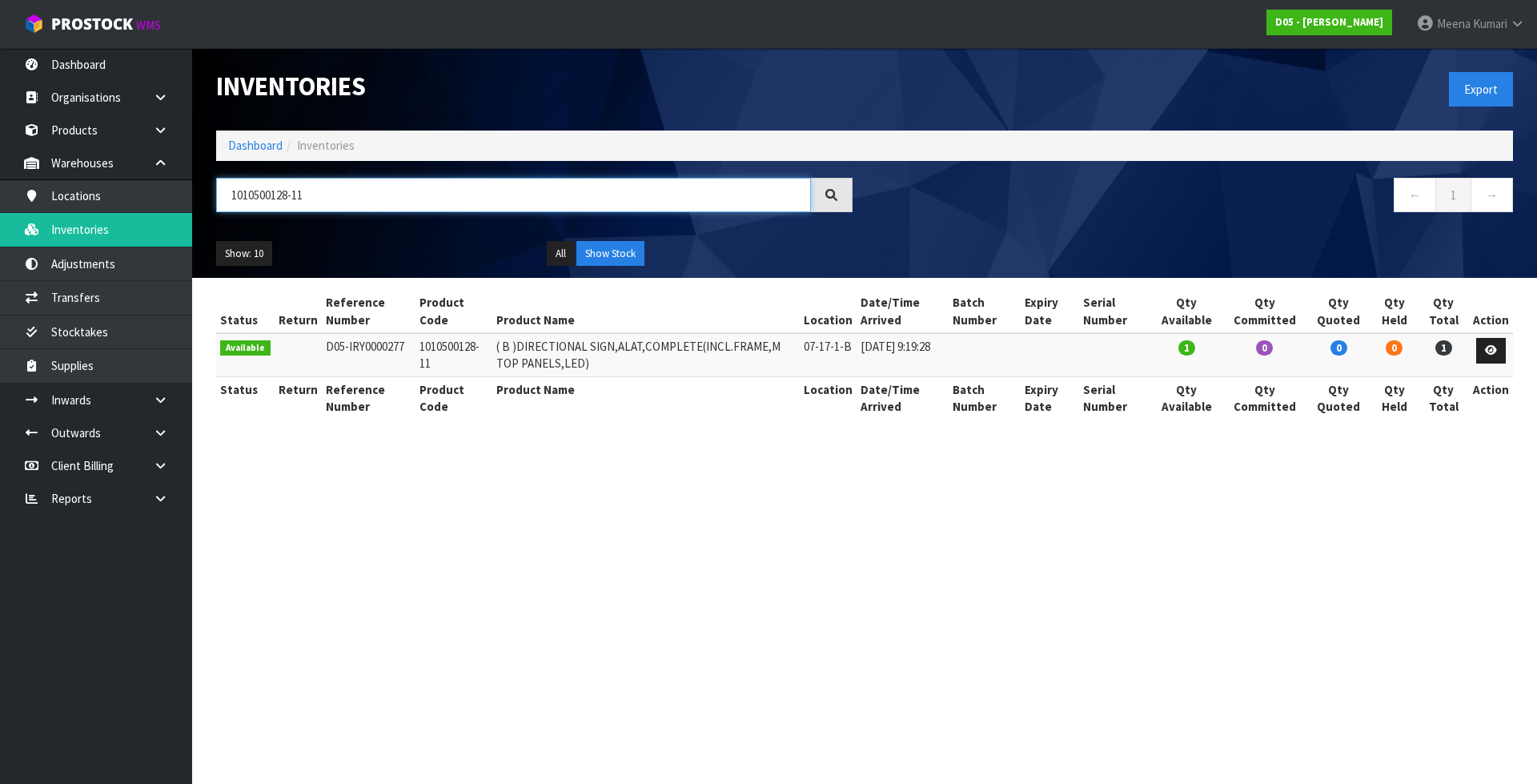
type input "1010500128-11"
